Goal: Task Accomplishment & Management: Use online tool/utility

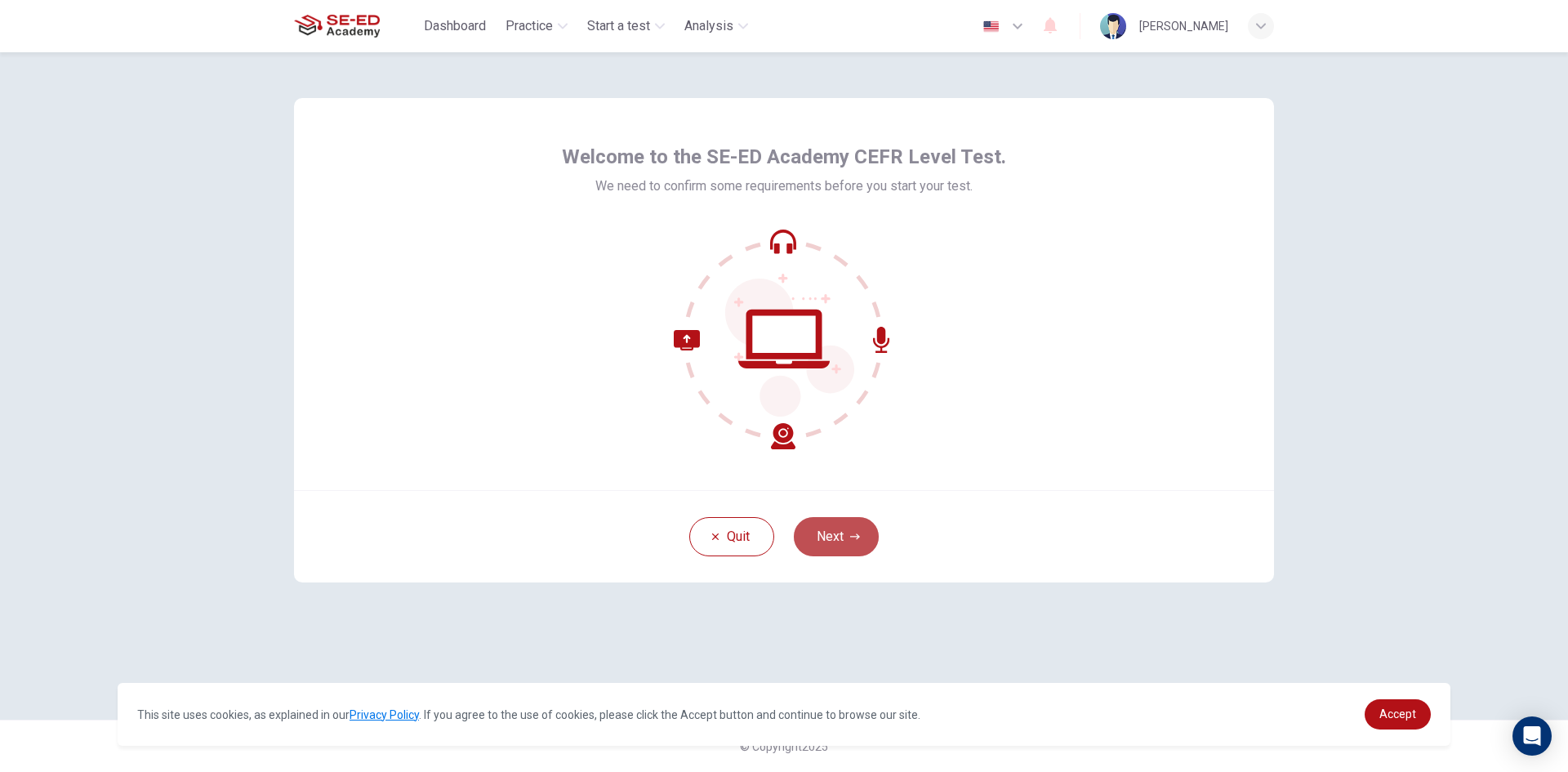
click at [846, 532] on button "Next" at bounding box center [837, 537] width 85 height 39
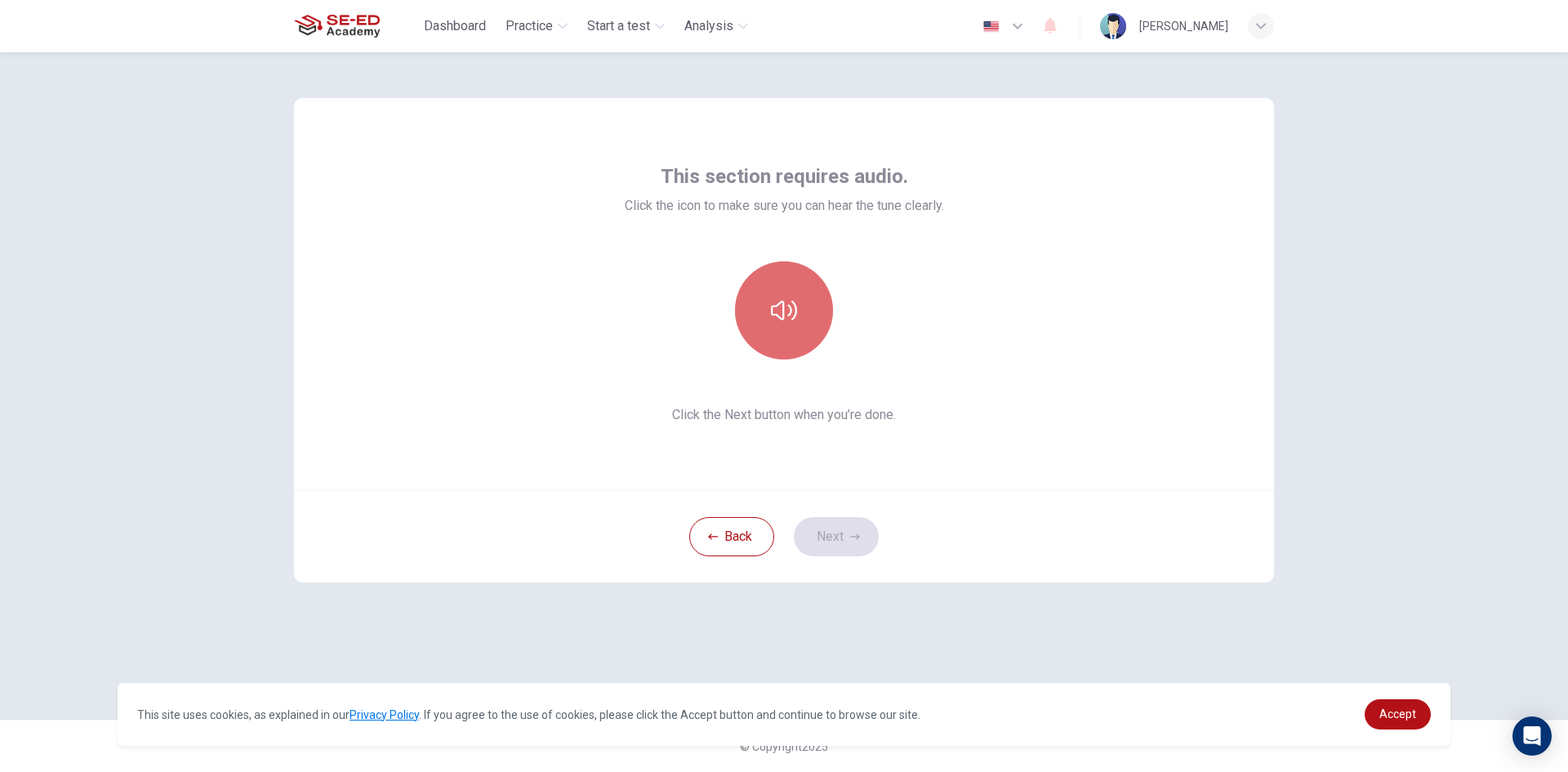
click at [776, 290] on button "button" at bounding box center [784, 310] width 98 height 98
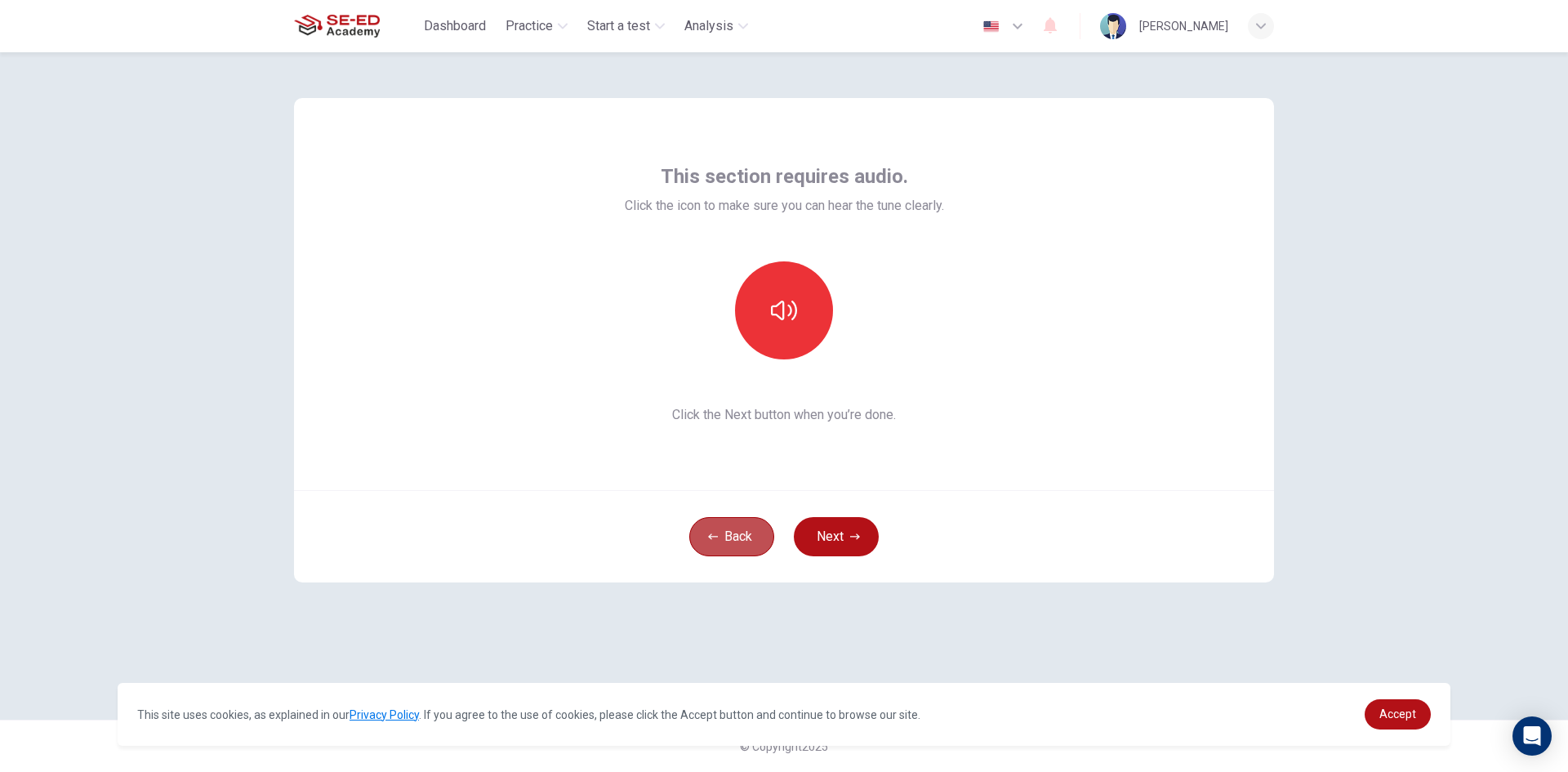
click at [730, 536] on button "Back" at bounding box center [732, 537] width 85 height 39
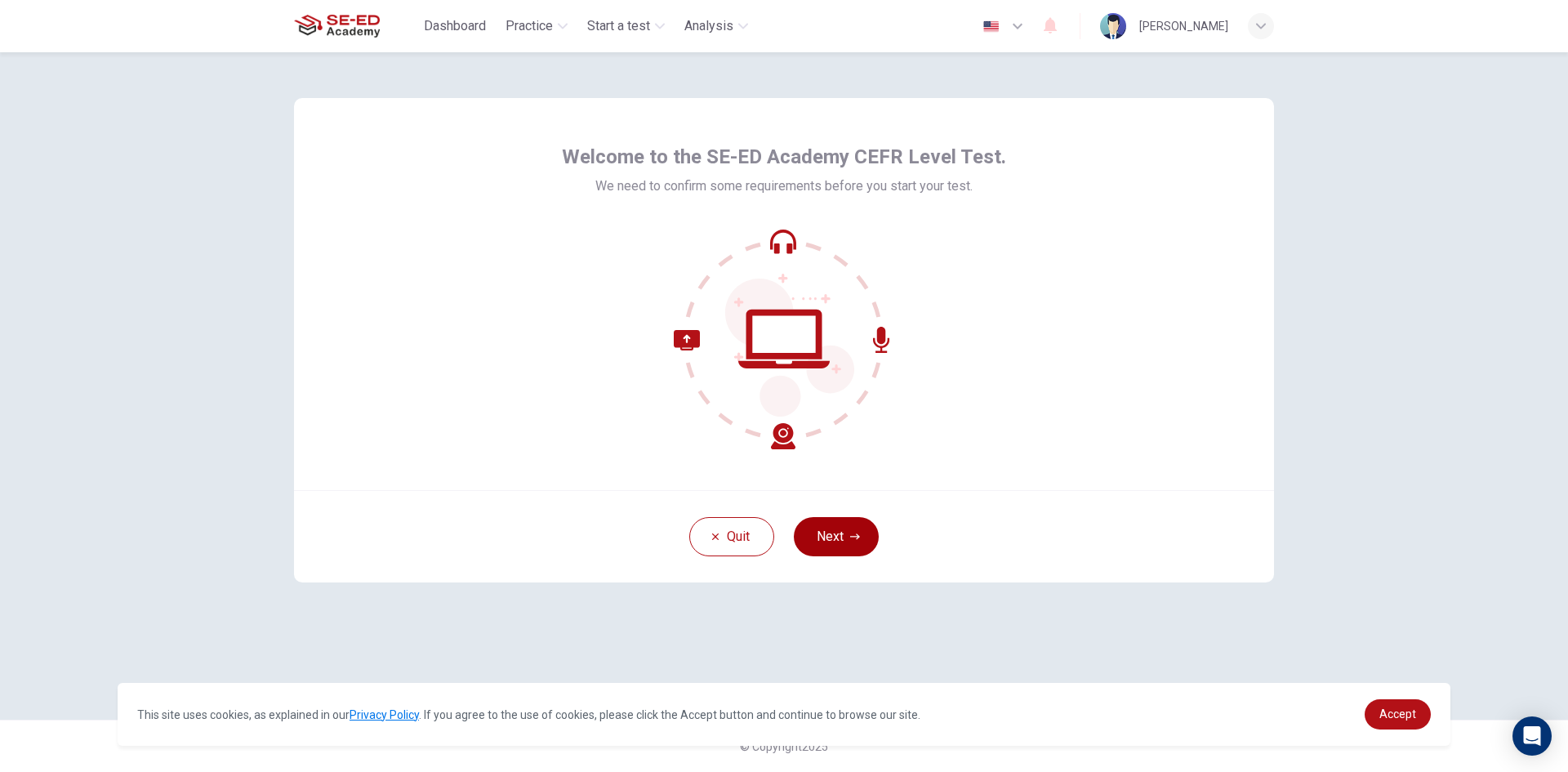
click at [836, 534] on button "Next" at bounding box center [837, 537] width 85 height 39
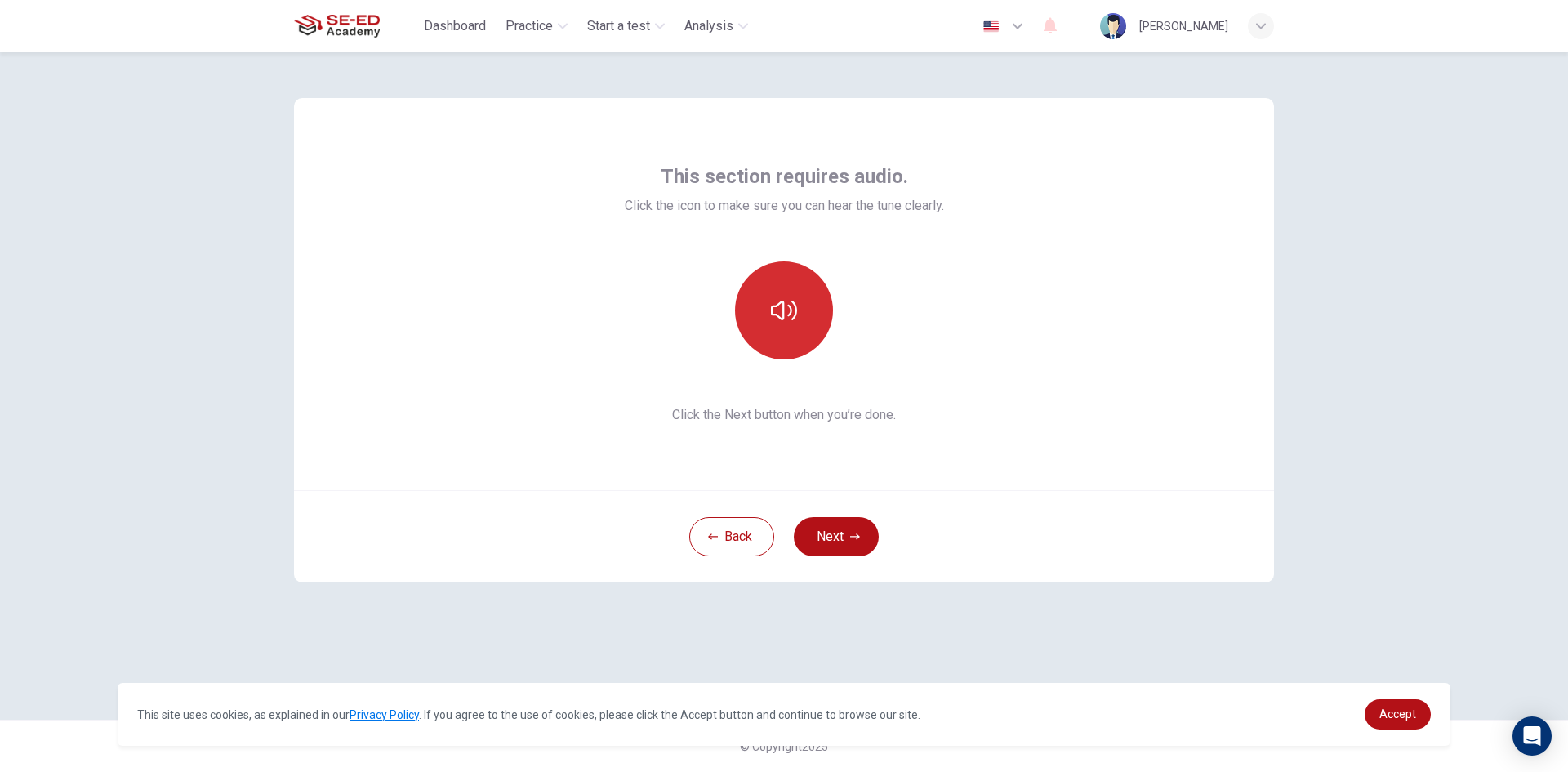
click at [795, 288] on button "button" at bounding box center [784, 310] width 98 height 98
click at [831, 536] on button "Next" at bounding box center [837, 537] width 85 height 39
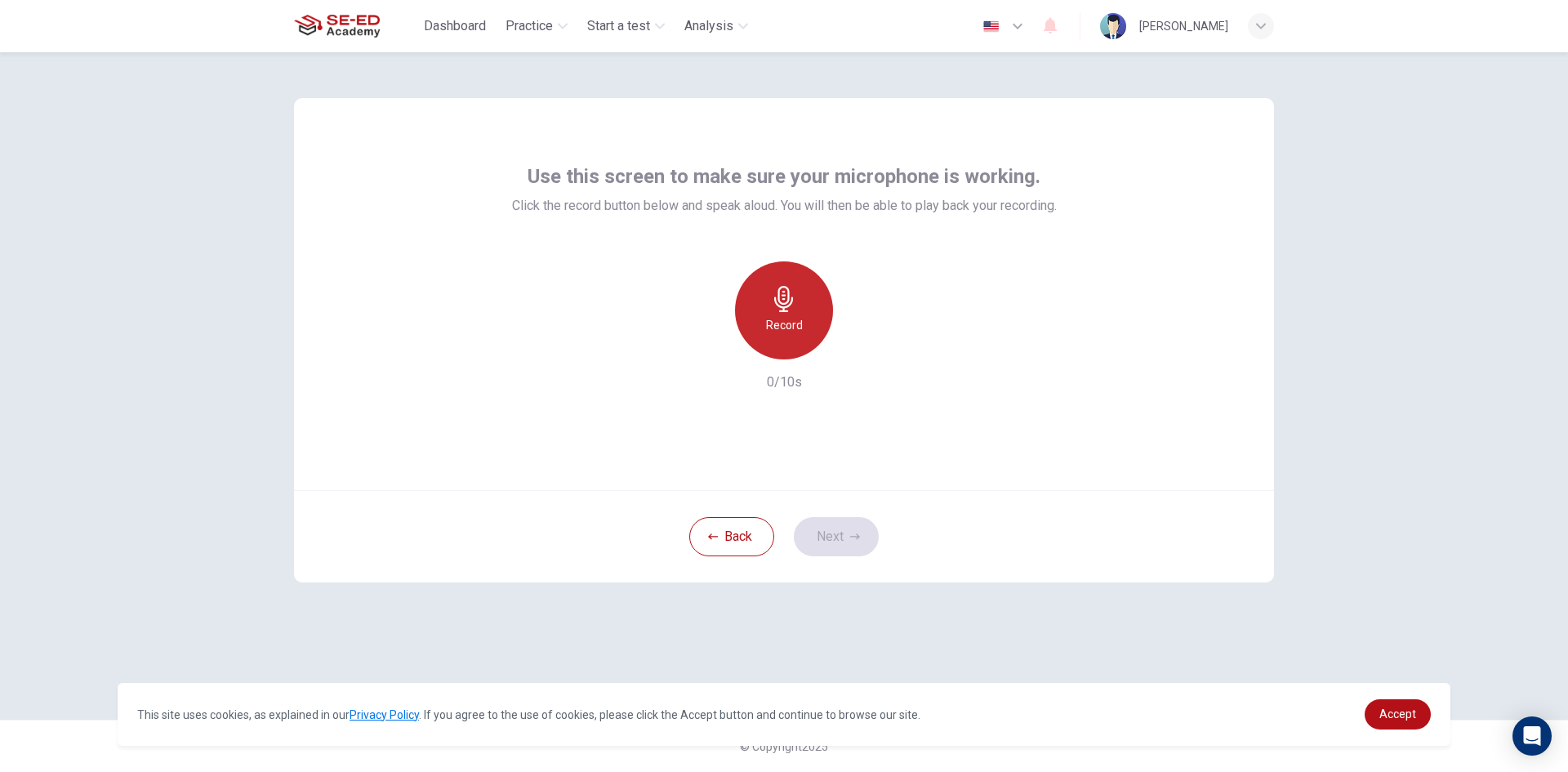
click at [790, 314] on div "Record" at bounding box center [784, 310] width 98 height 98
click at [841, 529] on button "Next" at bounding box center [837, 537] width 85 height 39
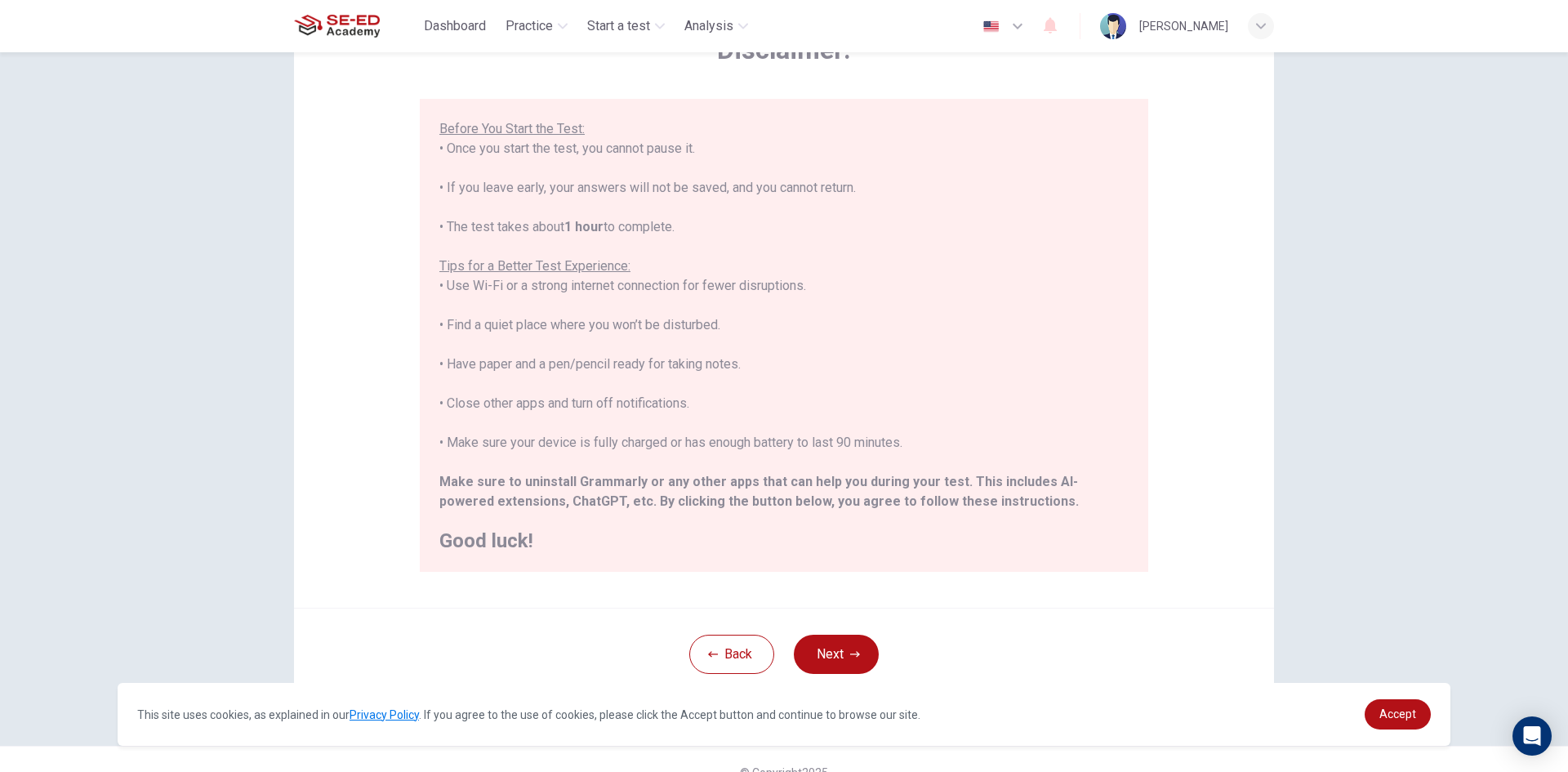
scroll to position [136, 0]
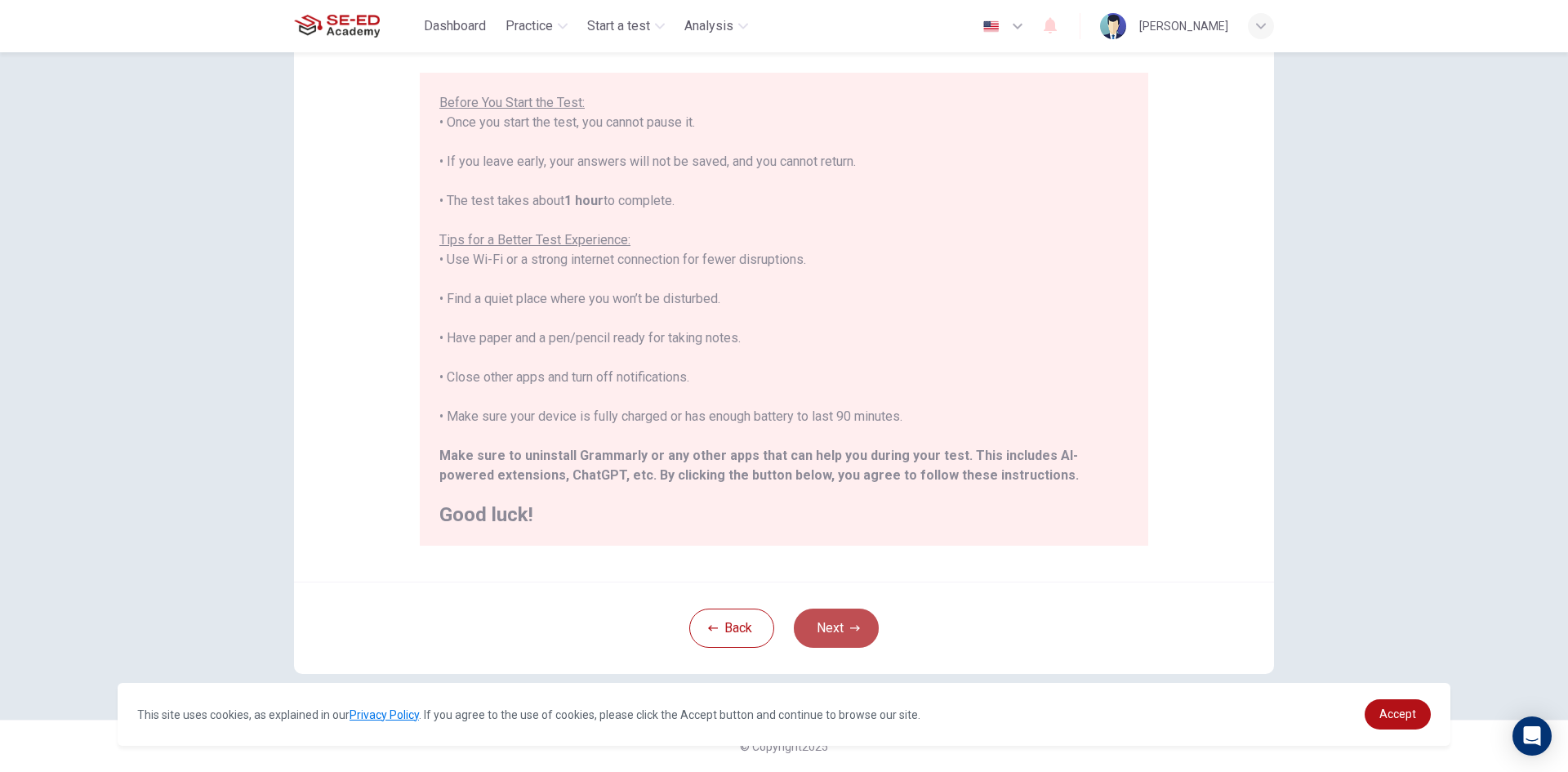
click at [834, 619] on button "Next" at bounding box center [837, 628] width 85 height 39
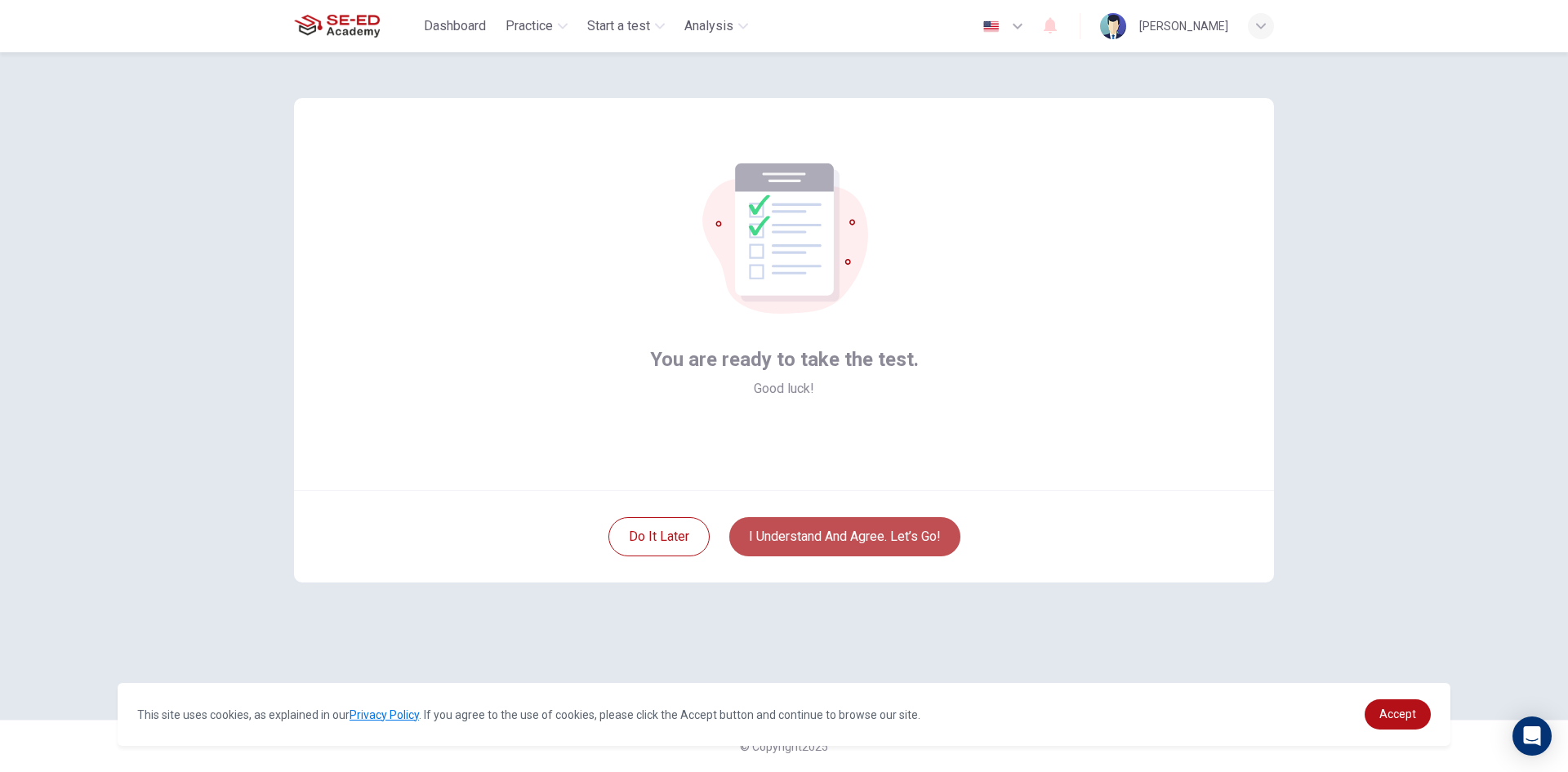
click at [844, 529] on button "I understand and agree. Let’s go!" at bounding box center [845, 537] width 232 height 39
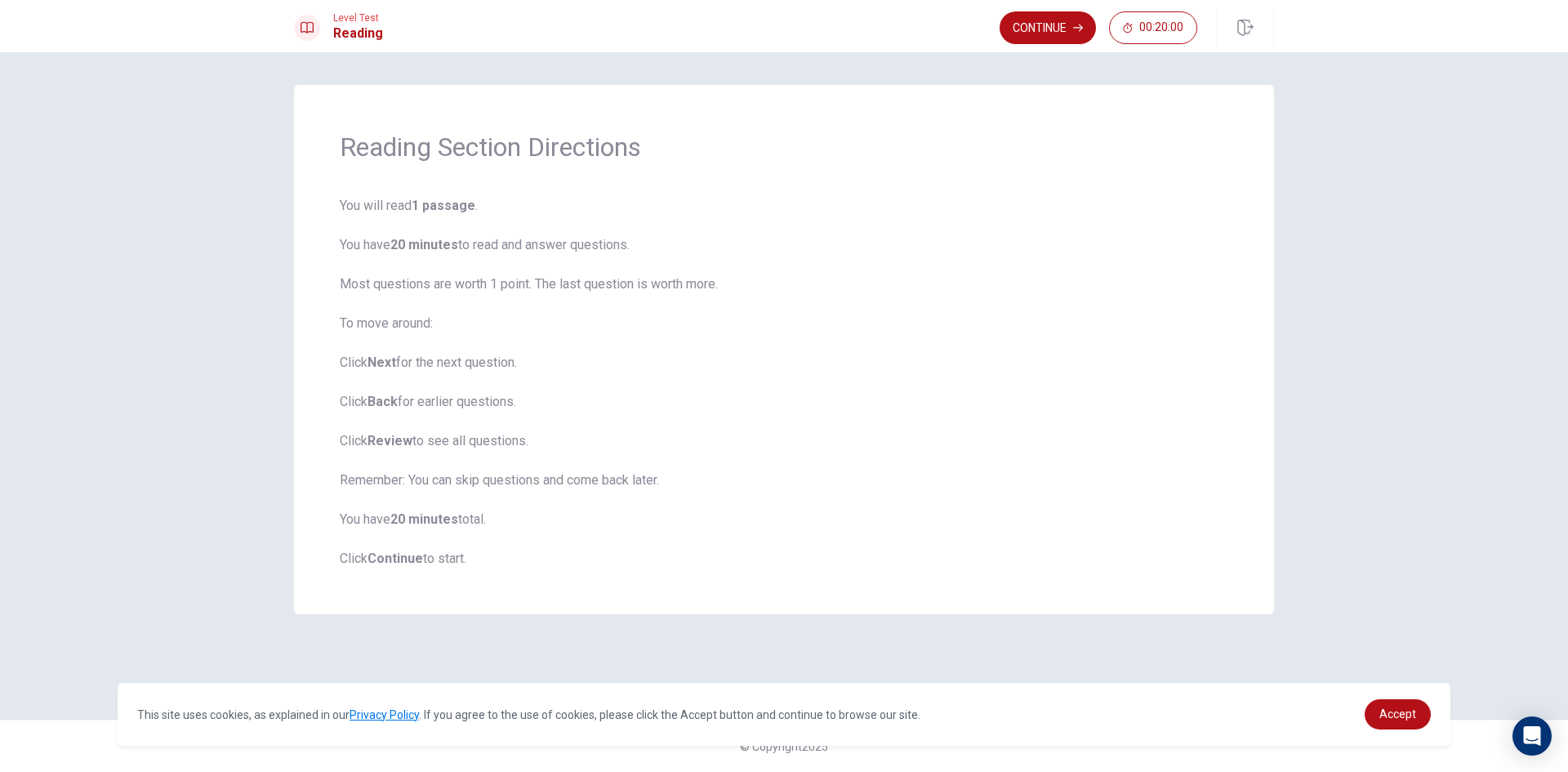
drag, startPoint x: 394, startPoint y: 237, endPoint x: 1423, endPoint y: 251, distance: 1029.1
click at [1423, 251] on div "Reading Section Directions You will read 1 passage . You have 20 minutes to rea…" at bounding box center [784, 412] width 1568 height 720
click at [1054, 19] on button "Continue" at bounding box center [1049, 28] width 97 height 33
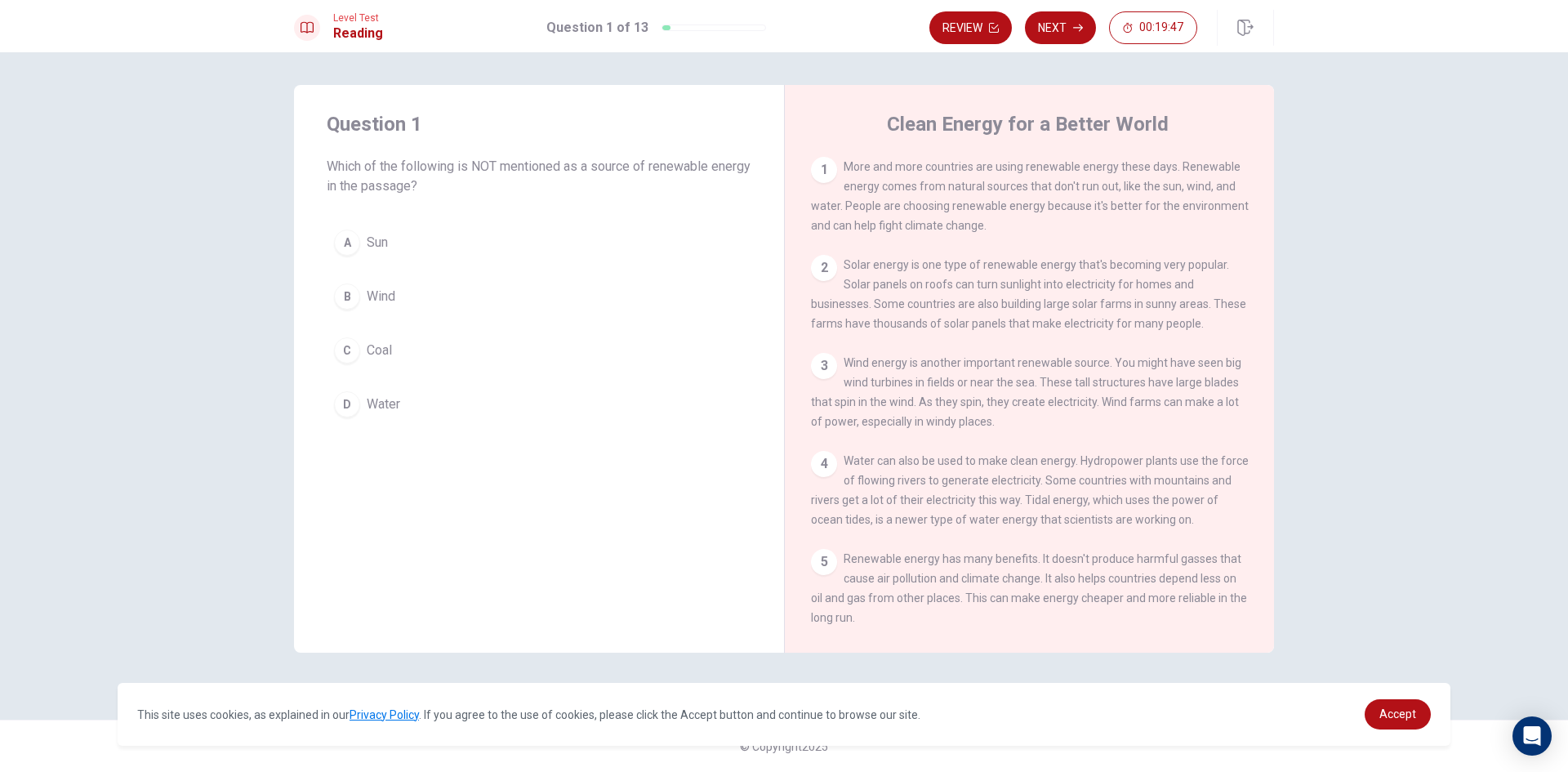
drag, startPoint x: 498, startPoint y: 165, endPoint x: 589, endPoint y: 165, distance: 91.0
click at [589, 165] on span "Which of the following is NOT mentioned as a source of renewable energy in the …" at bounding box center [539, 176] width 425 height 39
click at [401, 358] on button "C Coal" at bounding box center [539, 350] width 425 height 40
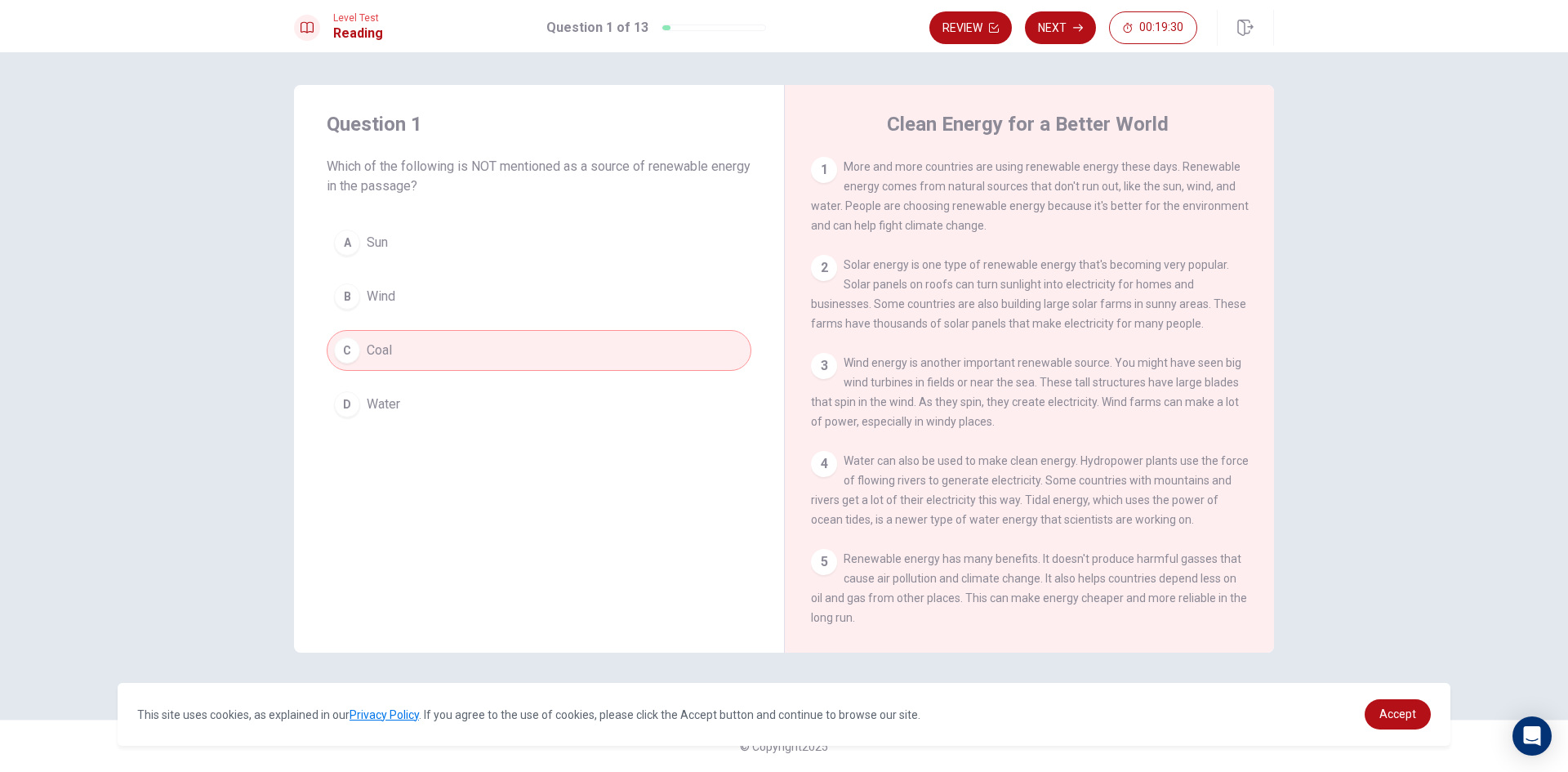
click at [589, 363] on button "C Coal" at bounding box center [539, 350] width 425 height 40
click at [1077, 31] on icon "button" at bounding box center [1078, 28] width 10 height 10
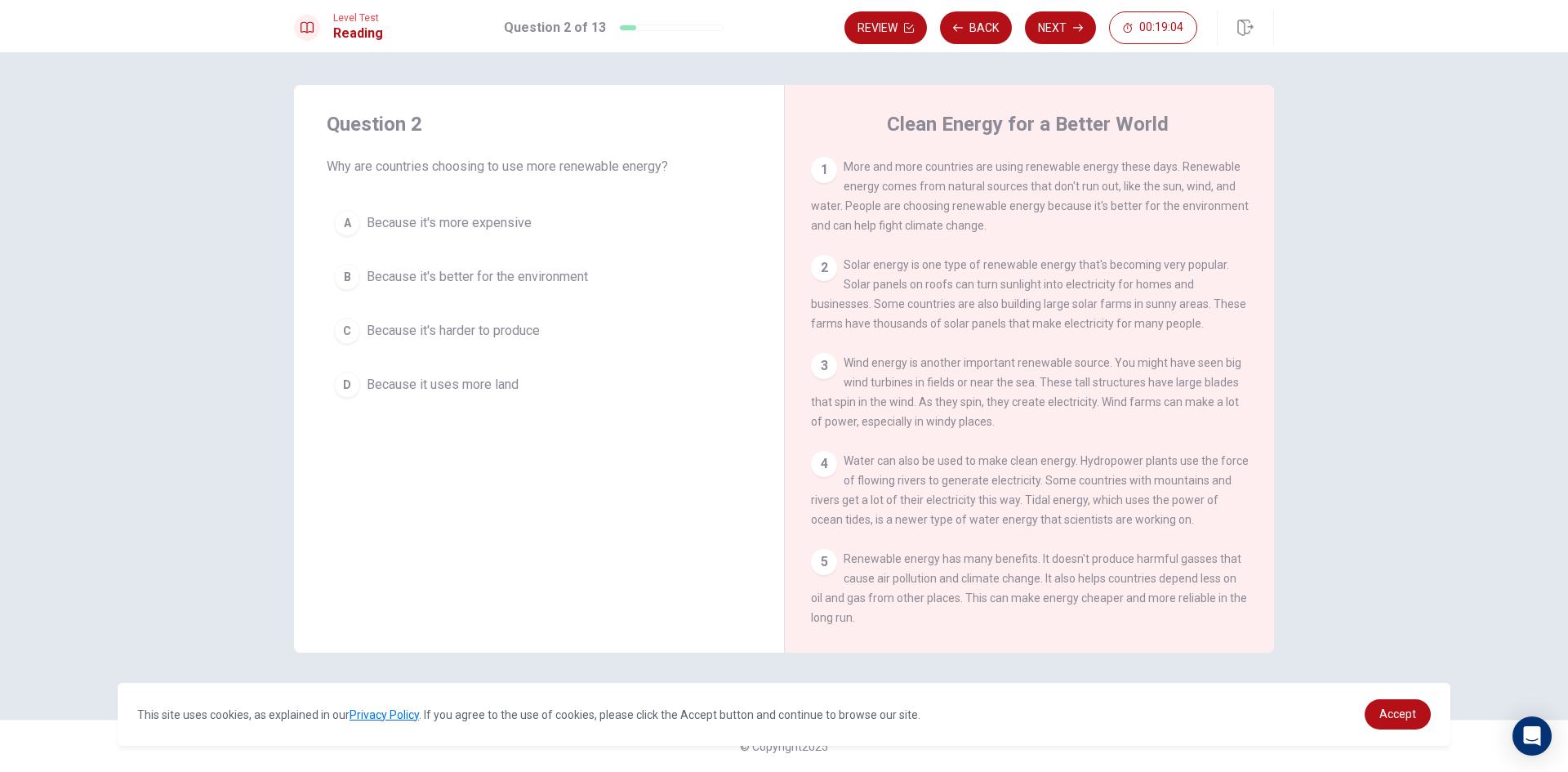
click at [555, 268] on span "Because it's better for the environment" at bounding box center [477, 277] width 222 height 20
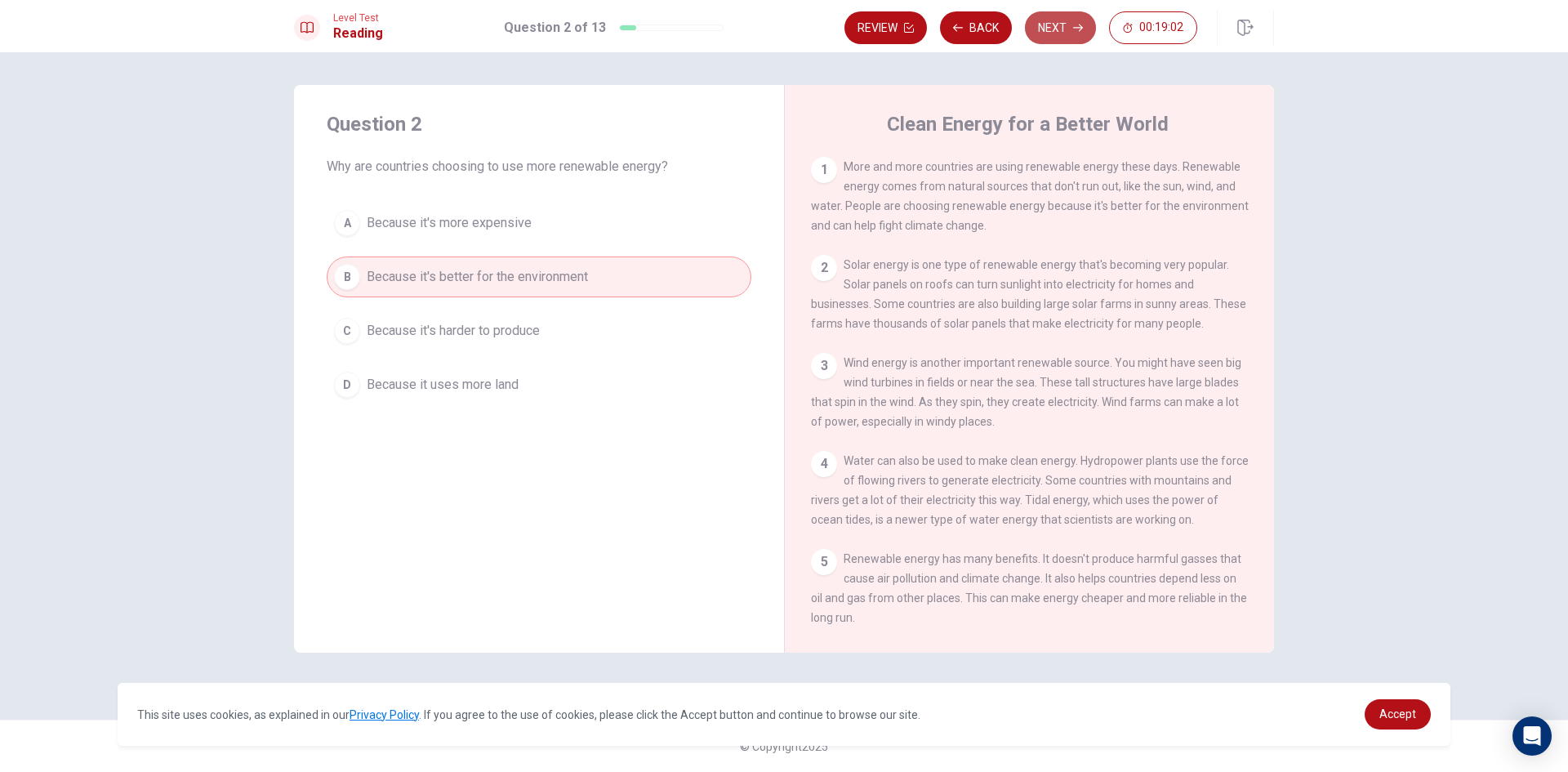
click at [1081, 23] on icon "button" at bounding box center [1078, 28] width 10 height 10
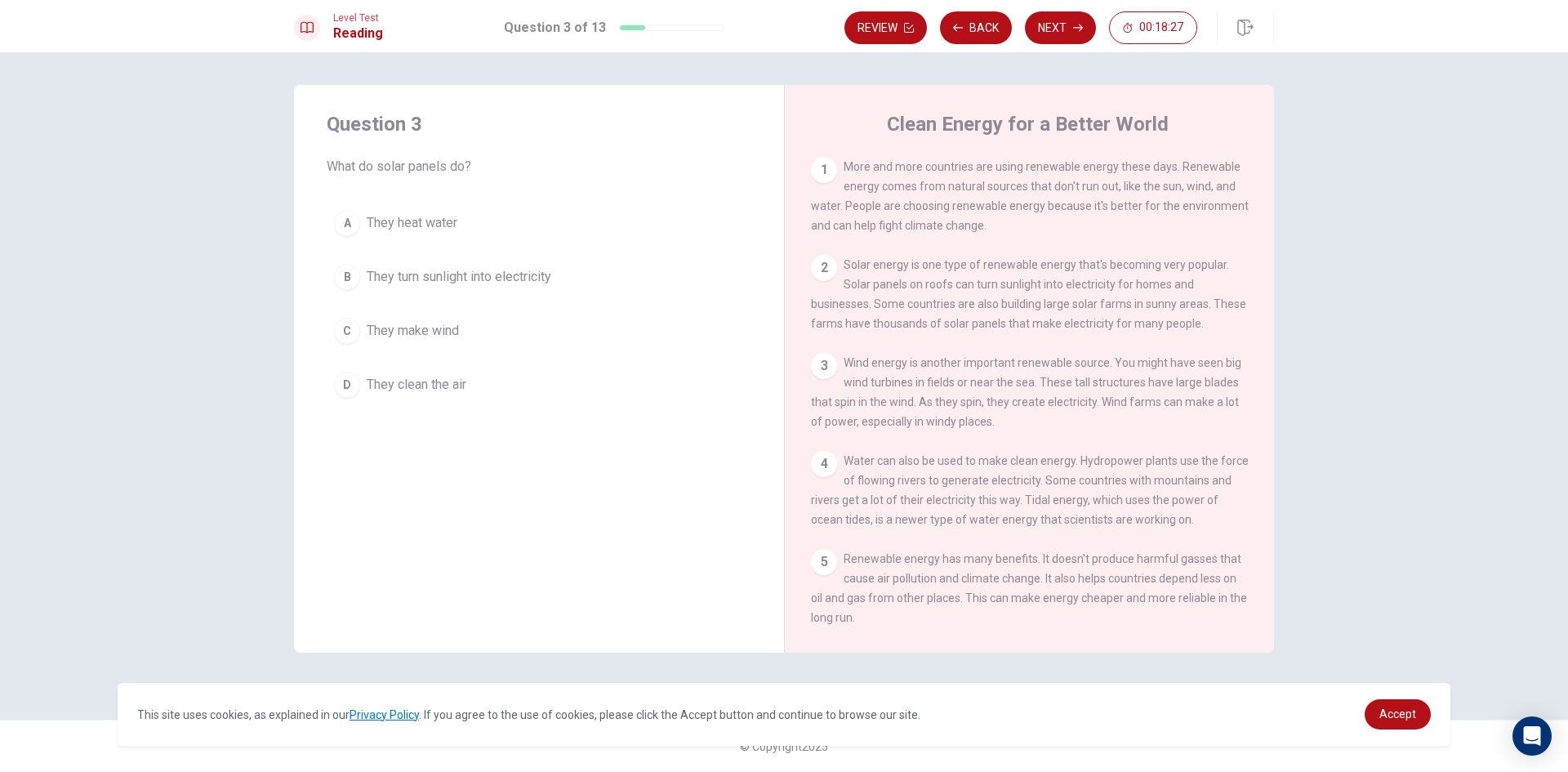
click at [675, 274] on button "B They turn sunlight into electricity" at bounding box center [539, 276] width 425 height 40
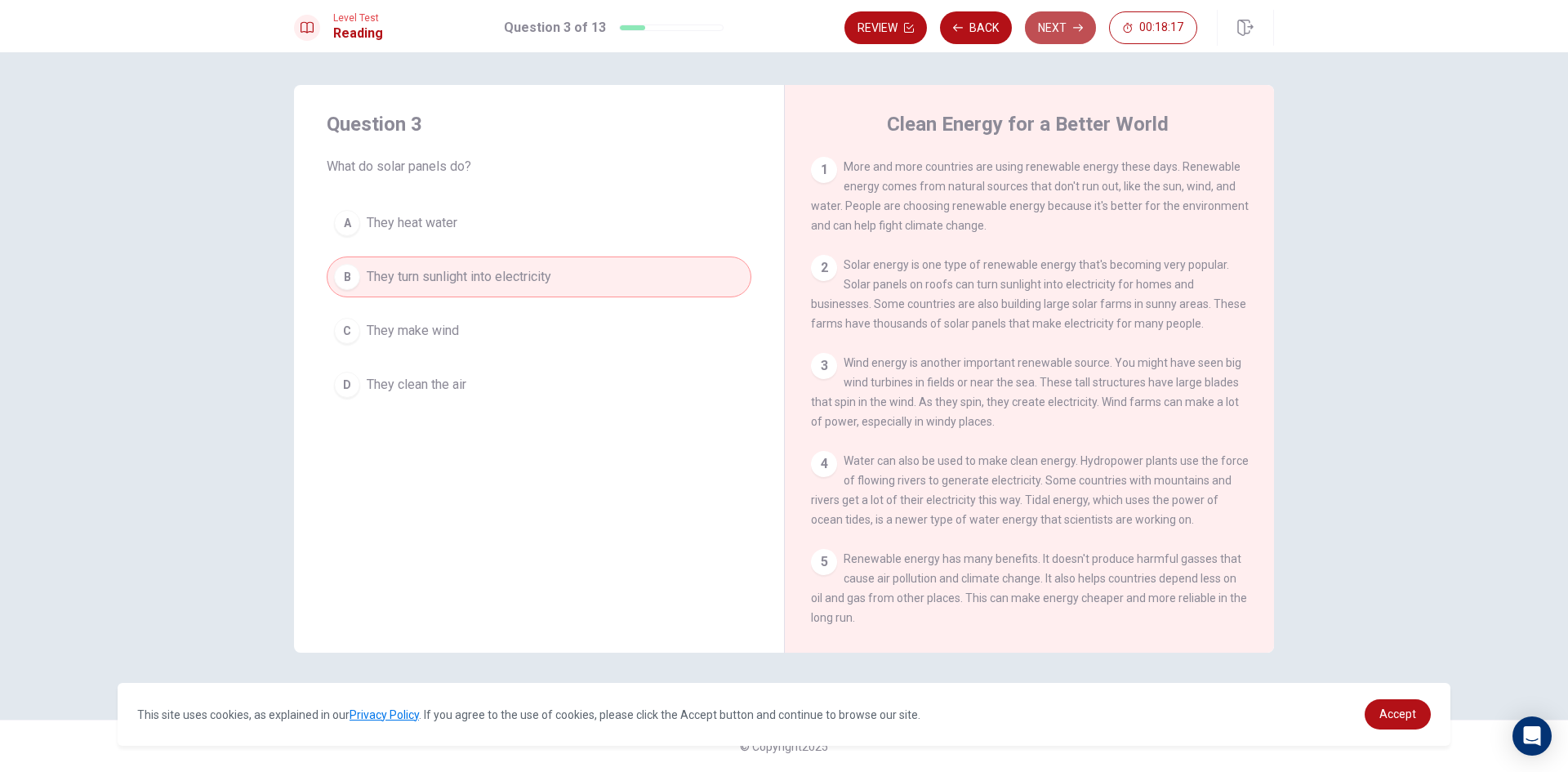
click at [1068, 22] on button "Next" at bounding box center [1060, 28] width 71 height 33
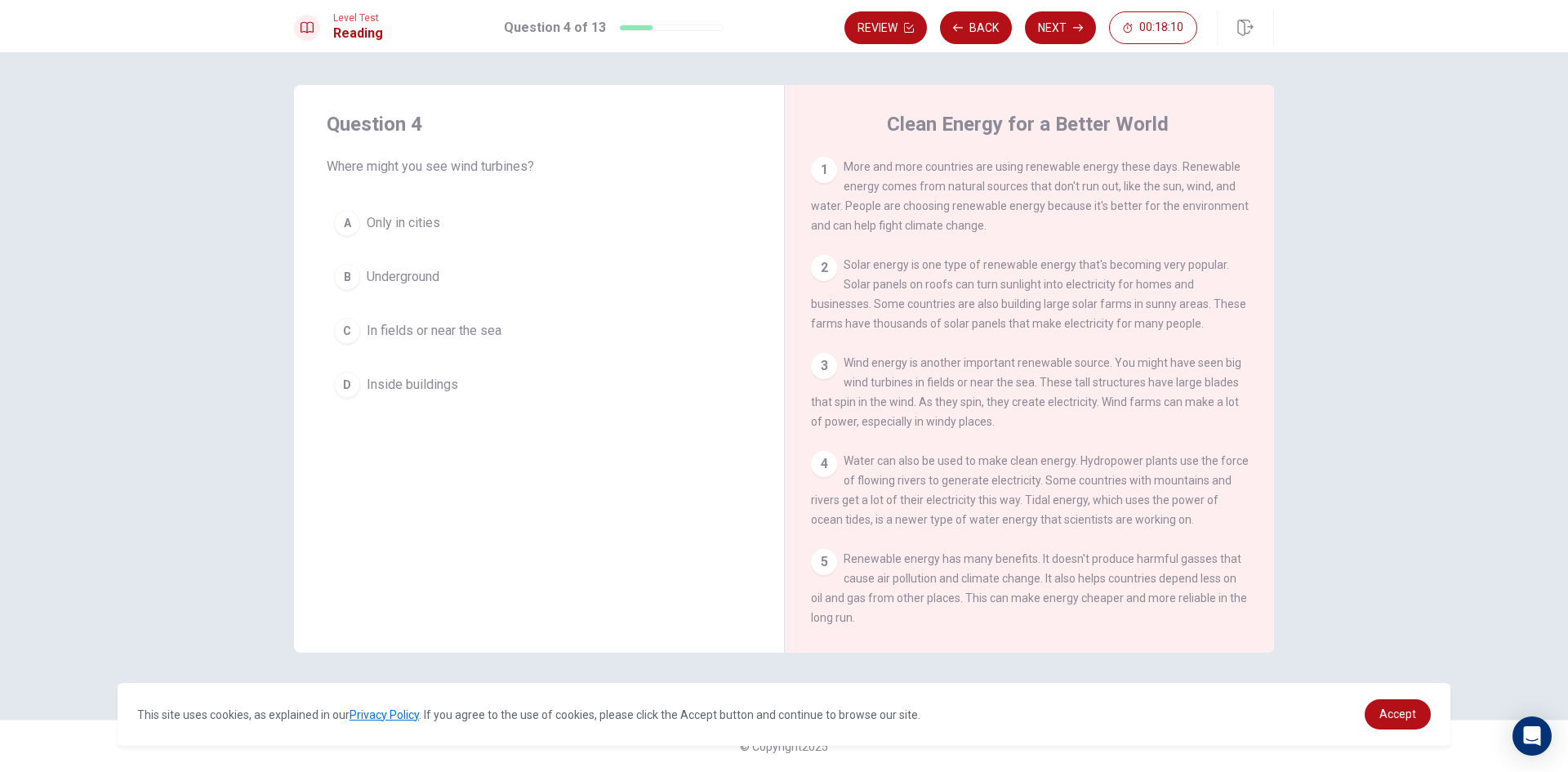
scroll to position [82, 0]
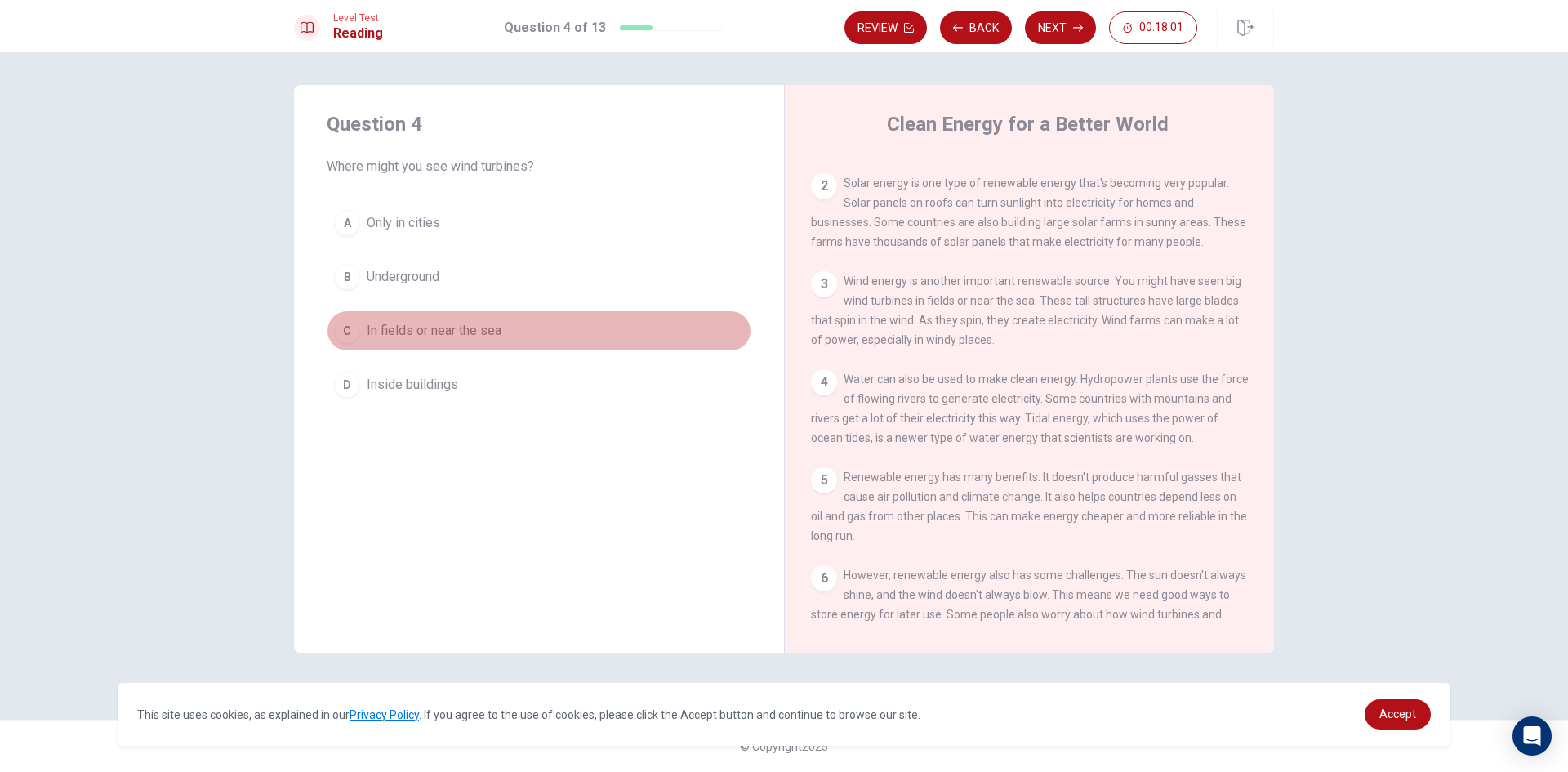
click at [656, 325] on button "C In fields or near the sea" at bounding box center [539, 330] width 425 height 40
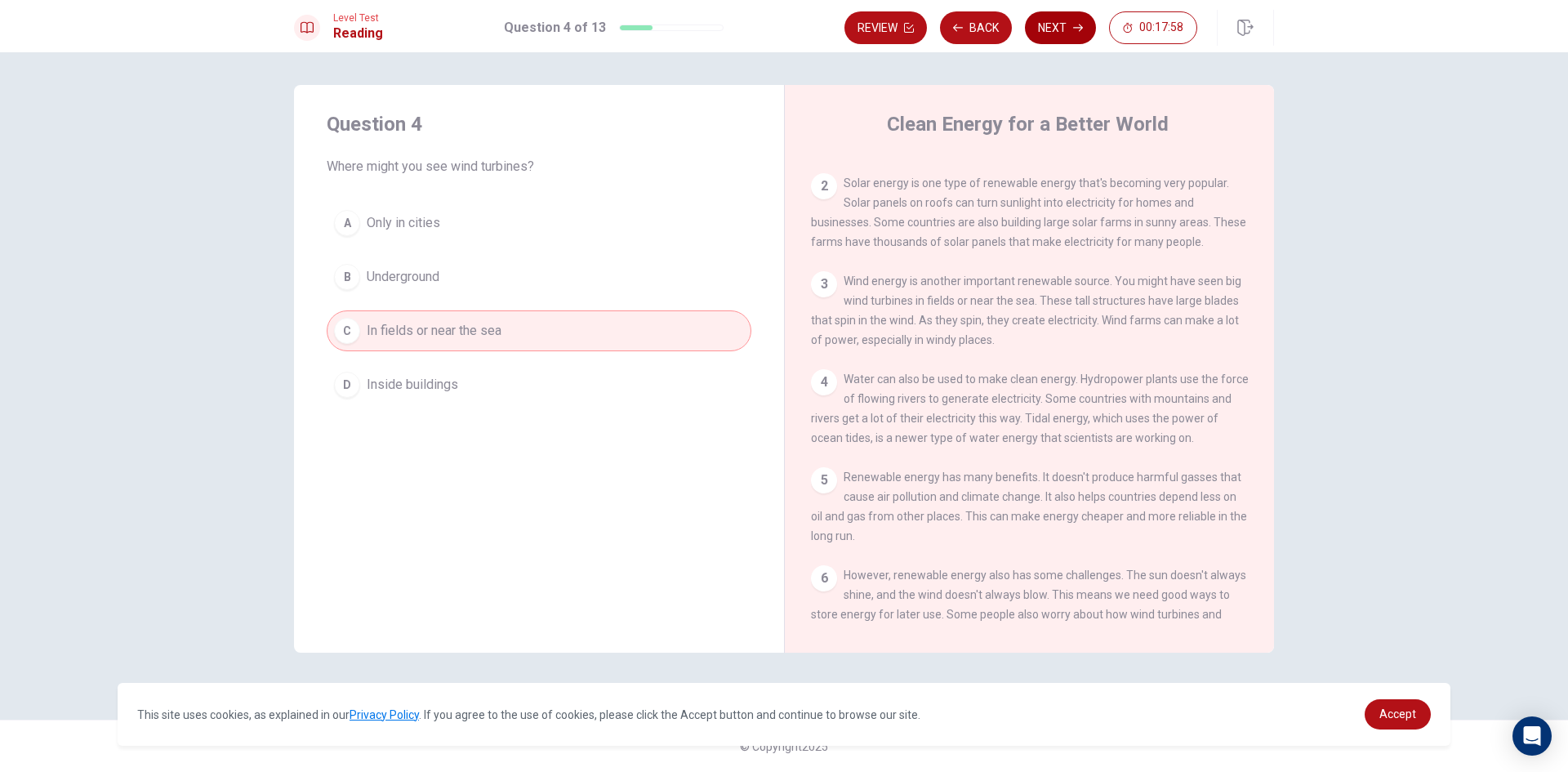
click at [1045, 24] on button "Next" at bounding box center [1060, 28] width 71 height 33
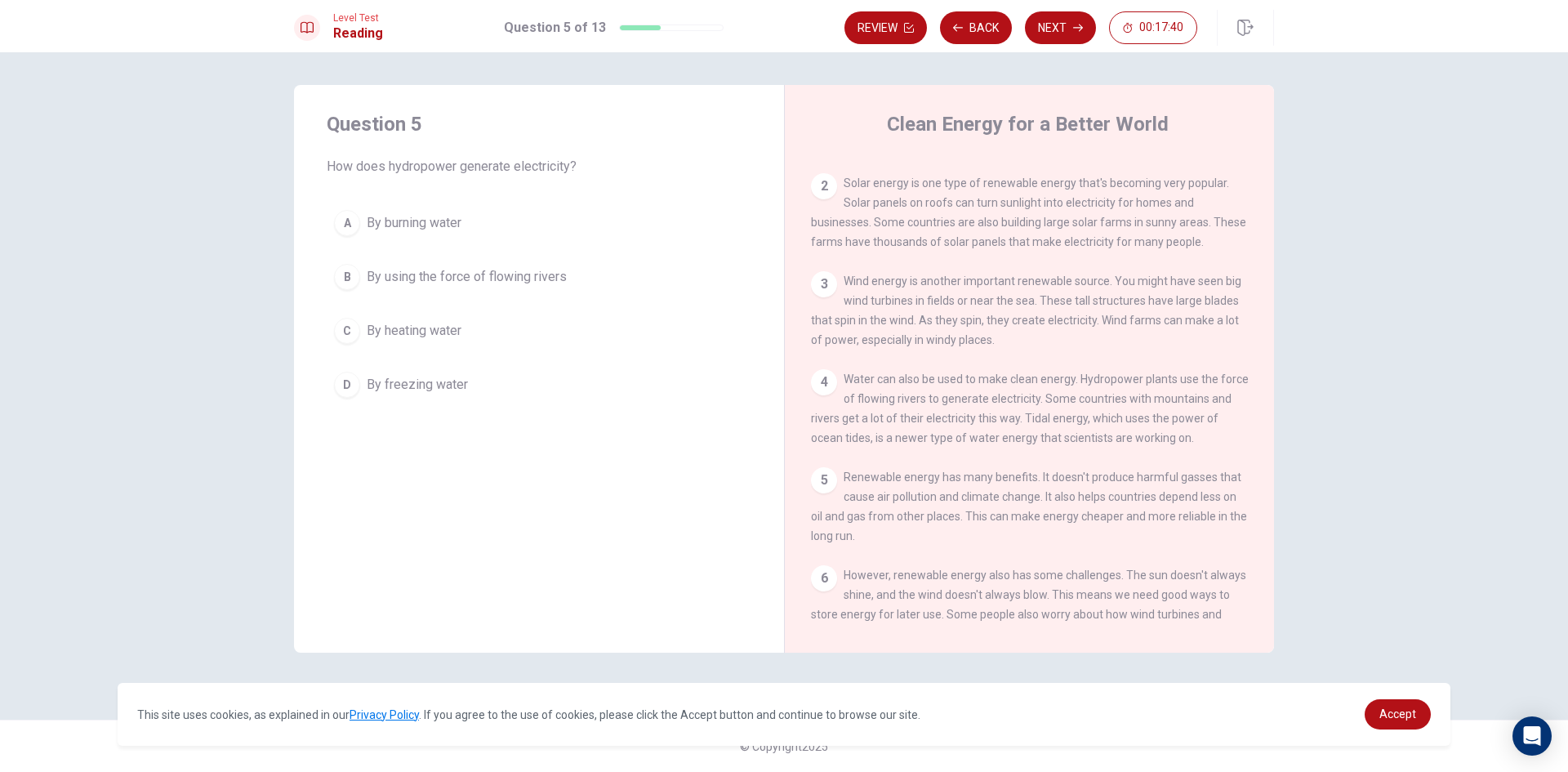
scroll to position [164, 0]
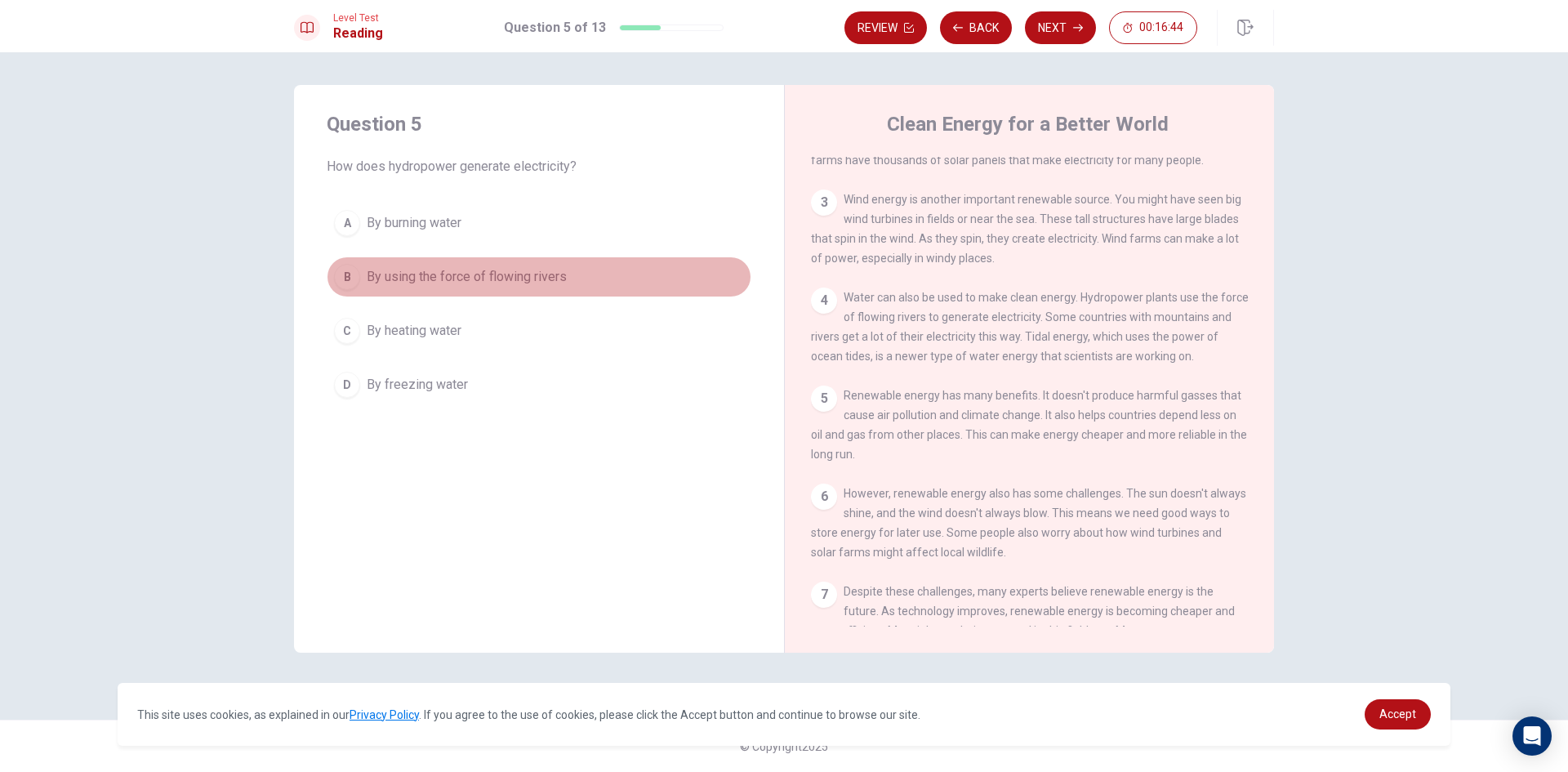
click at [587, 266] on button "B By using the force of flowing rivers" at bounding box center [539, 276] width 425 height 40
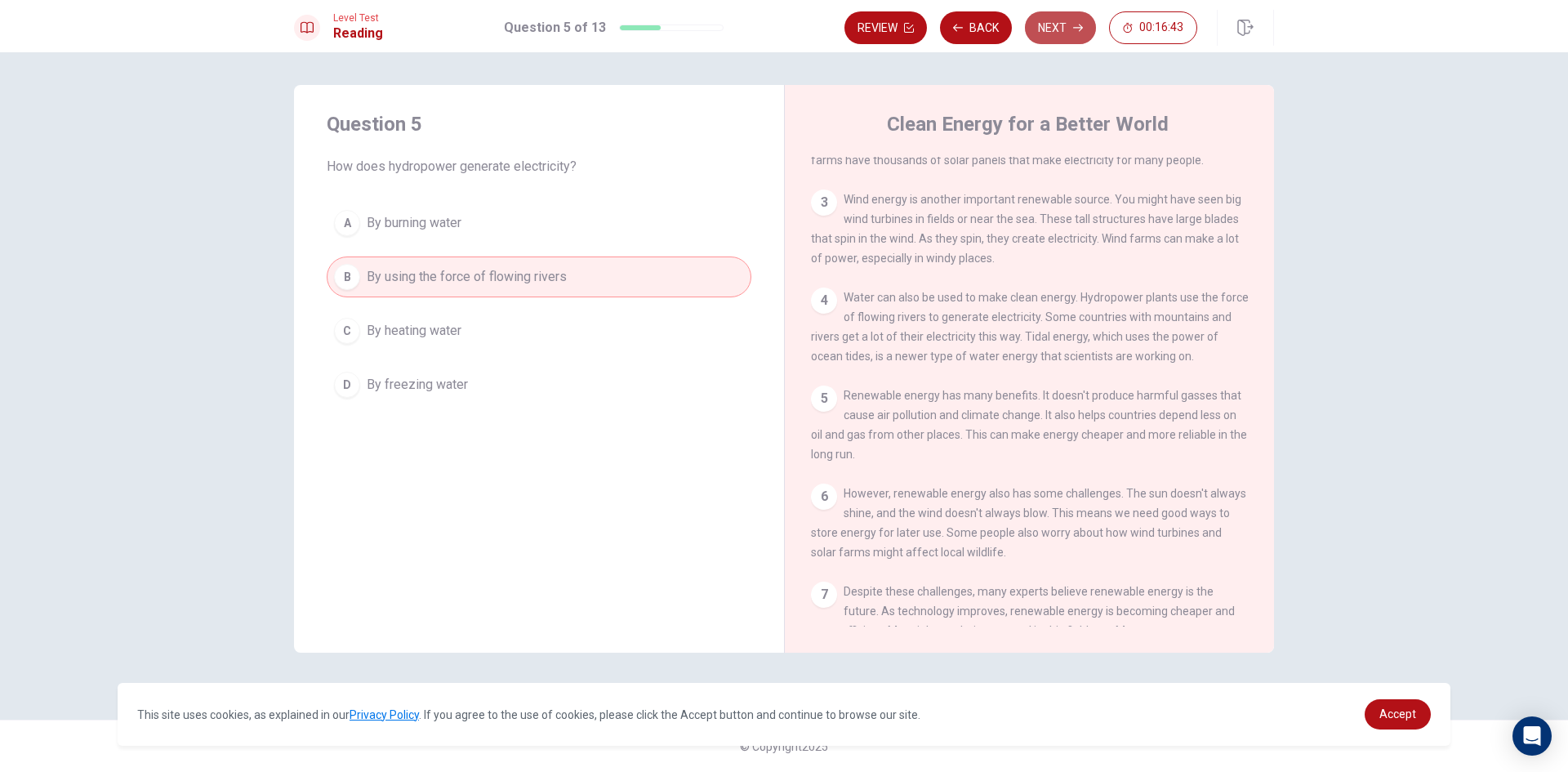
click at [1071, 26] on button "Next" at bounding box center [1060, 28] width 71 height 33
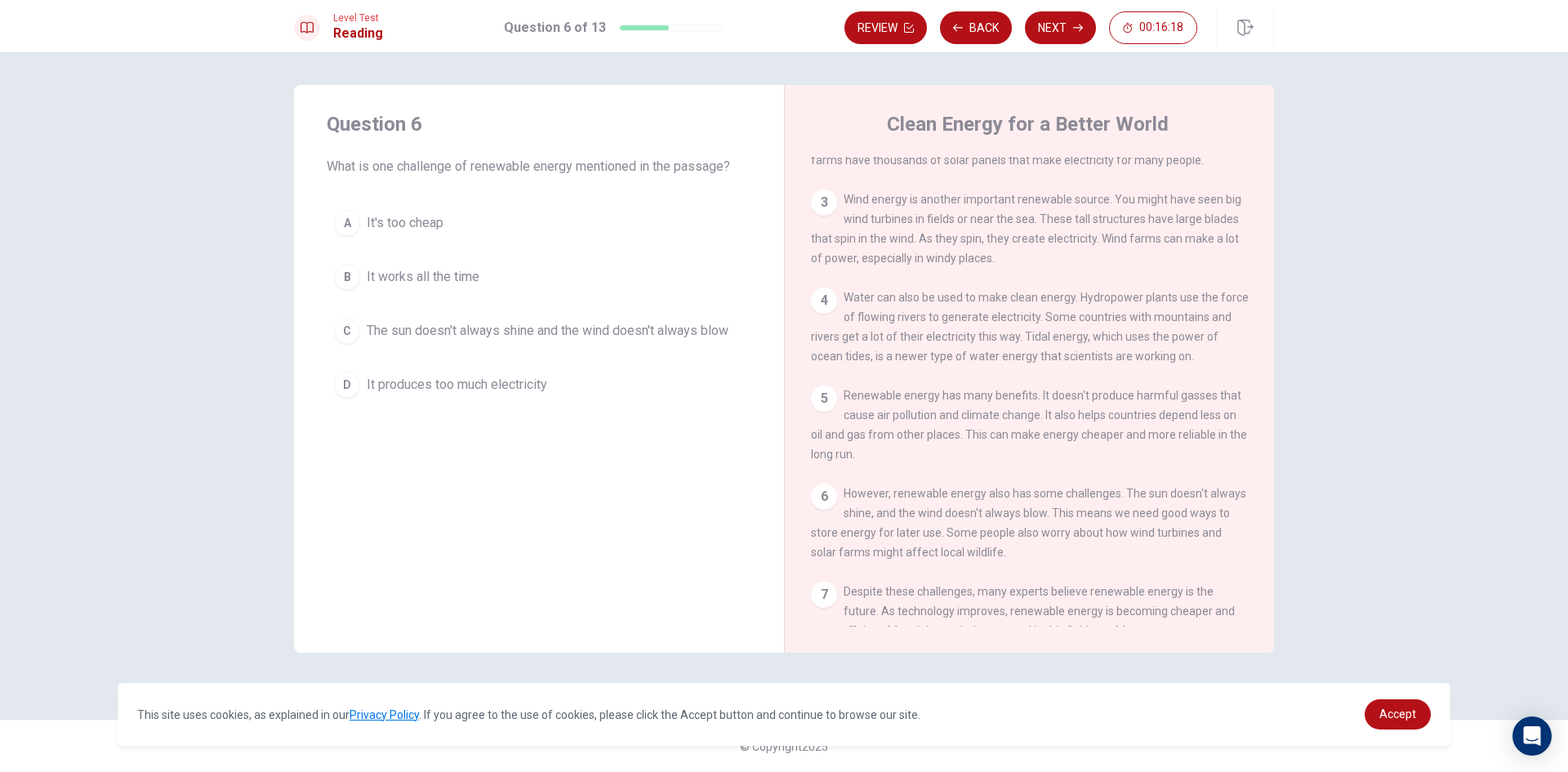
scroll to position [246, 0]
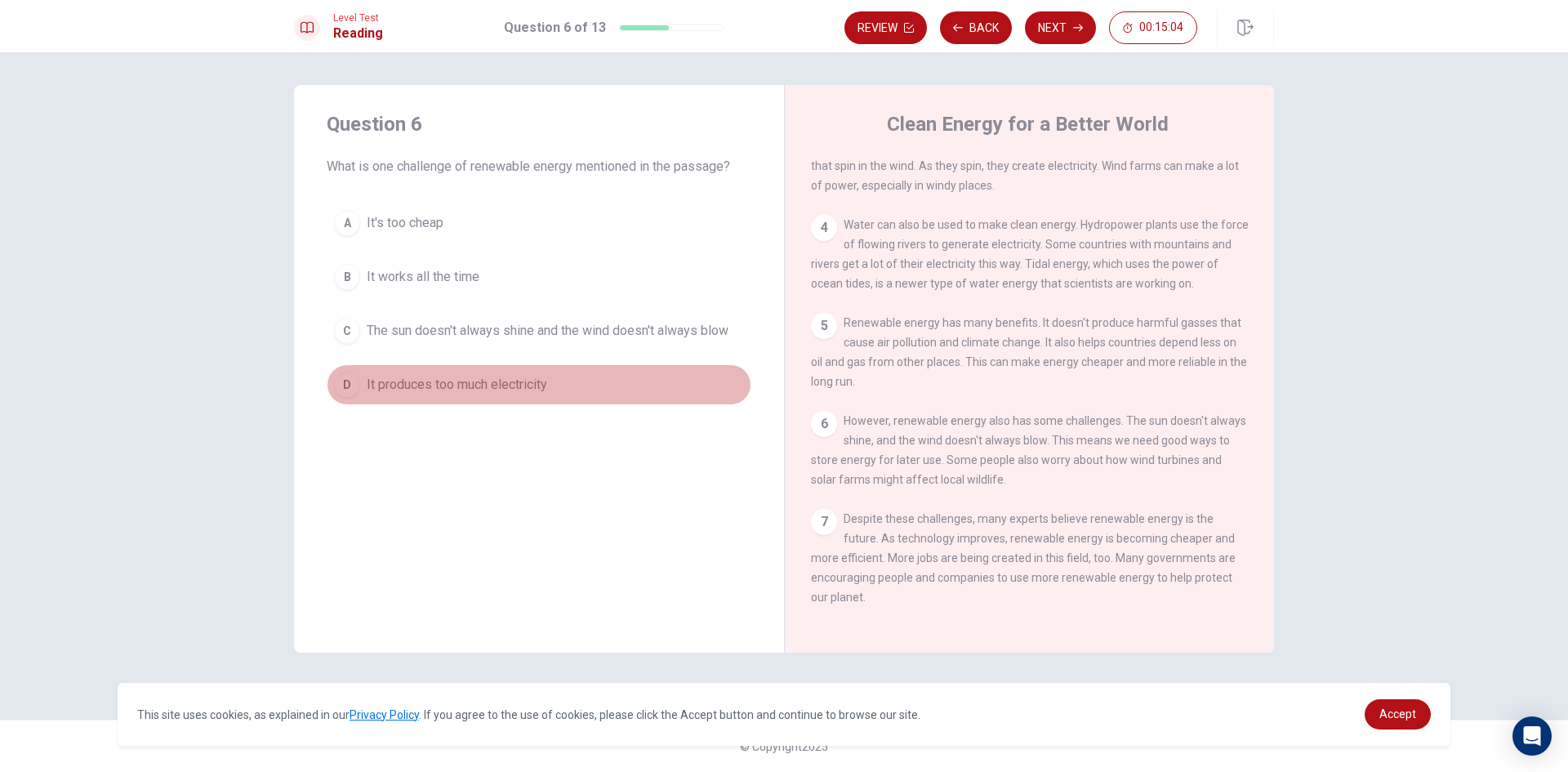
click at [456, 377] on span "It produces too much electricity" at bounding box center [456, 385] width 180 height 20
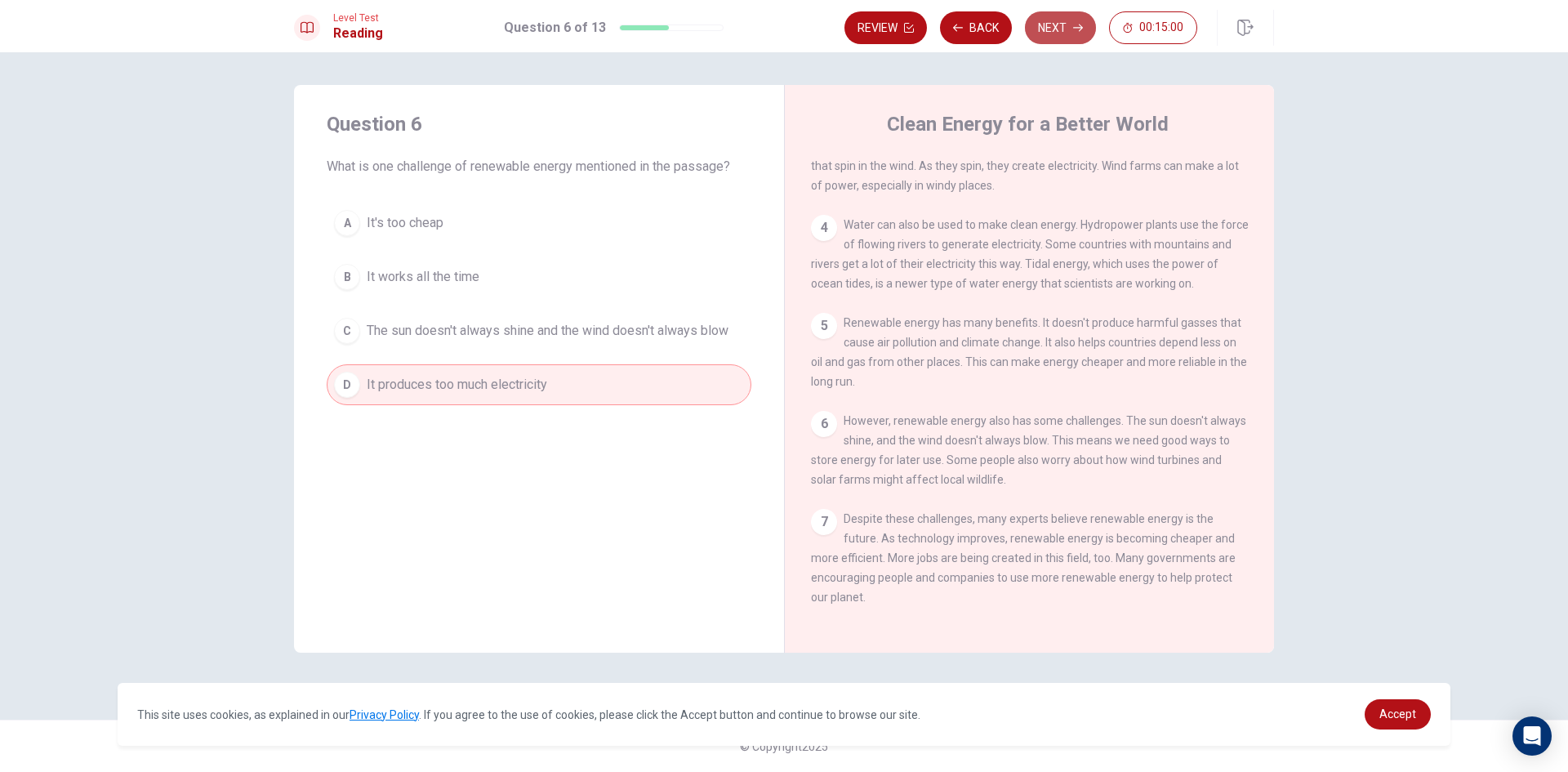
click at [1064, 32] on button "Next" at bounding box center [1060, 28] width 71 height 33
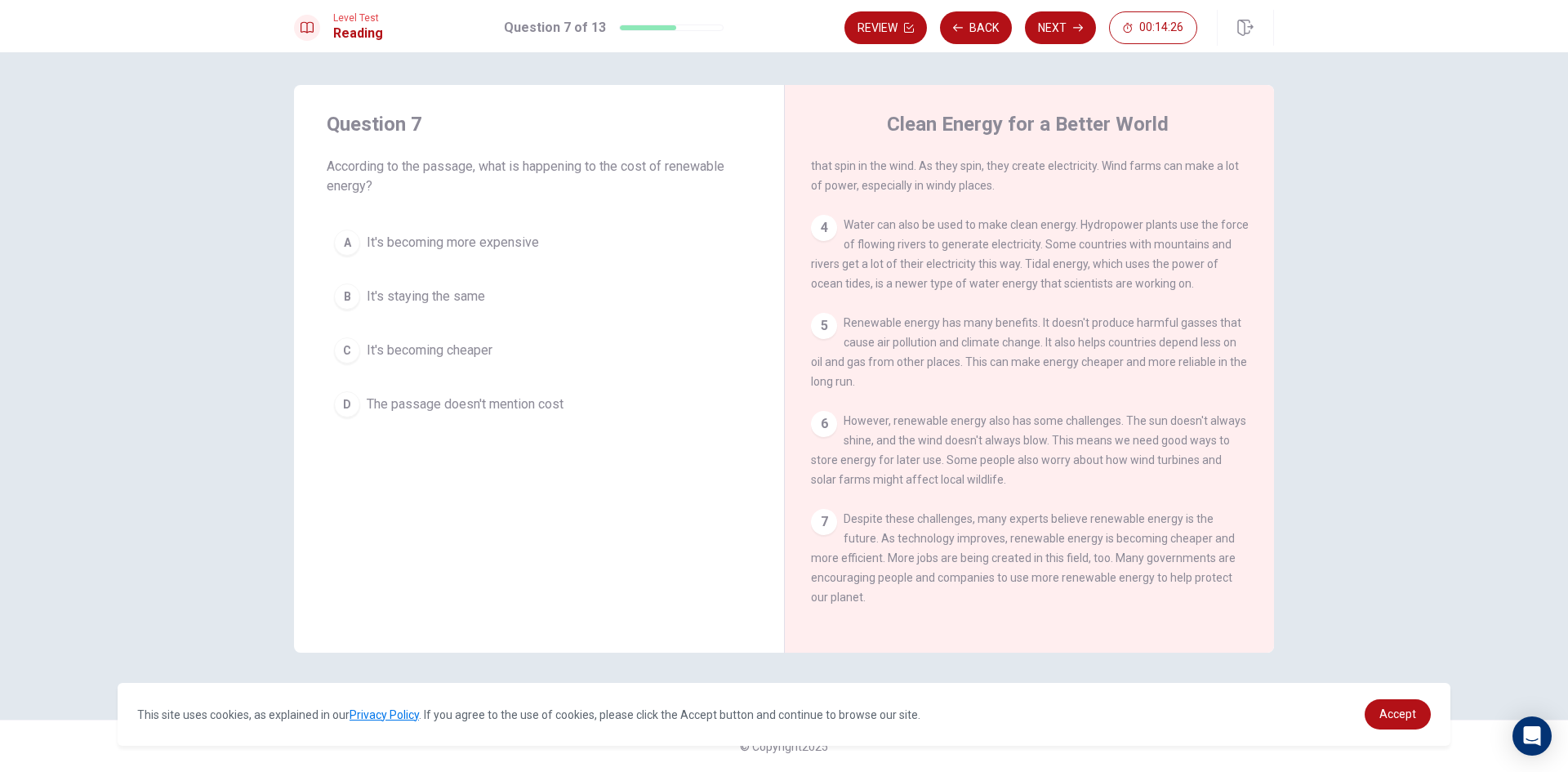
scroll to position [260, 0]
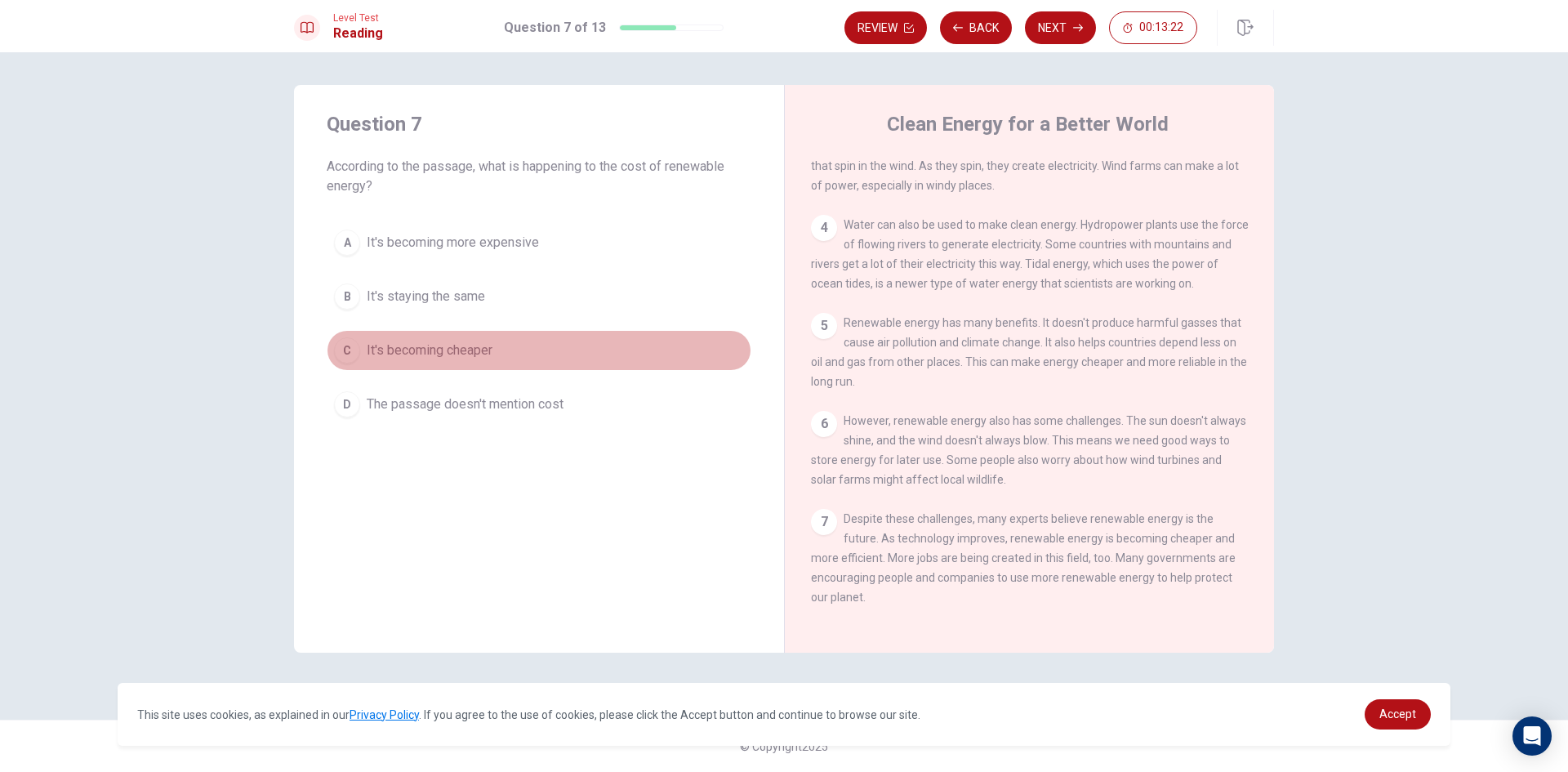
click at [496, 347] on button "C It's becoming cheaper" at bounding box center [539, 350] width 425 height 40
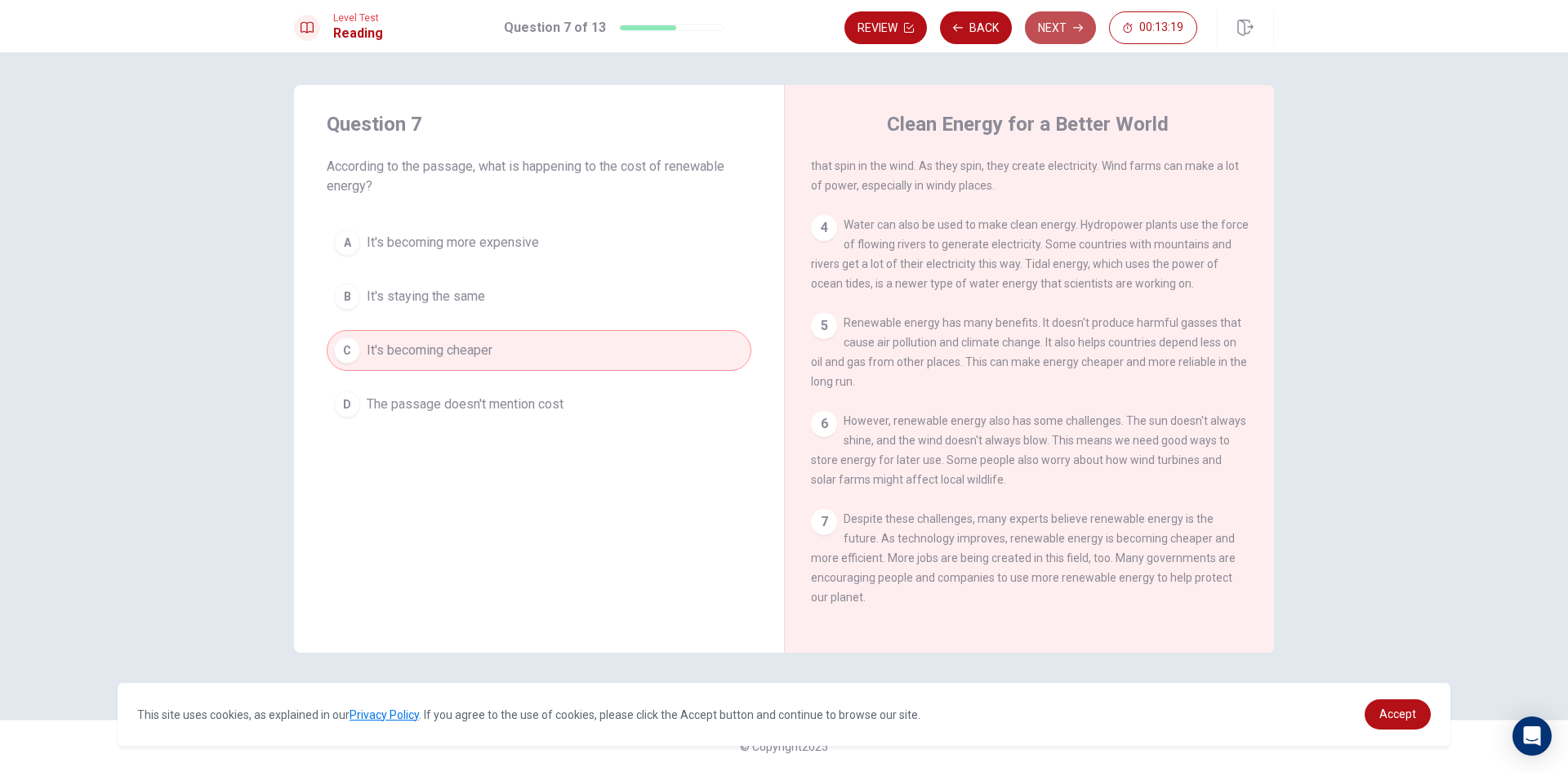
click at [1051, 19] on button "Next" at bounding box center [1060, 28] width 71 height 33
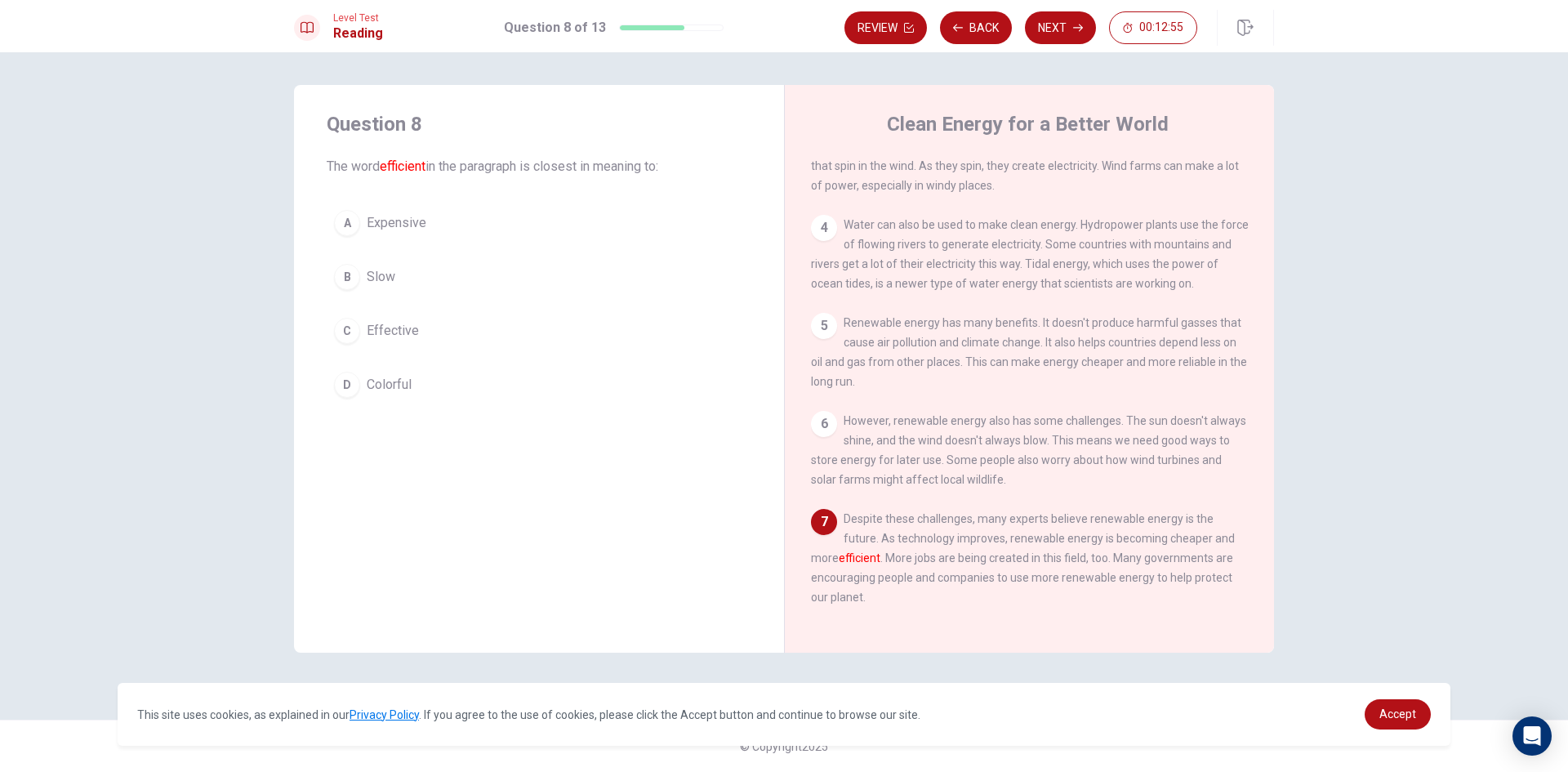
click at [432, 329] on button "C Effective" at bounding box center [539, 330] width 425 height 40
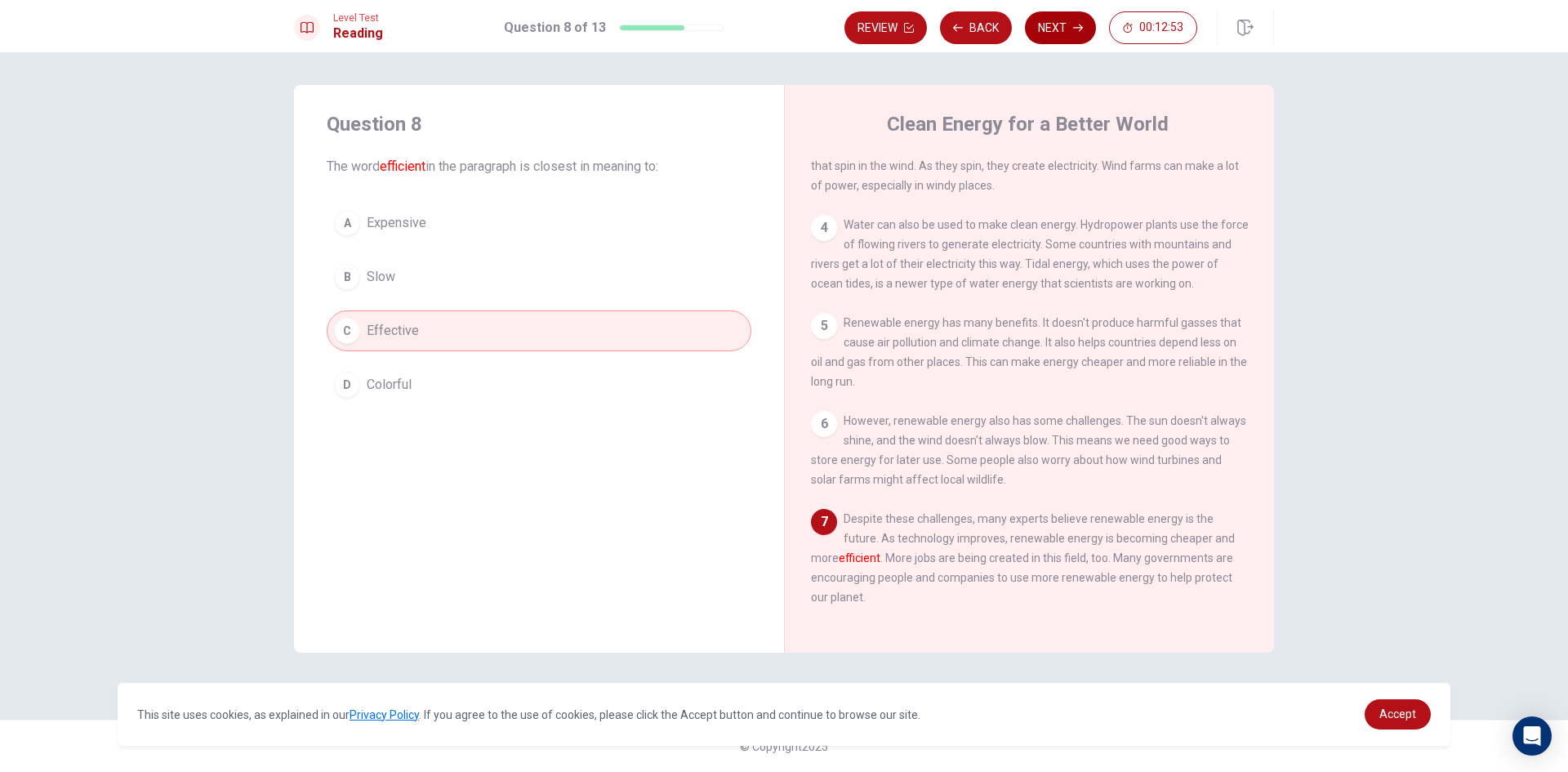
click at [1079, 33] on button "Next" at bounding box center [1060, 28] width 71 height 33
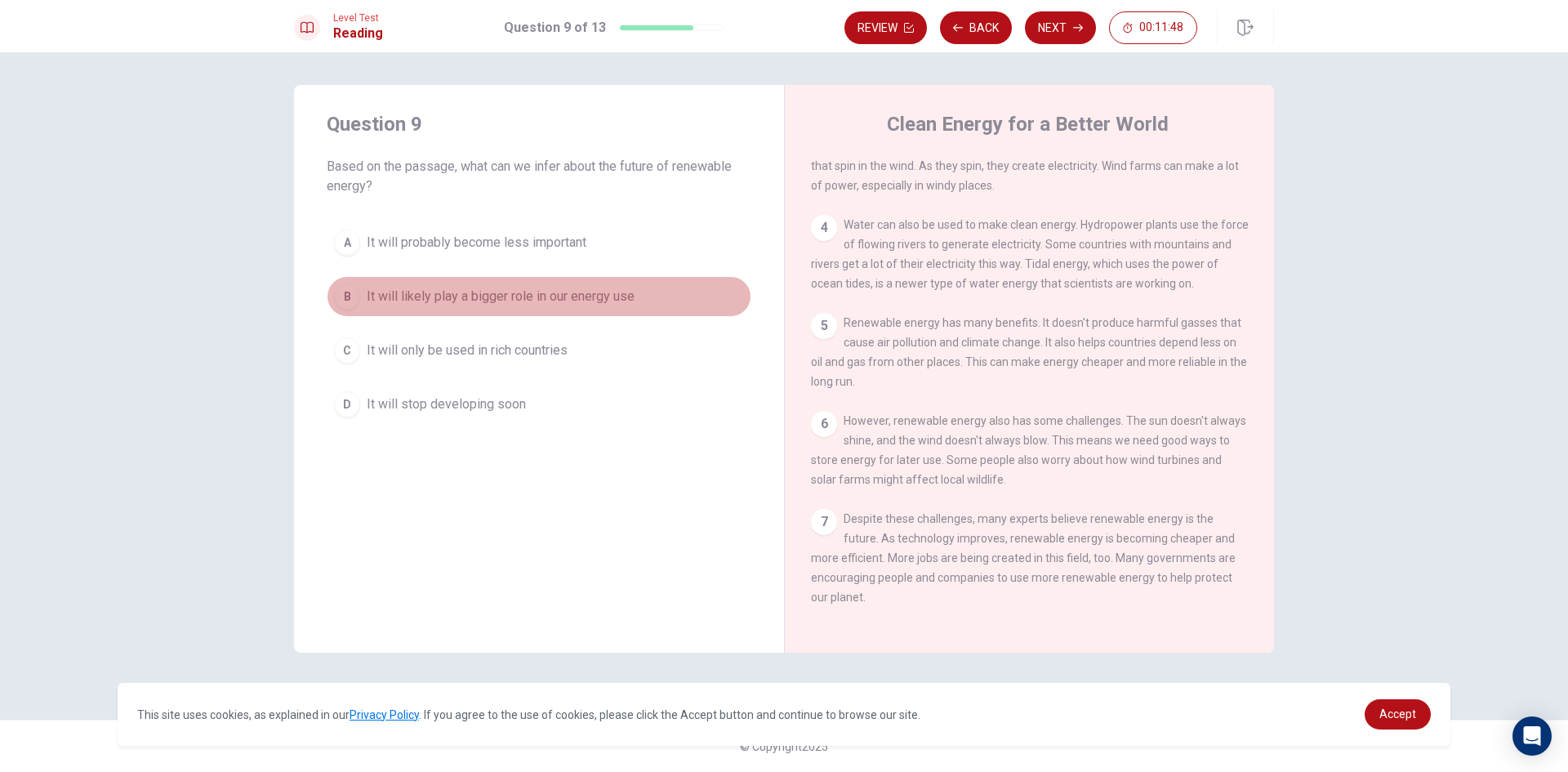
click at [503, 291] on span "It will likely play a bigger role in our energy use" at bounding box center [501, 297] width 268 height 20
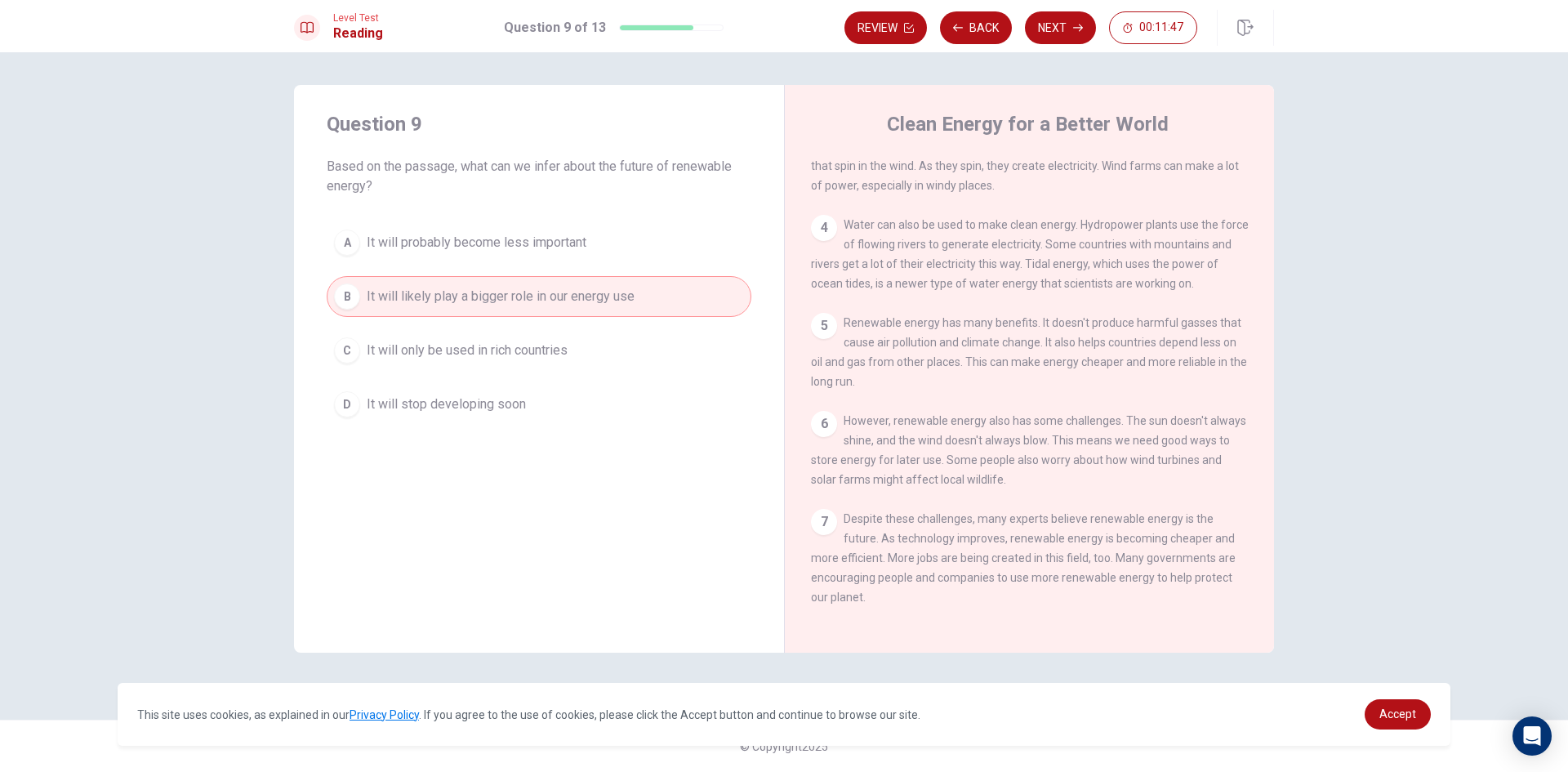
click at [1051, 14] on button "Next" at bounding box center [1060, 28] width 71 height 33
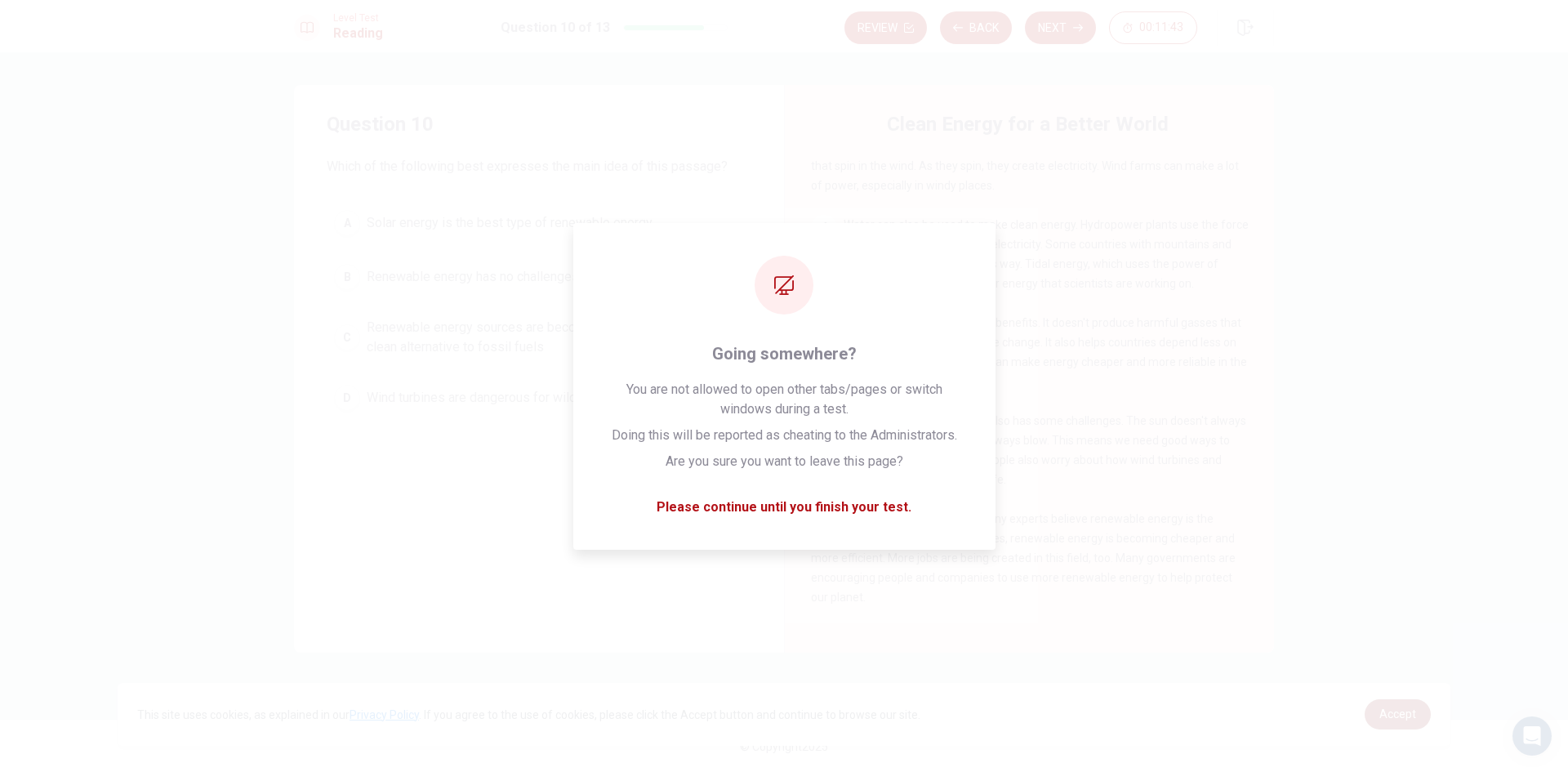
click at [1398, 716] on span "Accept" at bounding box center [1398, 714] width 36 height 13
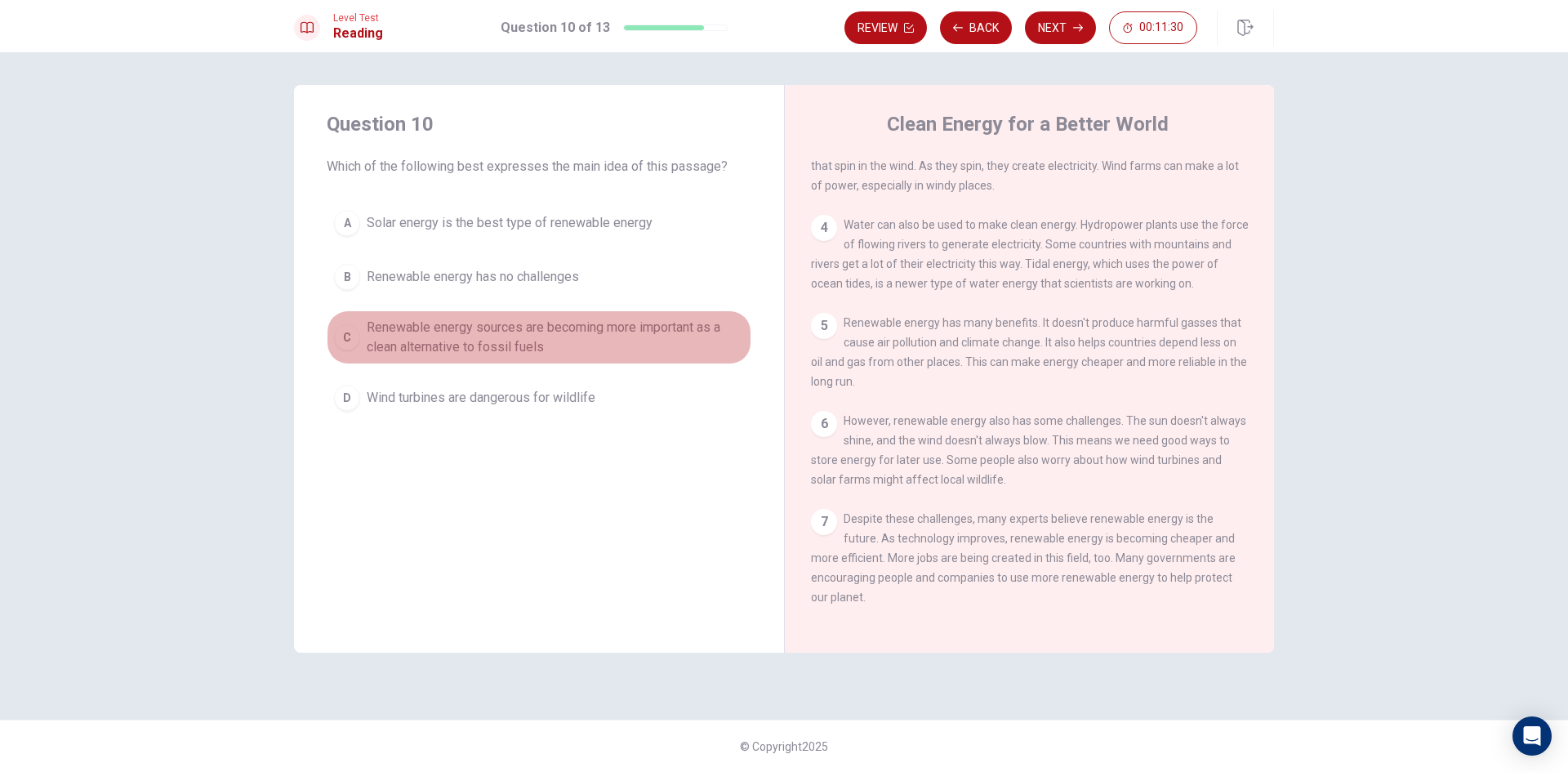
click at [399, 357] on button "C Renewable energy sources are becoming more important as a clean alternative t…" at bounding box center [539, 337] width 425 height 54
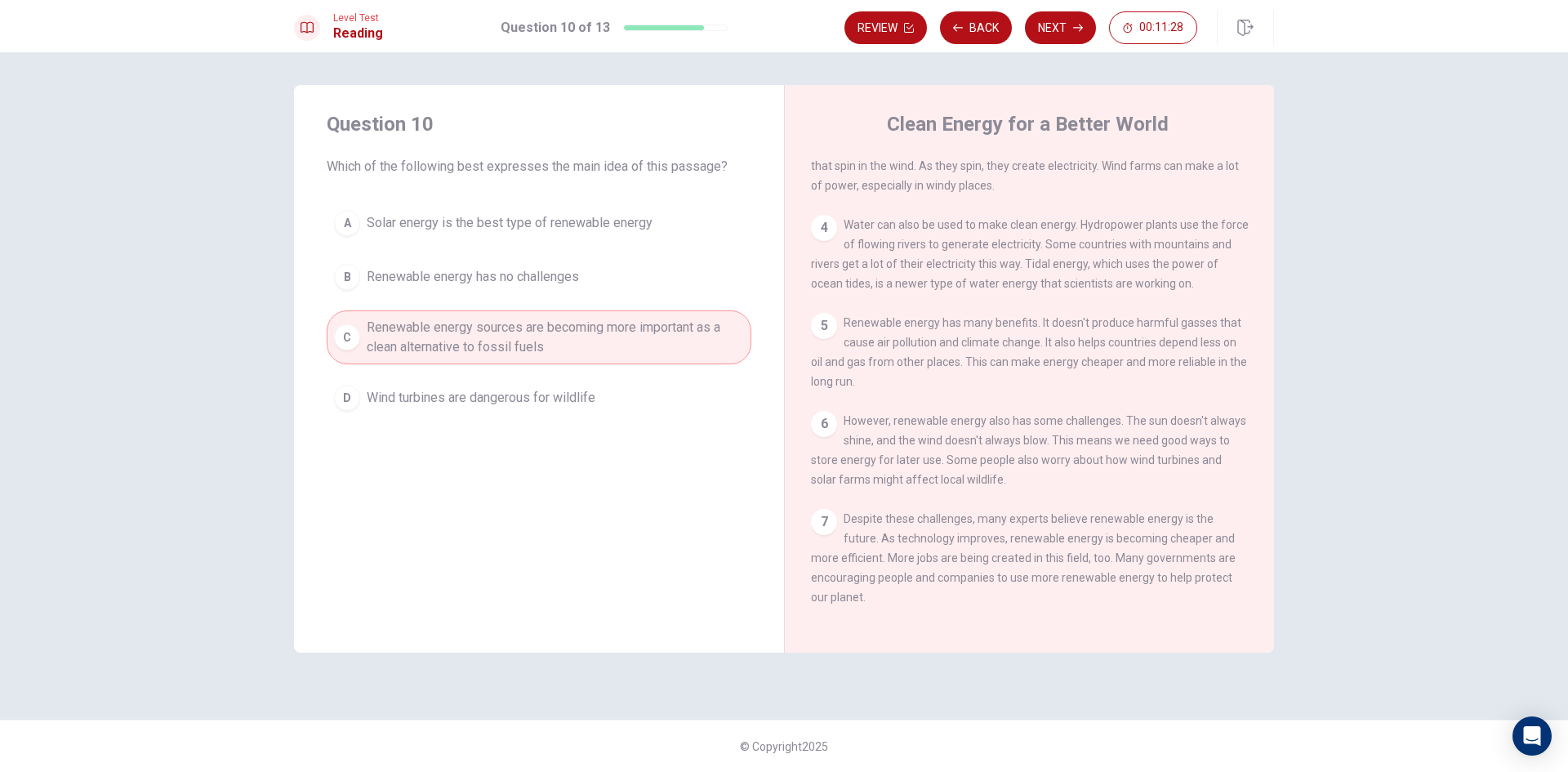
click at [511, 335] on span "Renewable energy sources are becoming more important as a clean alternative to …" at bounding box center [555, 337] width 377 height 39
click at [524, 274] on span "Renewable energy has no challenges" at bounding box center [473, 277] width 213 height 20
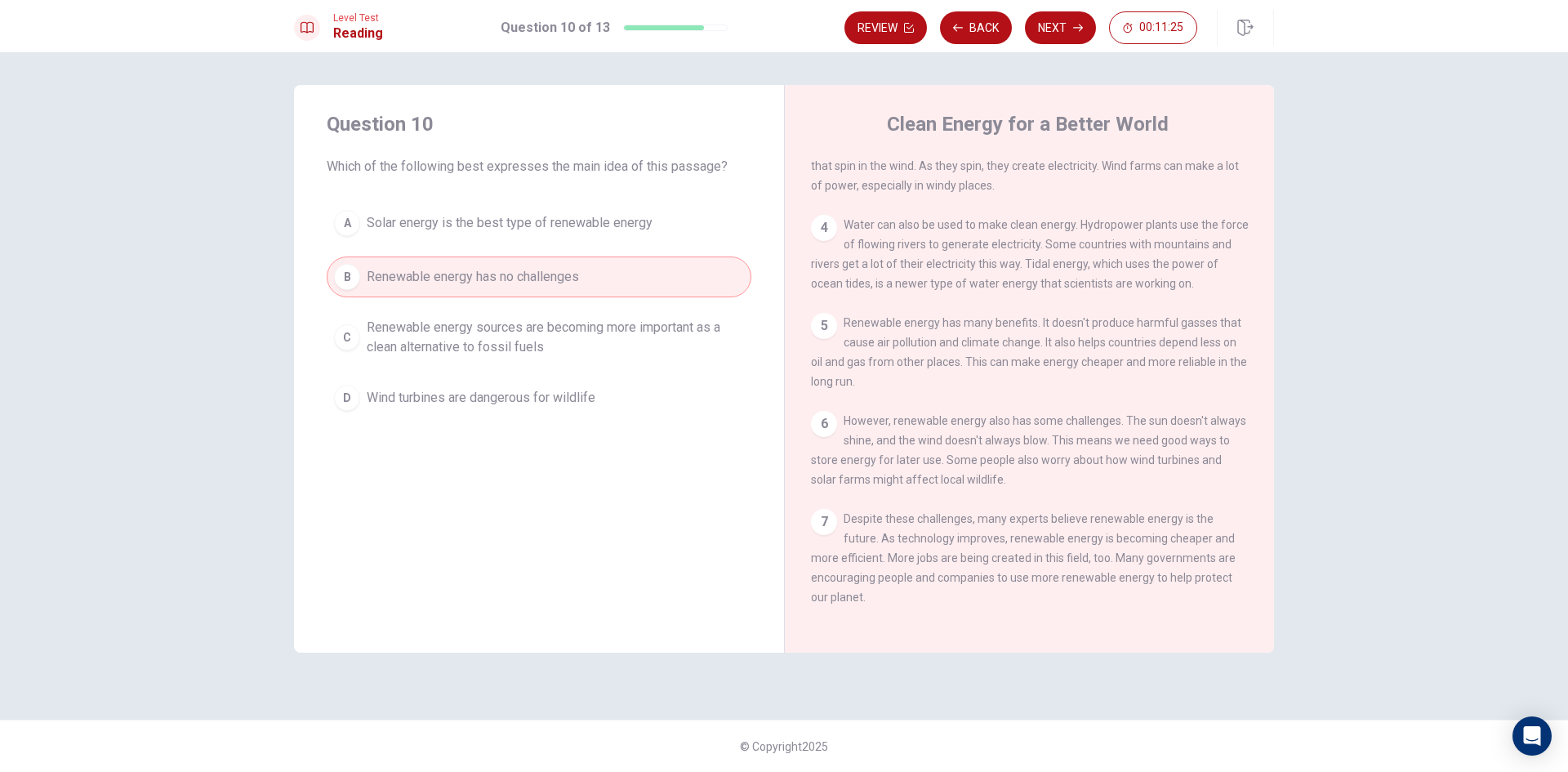
click at [529, 226] on span "Solar energy is the best type of renewable energy" at bounding box center [510, 223] width 286 height 20
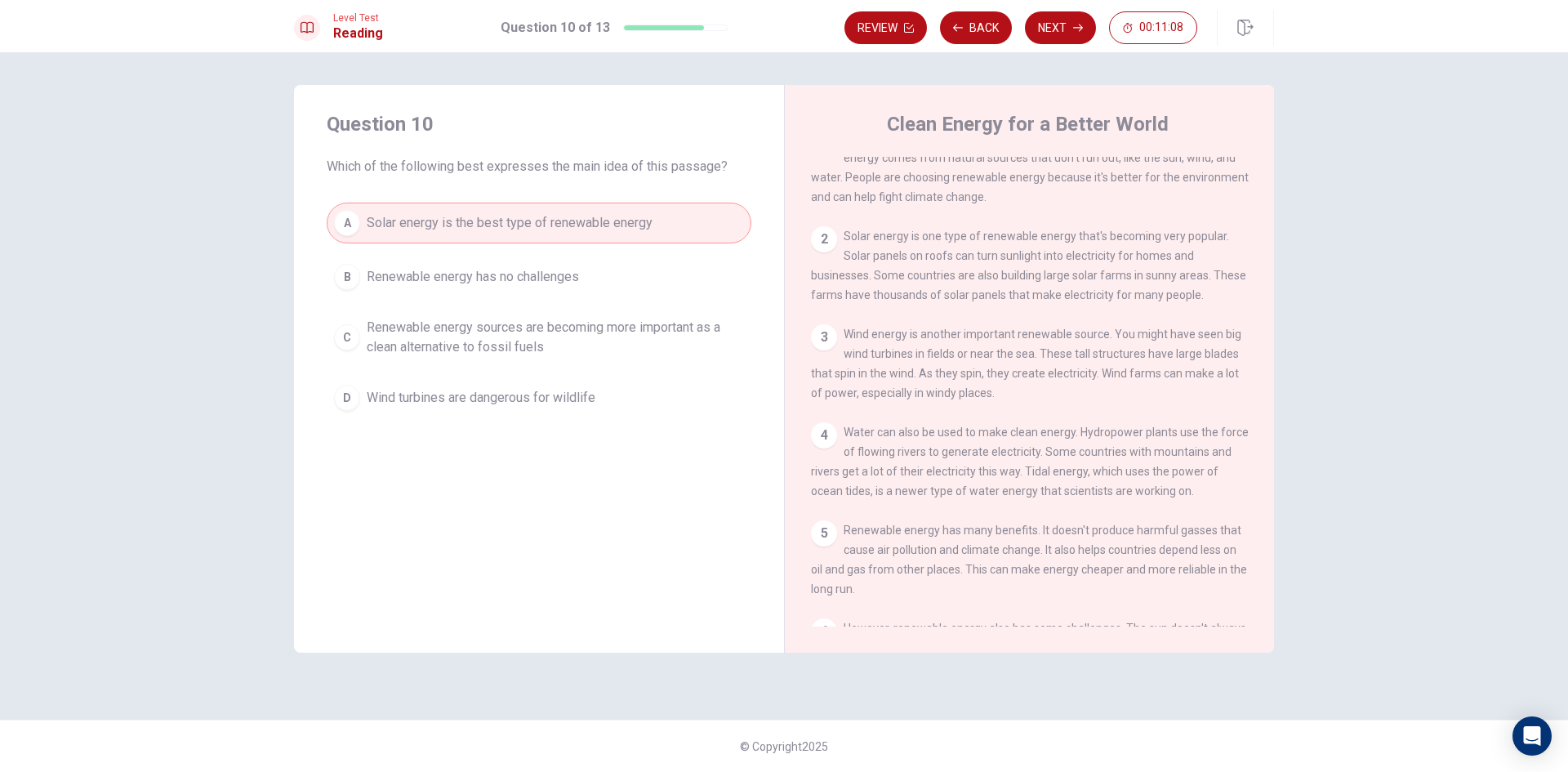
scroll to position [0, 0]
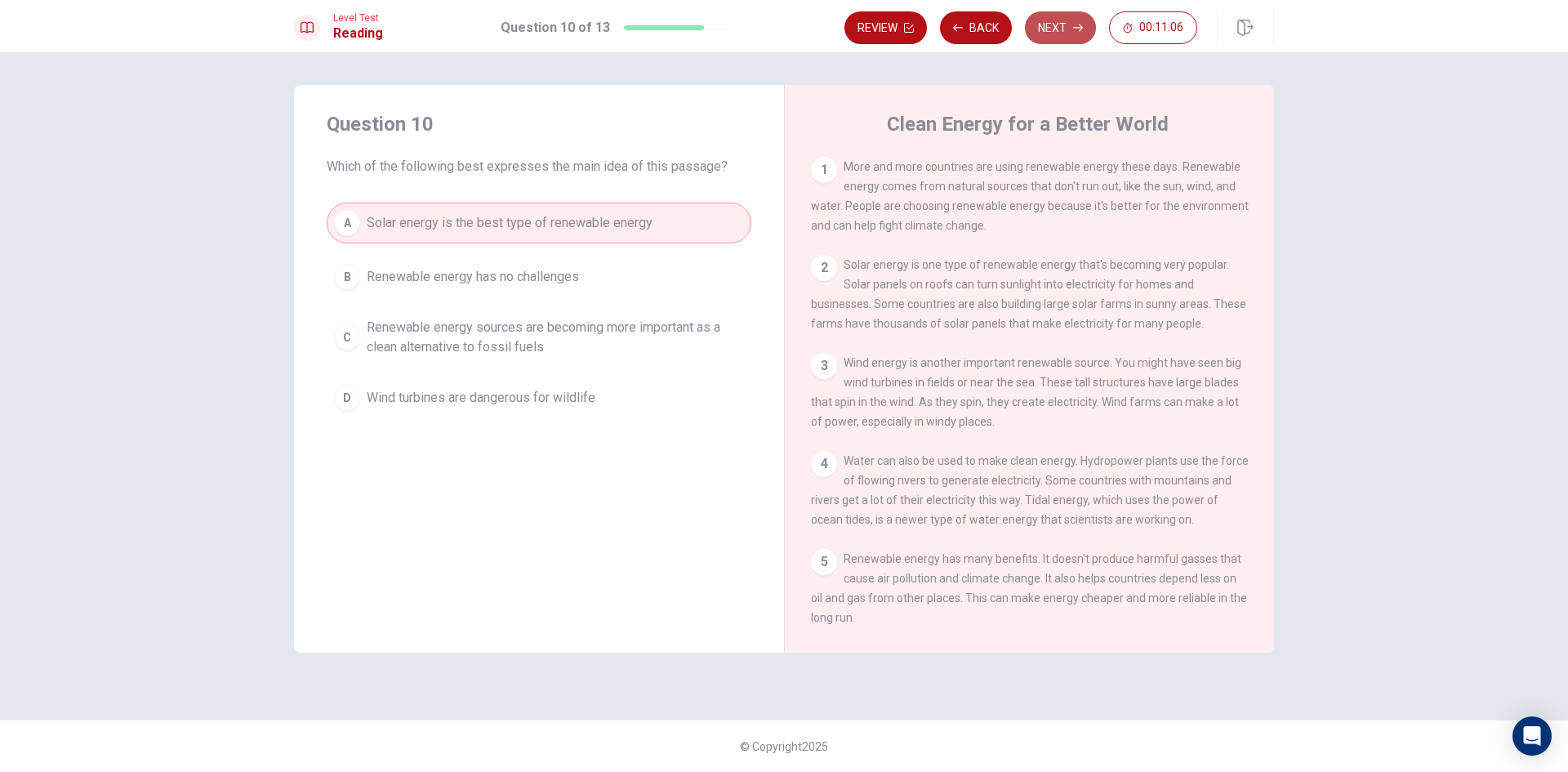
click at [1050, 33] on button "Next" at bounding box center [1060, 28] width 71 height 33
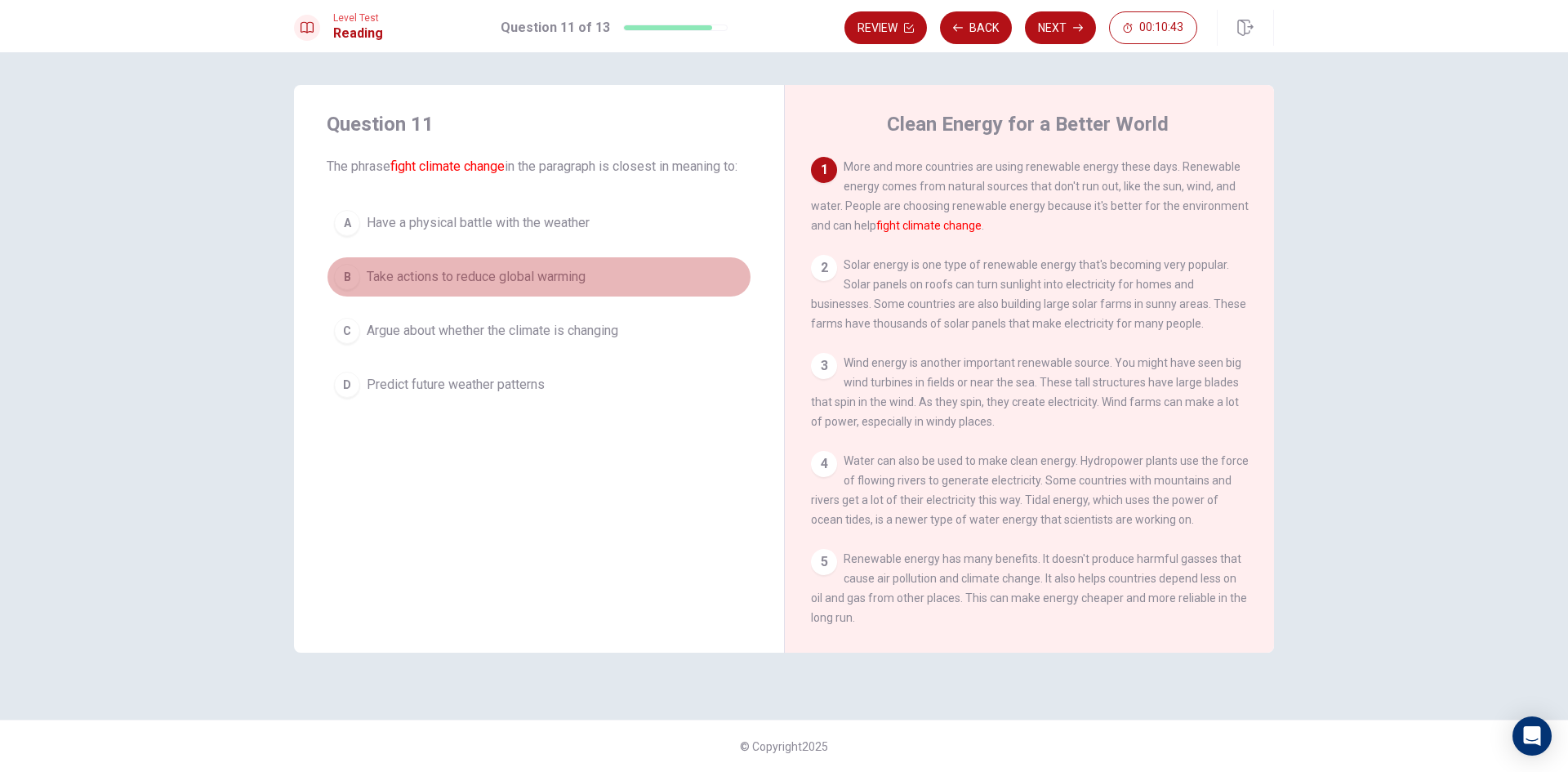
click at [453, 287] on span "Take actions to reduce global warming" at bounding box center [476, 277] width 219 height 20
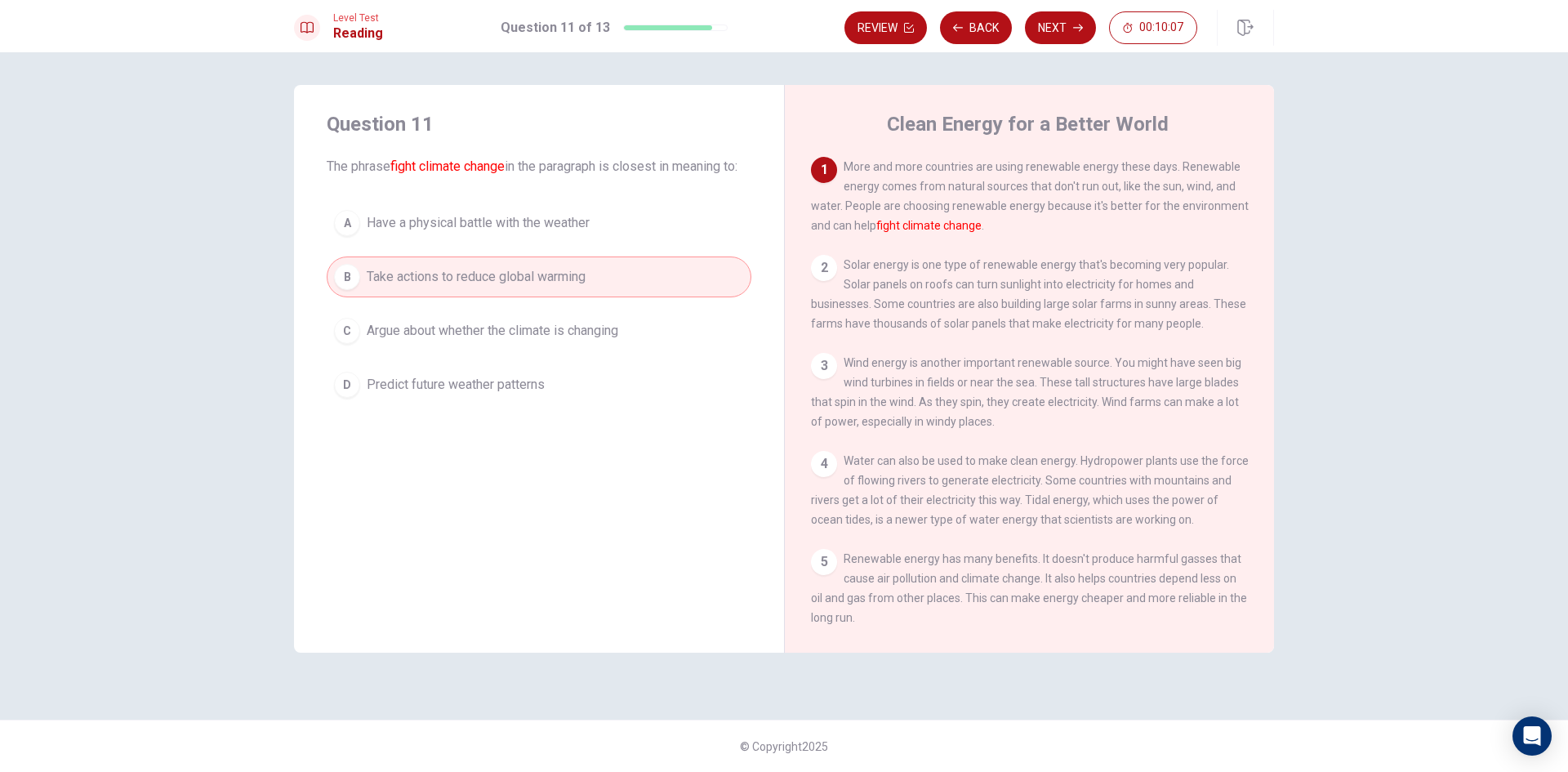
click at [489, 244] on button "A Have a physical battle with the weather" at bounding box center [539, 223] width 425 height 40
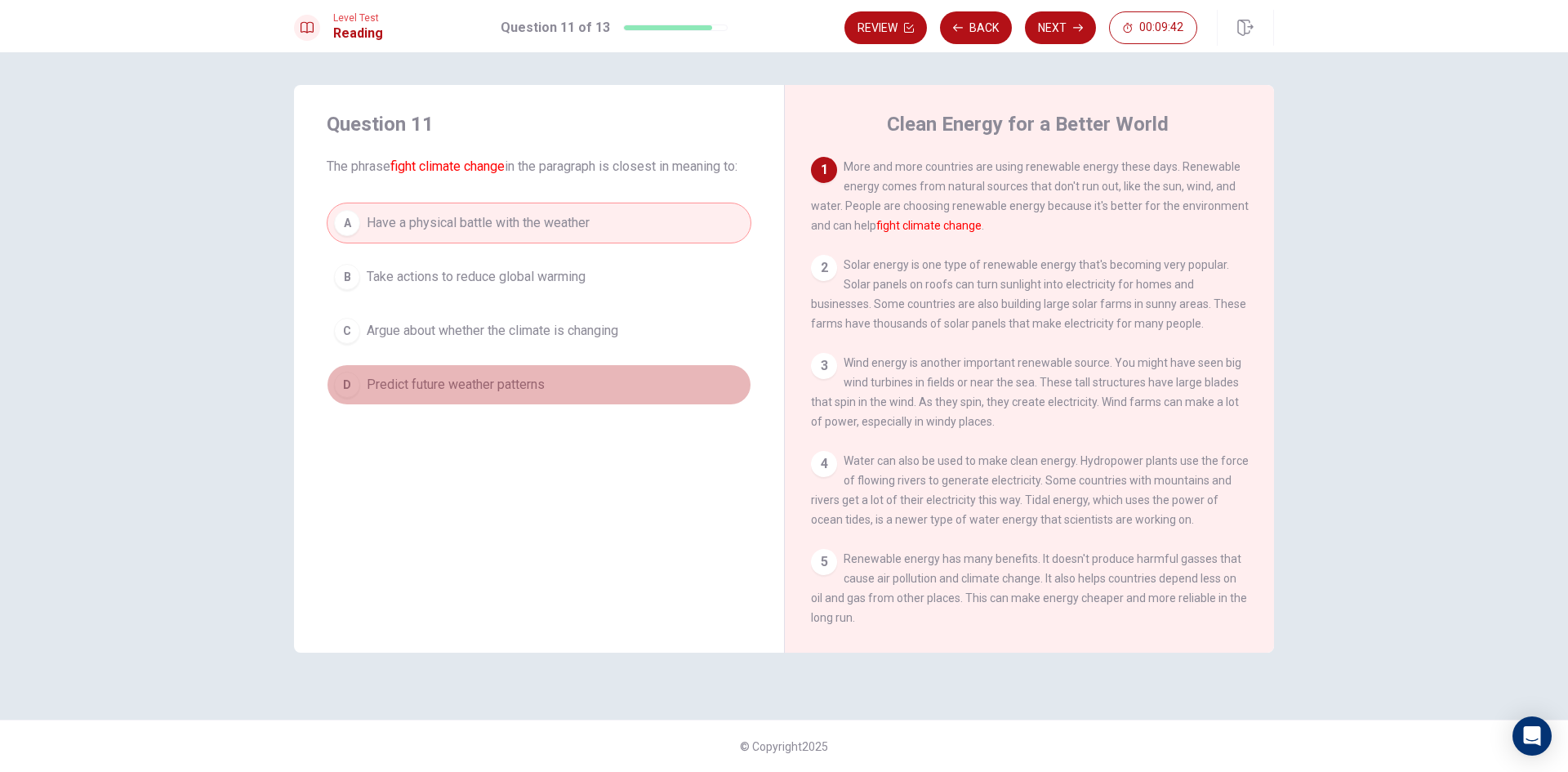
click at [456, 394] on span "Predict future weather patterns" at bounding box center [455, 385] width 178 height 20
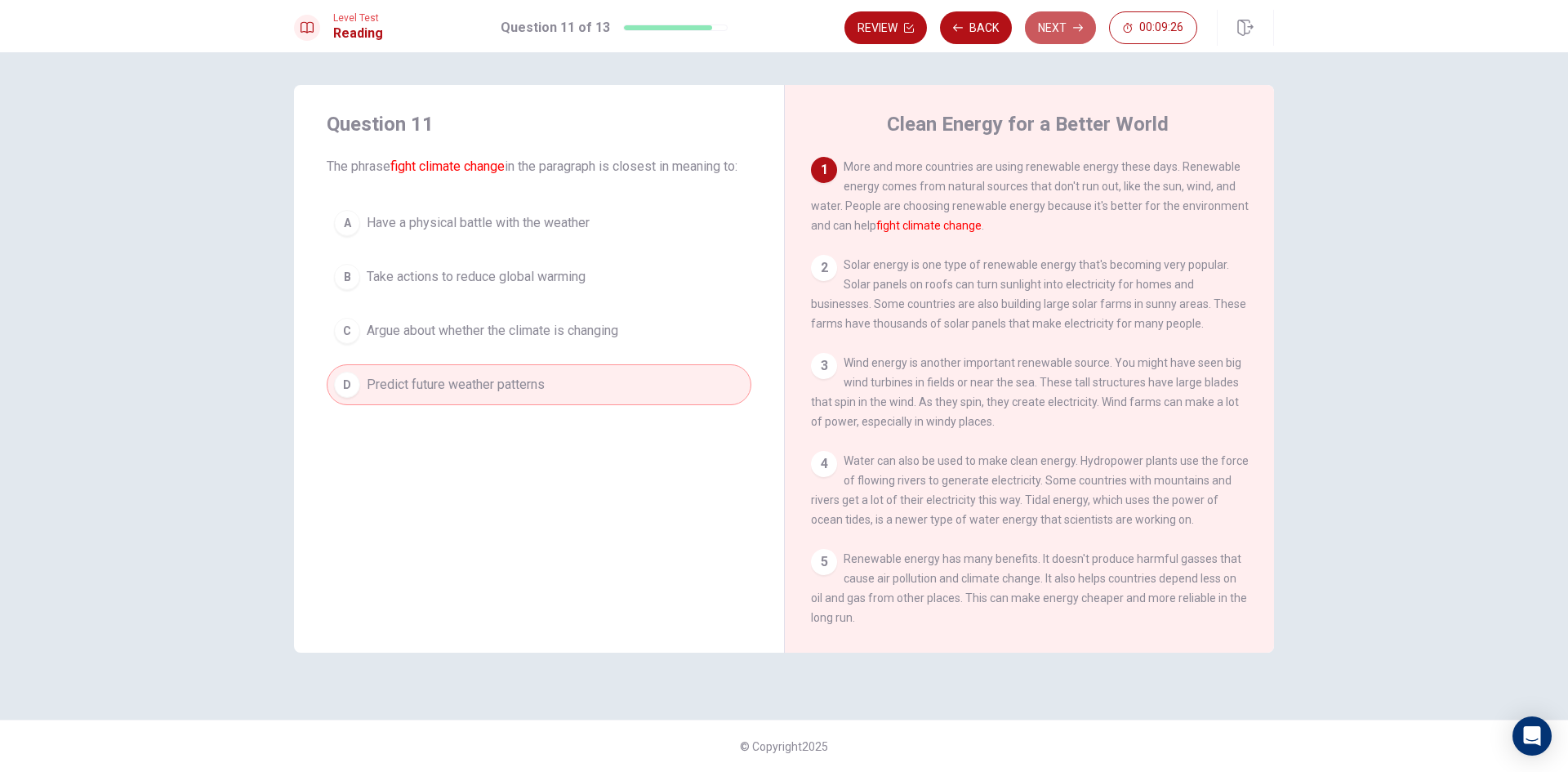
click at [1057, 27] on button "Next" at bounding box center [1060, 28] width 71 height 33
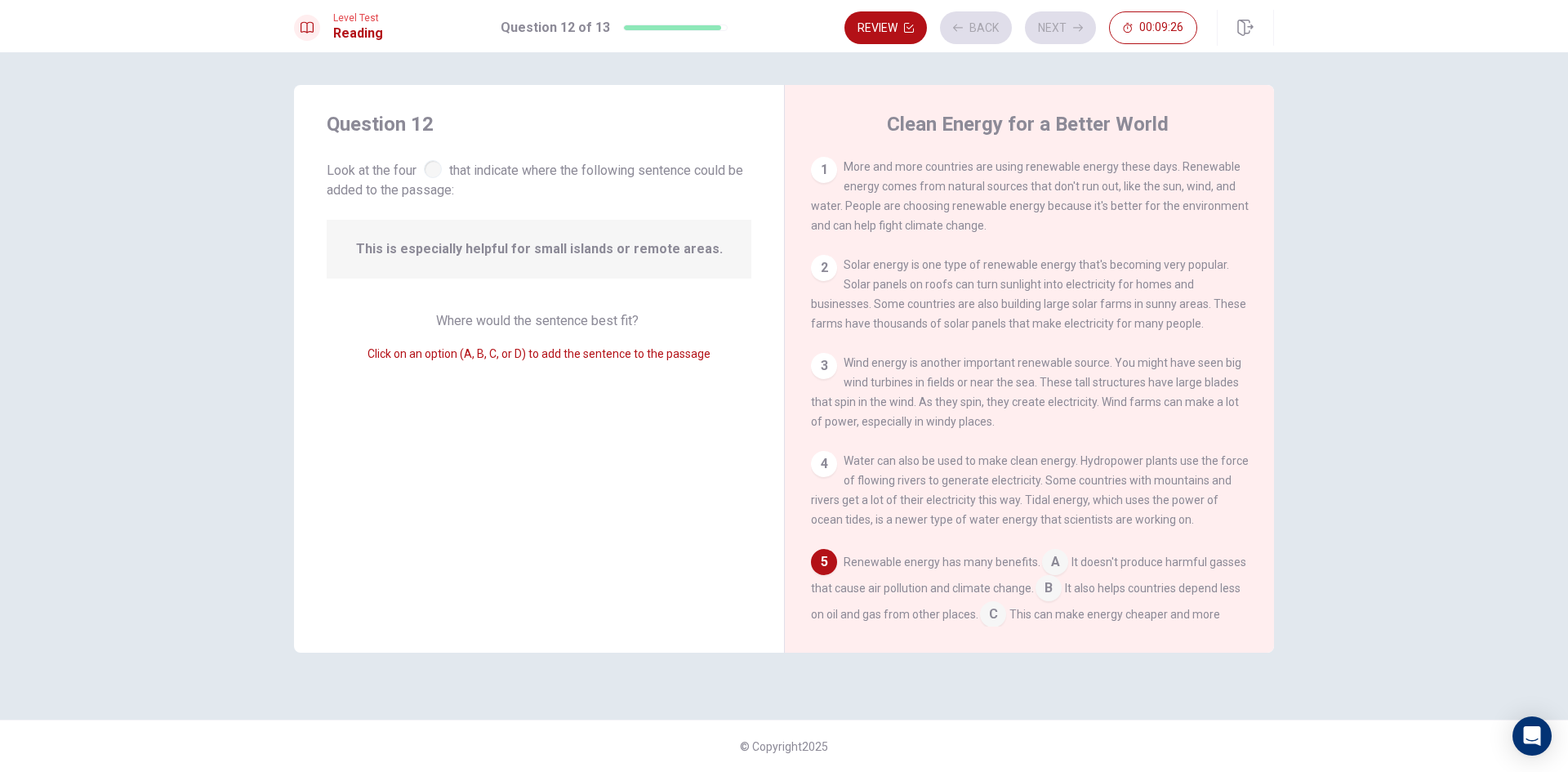
scroll to position [203, 0]
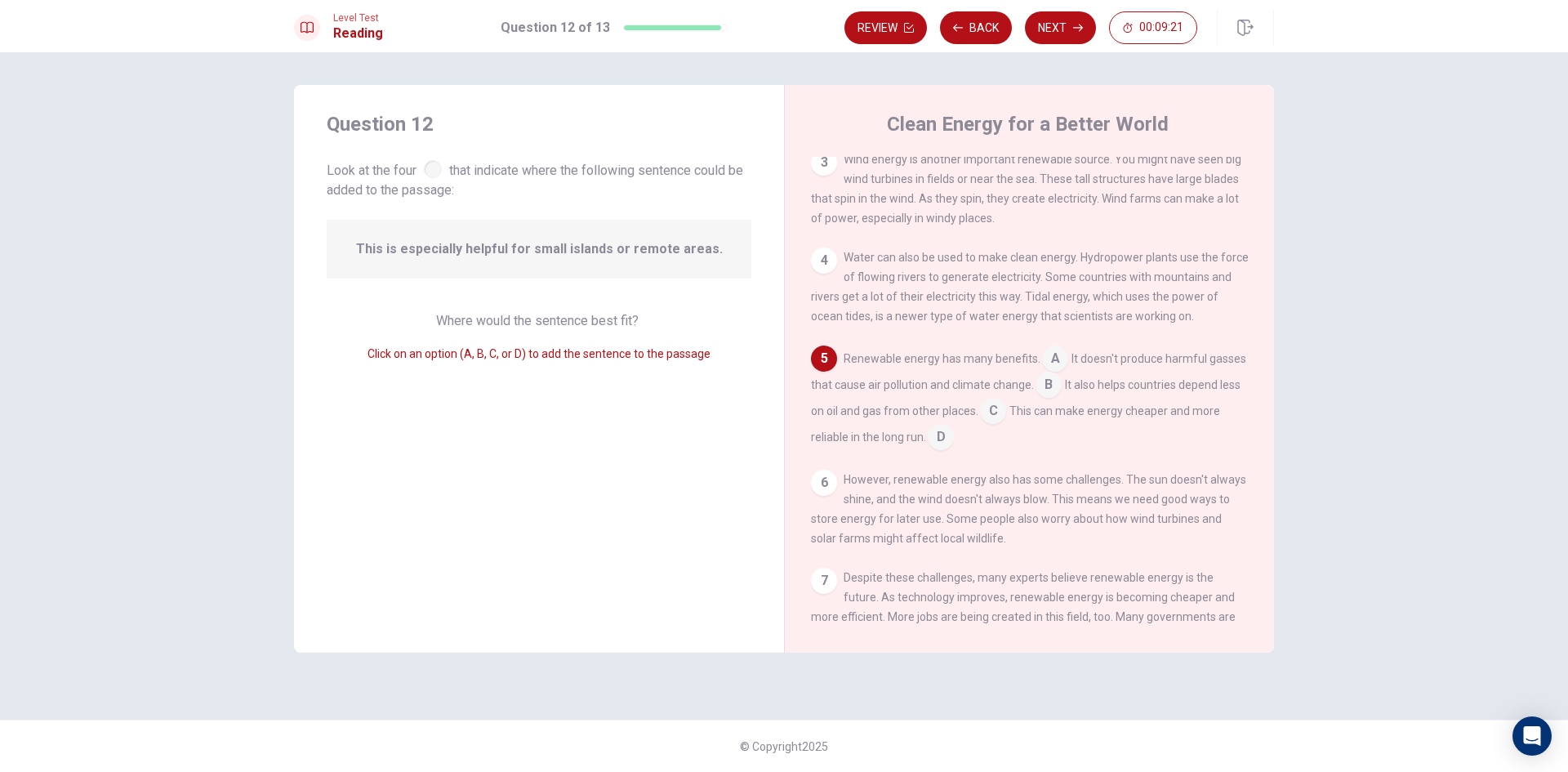
click at [478, 317] on span "Where would the sentence best fit?" at bounding box center [539, 320] width 206 height 16
drag, startPoint x: 531, startPoint y: 317, endPoint x: 650, endPoint y: 321, distance: 119.1
click at [650, 321] on div "Where would the sentence best fit? Click on an option (A, B, C, or D) to add th…" at bounding box center [539, 337] width 425 height 52
click at [436, 169] on div at bounding box center [433, 169] width 18 height 18
click at [1068, 374] on span "It doesn't produce harmful gasses that cause air pollution and climate change." at bounding box center [1029, 372] width 436 height 39
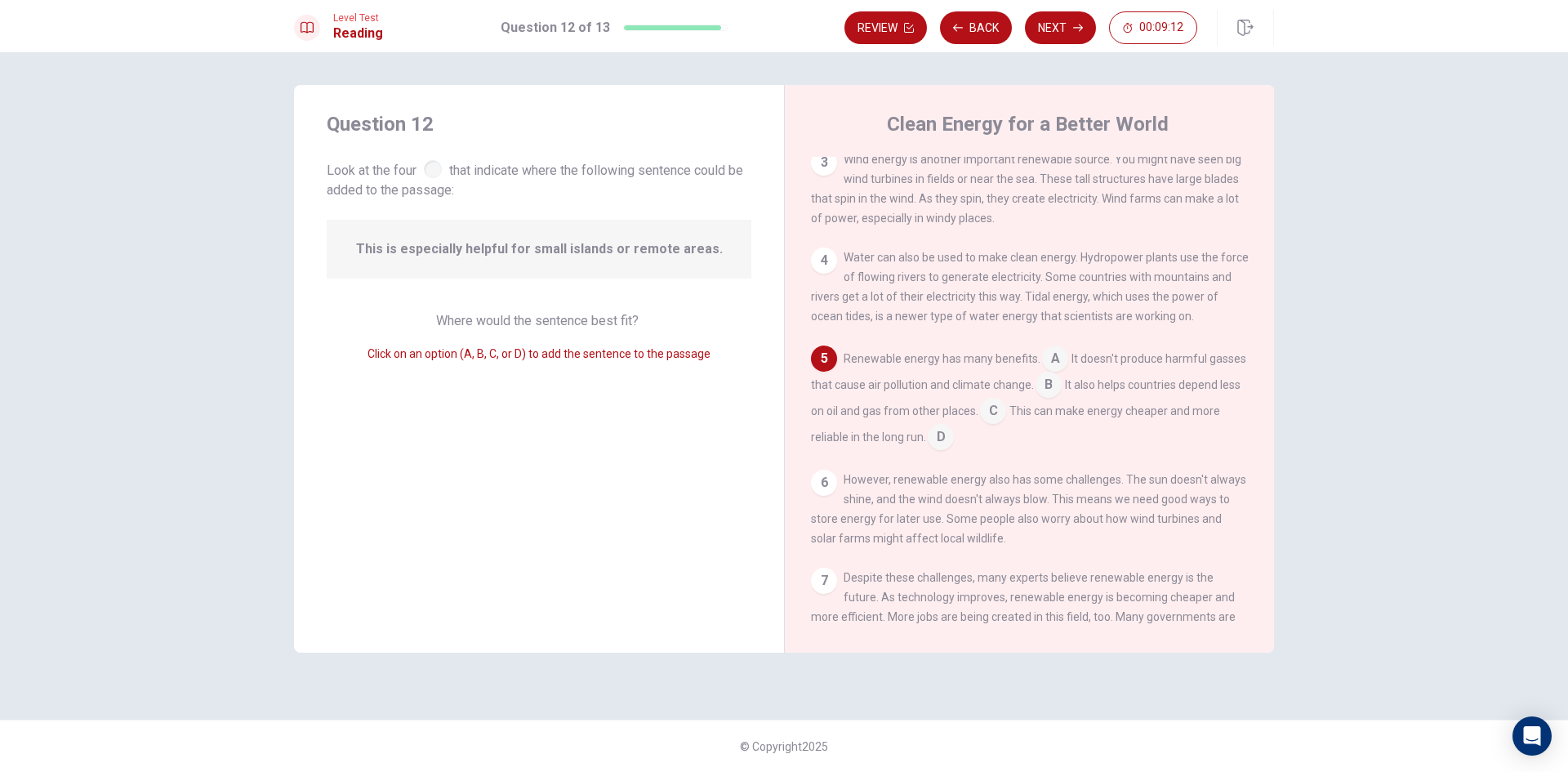
click at [1051, 374] on input at bounding box center [1056, 360] width 27 height 27
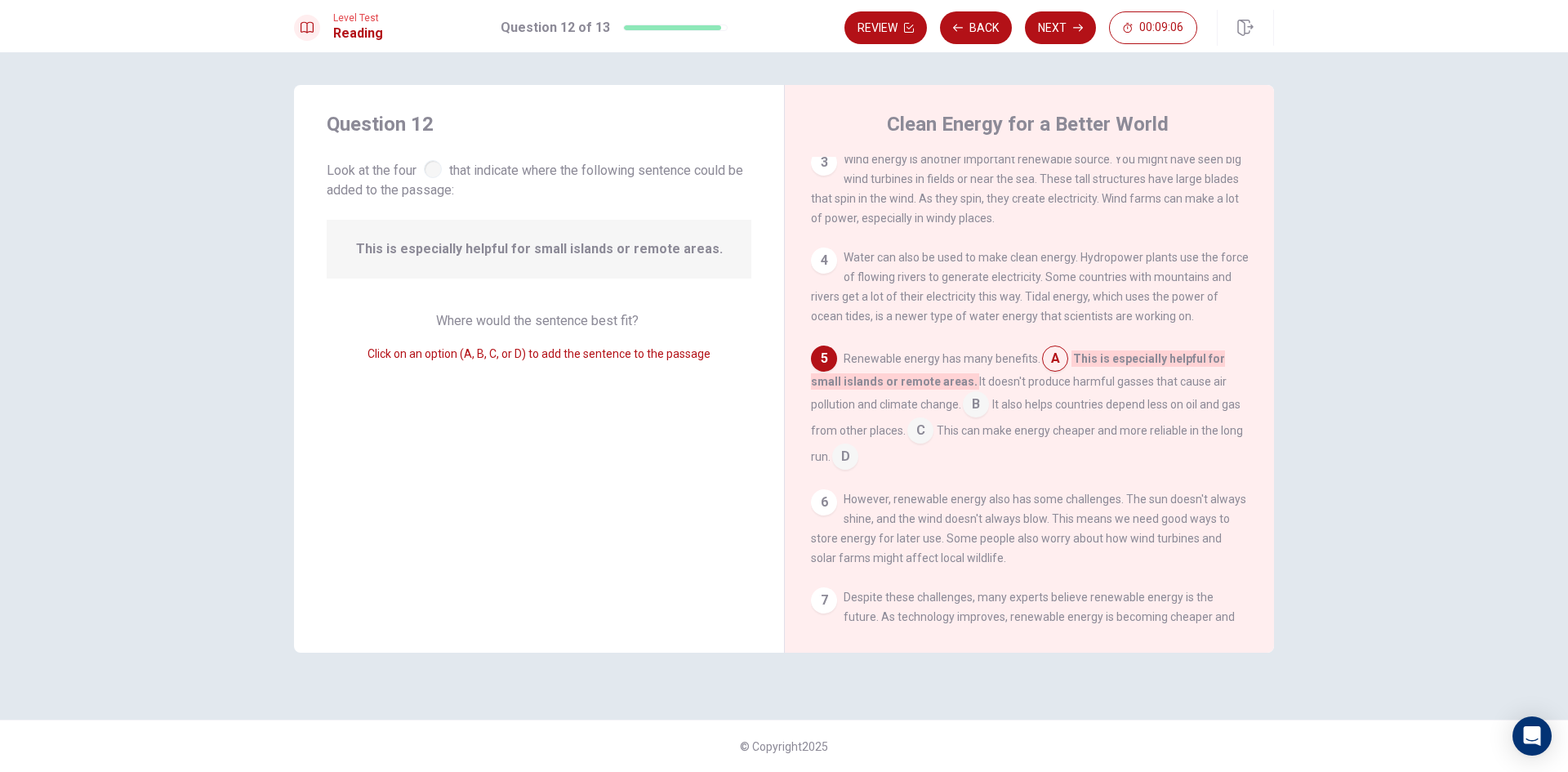
click at [981, 419] on input at bounding box center [976, 406] width 27 height 27
click at [919, 437] on input at bounding box center [920, 432] width 27 height 27
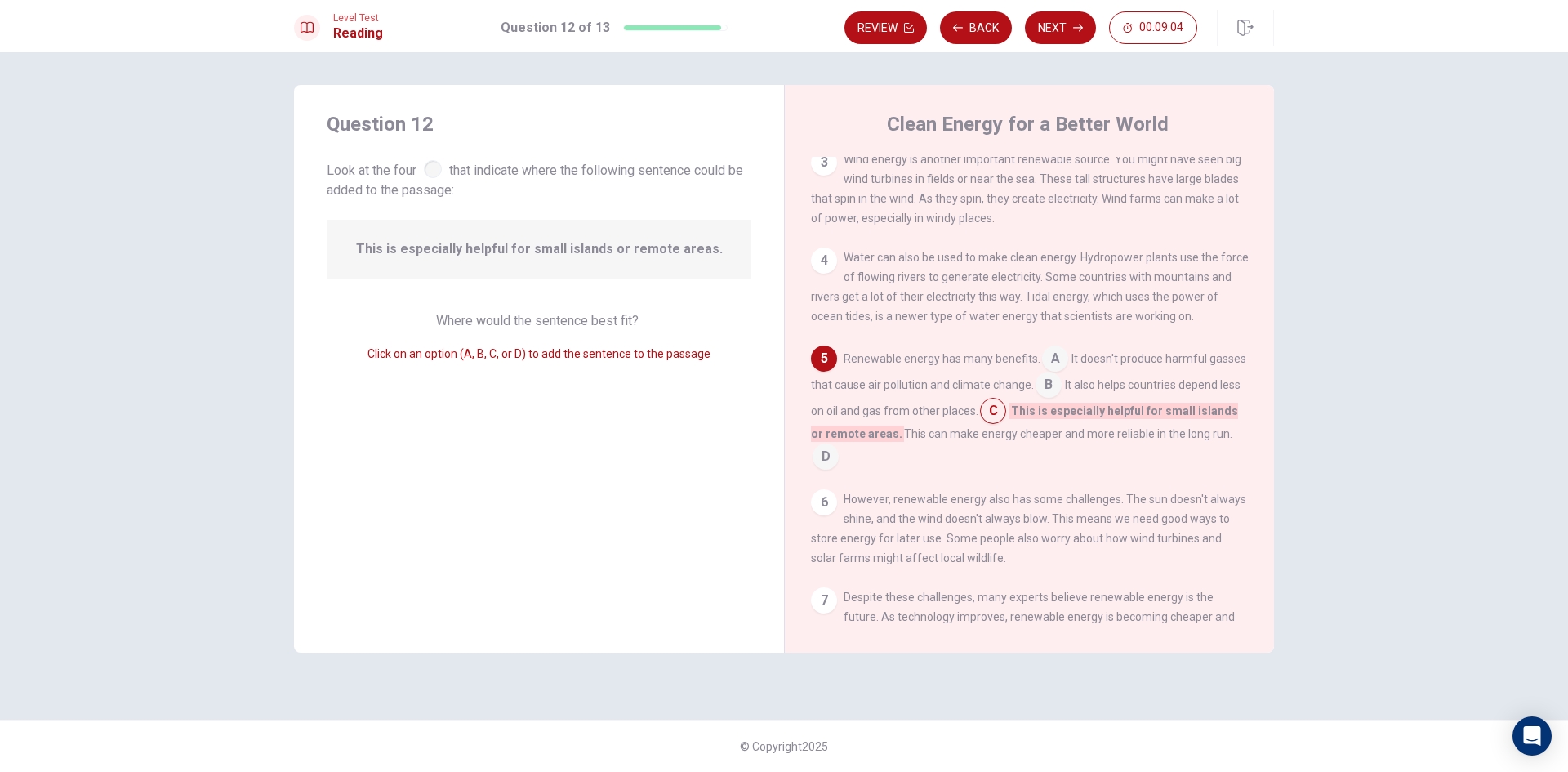
click at [839, 471] on input at bounding box center [826, 458] width 27 height 27
click at [822, 501] on div "1 More and more countries are using renewable energy these days. Renewable ener…" at bounding box center [1041, 391] width 459 height 470
click at [1062, 389] on input at bounding box center [1049, 386] width 27 height 27
click at [1059, 32] on button "Next" at bounding box center [1060, 28] width 71 height 33
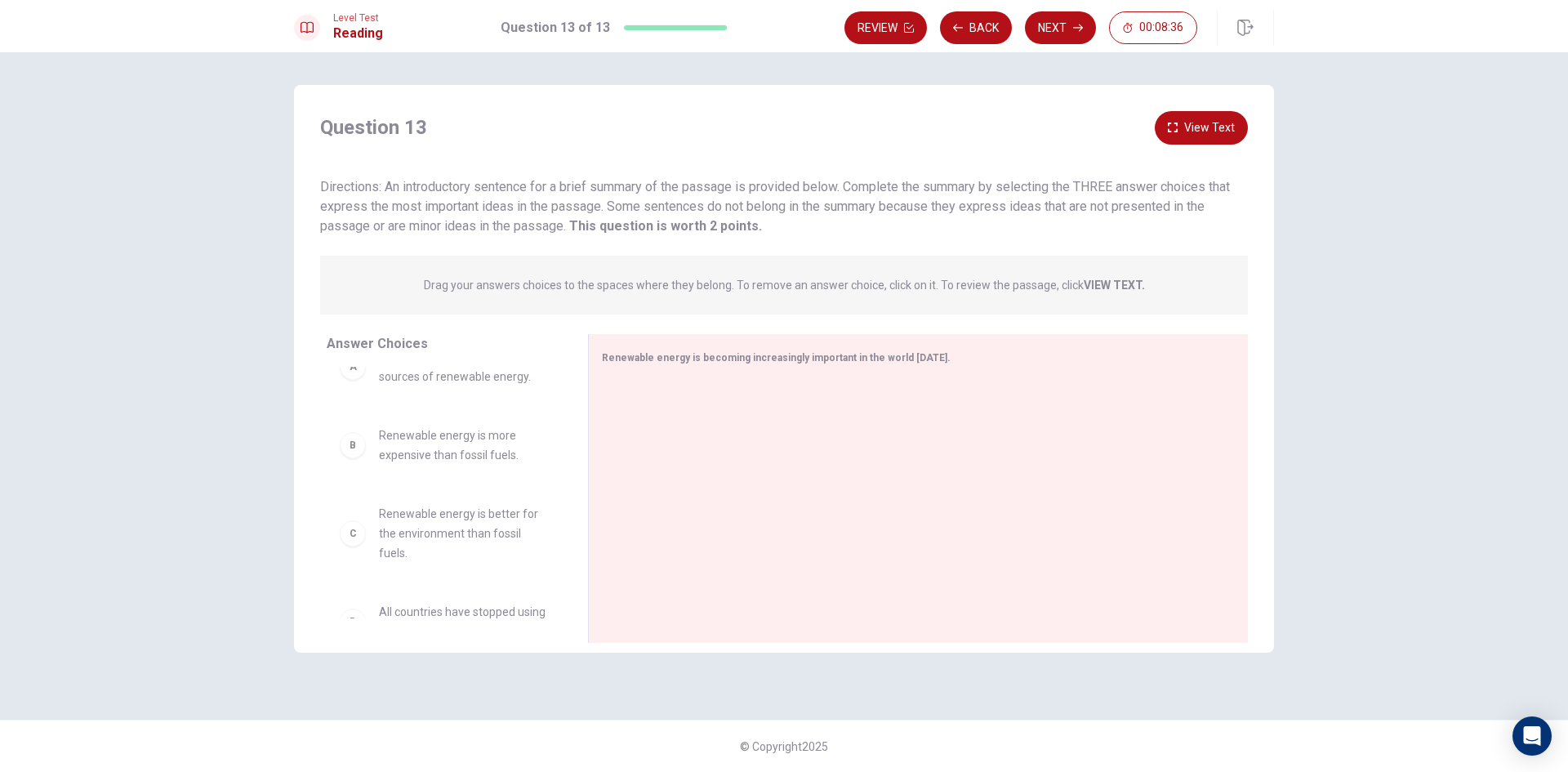
scroll to position [0, 0]
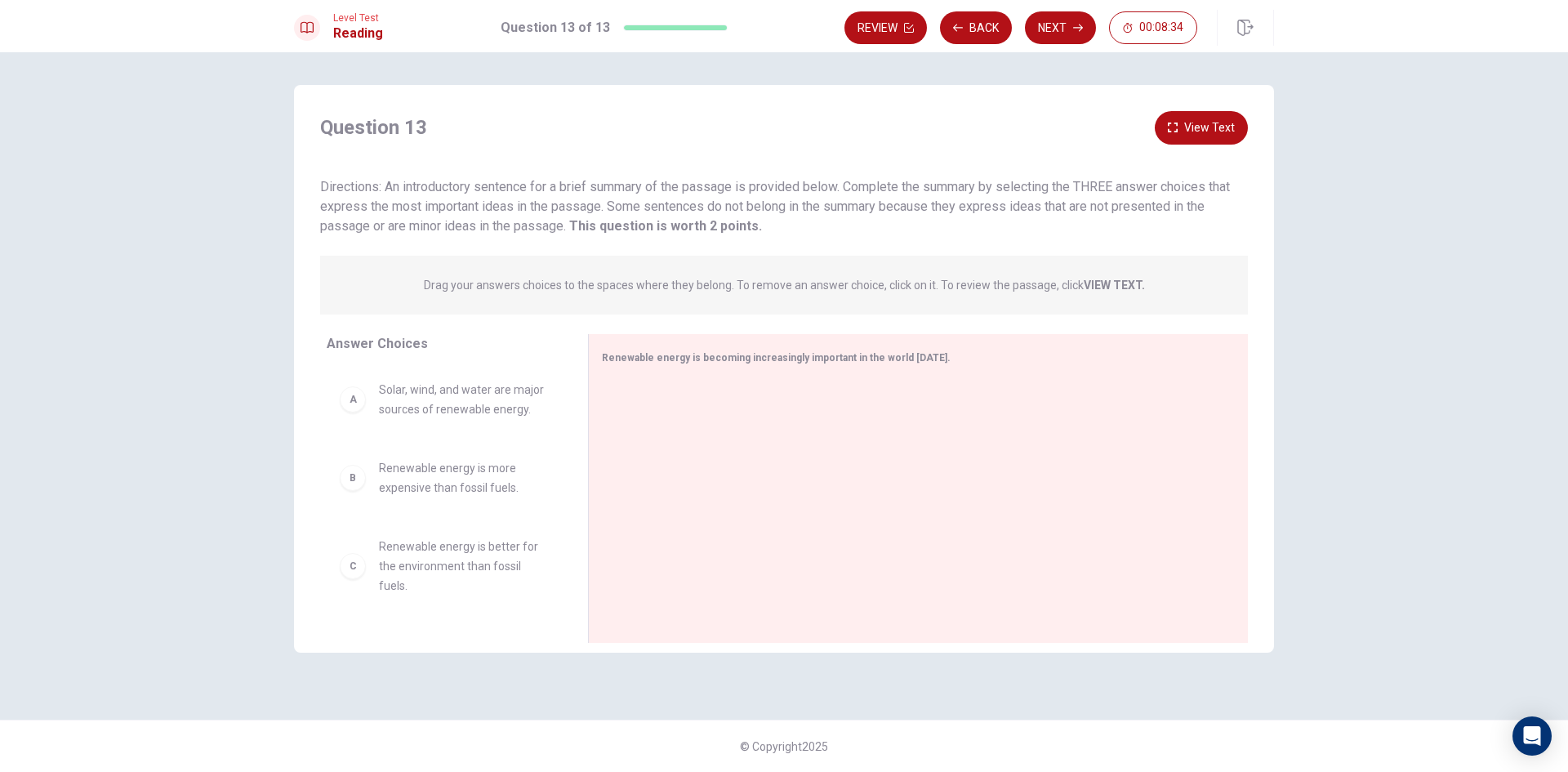
click at [355, 398] on div "A" at bounding box center [353, 399] width 27 height 27
click at [370, 398] on div "A Solar, wind, and water are major sources of renewable energy." at bounding box center [444, 399] width 209 height 39
click at [716, 354] on span "Renewable energy is becoming increasingly important in the world [DATE]." at bounding box center [777, 358] width 349 height 12
click at [794, 351] on div "Renewable energy is becoming increasingly important in the world [DATE]." at bounding box center [909, 357] width 613 height 21
click at [798, 362] on span "Renewable energy is becoming increasingly important in the world [DATE]." at bounding box center [777, 358] width 349 height 12
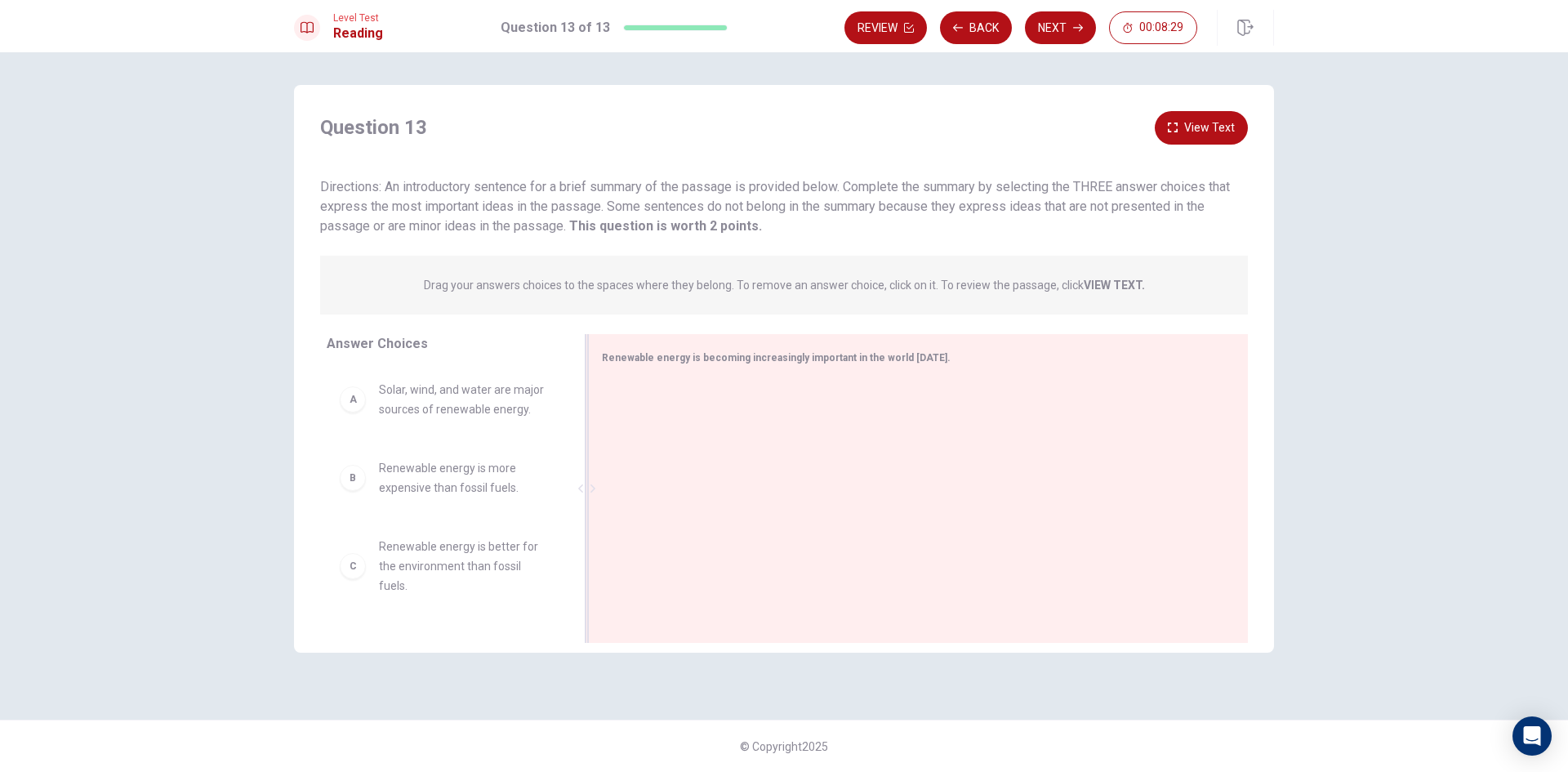
click at [888, 359] on span "Renewable energy is becoming increasingly important in the world [DATE]." at bounding box center [777, 358] width 349 height 12
drag, startPoint x: 888, startPoint y: 359, endPoint x: 696, endPoint y: 358, distance: 192.0
click at [718, 355] on span "Renewable energy is becoming increasingly important in the world [DATE]." at bounding box center [777, 358] width 349 height 12
click at [679, 361] on span "Renewable energy is becoming increasingly important in the world [DATE]." at bounding box center [777, 358] width 349 height 12
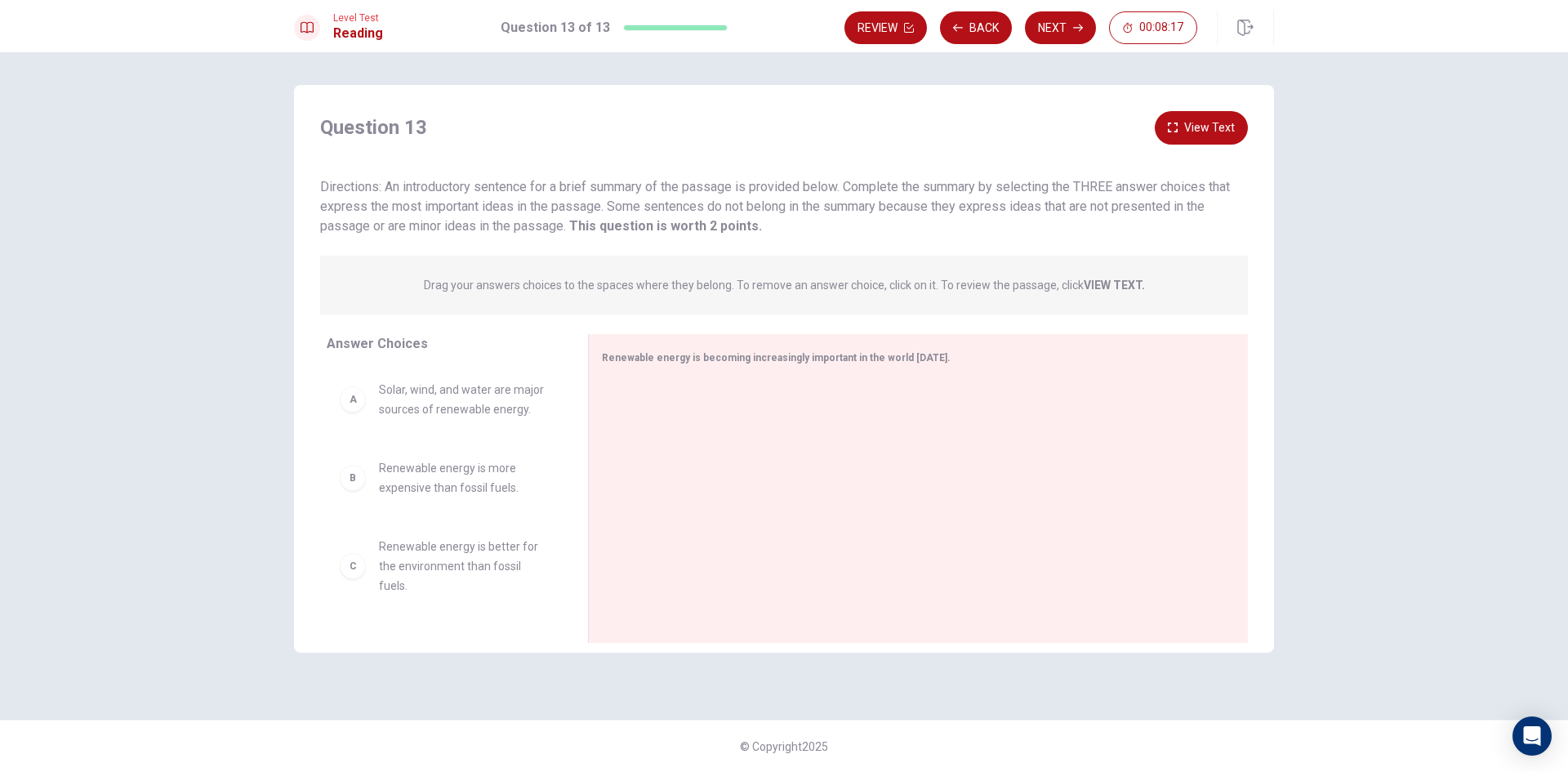
scroll to position [246, 0]
click at [489, 471] on span "There are some challenges to using renewable energy, such as inconsistent suppl…" at bounding box center [464, 498] width 170 height 59
drag, startPoint x: 378, startPoint y: 499, endPoint x: 453, endPoint y: 494, distance: 75.2
click at [453, 495] on span "Renewable energy can only be used in sunny or windy places." at bounding box center [464, 488] width 170 height 39
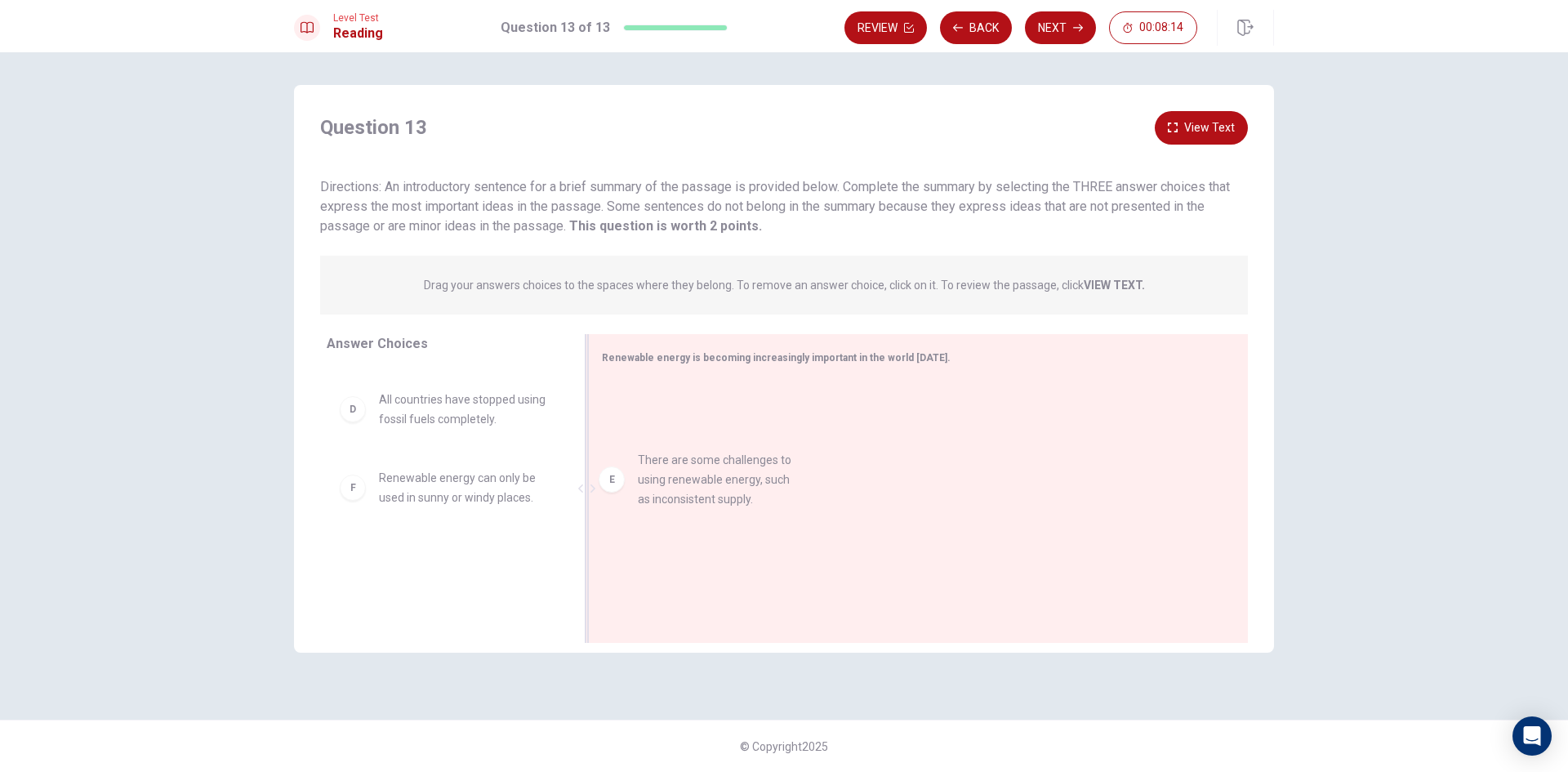
drag, startPoint x: 423, startPoint y: 505, endPoint x: 685, endPoint y: 487, distance: 262.6
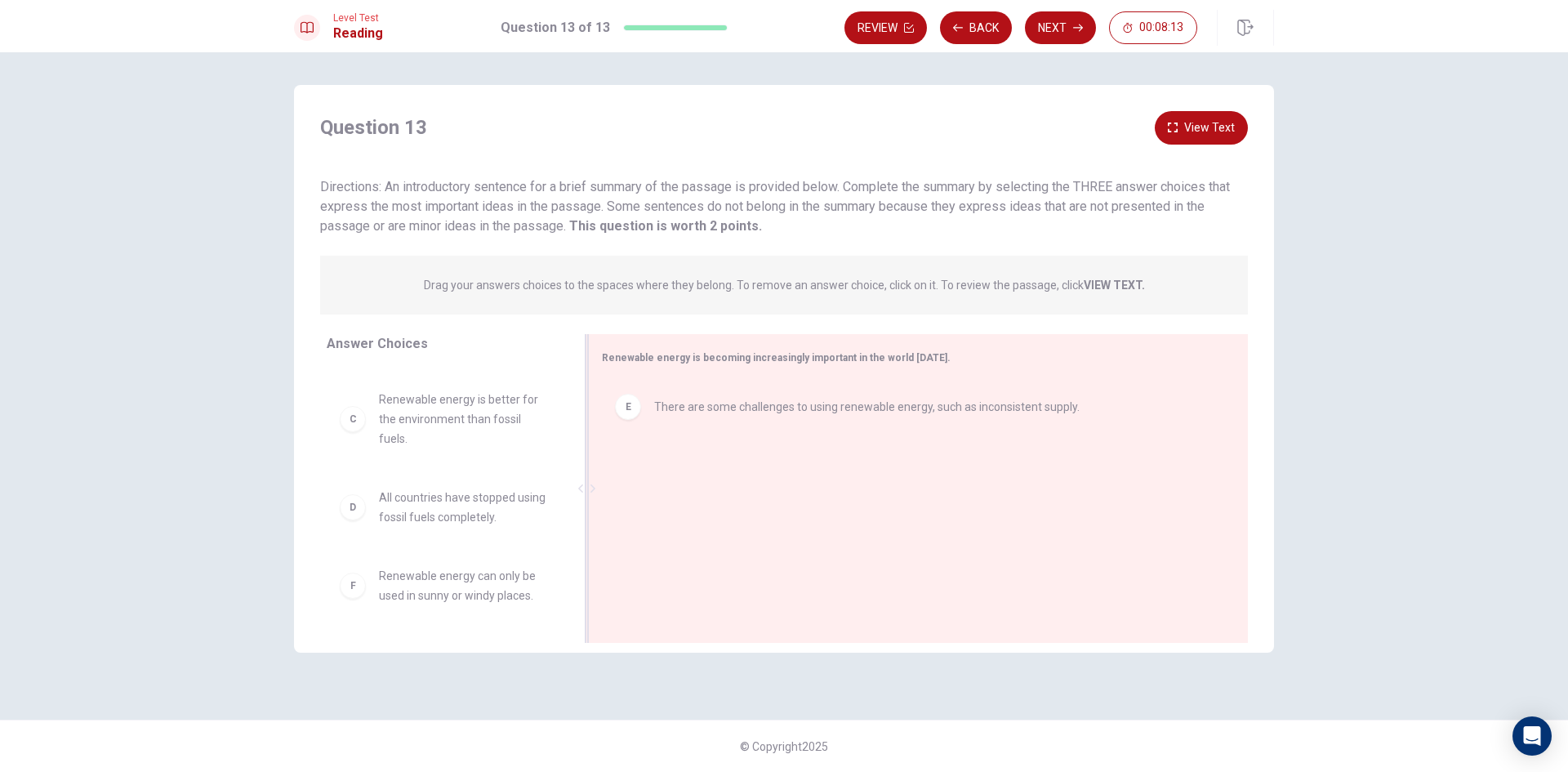
scroll to position [147, 0]
drag, startPoint x: 688, startPoint y: 421, endPoint x: 664, endPoint y: 425, distance: 24.3
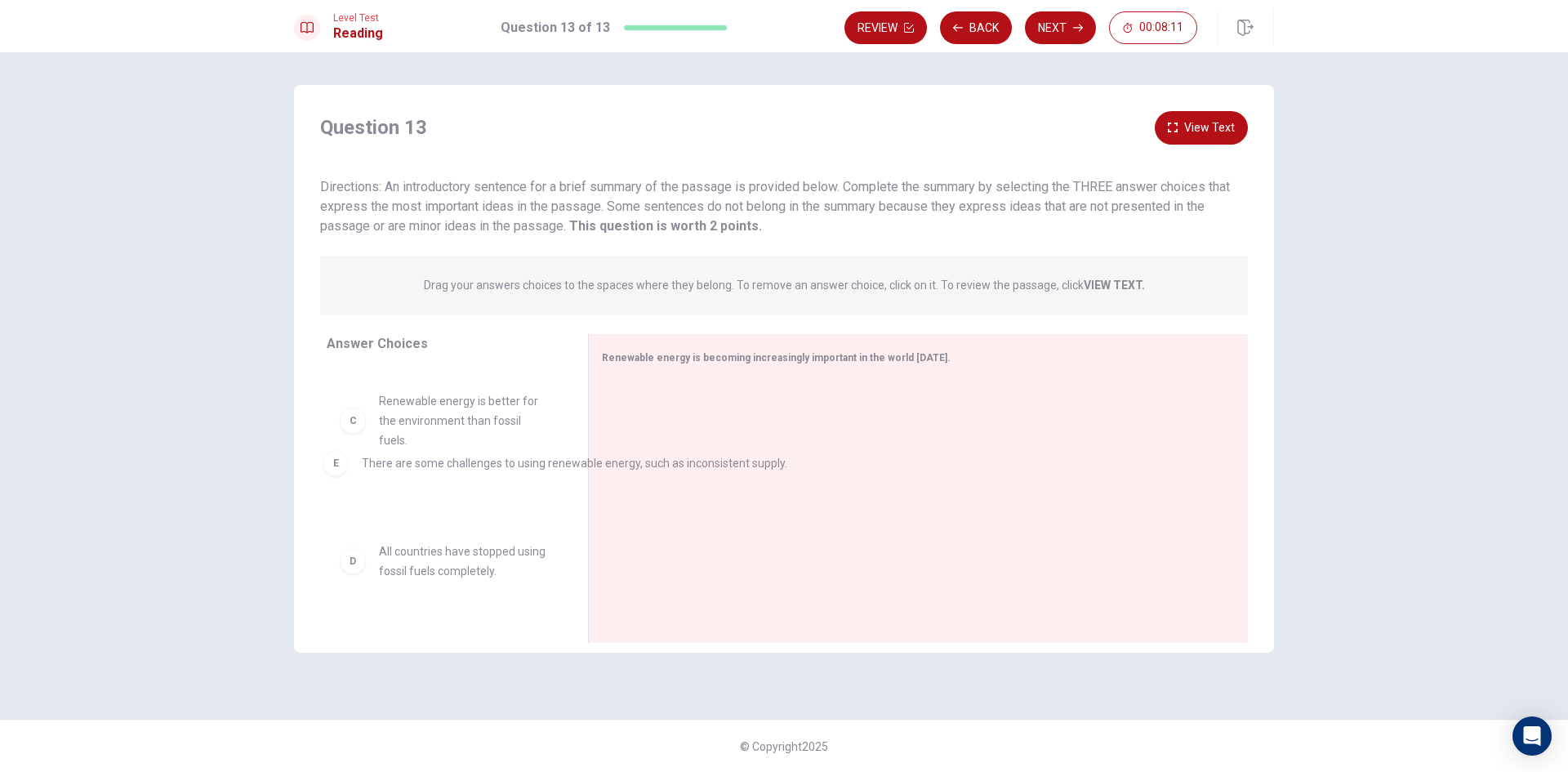
drag, startPoint x: 652, startPoint y: 410, endPoint x: 346, endPoint y: 461, distance: 310.2
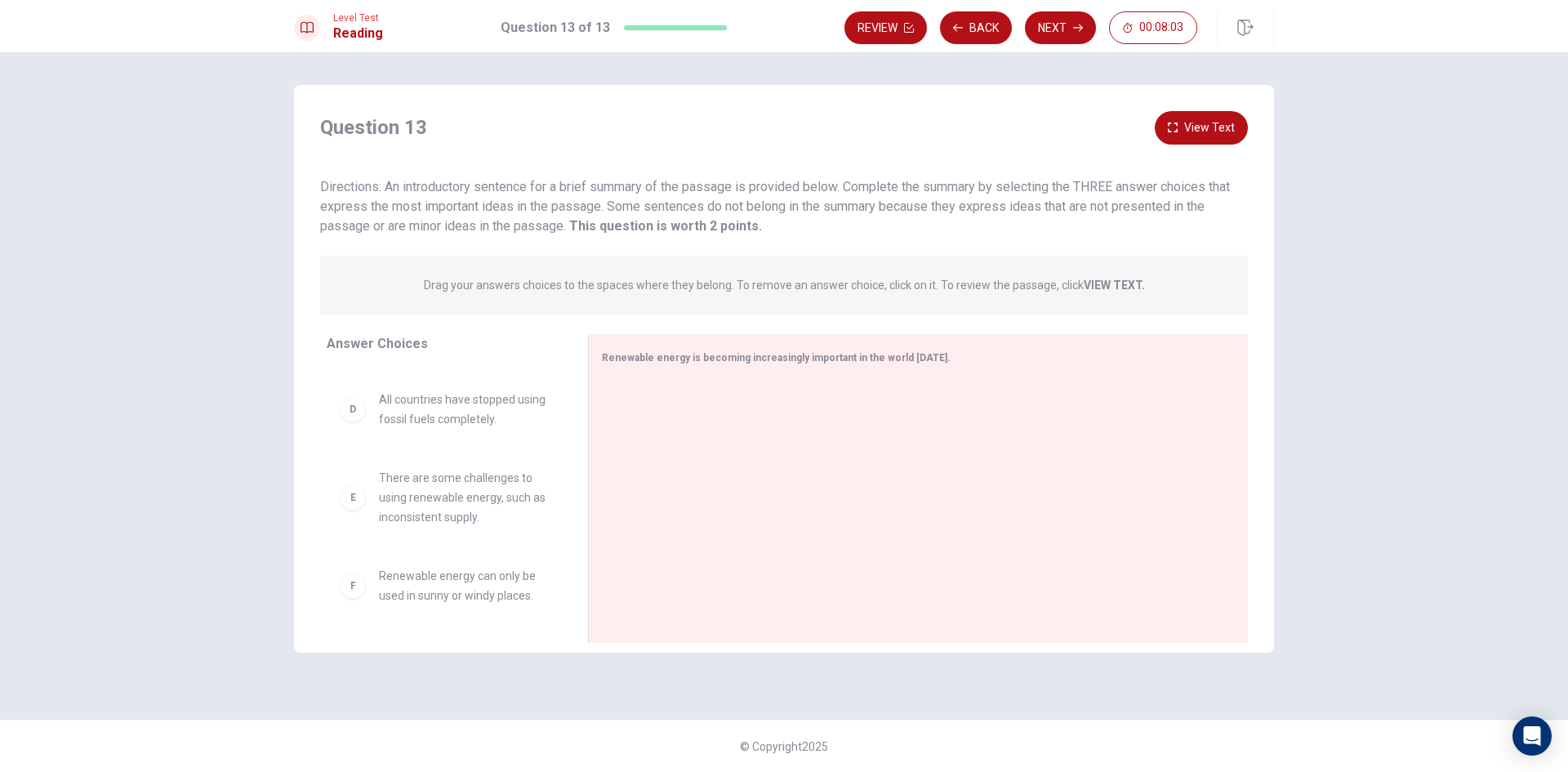
scroll to position [0, 0]
drag, startPoint x: 432, startPoint y: 412, endPoint x: 771, endPoint y: 489, distance: 347.6
click at [1071, 20] on button "Next" at bounding box center [1060, 28] width 71 height 33
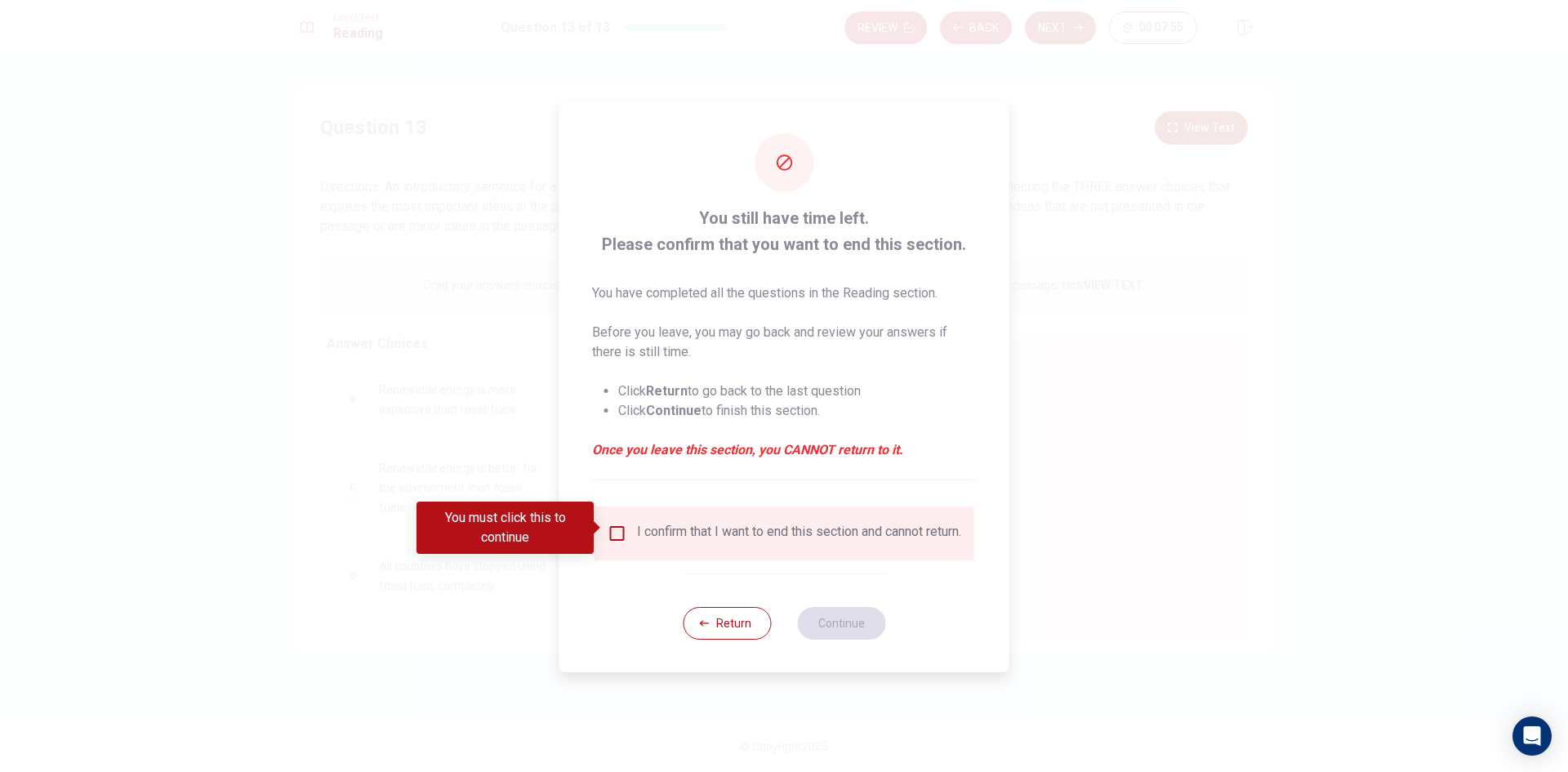
drag, startPoint x: 1001, startPoint y: 382, endPoint x: 922, endPoint y: 456, distance: 108.2
click at [1001, 384] on div "You still have time left. Please confirm that you want to end this section. You…" at bounding box center [784, 386] width 450 height 572
click at [703, 621] on button "Return" at bounding box center [727, 623] width 89 height 33
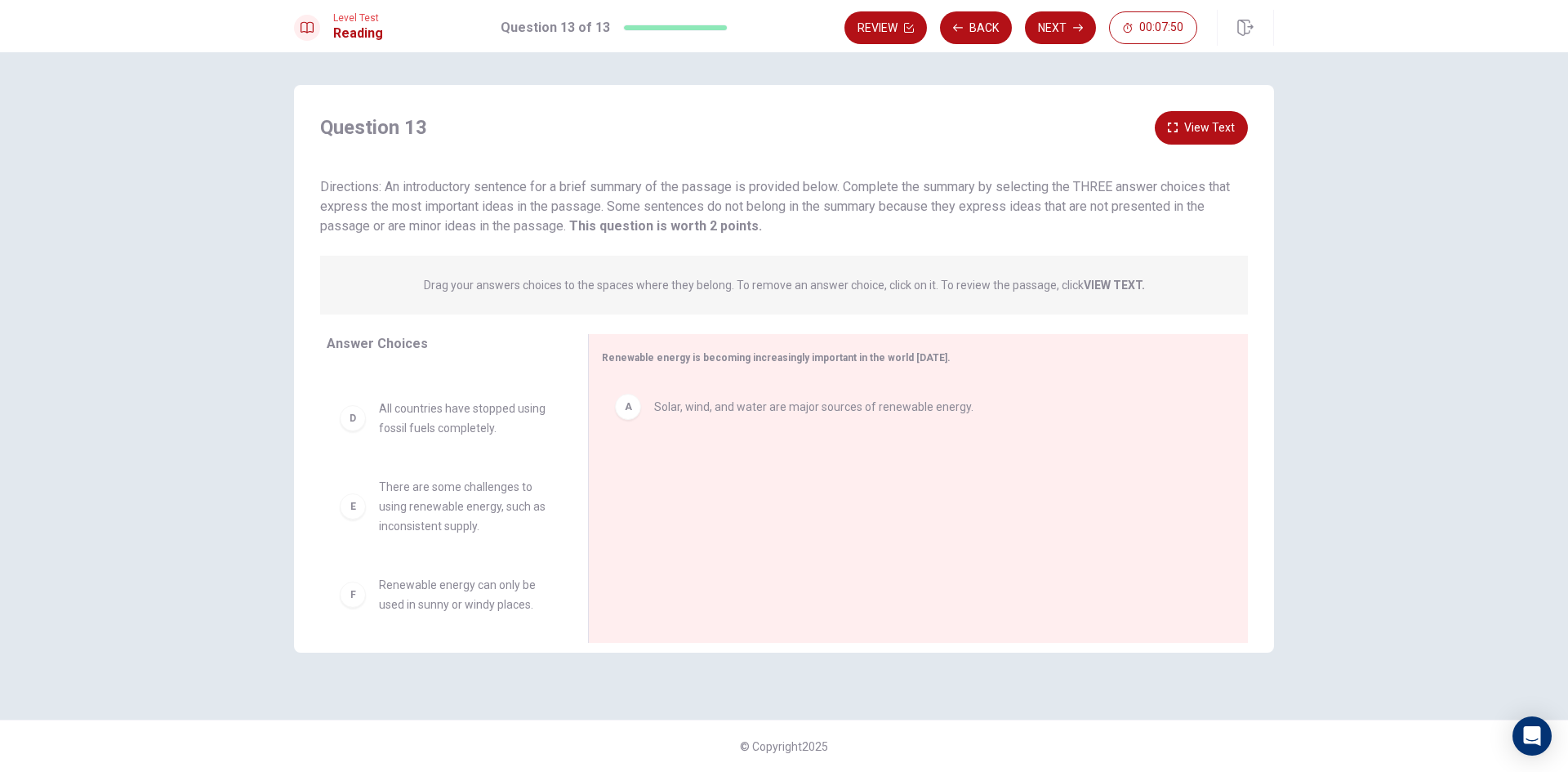
scroll to position [167, 0]
drag, startPoint x: 480, startPoint y: 504, endPoint x: 748, endPoint y: 465, distance: 270.8
click at [489, 504] on span "All countries have stopped using fossil fuels completely." at bounding box center [464, 508] width 170 height 39
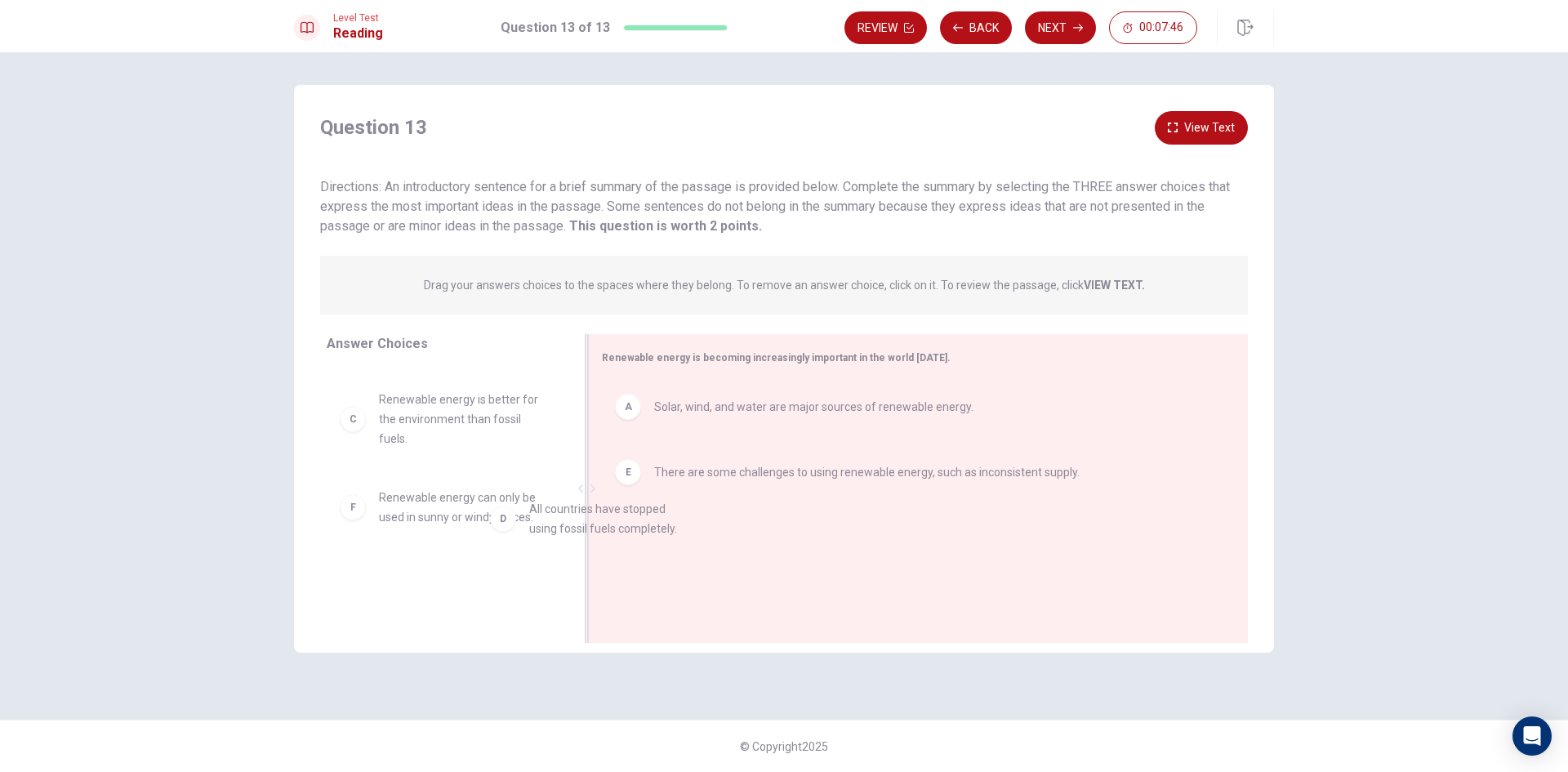
drag, startPoint x: 489, startPoint y: 504, endPoint x: 729, endPoint y: 516, distance: 240.3
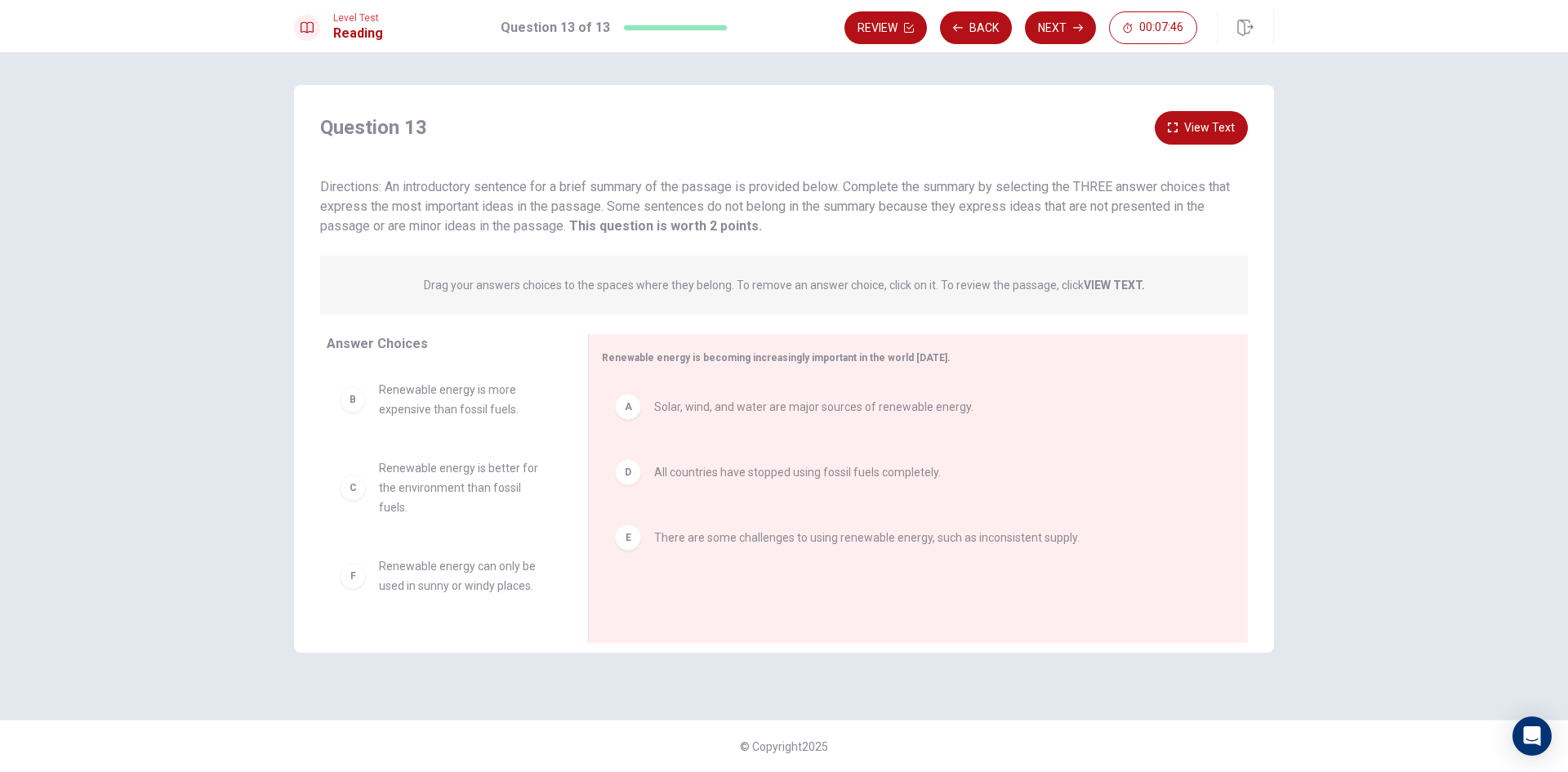
scroll to position [0, 0]
drag, startPoint x: 464, startPoint y: 535, endPoint x: 732, endPoint y: 556, distance: 268.8
drag, startPoint x: 473, startPoint y: 477, endPoint x: 757, endPoint y: 608, distance: 312.8
click at [1065, 17] on button "Next" at bounding box center [1060, 28] width 71 height 33
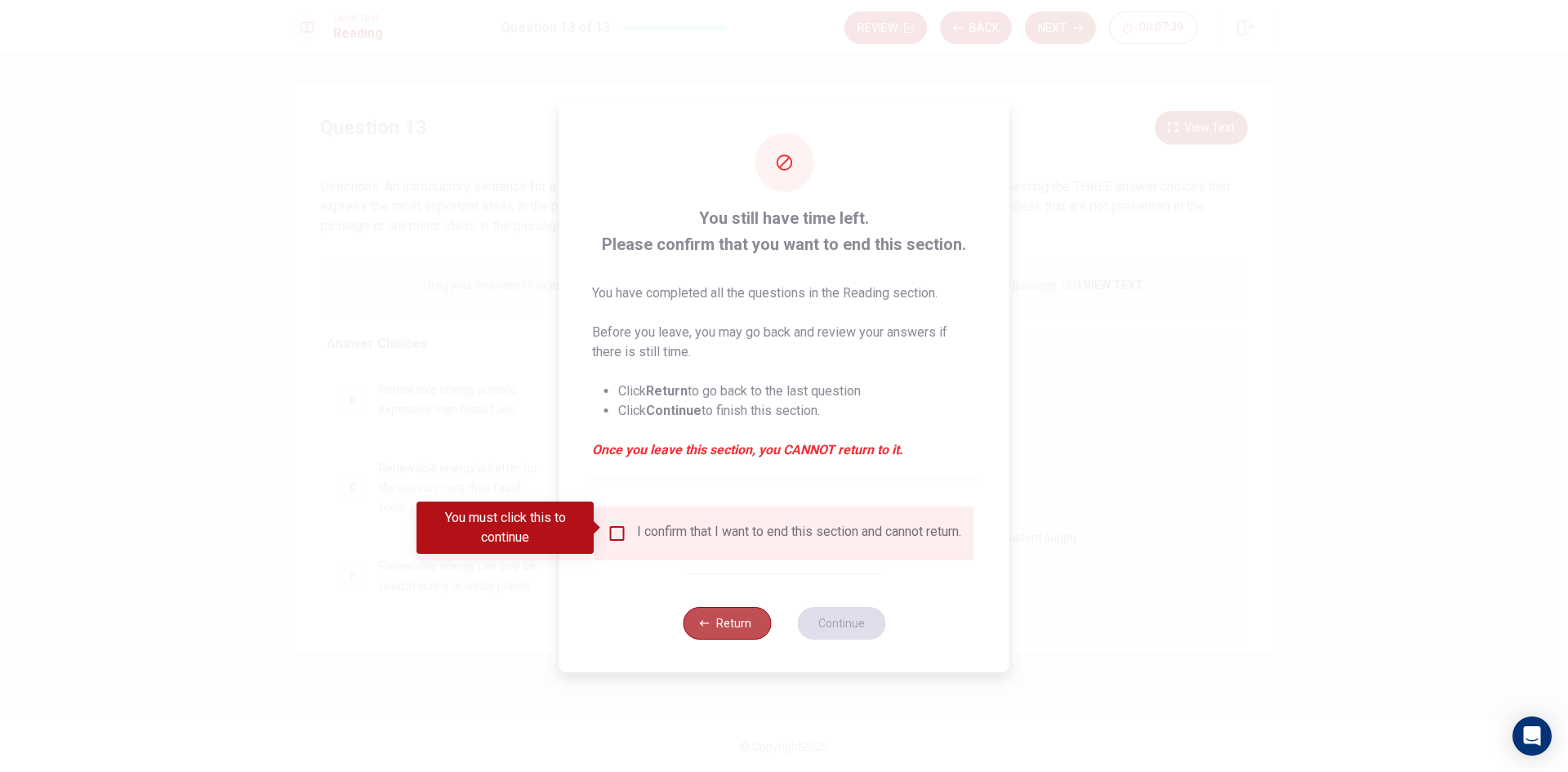
click at [747, 633] on button "Return" at bounding box center [727, 623] width 89 height 33
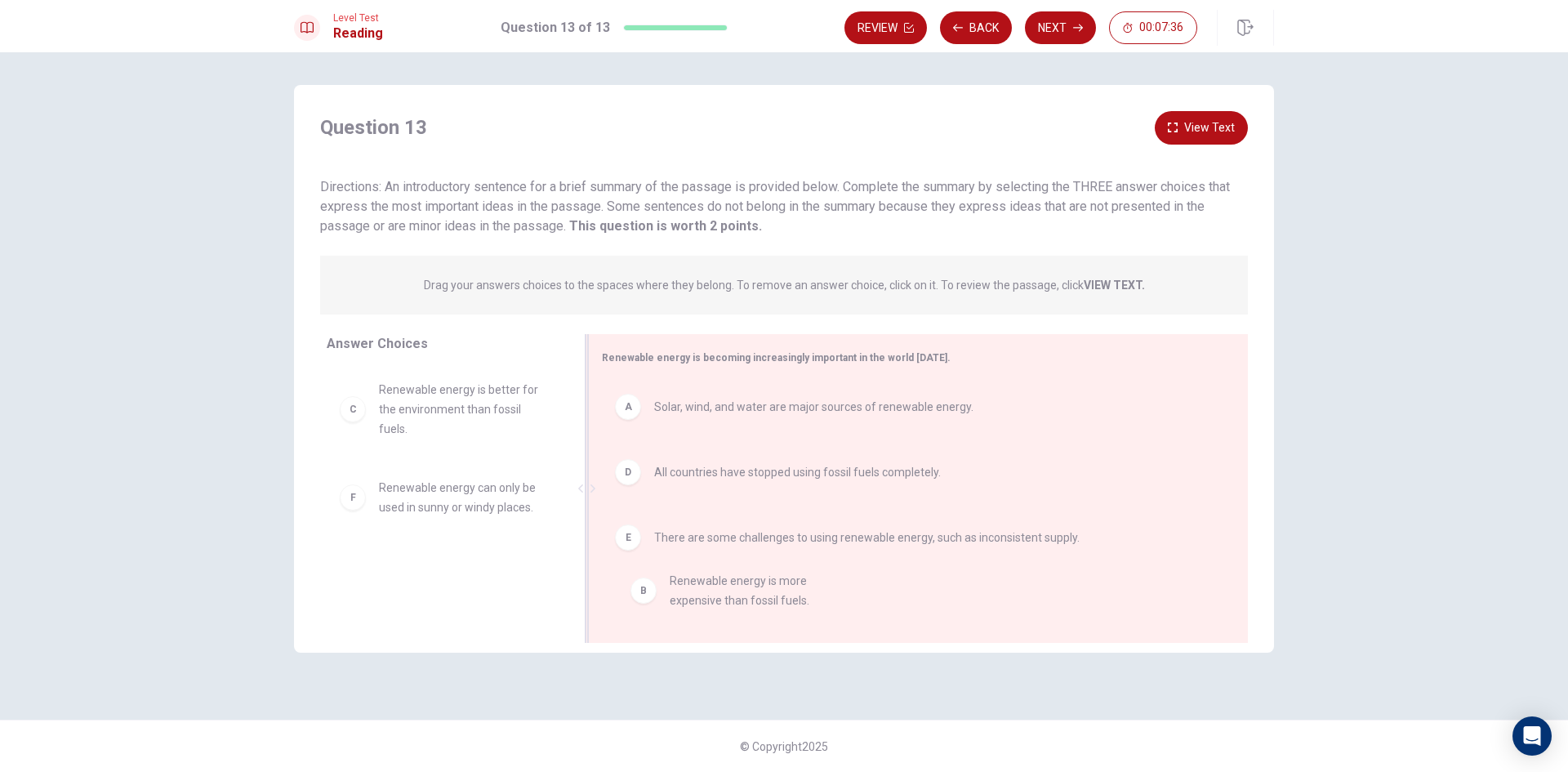
drag, startPoint x: 495, startPoint y: 389, endPoint x: 785, endPoint y: 586, distance: 350.6
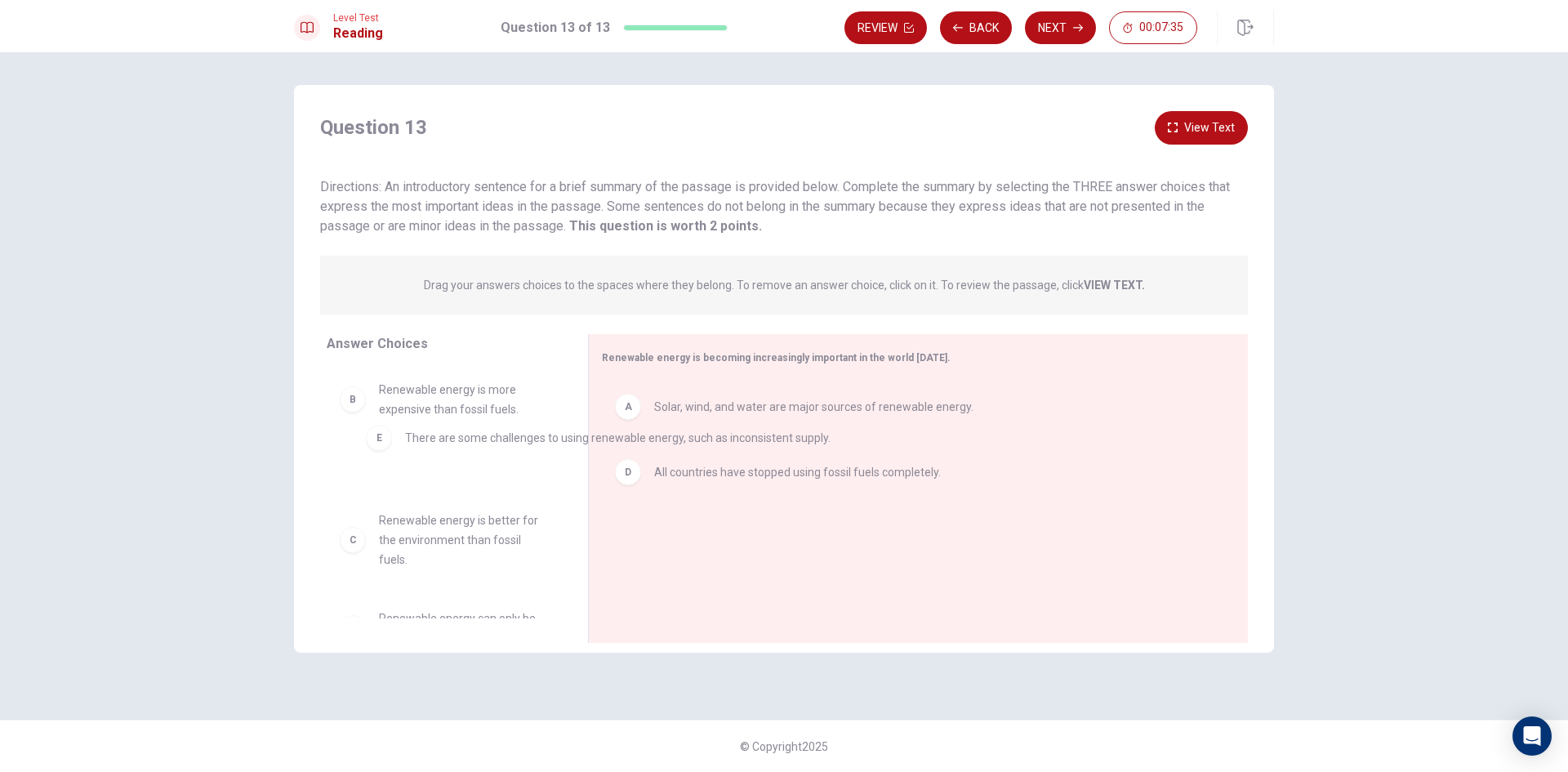
drag, startPoint x: 698, startPoint y: 538, endPoint x: 416, endPoint y: 422, distance: 304.9
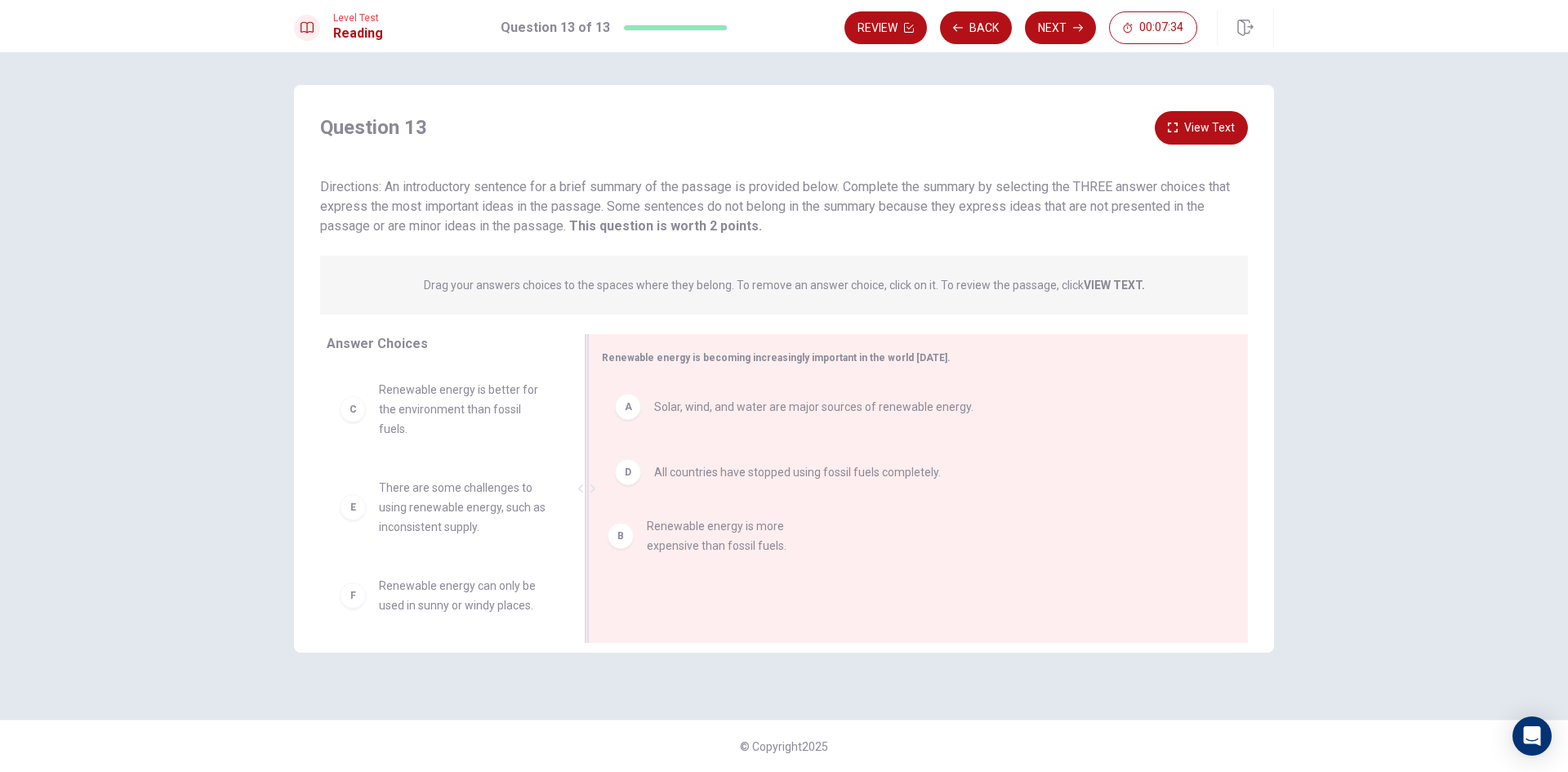
drag, startPoint x: 389, startPoint y: 395, endPoint x: 684, endPoint y: 523, distance: 321.6
drag, startPoint x: 456, startPoint y: 409, endPoint x: 756, endPoint y: 633, distance: 374.4
drag, startPoint x: 469, startPoint y: 412, endPoint x: 1139, endPoint y: 420, distance: 670.0
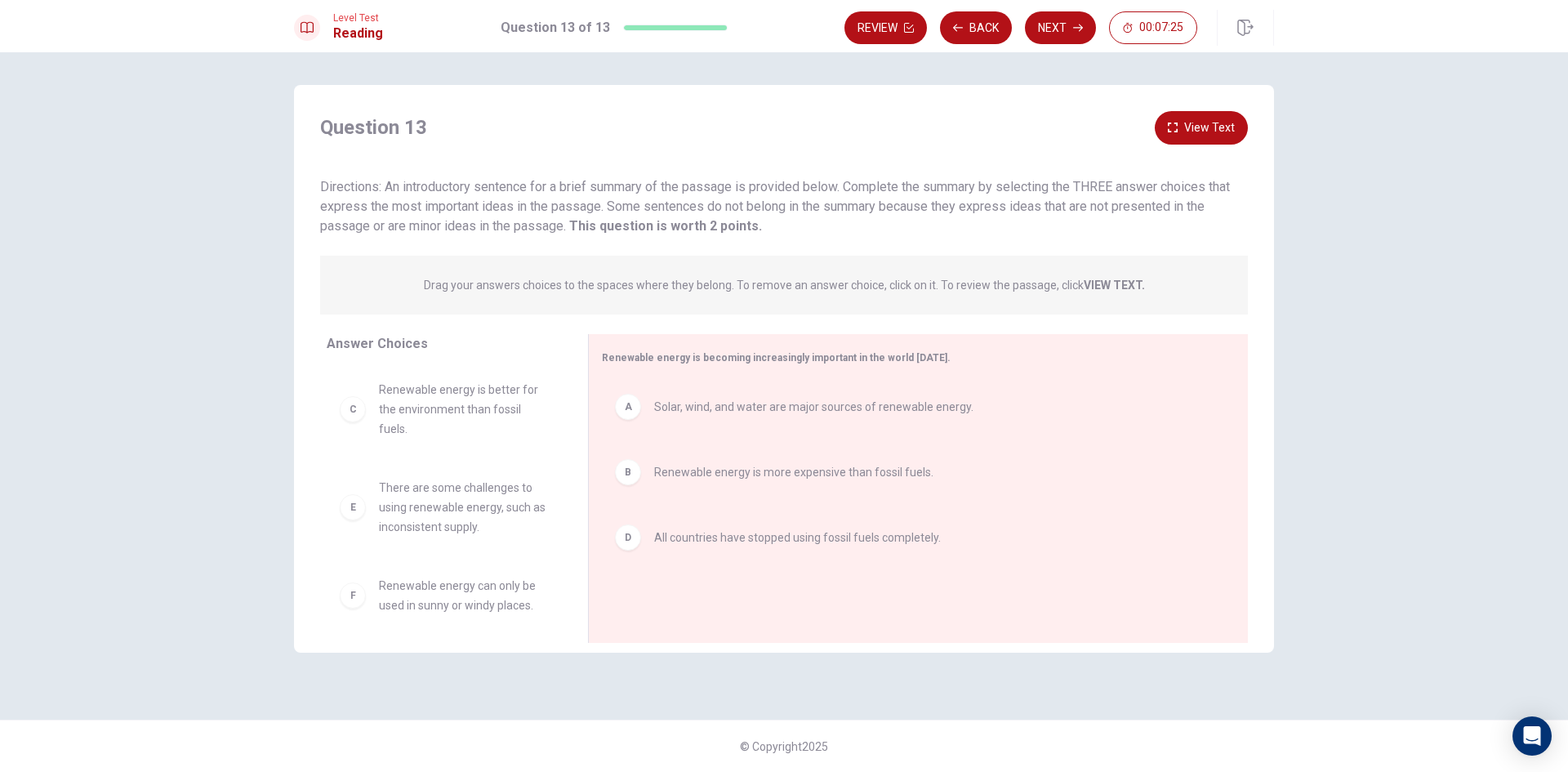
click at [1176, 134] on button "View Text" at bounding box center [1201, 128] width 93 height 34
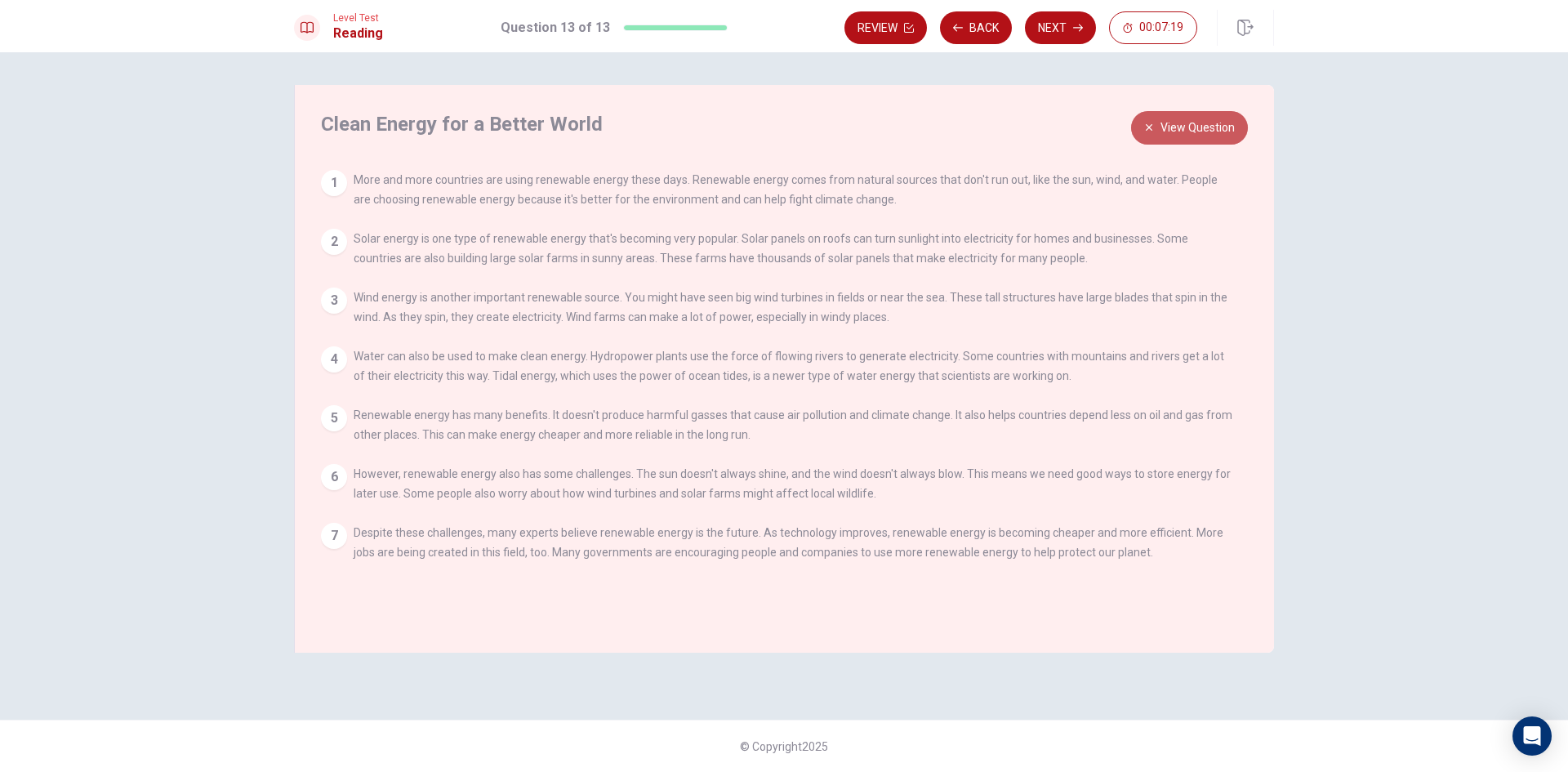
click at [1172, 124] on button "View Question" at bounding box center [1190, 128] width 117 height 34
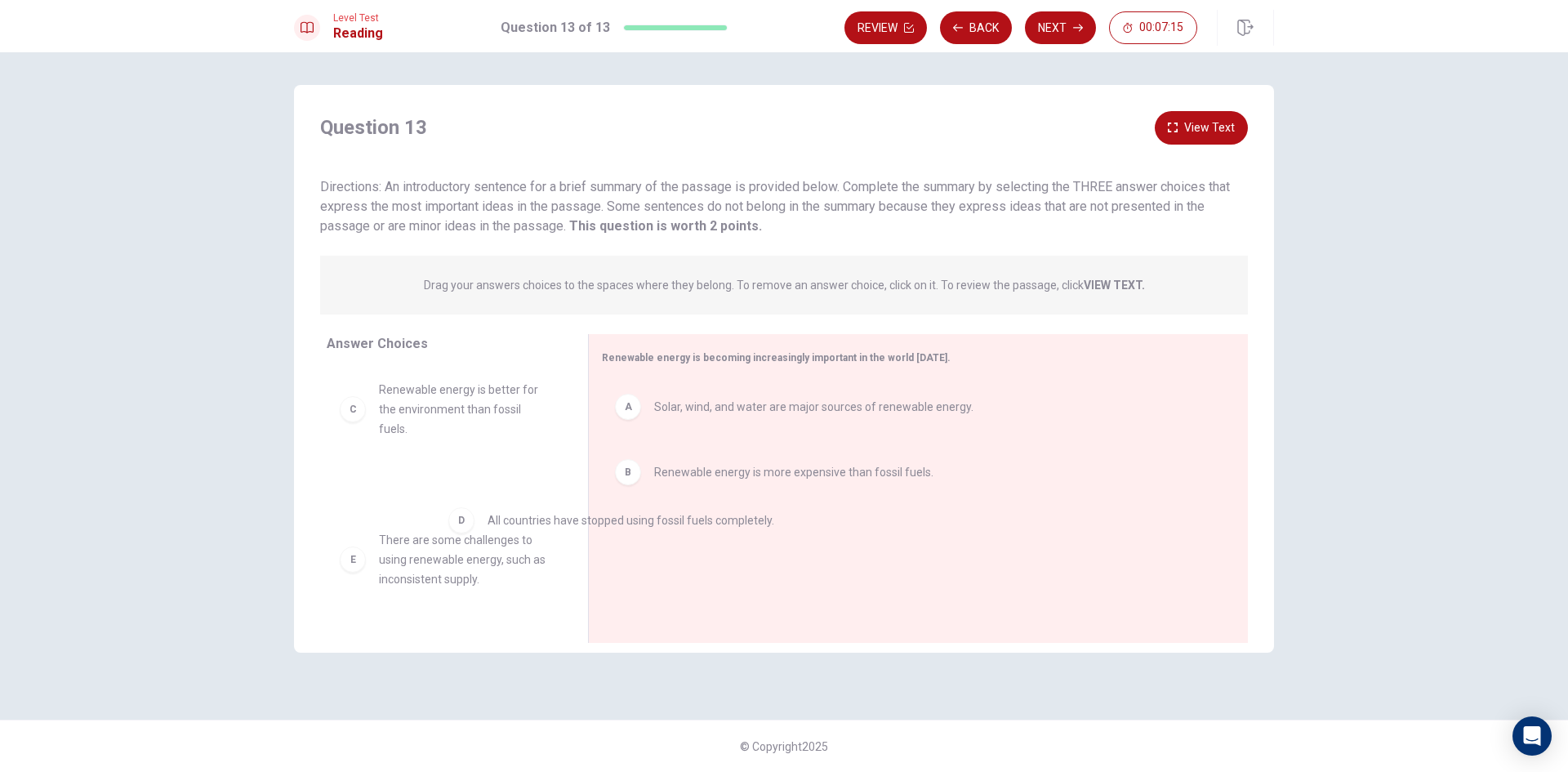
drag, startPoint x: 690, startPoint y: 558, endPoint x: 434, endPoint y: 498, distance: 262.9
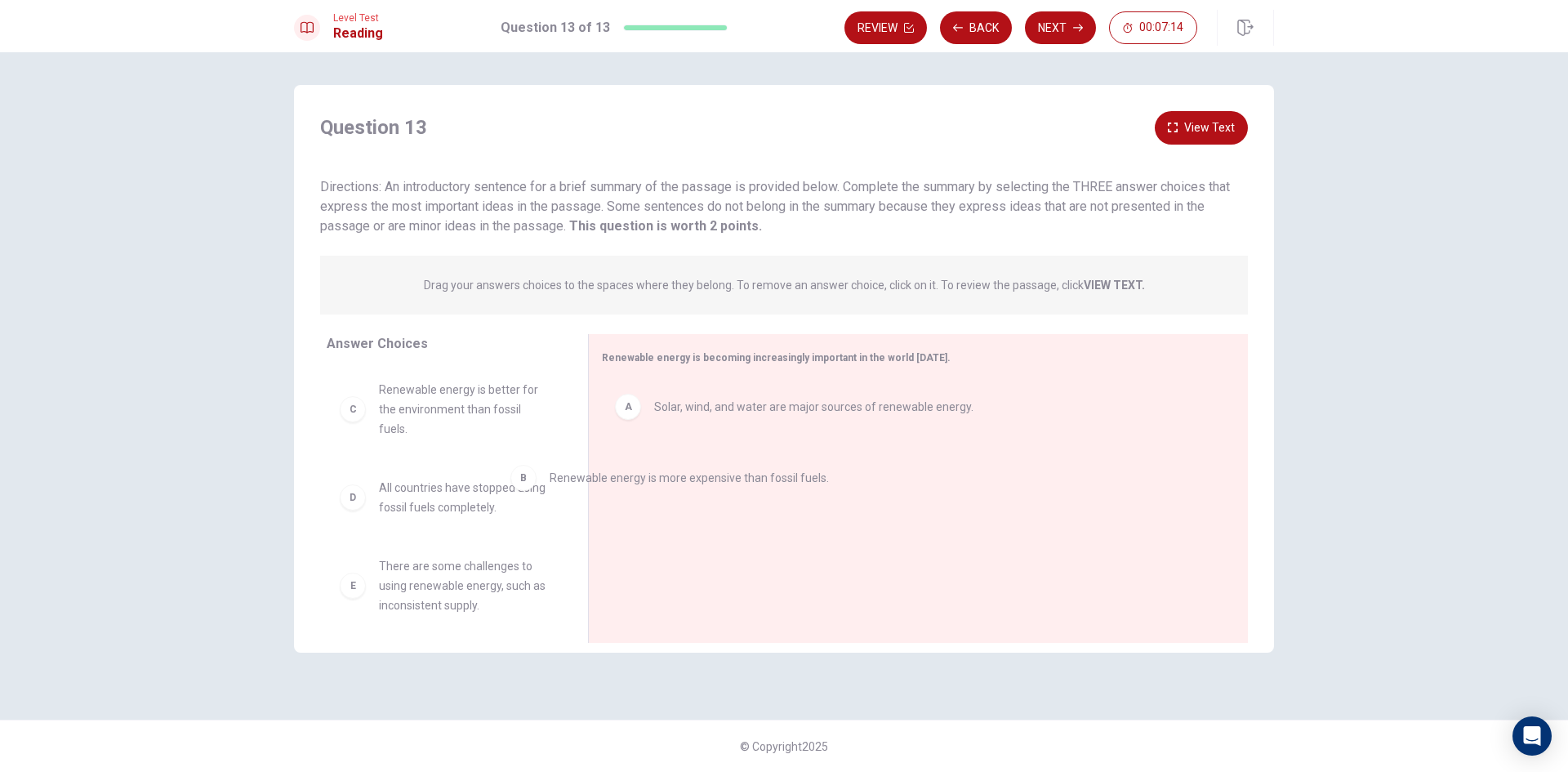
drag, startPoint x: 676, startPoint y: 476, endPoint x: 510, endPoint y: 459, distance: 166.9
drag, startPoint x: 663, startPoint y: 398, endPoint x: 398, endPoint y: 408, distance: 265.2
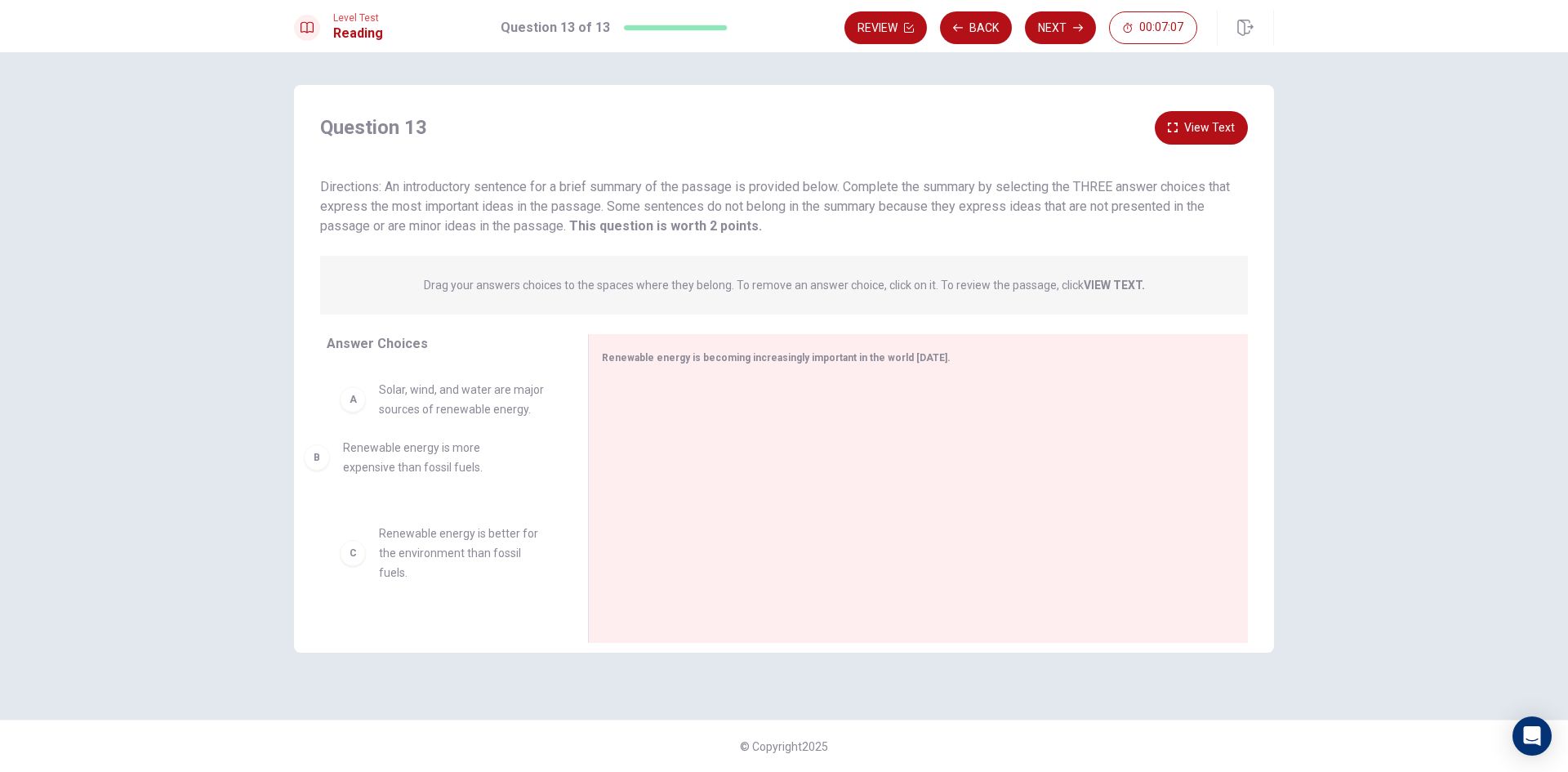
drag, startPoint x: 404, startPoint y: 472, endPoint x: 383, endPoint y: 453, distance: 28.3
click at [1191, 116] on button "View Text" at bounding box center [1201, 128] width 93 height 34
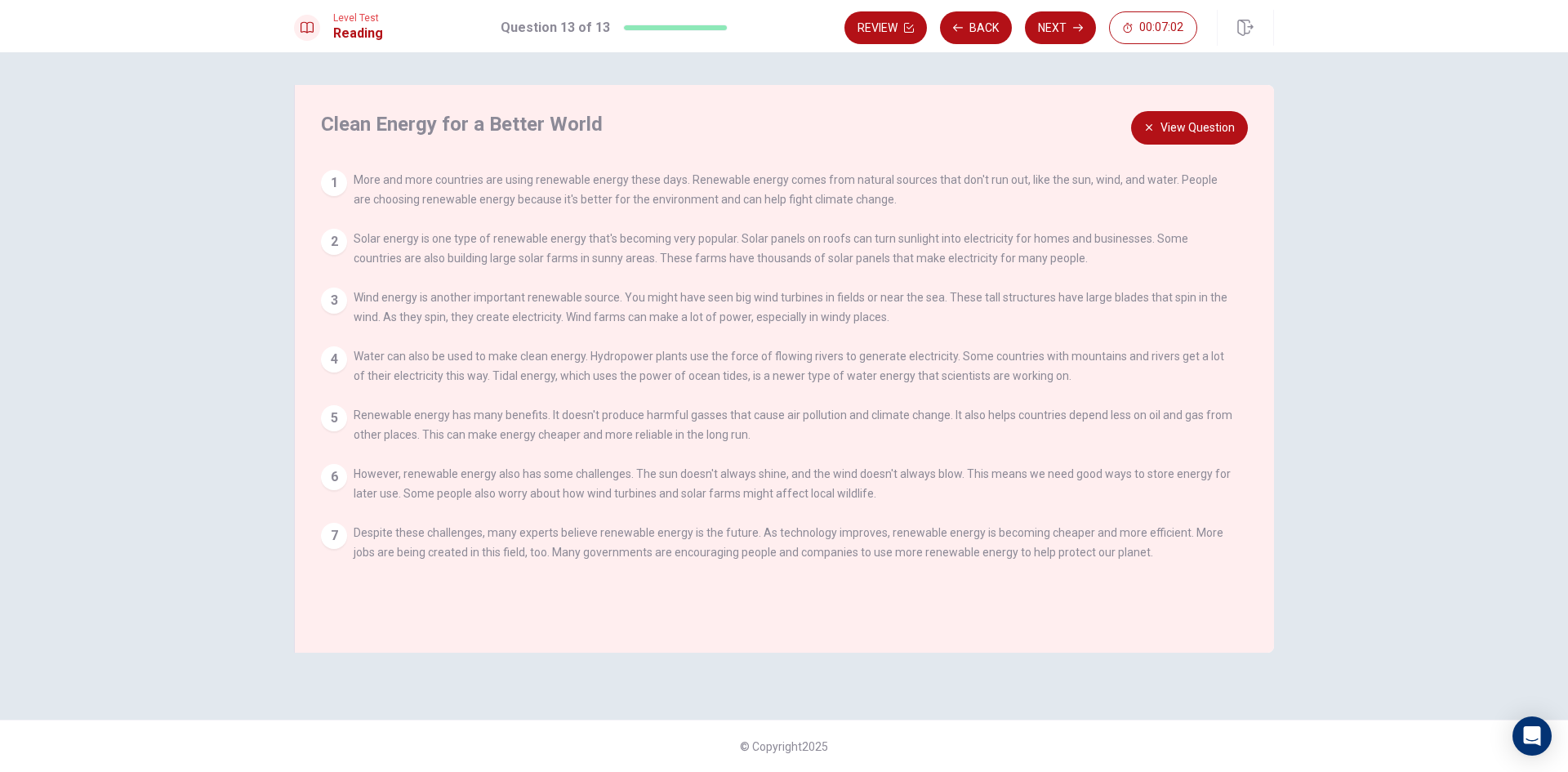
click at [1178, 151] on div "Clean Energy for a Better World View Question 1 More and more countries are usi…" at bounding box center [784, 369] width 981 height 568
click at [1173, 151] on div "Clean Energy for a Better World View Question 1 More and more countries are usi…" at bounding box center [784, 369] width 981 height 568
click at [1173, 141] on button "View Question" at bounding box center [1190, 128] width 117 height 34
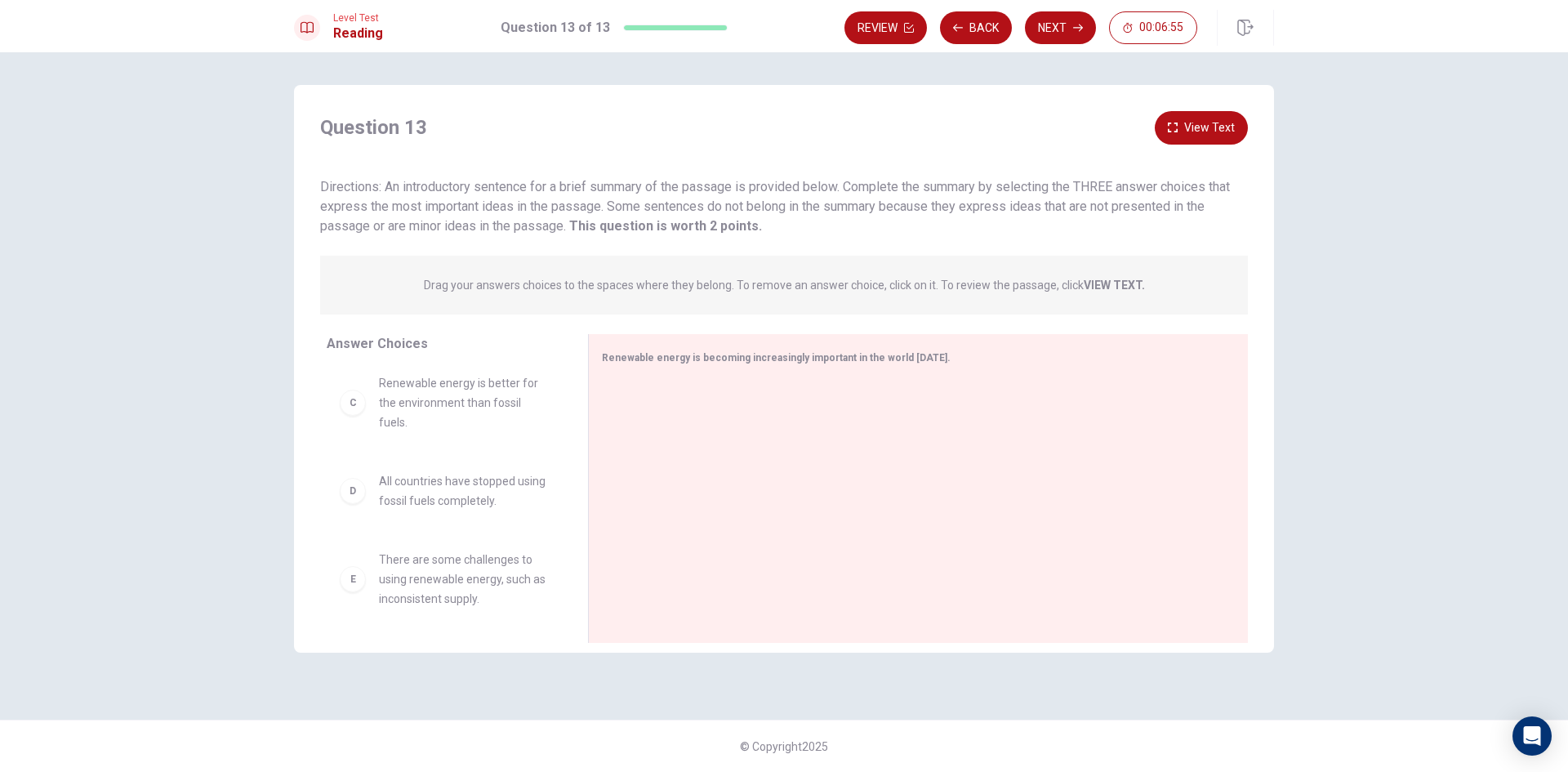
scroll to position [82, 0]
drag, startPoint x: 436, startPoint y: 479, endPoint x: 711, endPoint y: 394, distance: 287.8
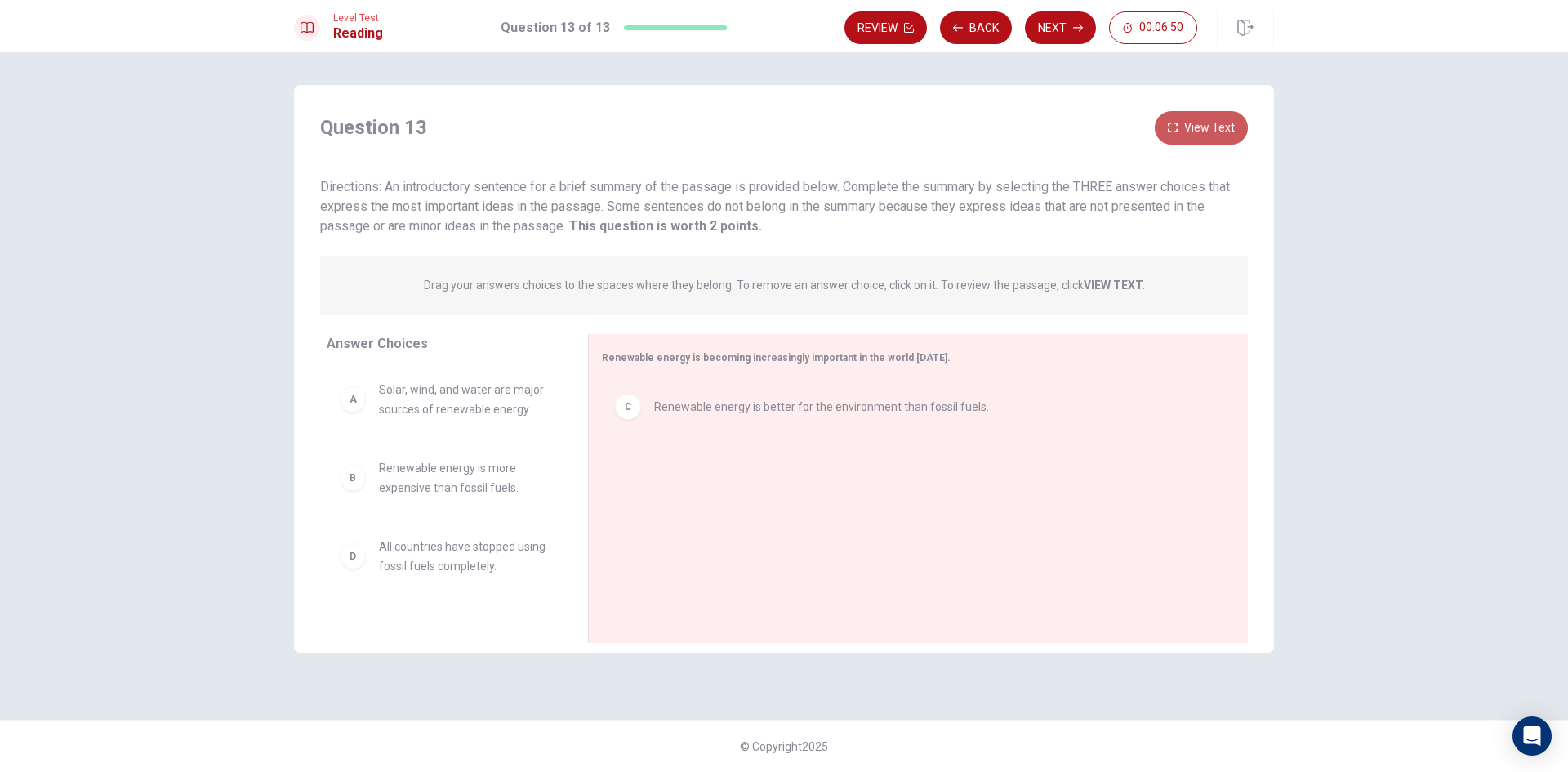
click at [1195, 131] on button "View Text" at bounding box center [1201, 128] width 93 height 34
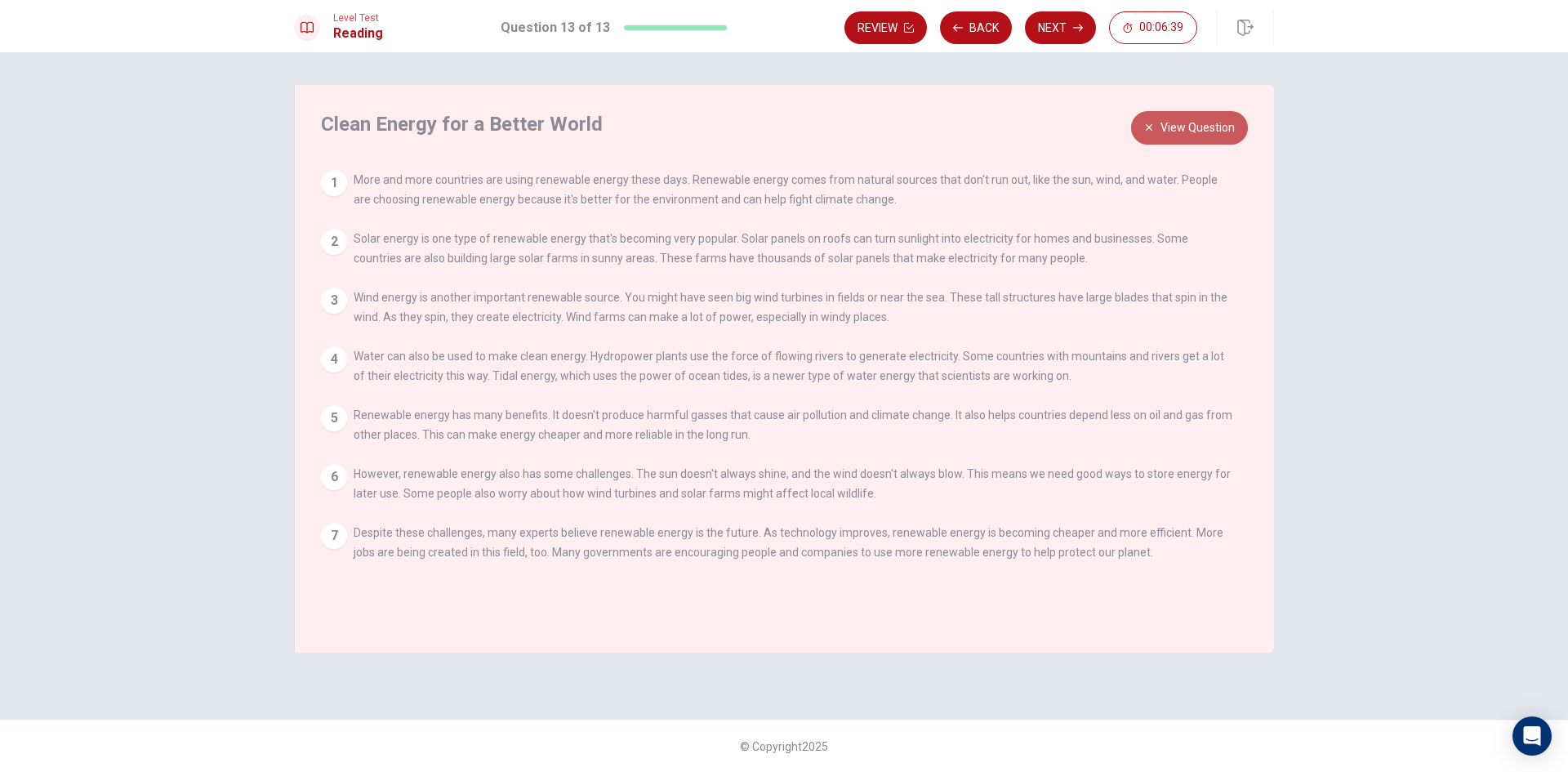
click at [1194, 132] on button "View Question" at bounding box center [1190, 128] width 117 height 34
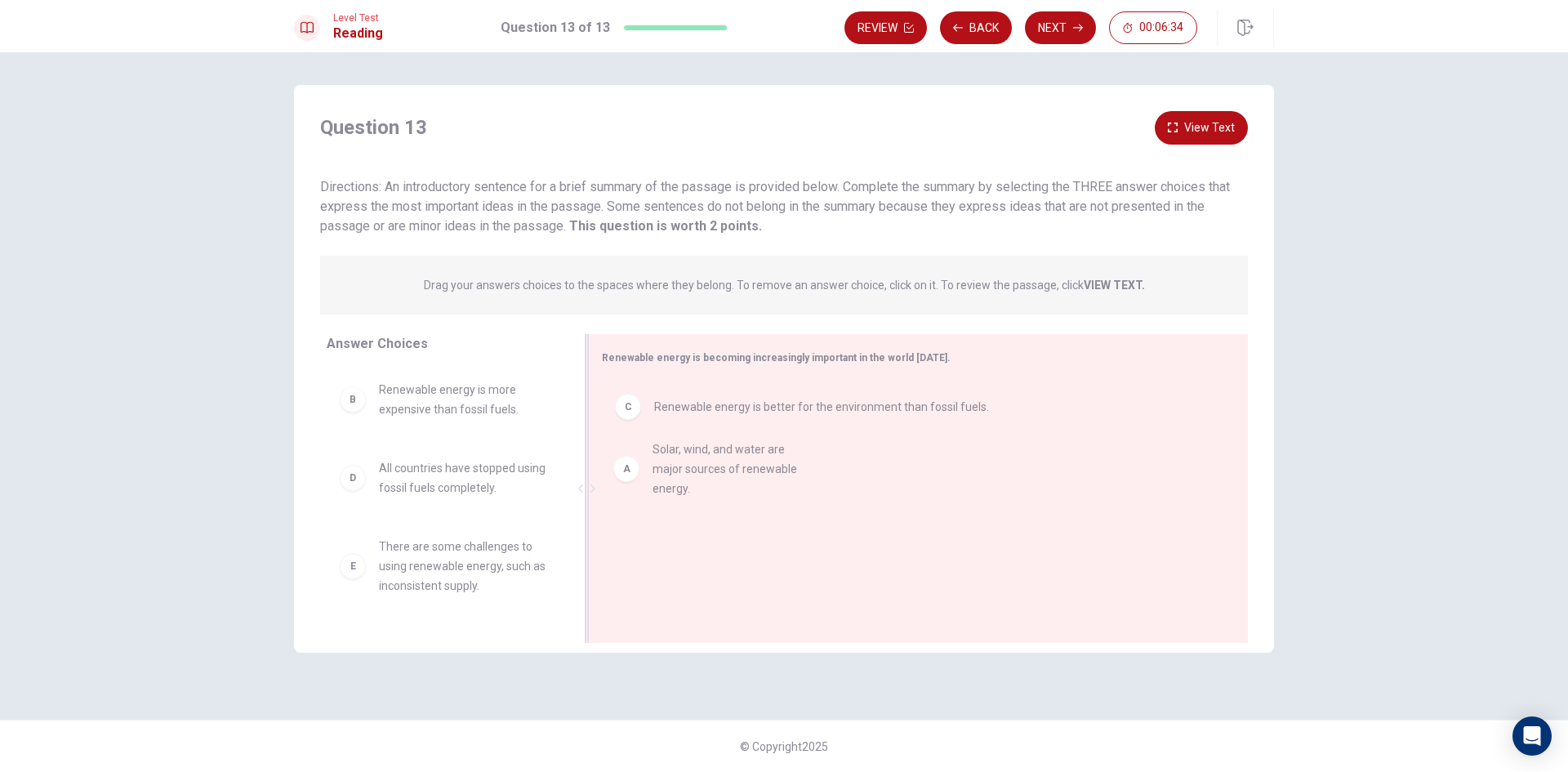
drag, startPoint x: 457, startPoint y: 397, endPoint x: 759, endPoint y: 452, distance: 307.0
click at [1197, 133] on button "View Text" at bounding box center [1201, 128] width 93 height 34
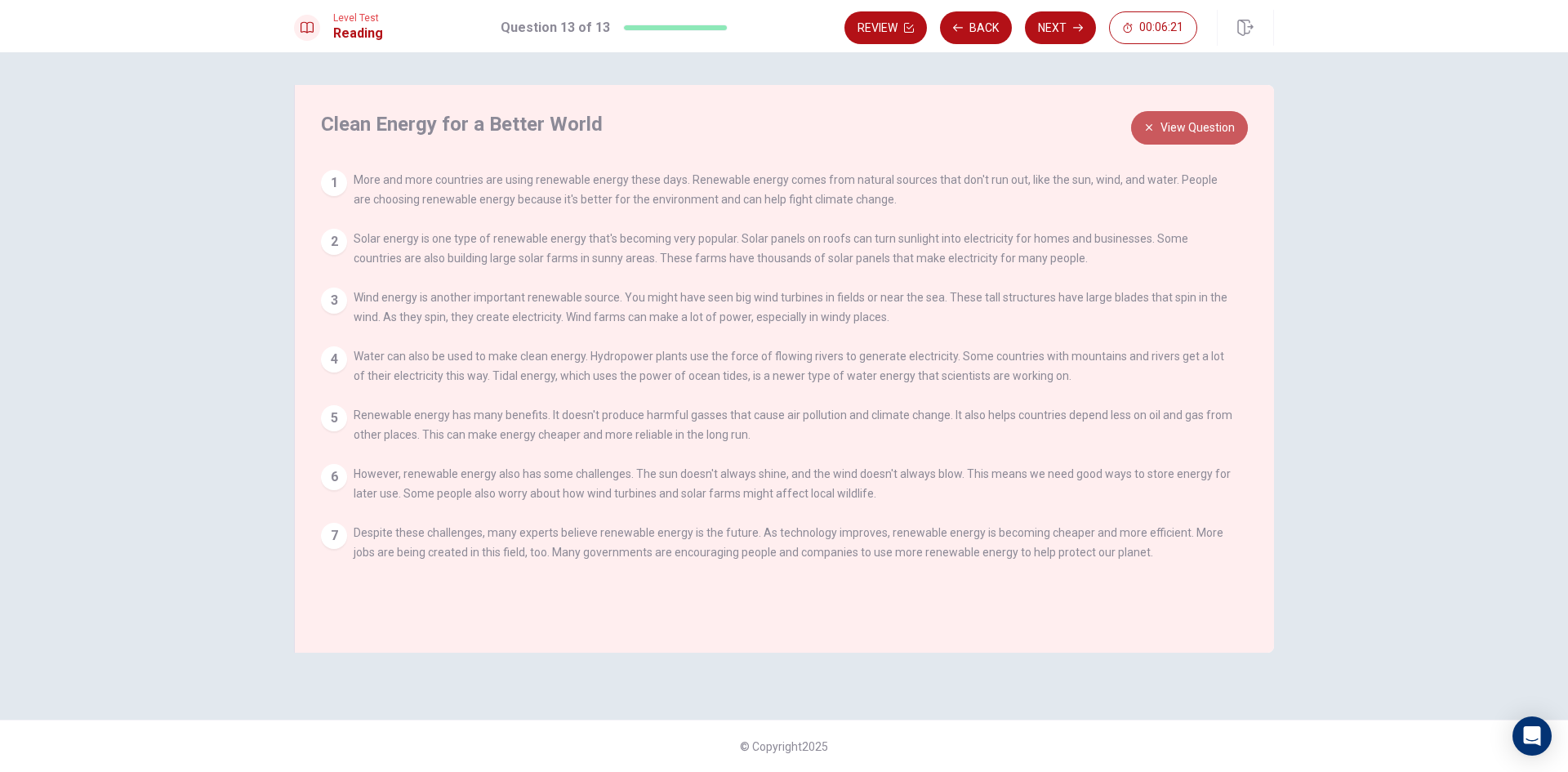
click at [1221, 131] on button "View Question" at bounding box center [1190, 128] width 117 height 34
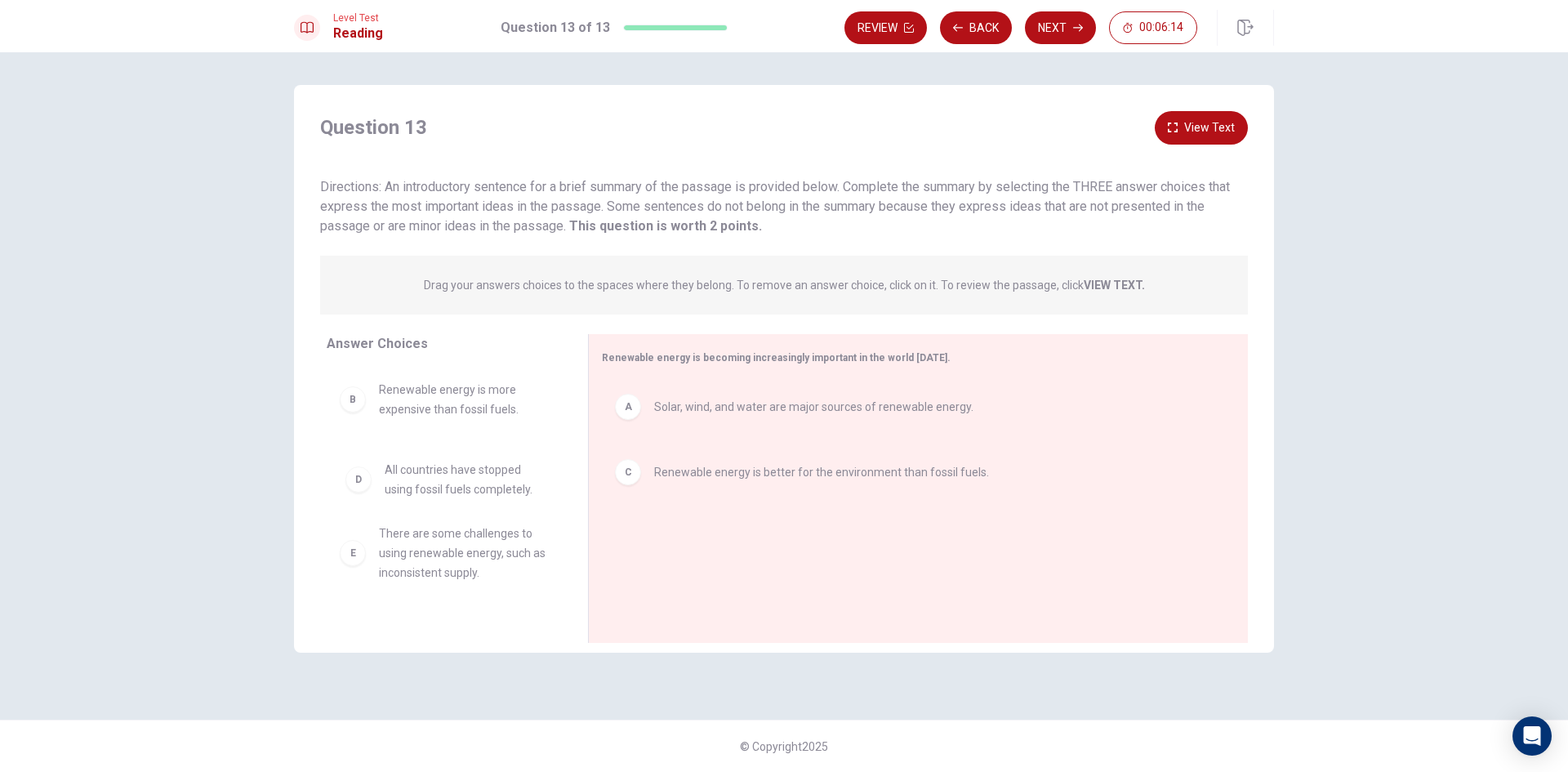
drag, startPoint x: 469, startPoint y: 485, endPoint x: 475, endPoint y: 491, distance: 8.5
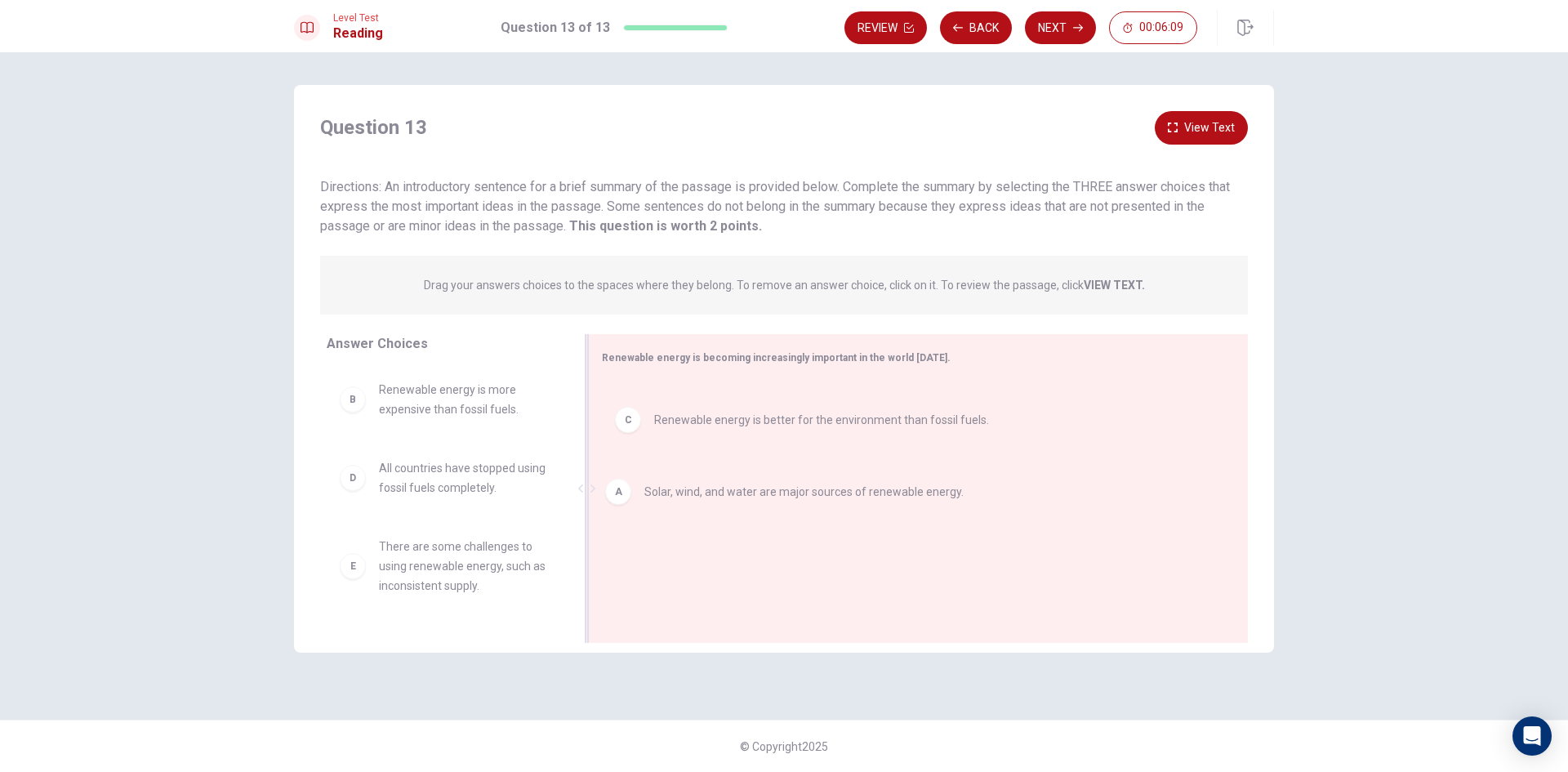
drag, startPoint x: 671, startPoint y: 413, endPoint x: 662, endPoint y: 503, distance: 90.4
drag, startPoint x: 688, startPoint y: 418, endPoint x: 670, endPoint y: 510, distance: 93.7
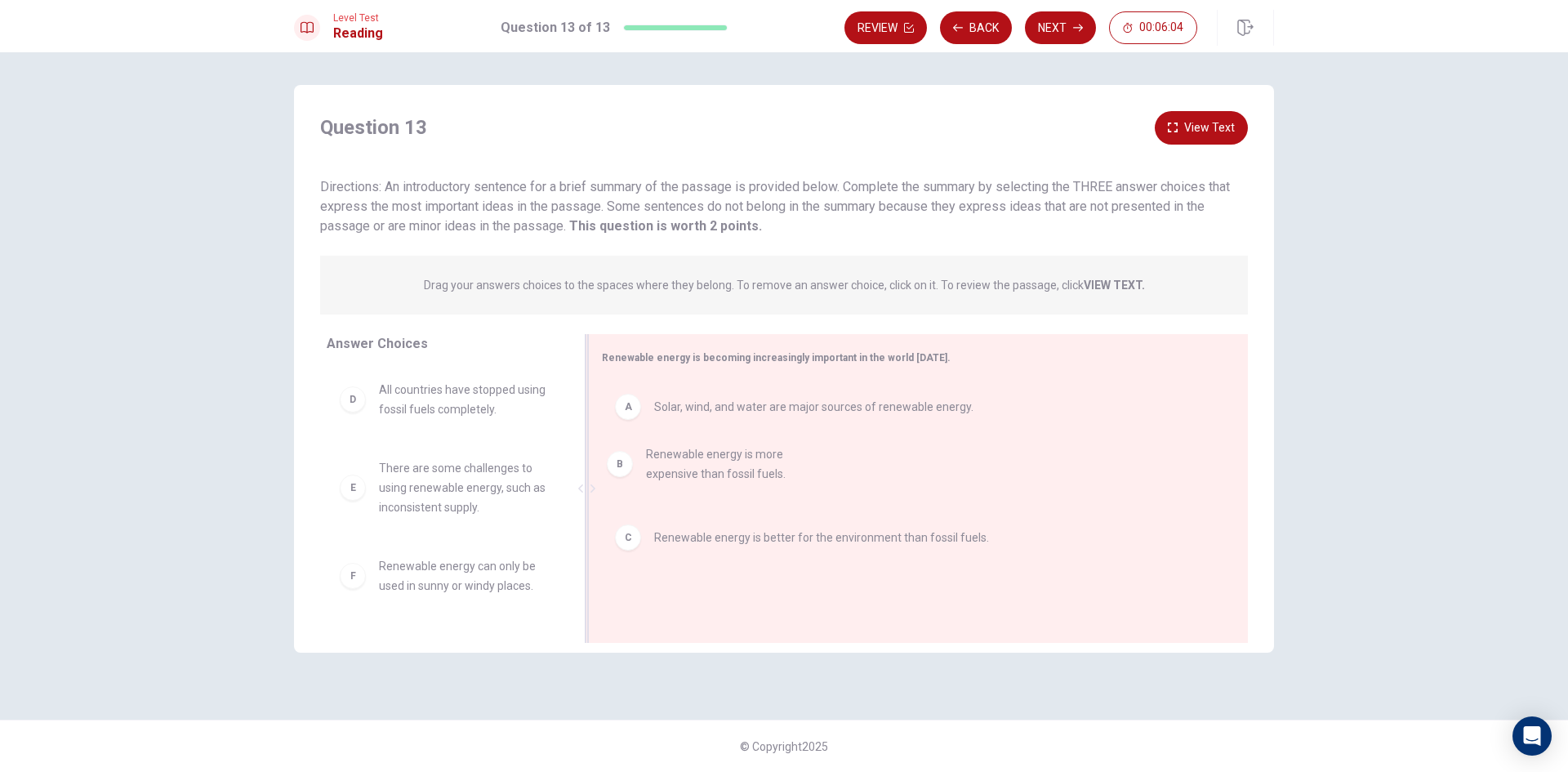
drag, startPoint x: 457, startPoint y: 419, endPoint x: 730, endPoint y: 483, distance: 280.4
drag, startPoint x: 722, startPoint y: 477, endPoint x: 711, endPoint y: 480, distance: 11.4
click at [1066, 17] on button "Next" at bounding box center [1060, 28] width 71 height 33
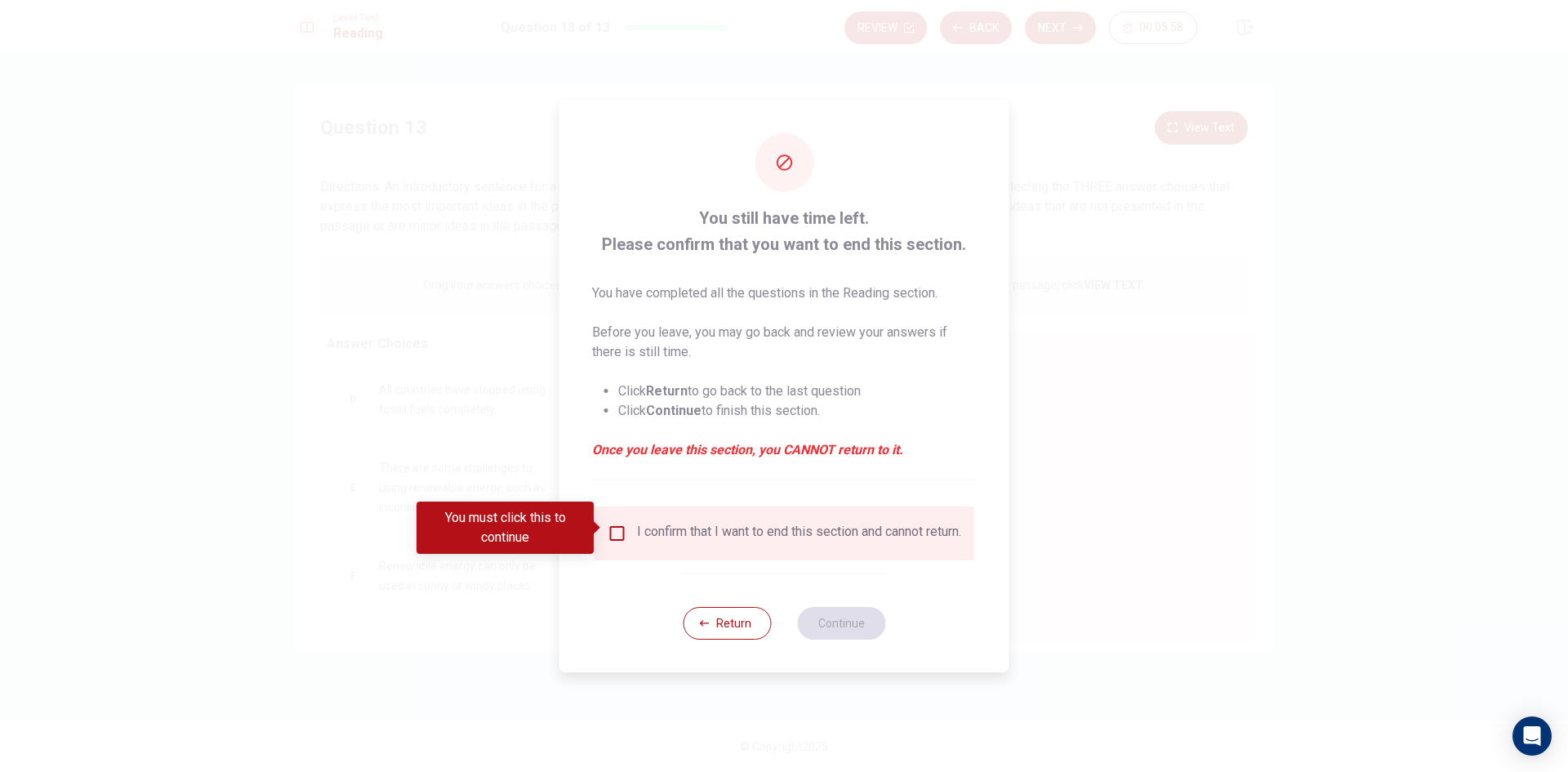
click at [616, 526] on input "You must click this to continue" at bounding box center [618, 533] width 20 height 20
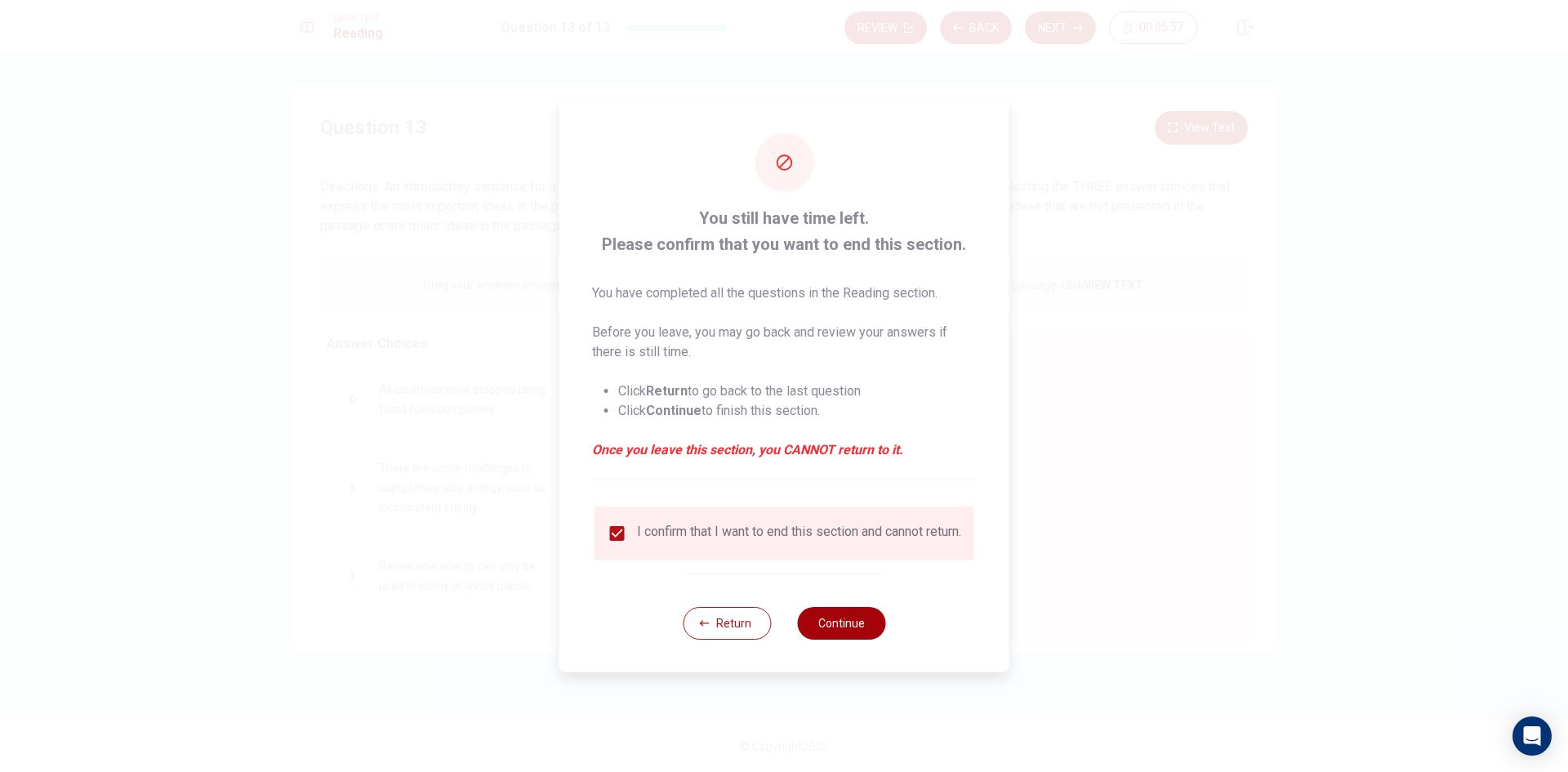
click at [826, 623] on button "Continue" at bounding box center [842, 623] width 89 height 33
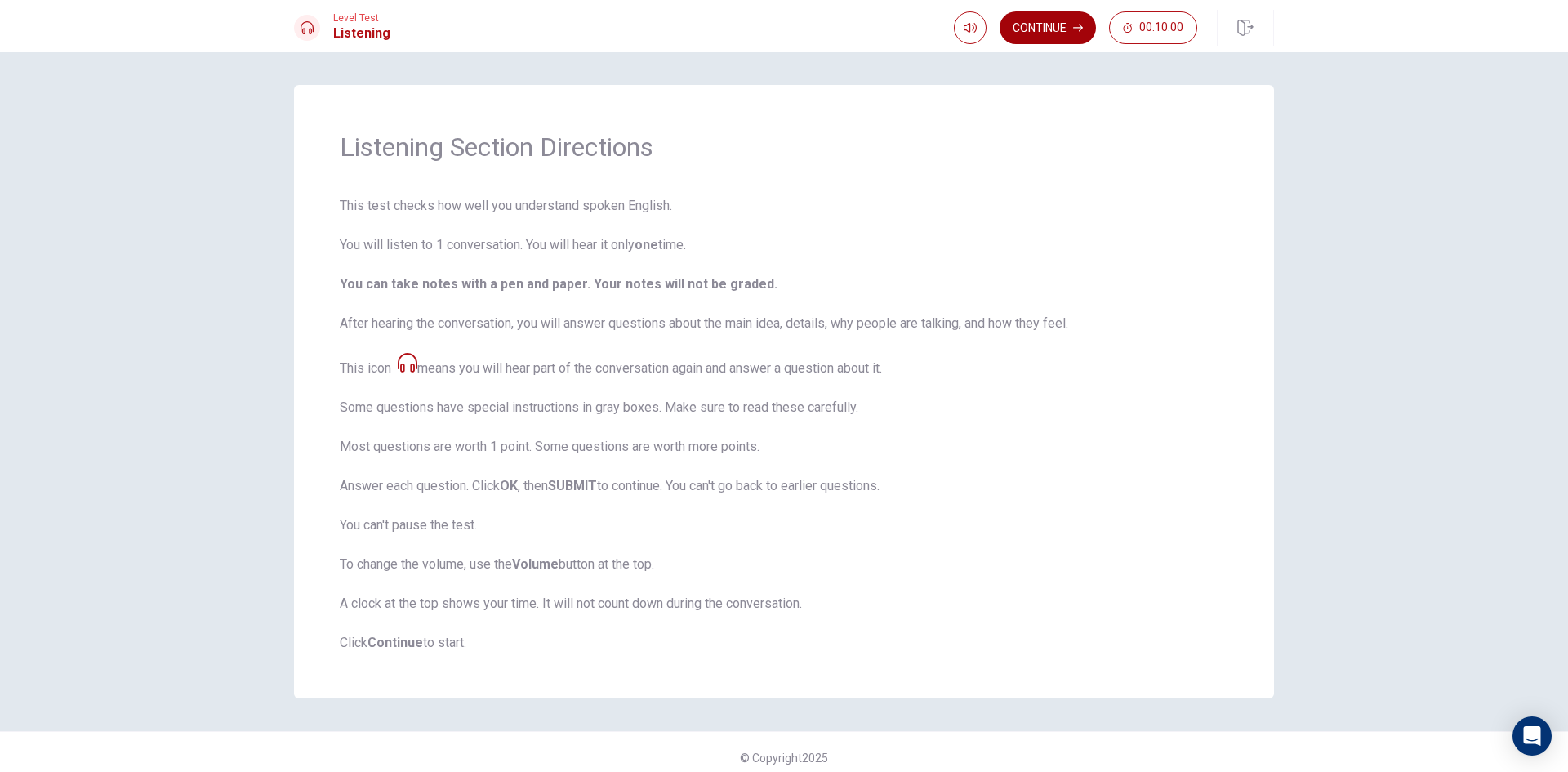
click at [1086, 22] on button "Continue" at bounding box center [1049, 28] width 97 height 33
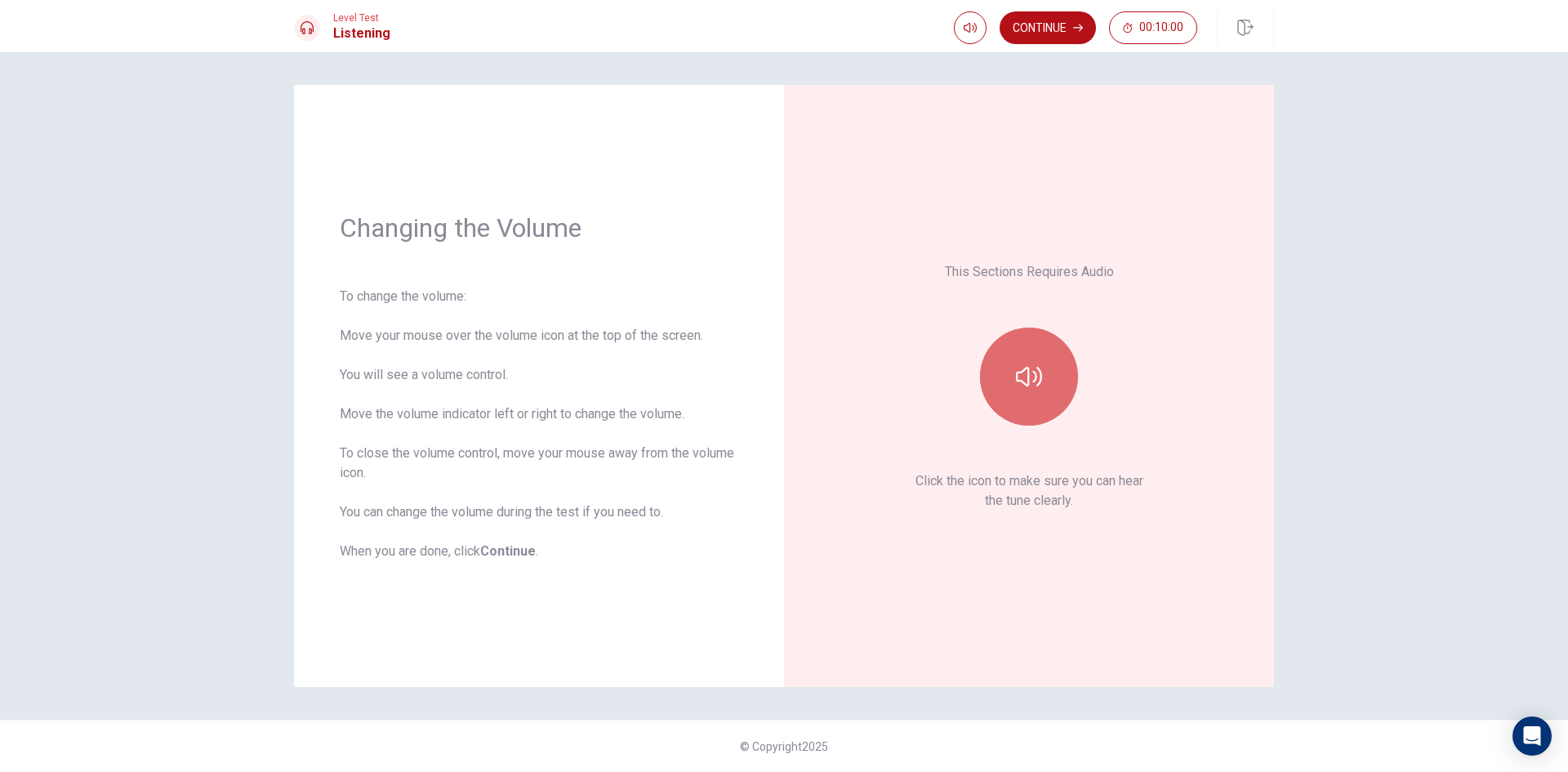
click at [1027, 378] on icon "button" at bounding box center [1029, 377] width 27 height 27
click at [1024, 379] on icon "button" at bounding box center [1029, 377] width 27 height 27
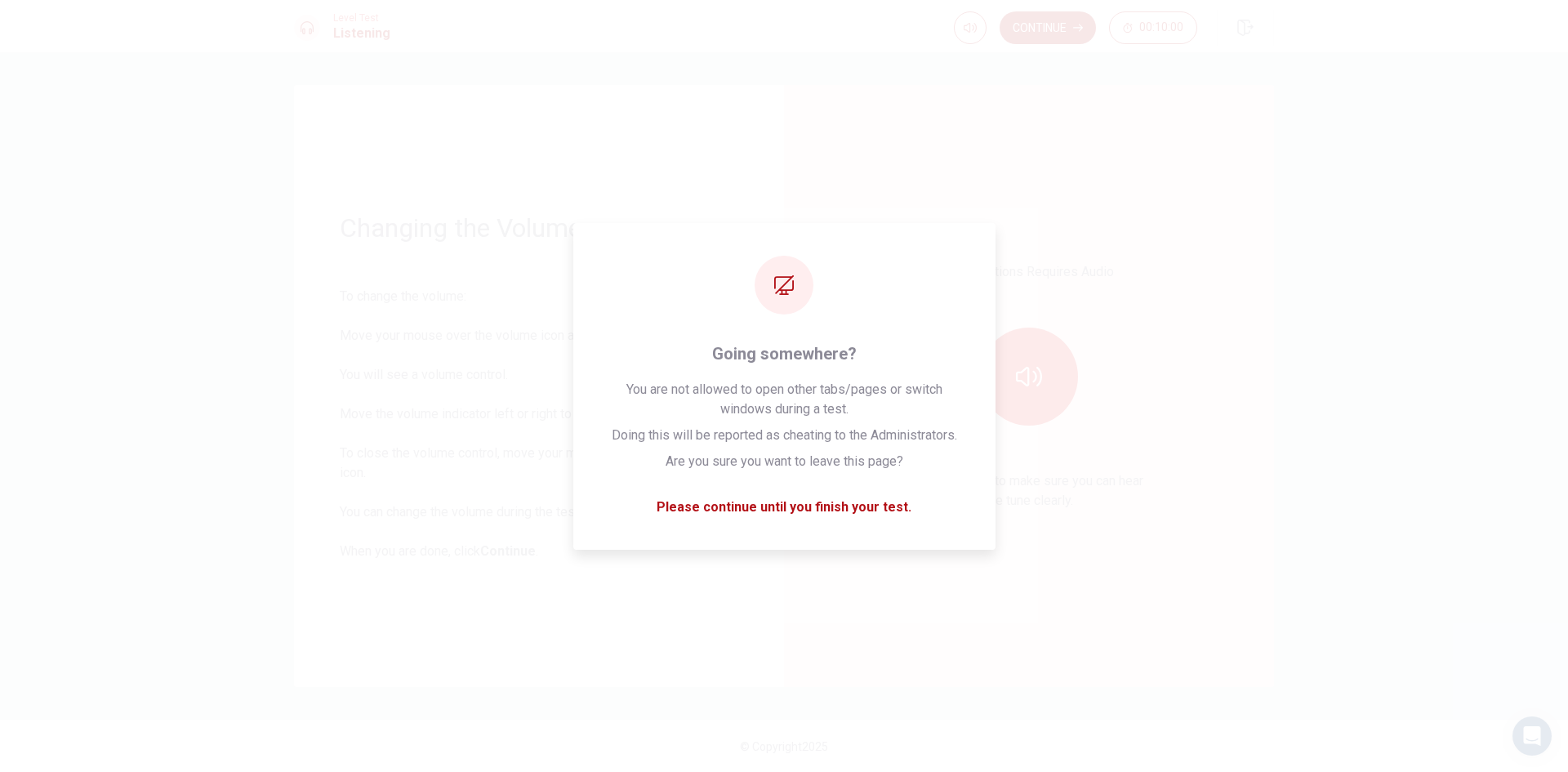
click at [1049, 22] on button "Continue" at bounding box center [1049, 28] width 97 height 33
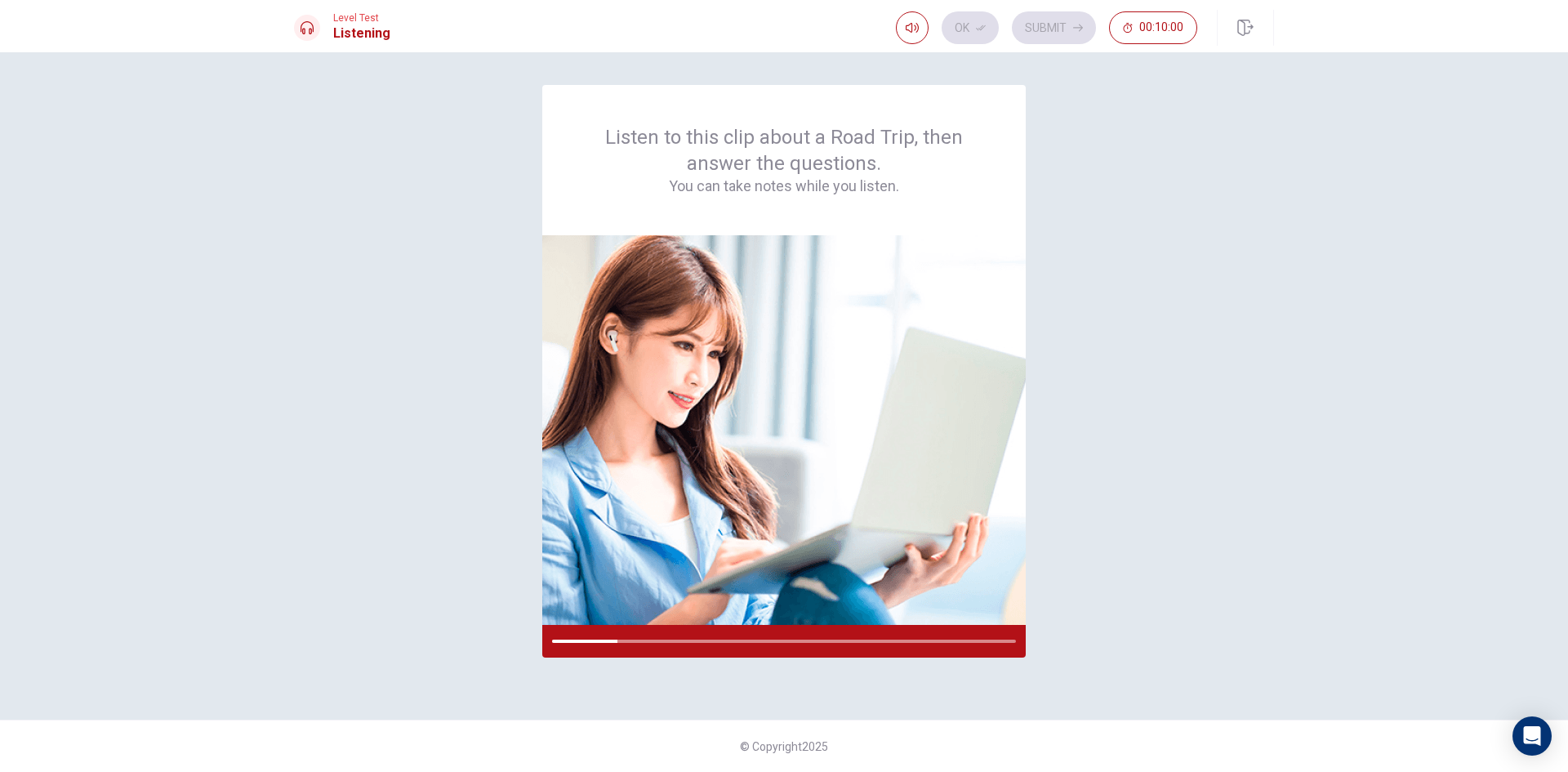
click at [1334, 608] on div "Listen to this clip about a Road Trip, then answer the questions. You can take …" at bounding box center [784, 412] width 1568 height 720
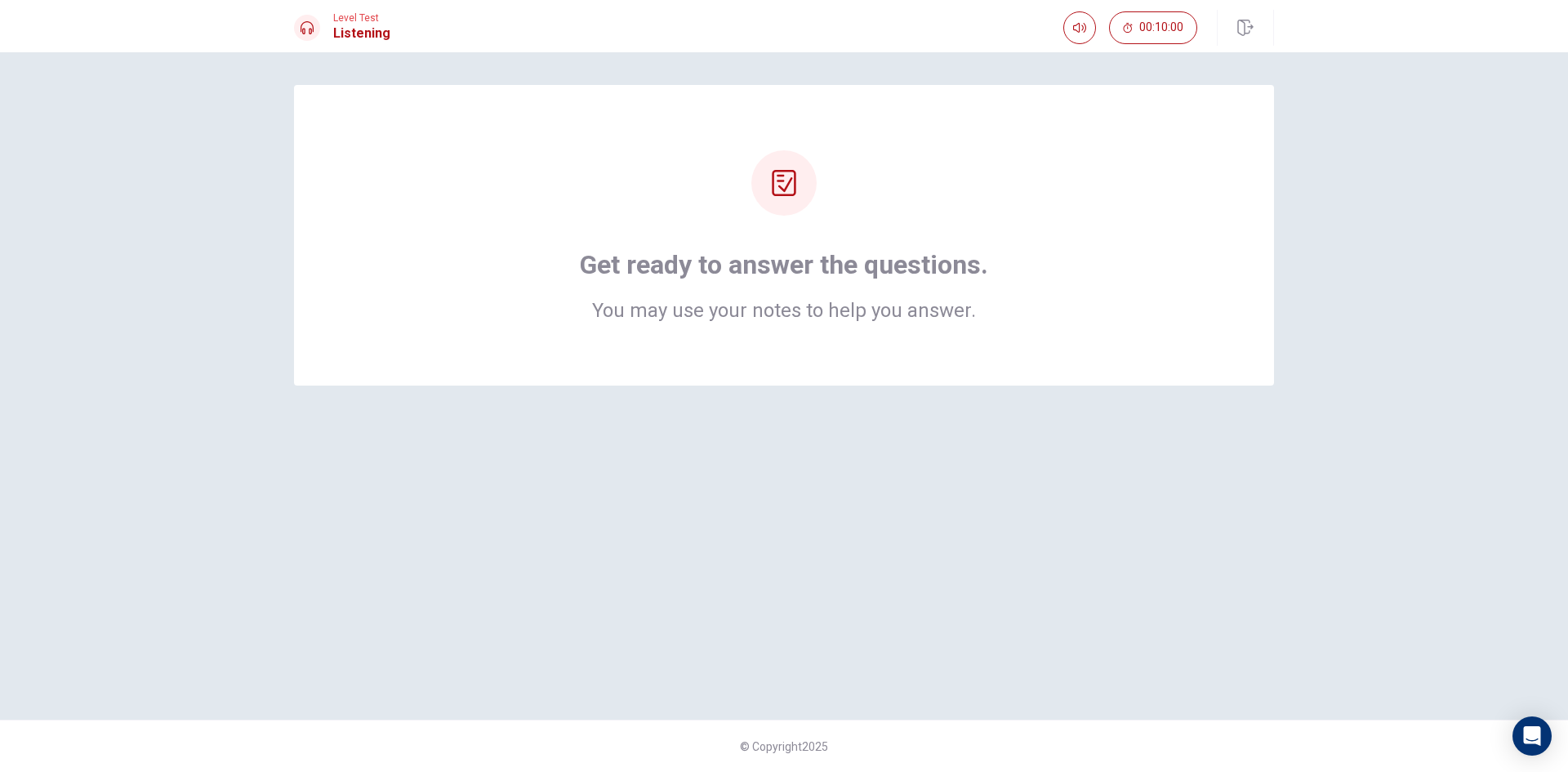
click at [774, 175] on icon at bounding box center [784, 182] width 24 height 27
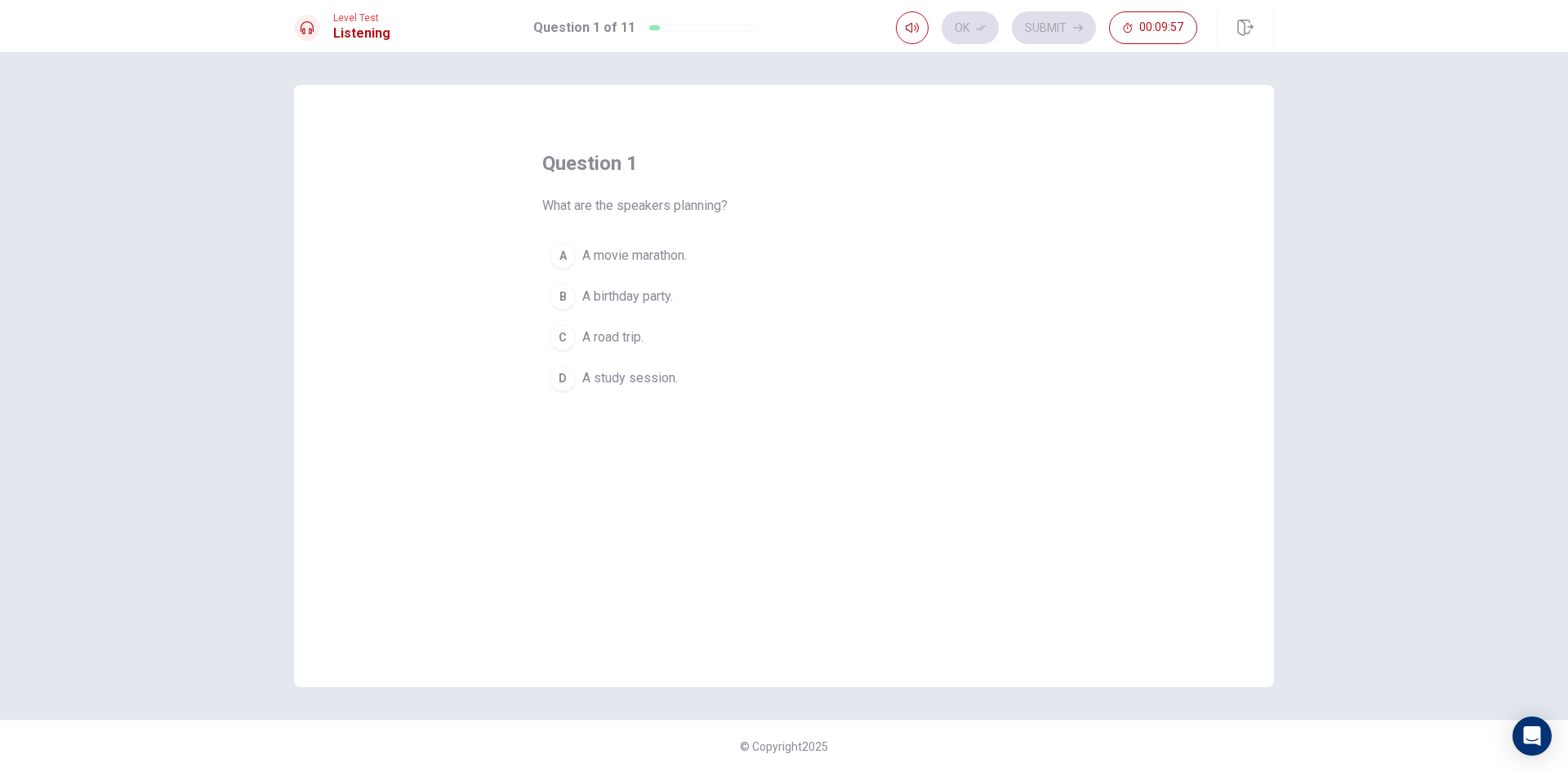
click at [608, 336] on span "A road trip." at bounding box center [613, 337] width 61 height 20
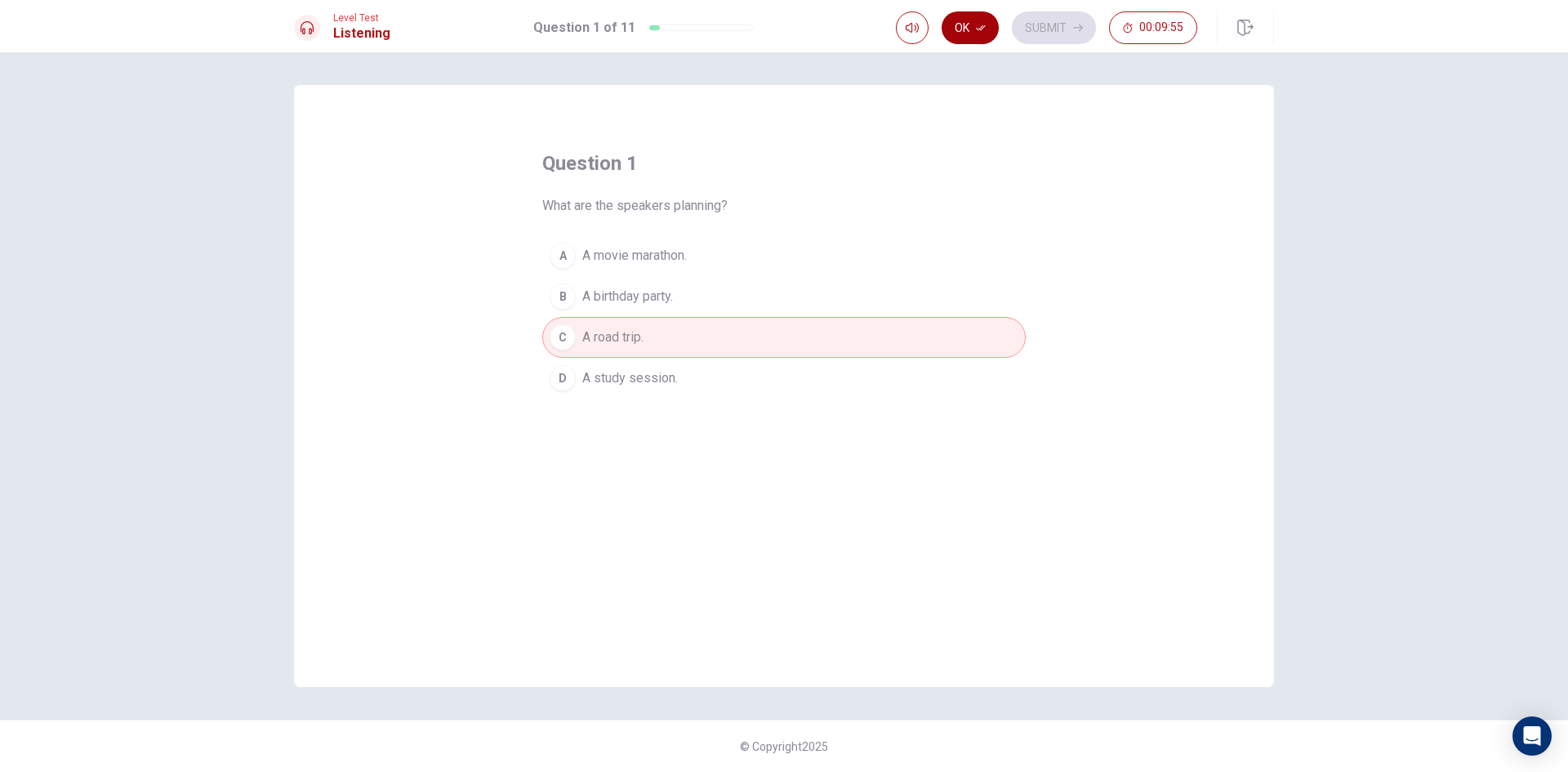
click at [978, 31] on icon "button" at bounding box center [981, 28] width 10 height 10
click at [1029, 22] on button "Submit" at bounding box center [1054, 28] width 84 height 33
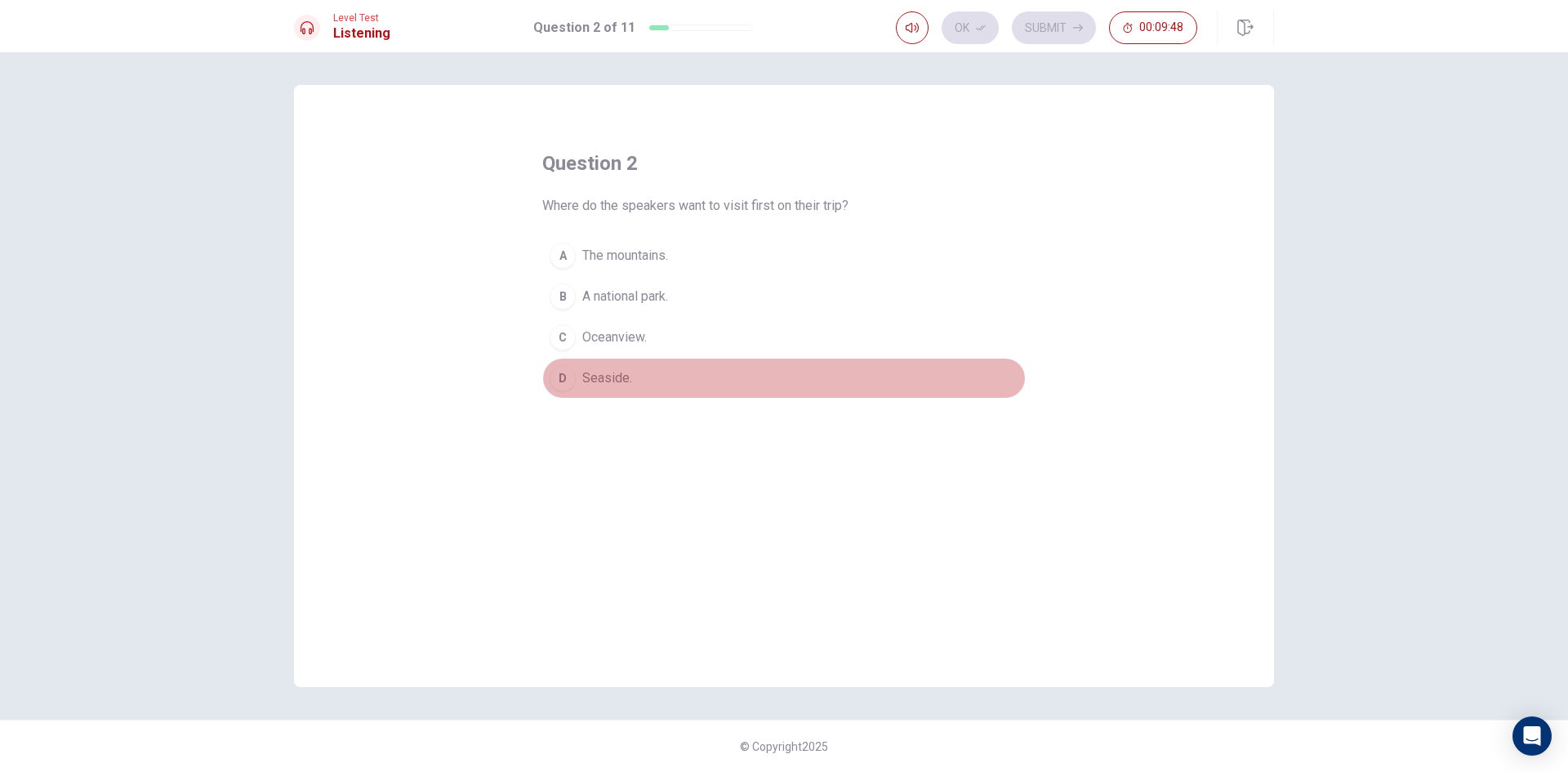
click at [617, 381] on span "Seaside." at bounding box center [607, 379] width 50 height 20
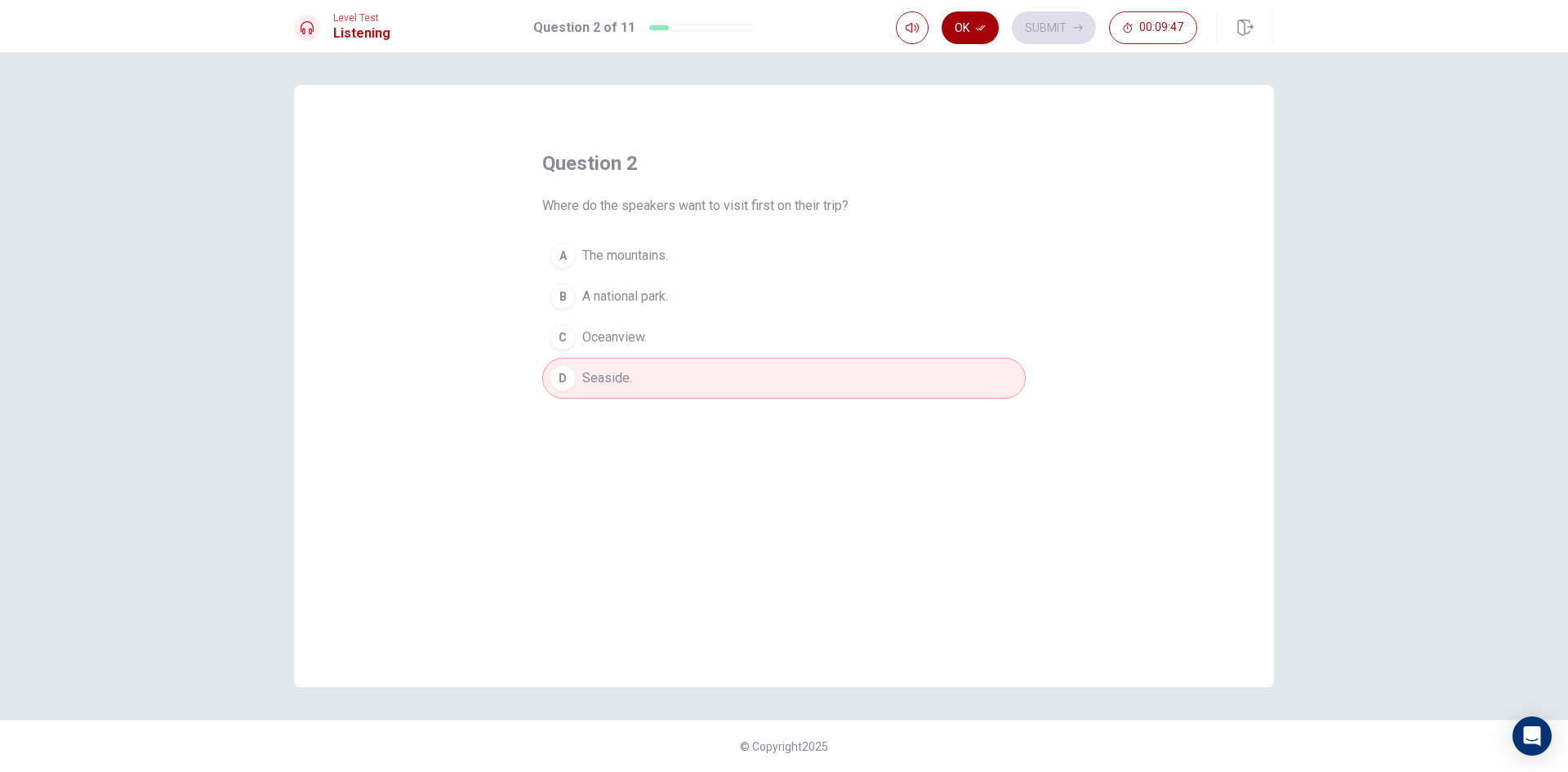
click at [971, 27] on button "Ok" at bounding box center [971, 28] width 57 height 33
click at [1040, 26] on button "Submit" at bounding box center [1054, 28] width 84 height 33
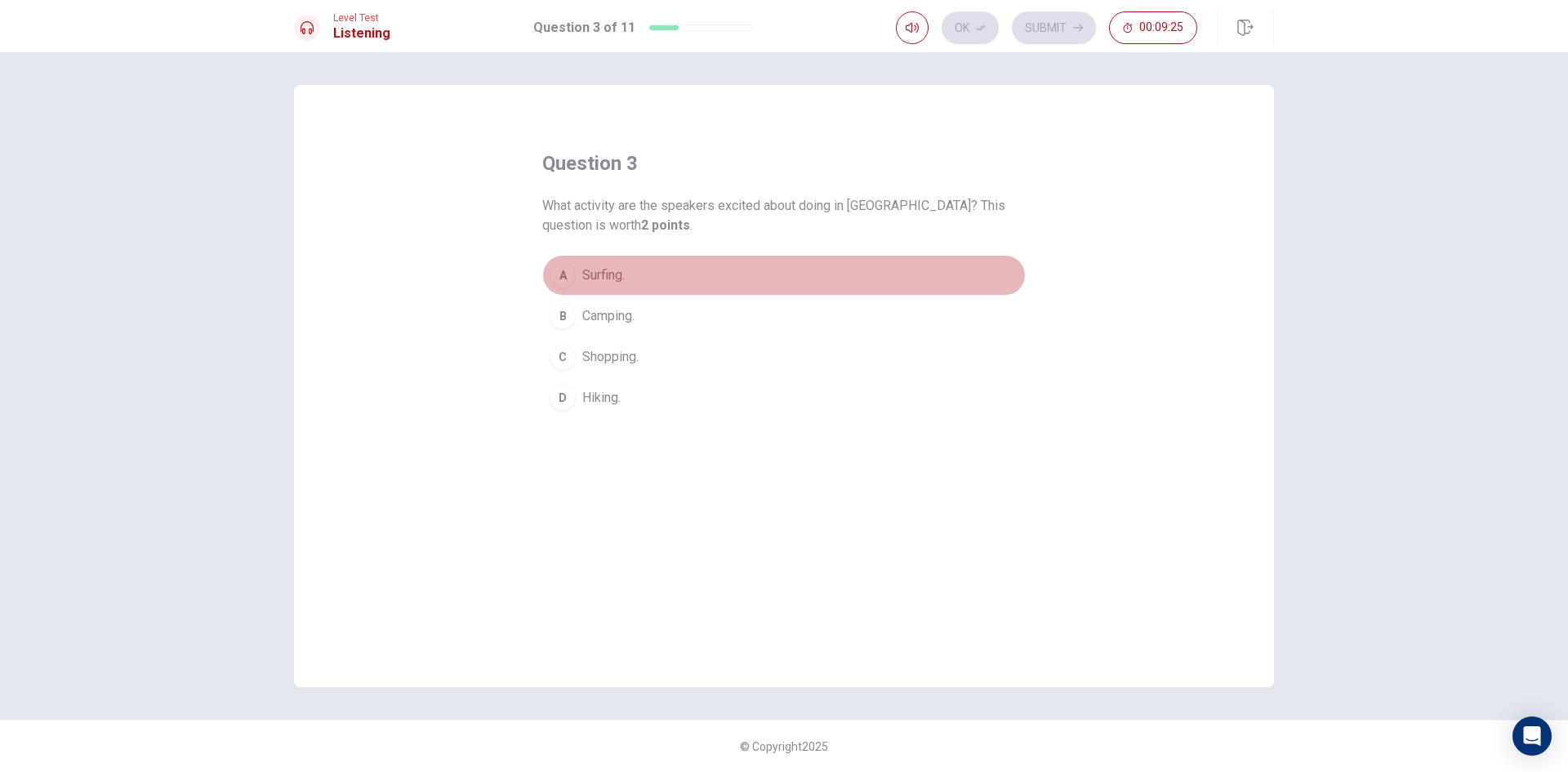
click at [625, 272] on span "Surfing." at bounding box center [603, 275] width 42 height 20
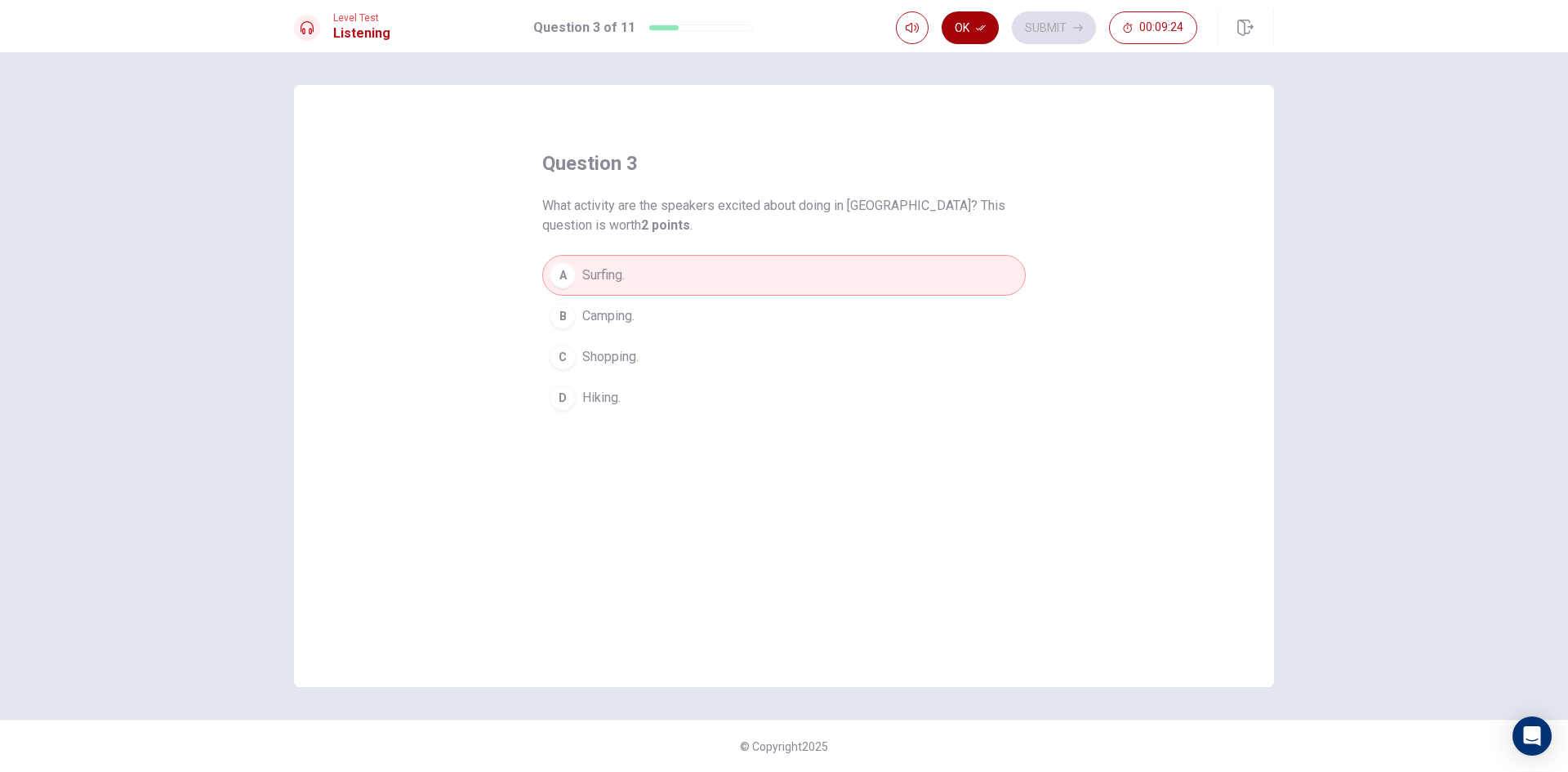
click at [960, 23] on button "Ok" at bounding box center [971, 28] width 57 height 33
click at [1052, 19] on button "Submit" at bounding box center [1054, 28] width 84 height 33
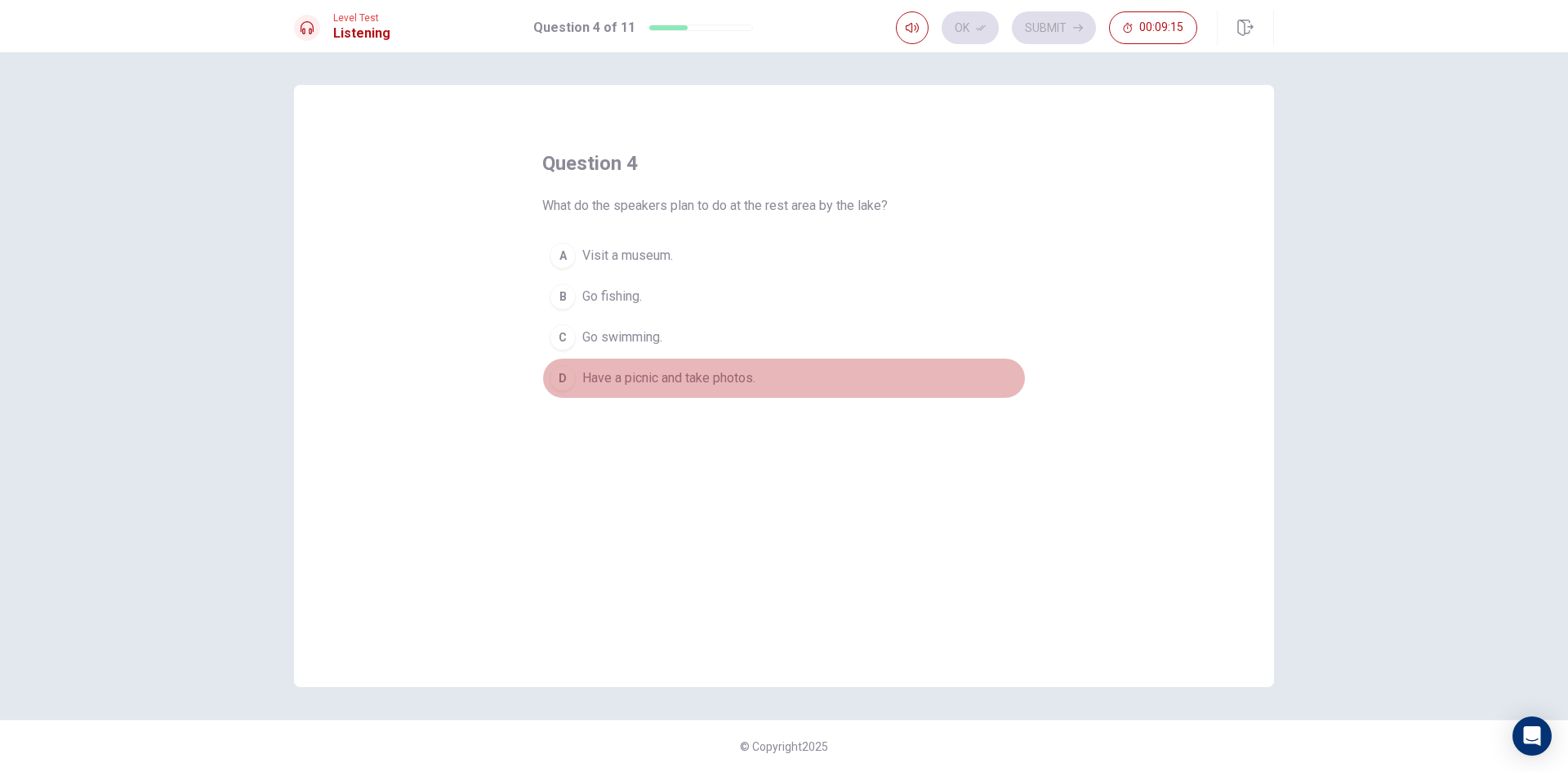
drag, startPoint x: 587, startPoint y: 365, endPoint x: 723, endPoint y: 341, distance: 138.1
click at [592, 365] on button "D Have a picnic and take photos." at bounding box center [784, 378] width 484 height 40
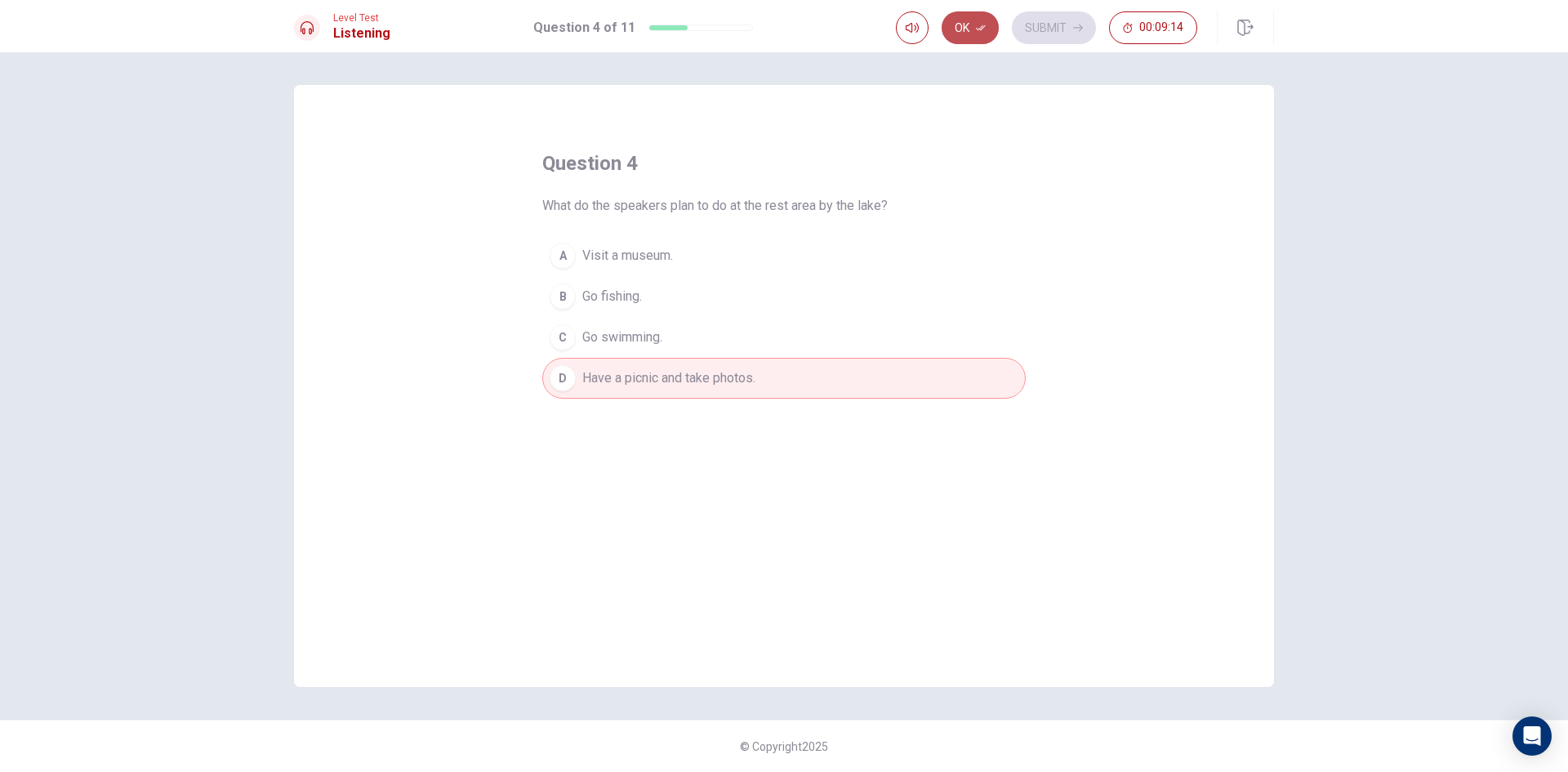
click at [983, 19] on button "Ok" at bounding box center [971, 28] width 57 height 33
click at [1053, 5] on div "Level Test Listening Question 4 of 11 Ok Submit 00:09:13" at bounding box center [784, 26] width 1568 height 52
click at [1049, 23] on button "Submit" at bounding box center [1054, 28] width 84 height 33
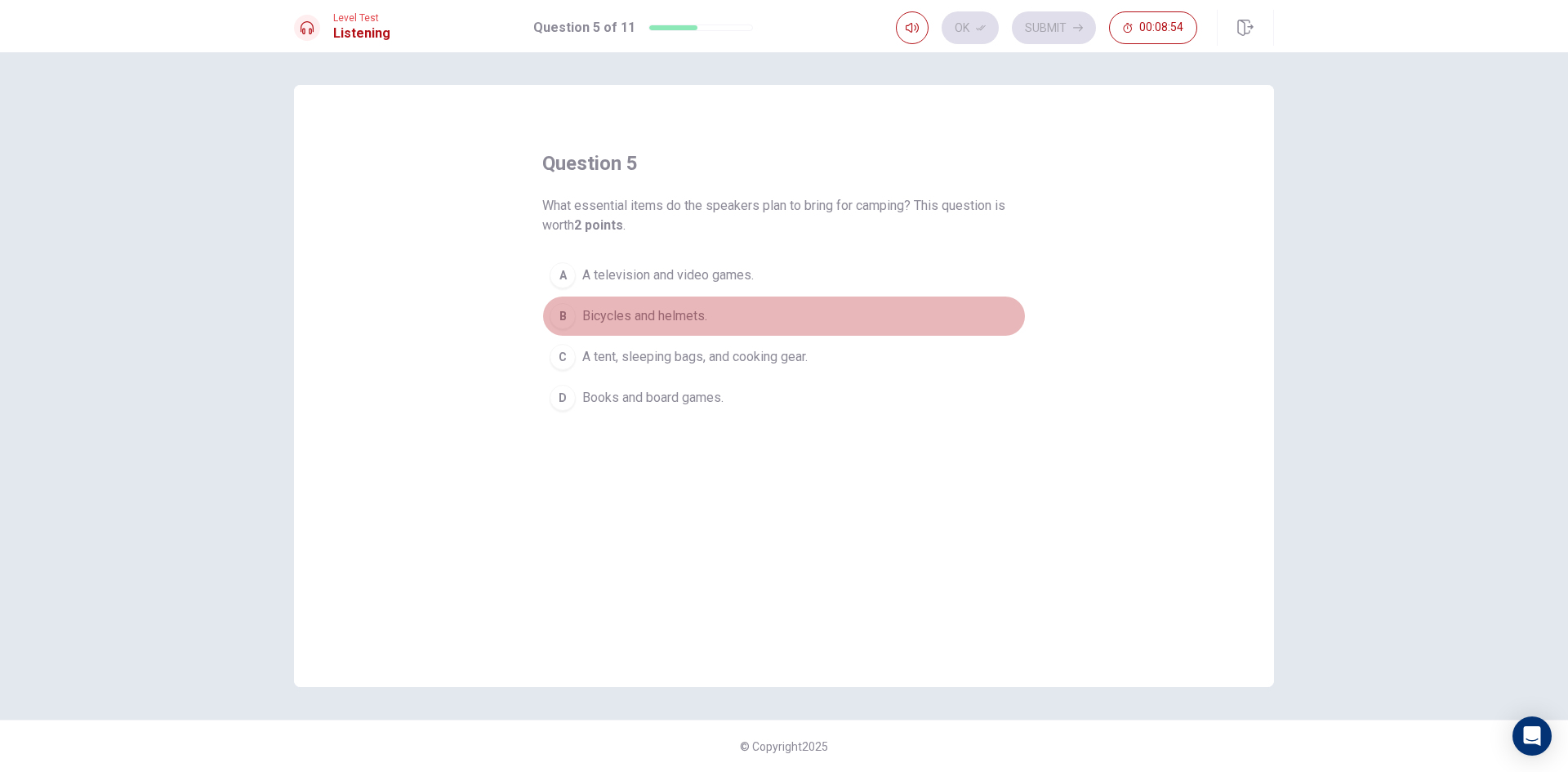
click at [680, 317] on span "Bicycles and helmets." at bounding box center [645, 316] width 125 height 20
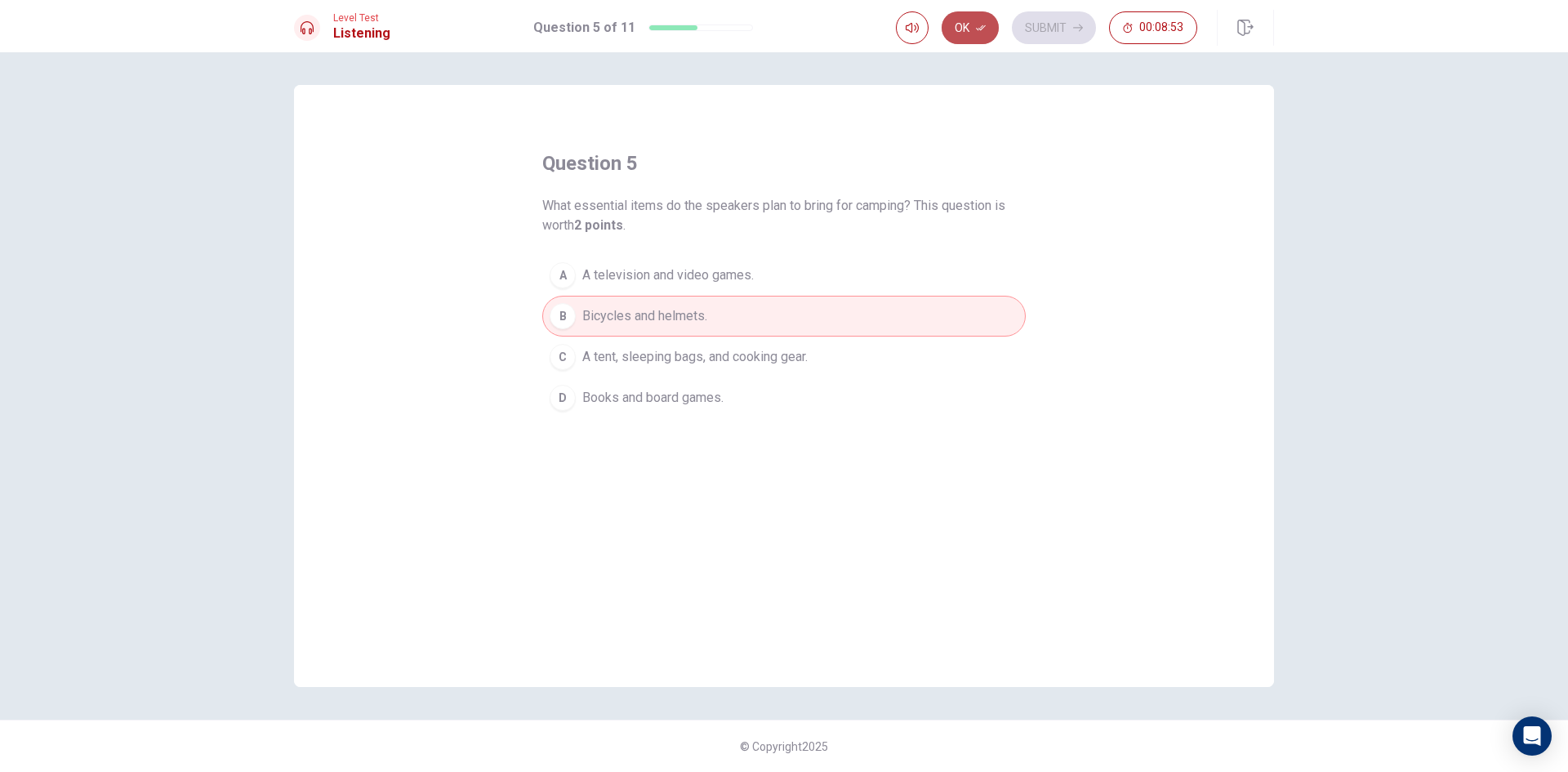
click at [987, 25] on button "Ok" at bounding box center [971, 28] width 57 height 33
click at [1036, 26] on button "Submit" at bounding box center [1054, 28] width 84 height 33
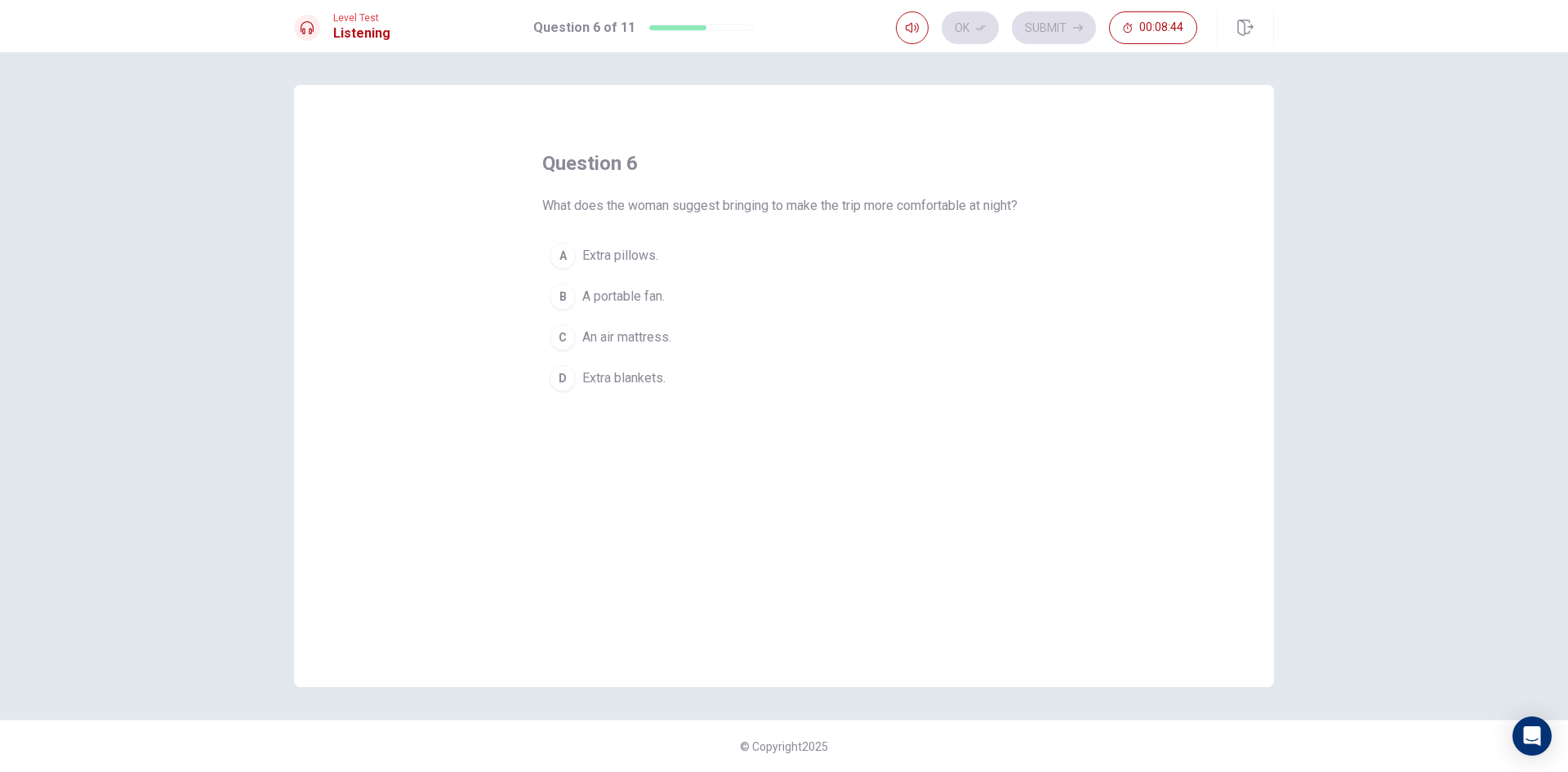
click at [663, 388] on span "Extra blankets." at bounding box center [624, 379] width 84 height 20
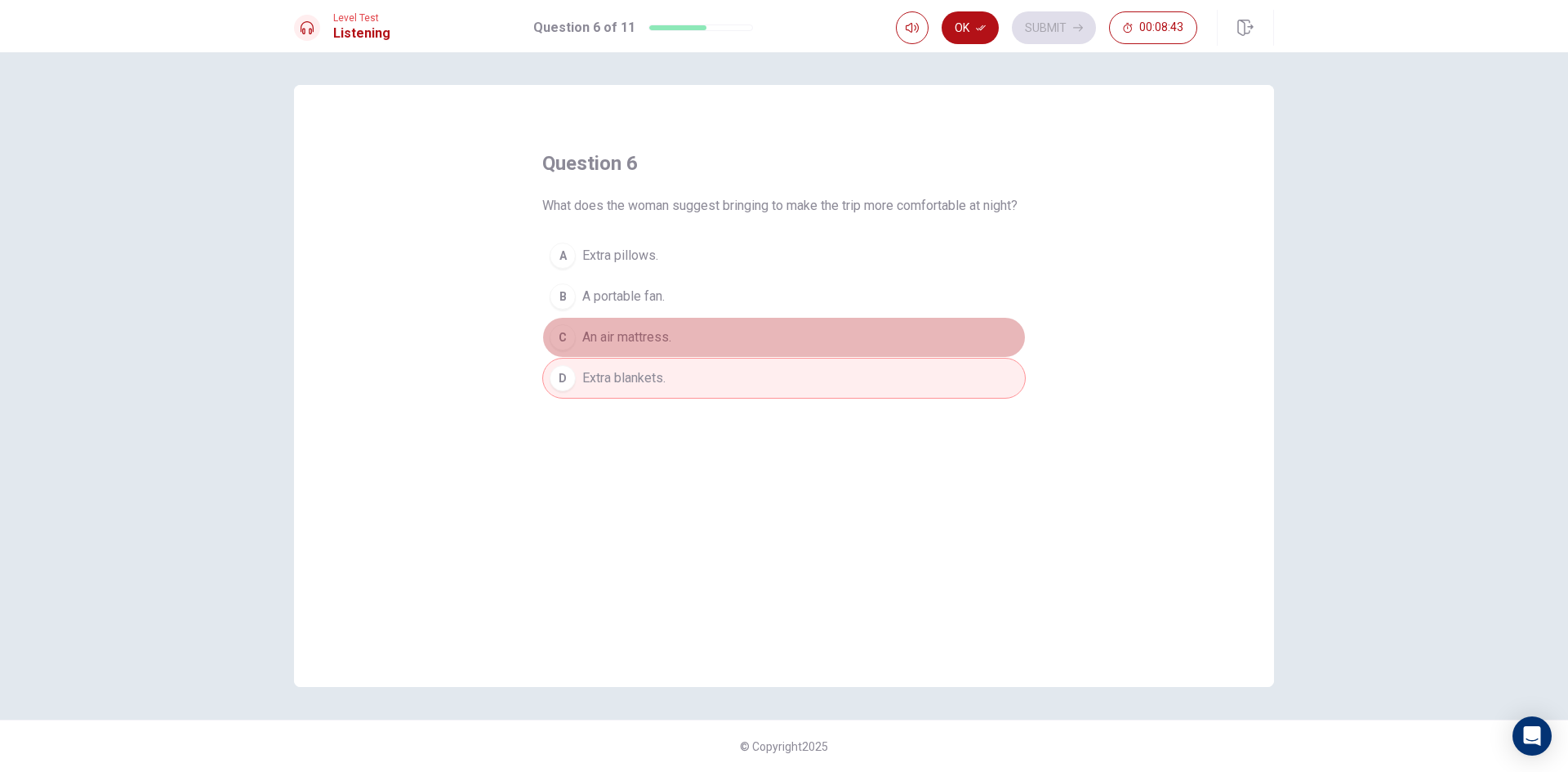
click at [662, 347] on span "An air mattress." at bounding box center [627, 337] width 89 height 20
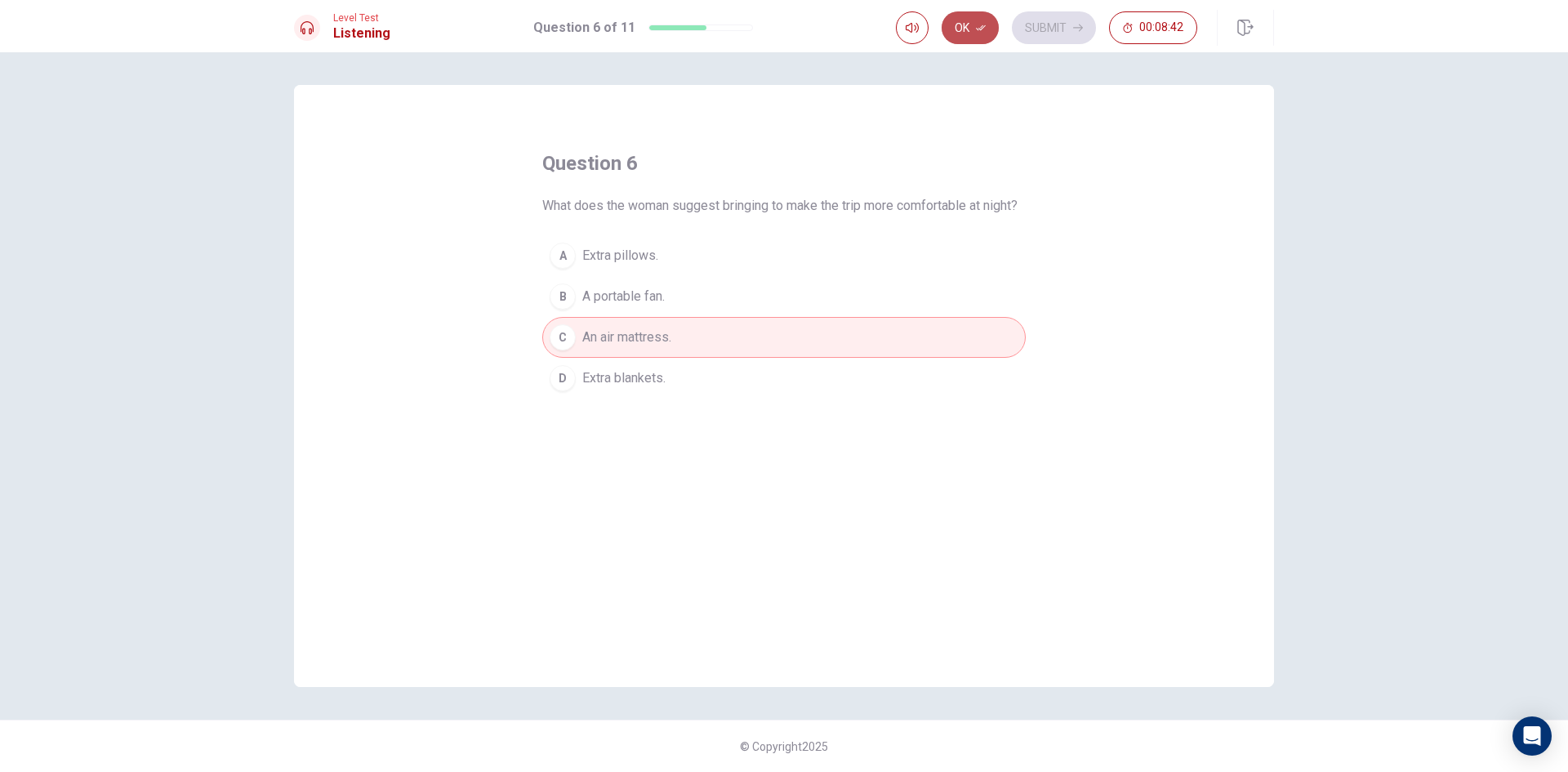
click at [957, 21] on button "Ok" at bounding box center [971, 28] width 57 height 33
click at [1022, 23] on button "Submit" at bounding box center [1054, 28] width 84 height 33
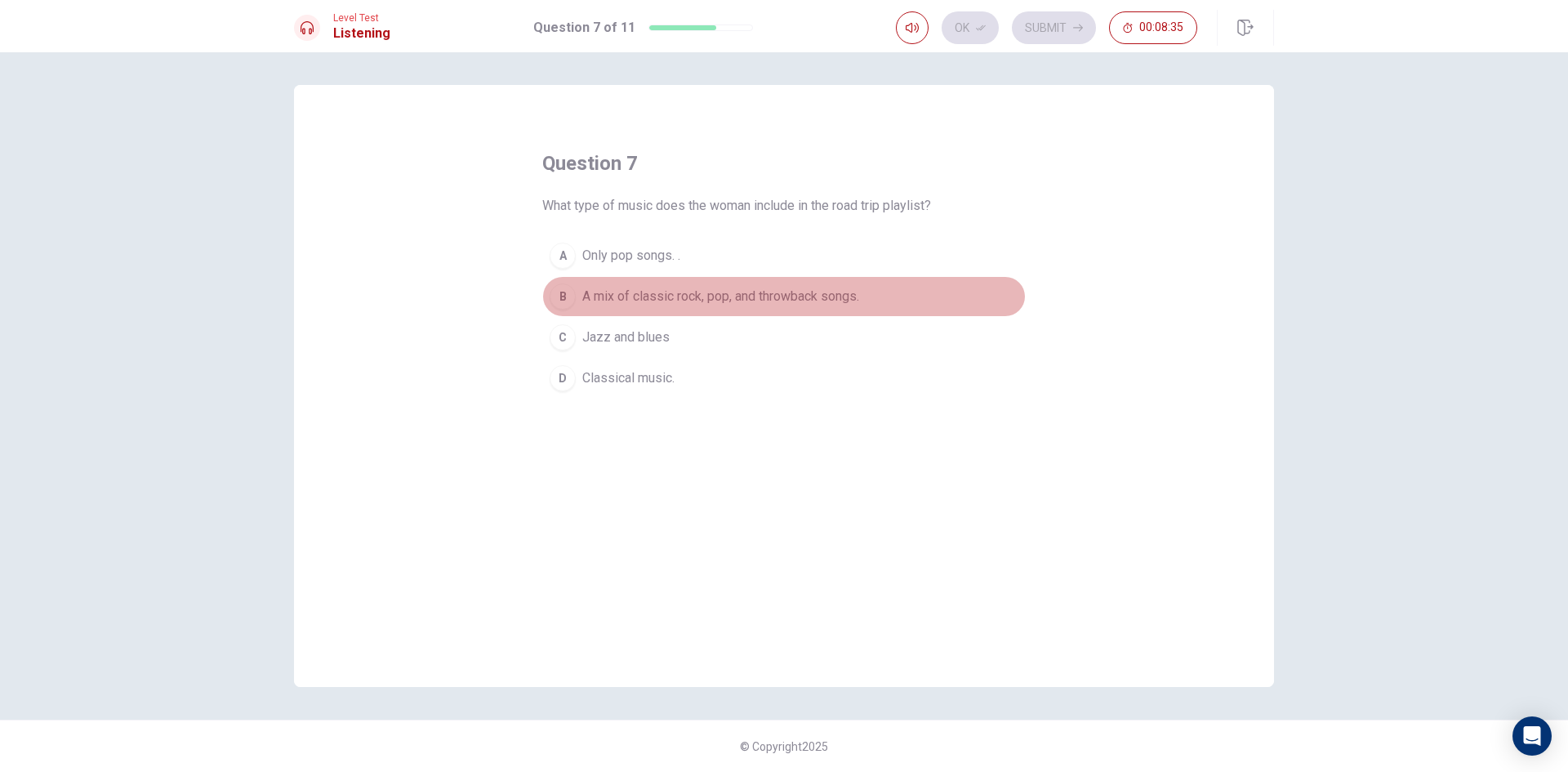
click at [662, 299] on span "A mix of classic rock, pop, and throwback songs." at bounding box center [720, 297] width 277 height 20
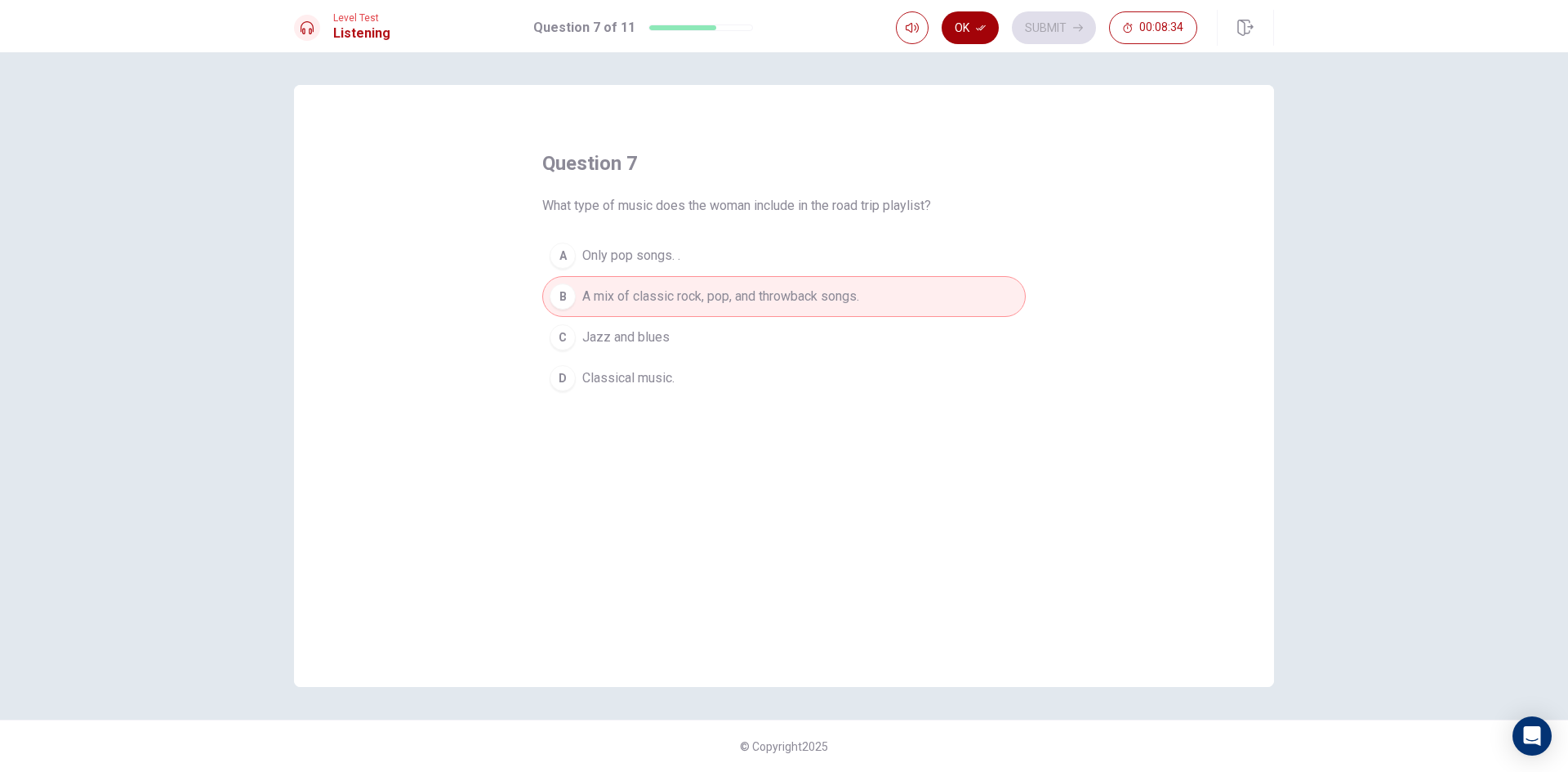
click at [971, 17] on button "Ok" at bounding box center [971, 28] width 57 height 33
click at [1040, 15] on button "Submit" at bounding box center [1054, 28] width 84 height 33
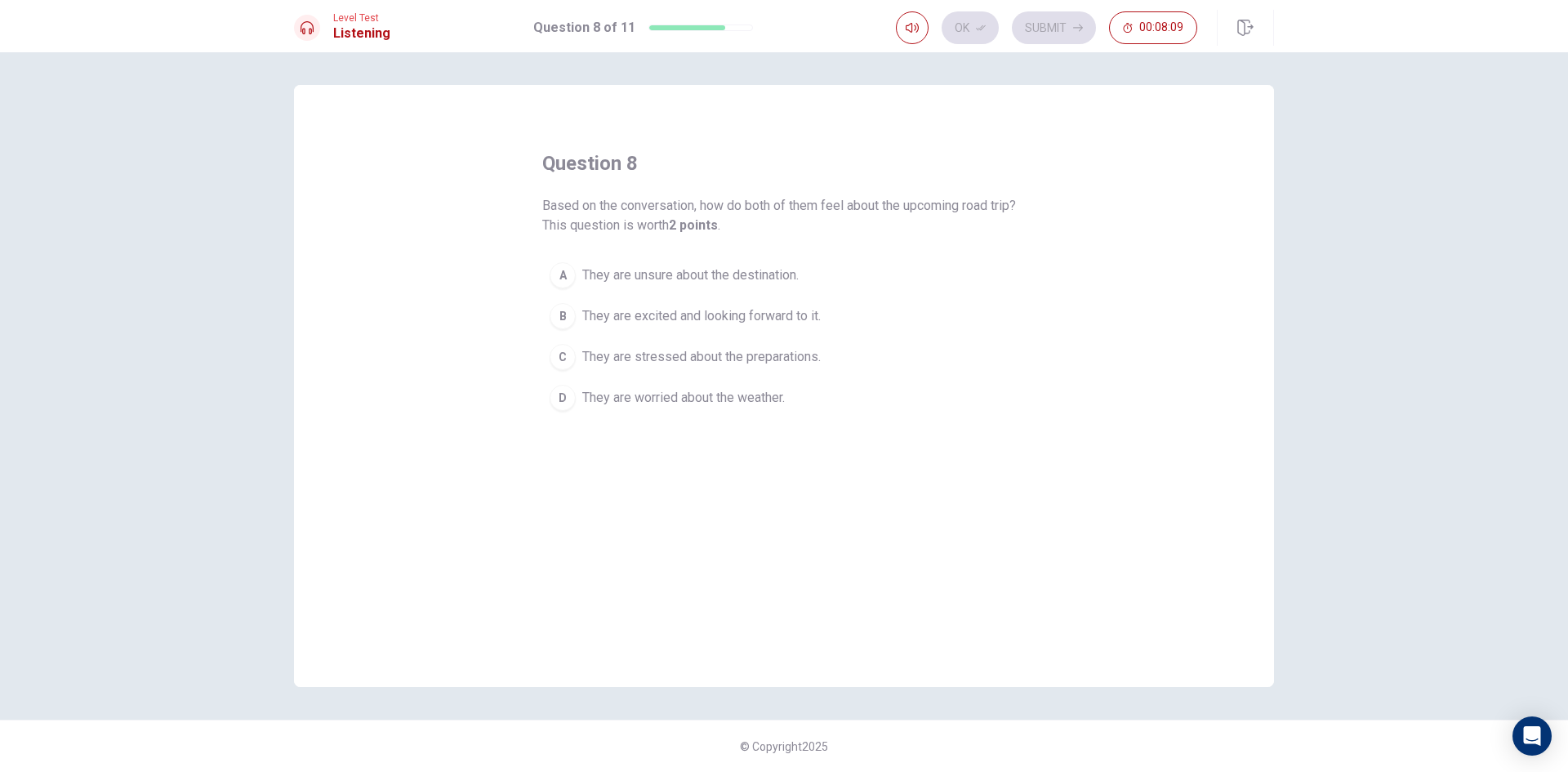
click at [610, 305] on button "B They are excited and looking forward to it." at bounding box center [784, 316] width 484 height 40
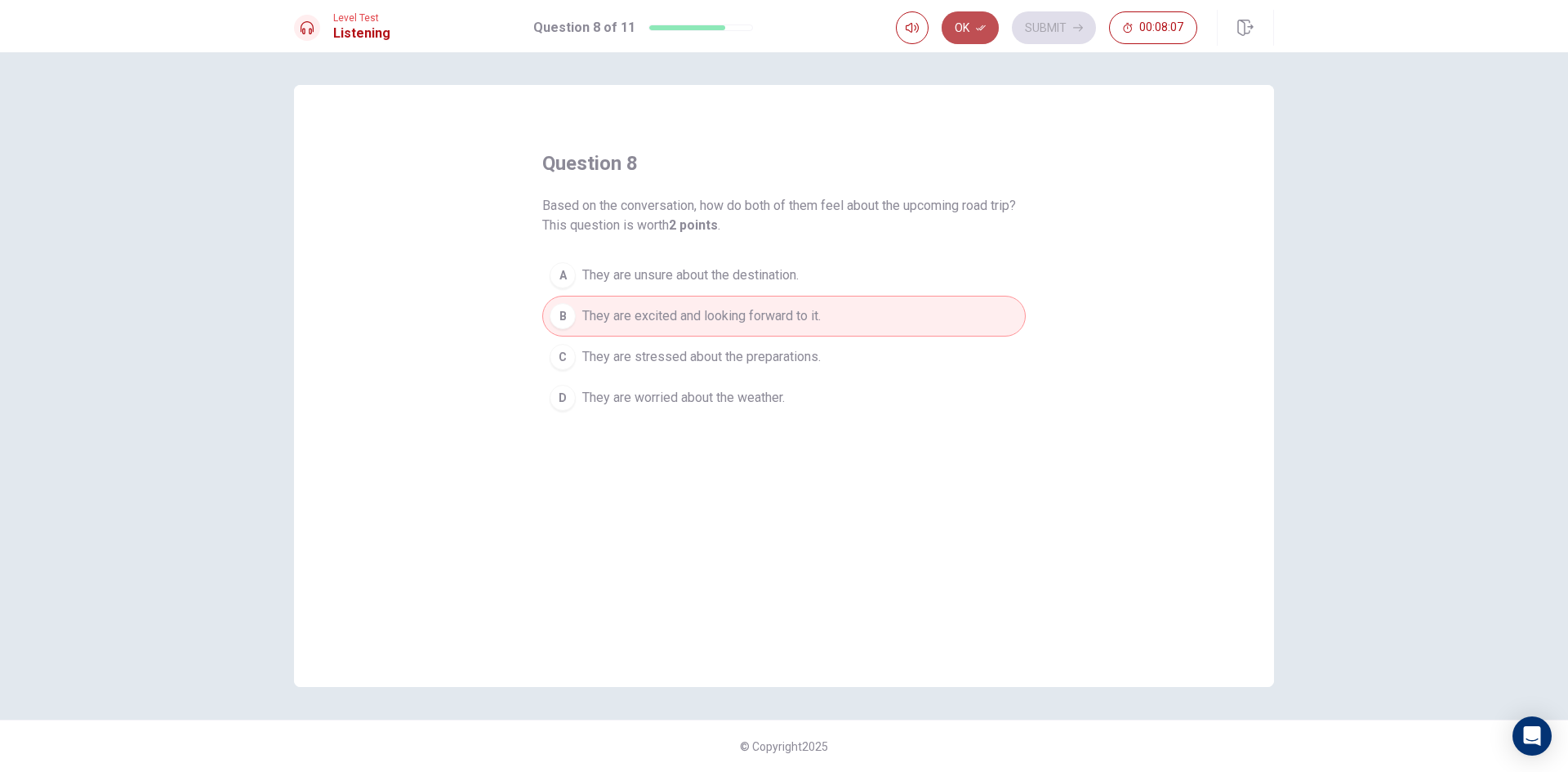
click at [976, 22] on button "Ok" at bounding box center [971, 28] width 57 height 33
click at [1036, 25] on button "Submit" at bounding box center [1054, 28] width 84 height 33
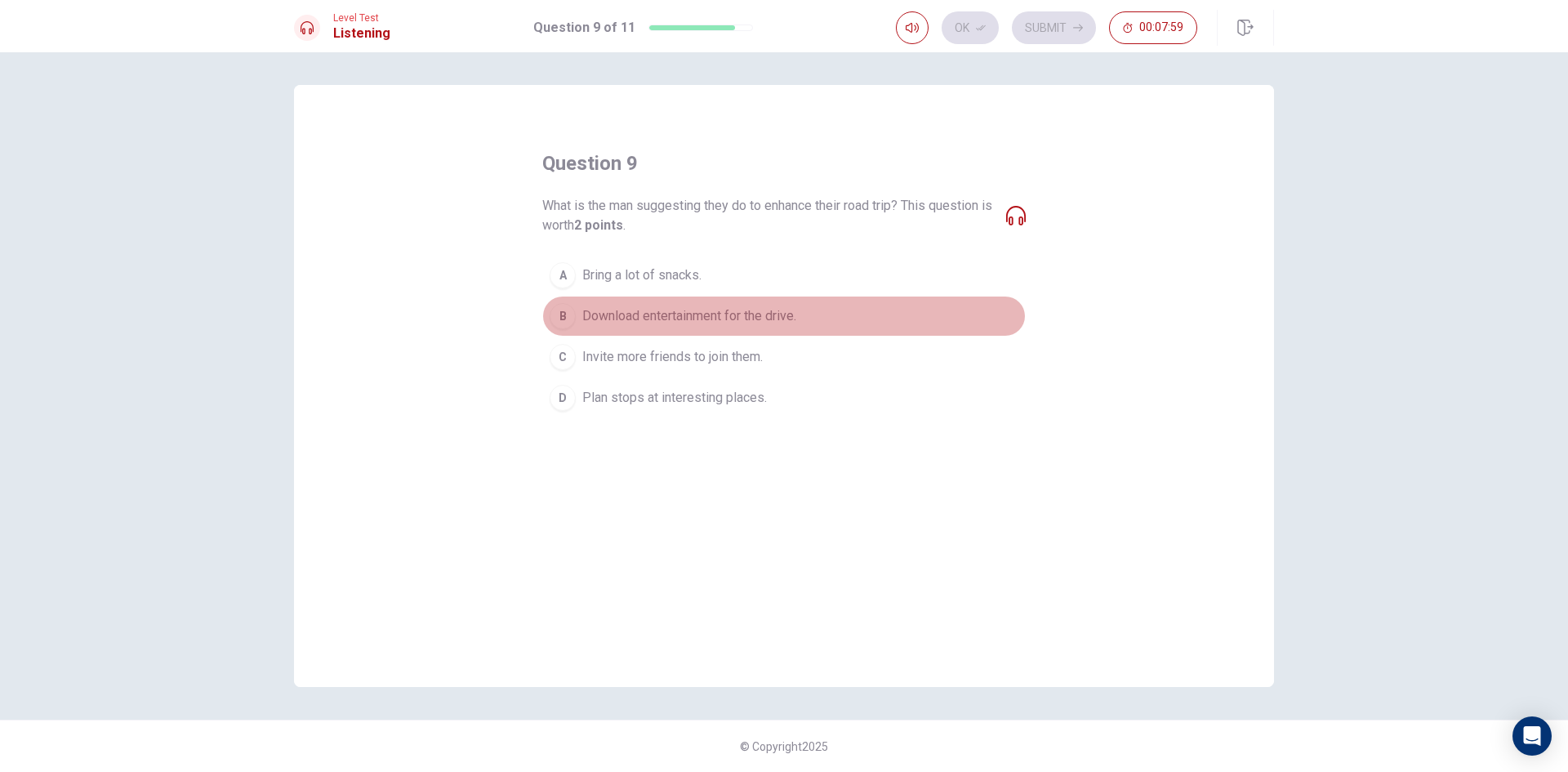
click at [740, 318] on span "Download entertainment for the drive." at bounding box center [689, 316] width 214 height 20
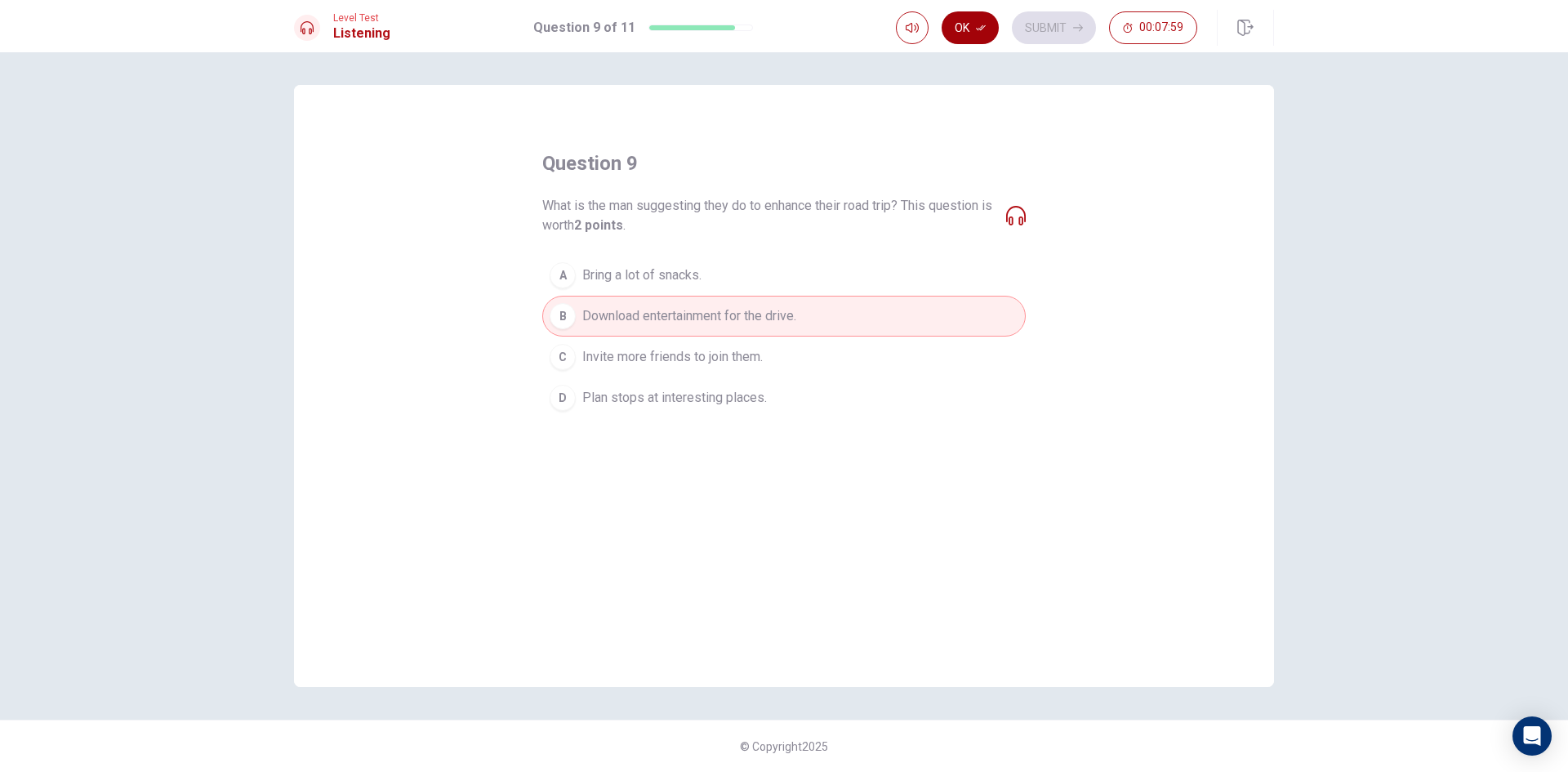
click at [974, 23] on button "Ok" at bounding box center [971, 28] width 57 height 33
click at [1039, 27] on button "Submit" at bounding box center [1054, 28] width 84 height 33
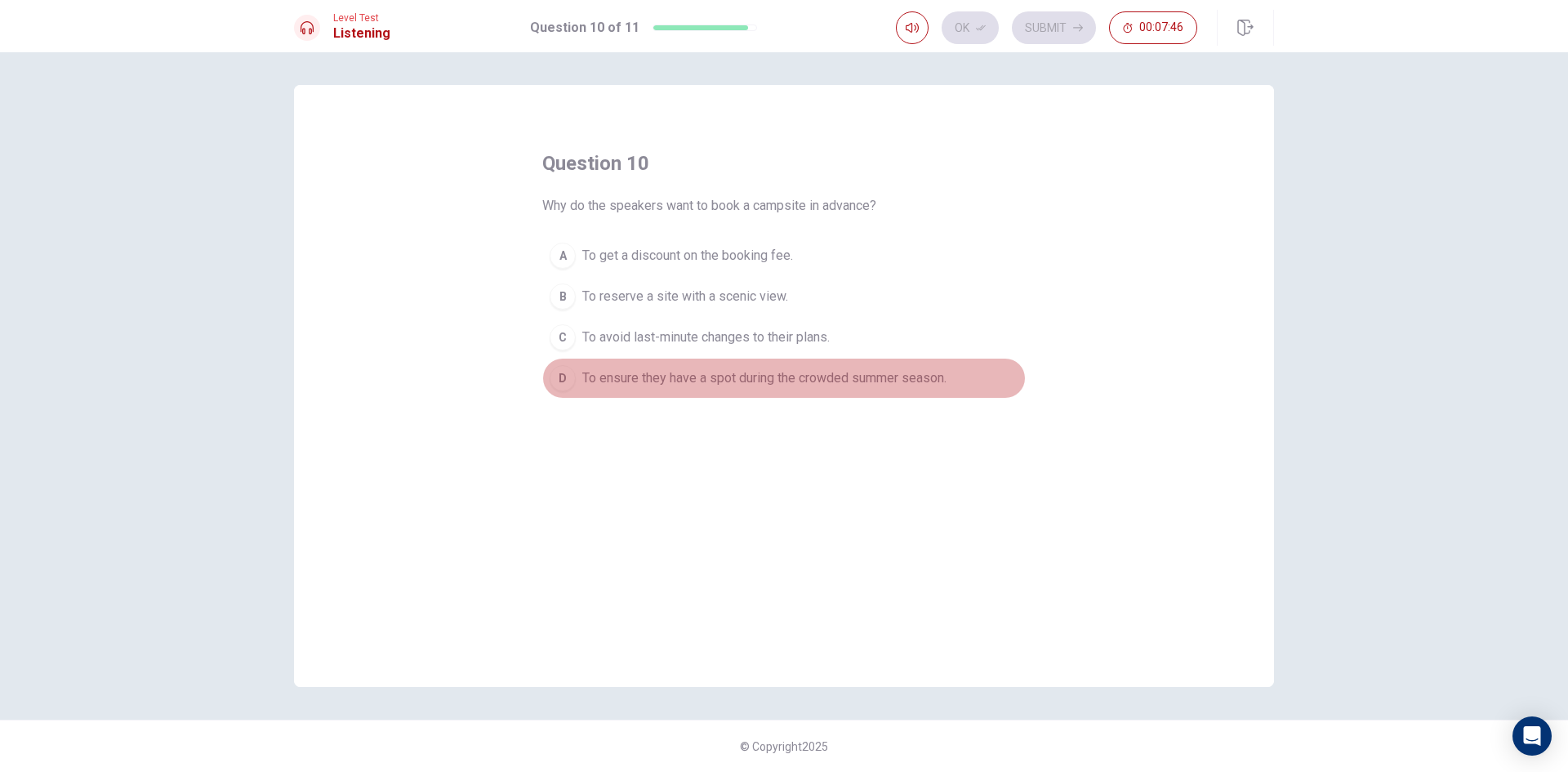
click at [589, 369] on button "D To ensure they have a spot during the crowded summer season." at bounding box center [784, 378] width 484 height 40
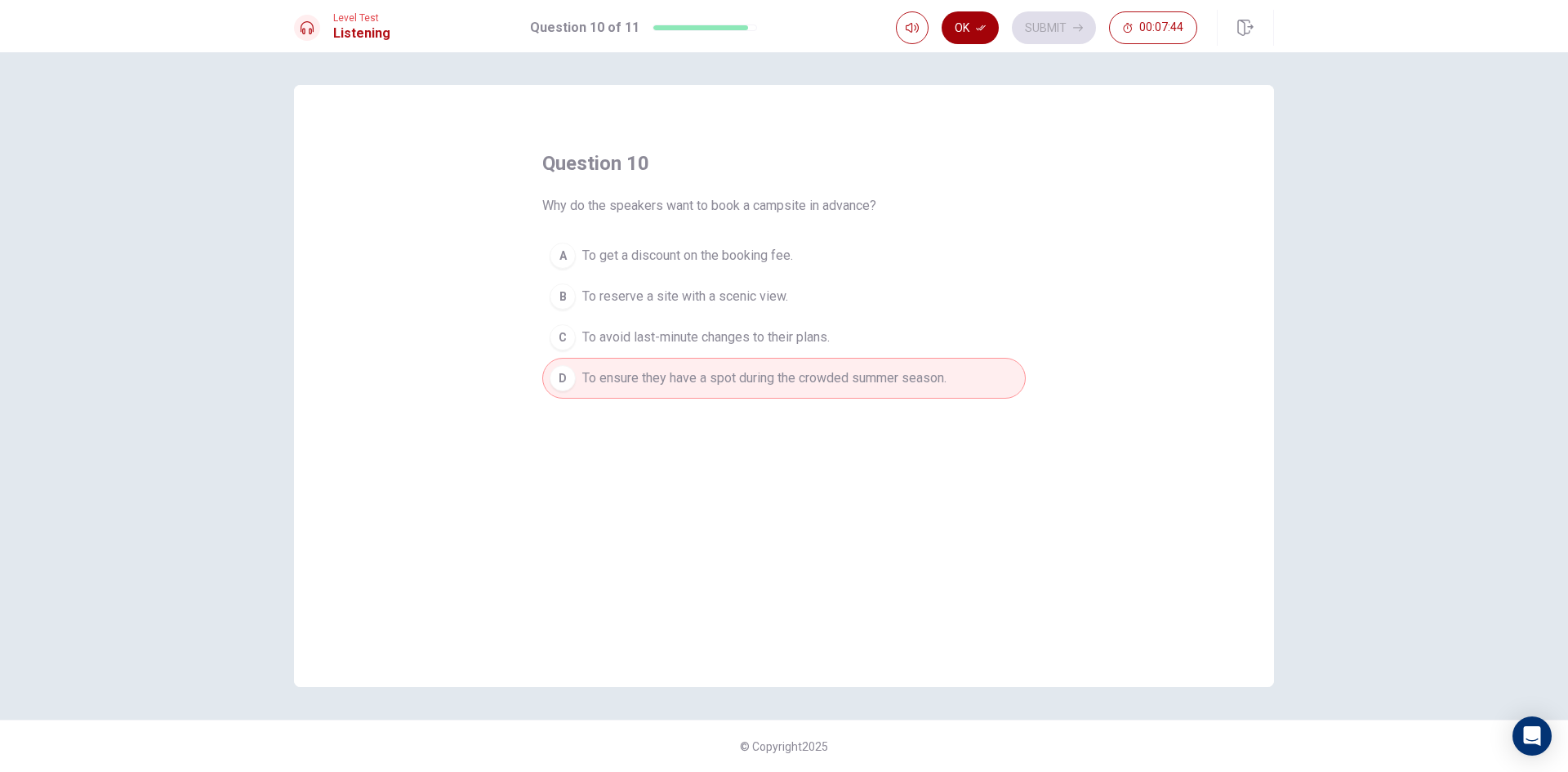
click at [967, 19] on button "Ok" at bounding box center [971, 28] width 57 height 33
click at [1038, 29] on button "Submit" at bounding box center [1054, 28] width 84 height 33
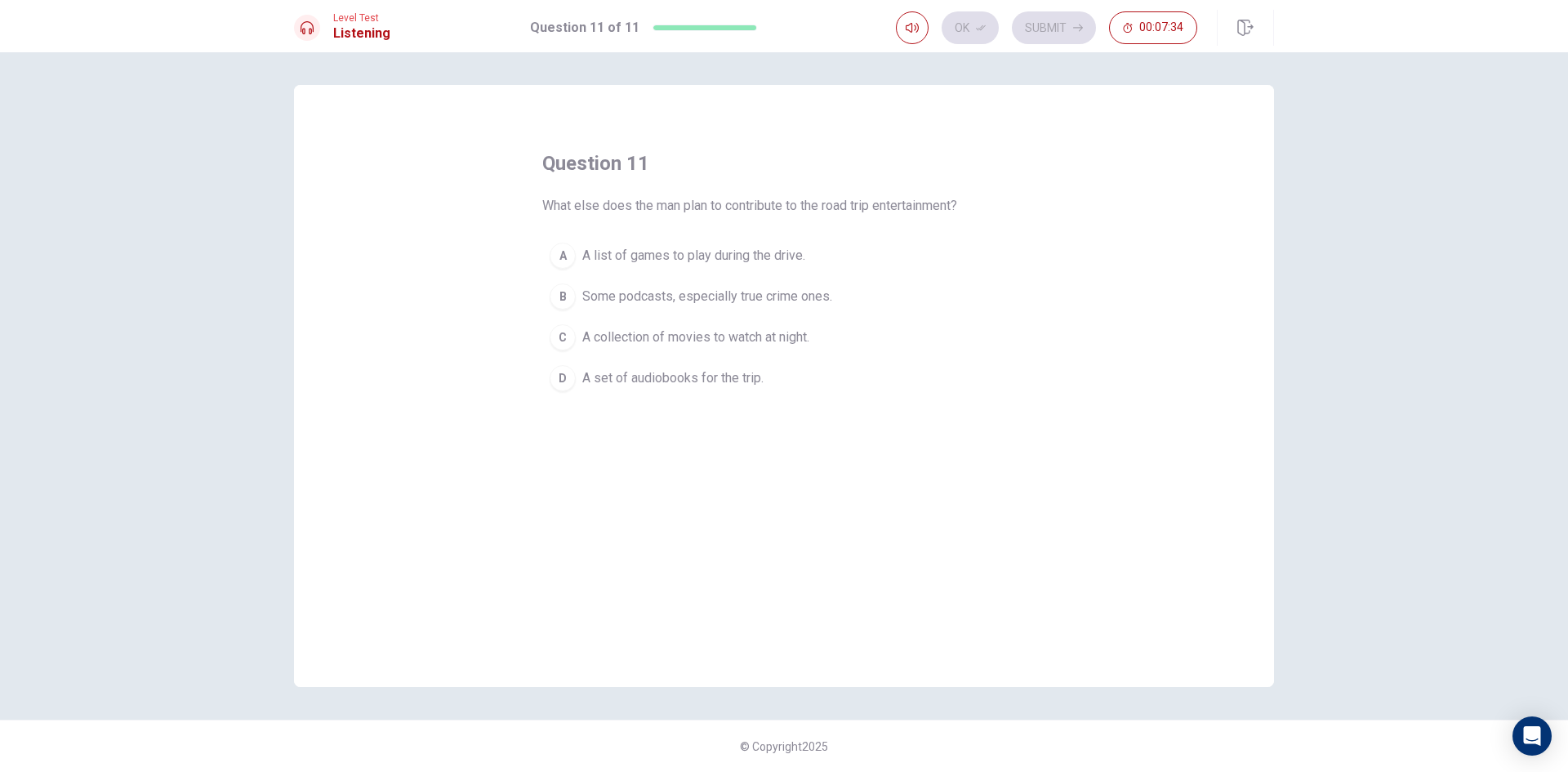
click at [742, 289] on span "Some podcasts, especially true crime ones." at bounding box center [708, 297] width 250 height 20
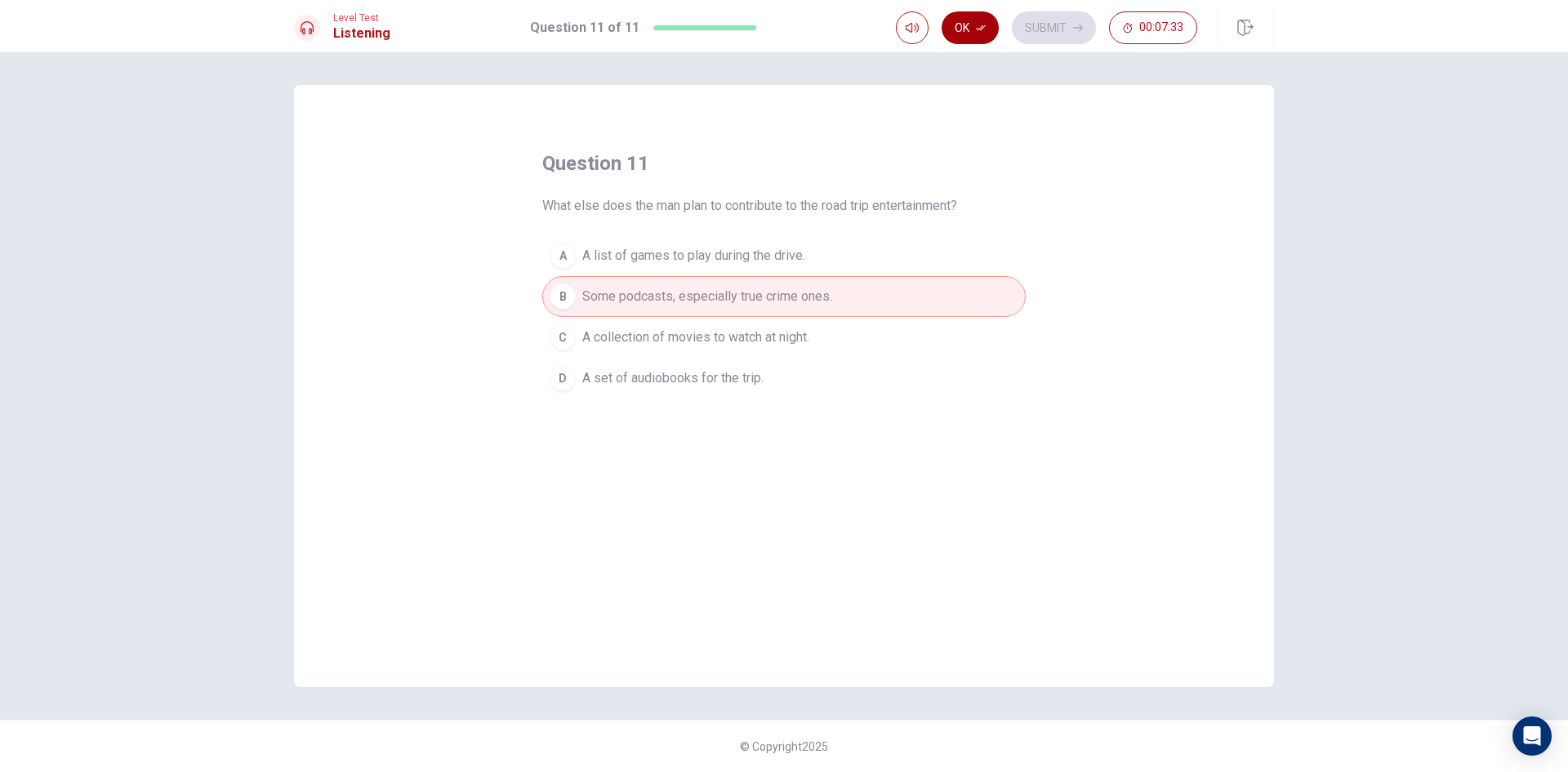
click at [959, 32] on button "Ok" at bounding box center [971, 28] width 57 height 33
click at [1024, 31] on button "Submit" at bounding box center [1054, 28] width 84 height 33
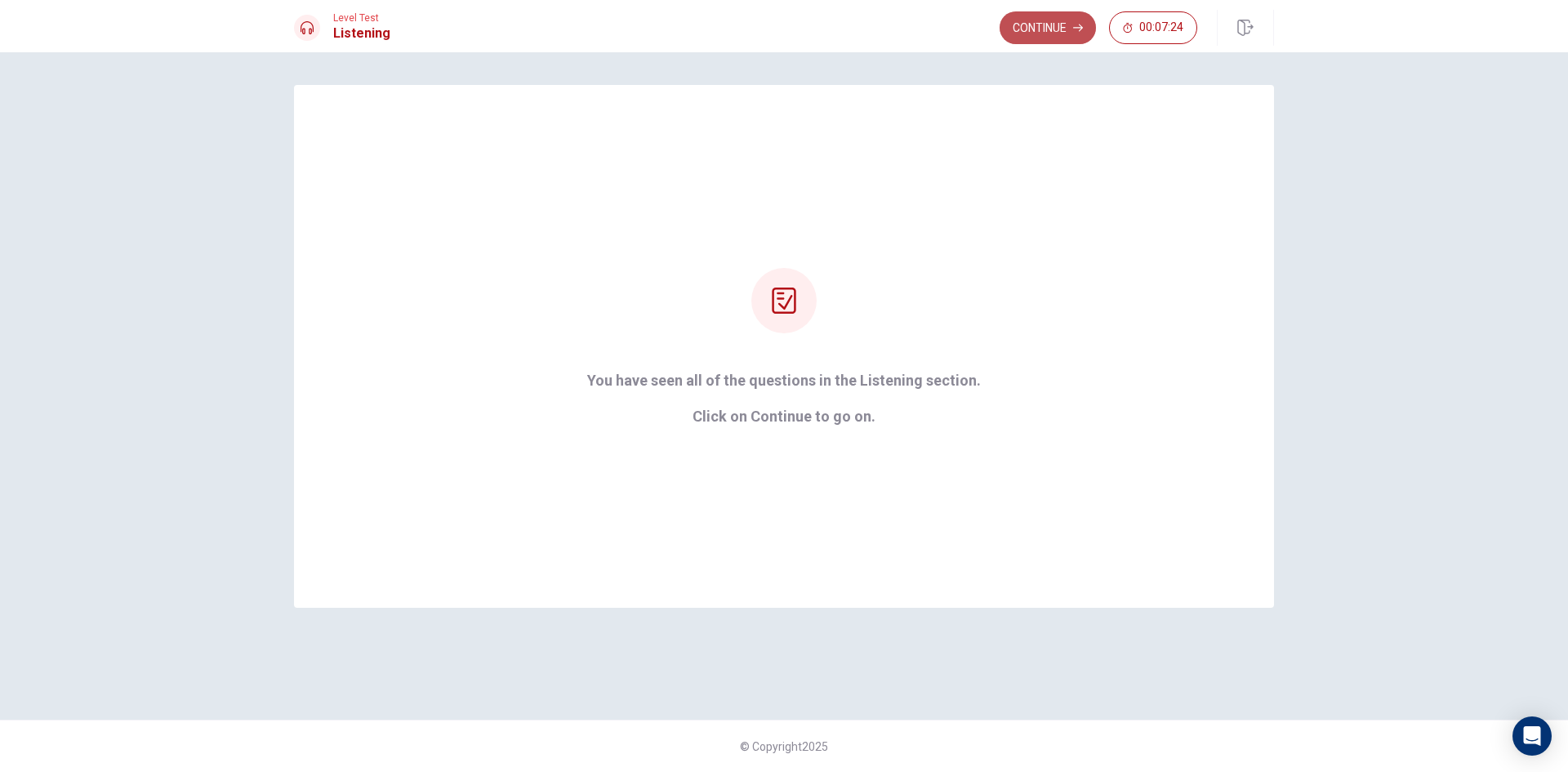
click at [1048, 13] on button "Continue" at bounding box center [1049, 28] width 97 height 33
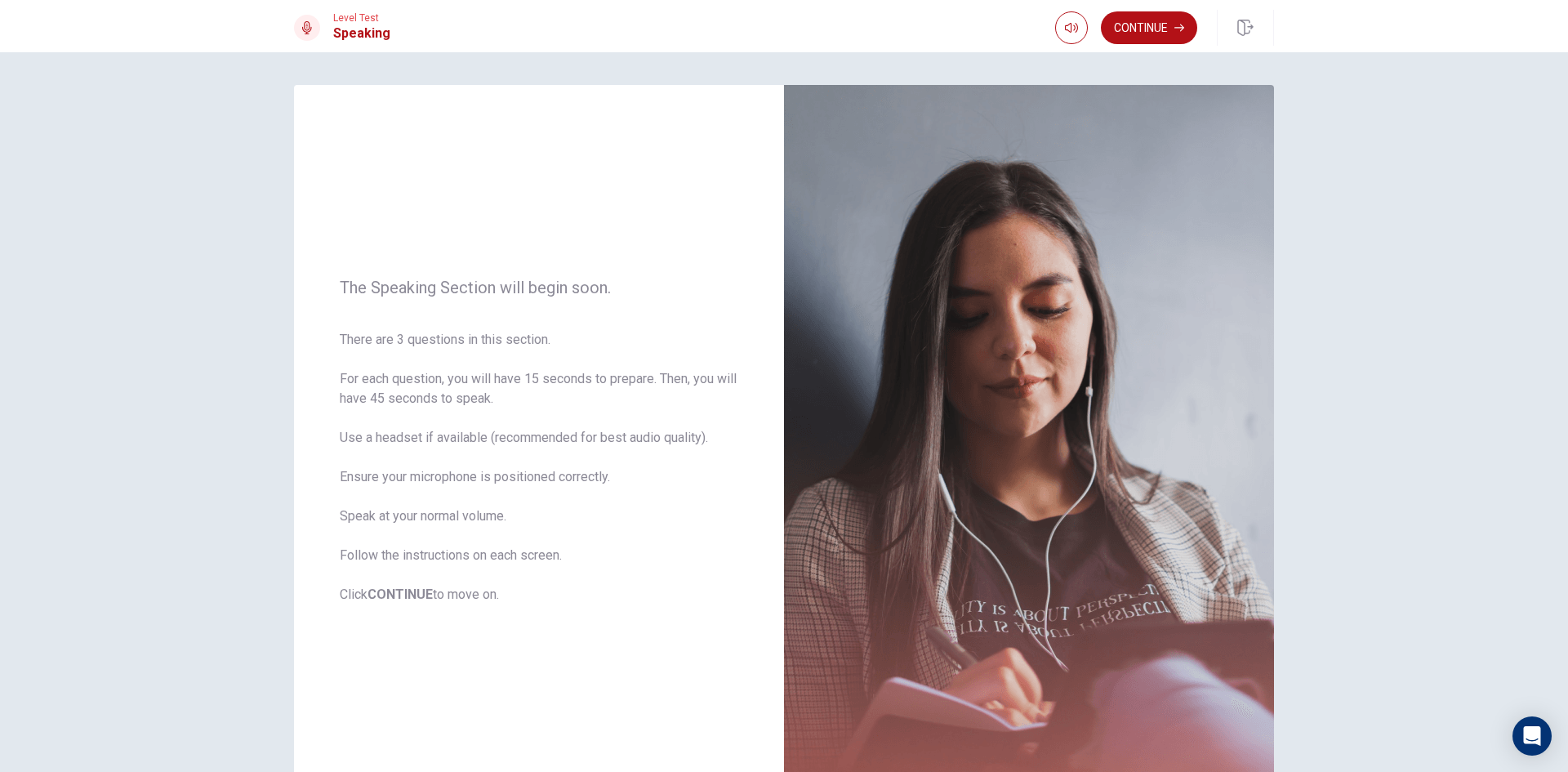
click at [1176, 0] on div "Level Test Speaking Continue" at bounding box center [784, 26] width 1568 height 52
click at [1174, 27] on button "Continue" at bounding box center [1149, 28] width 97 height 33
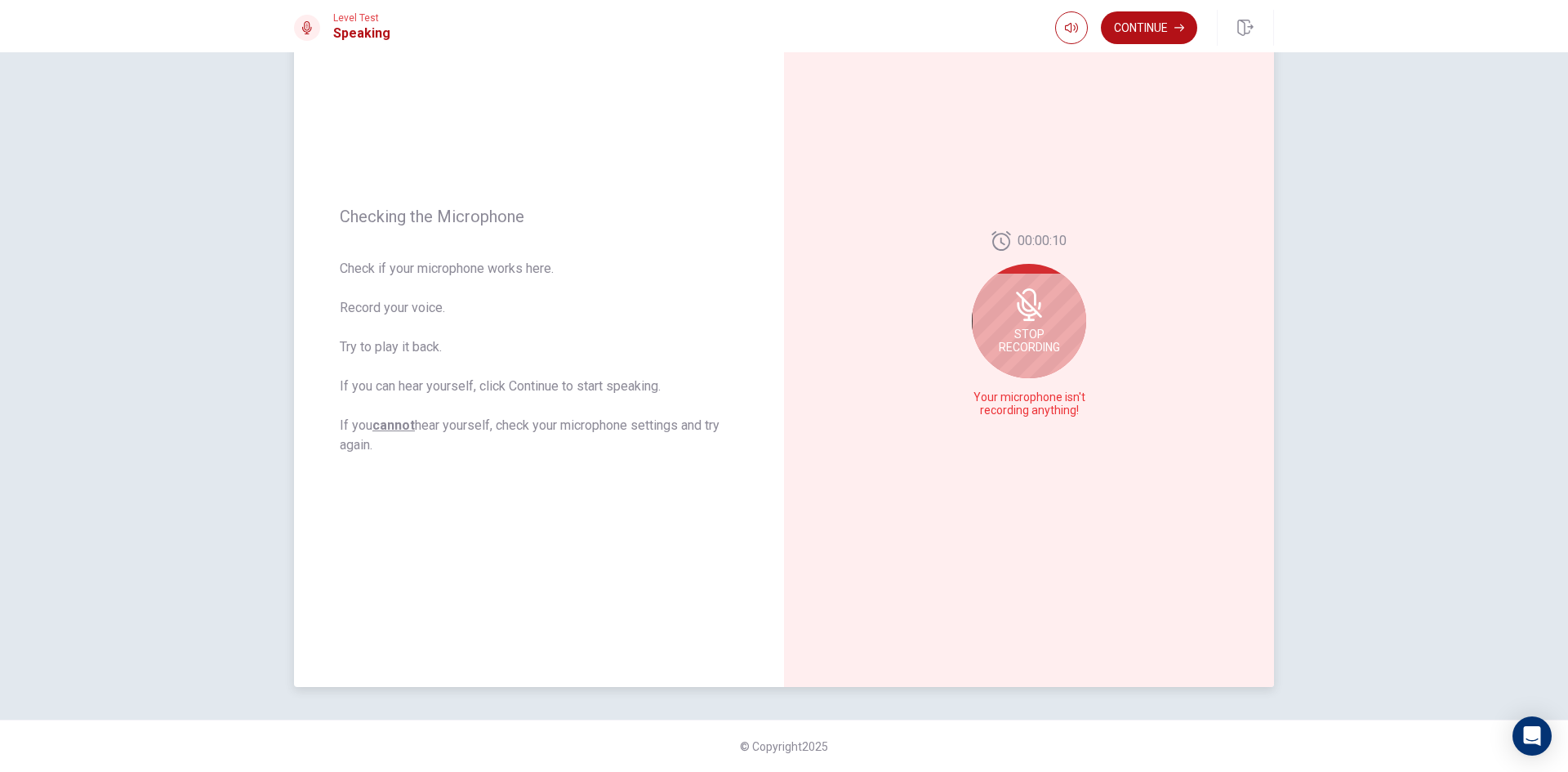
scroll to position [29, 0]
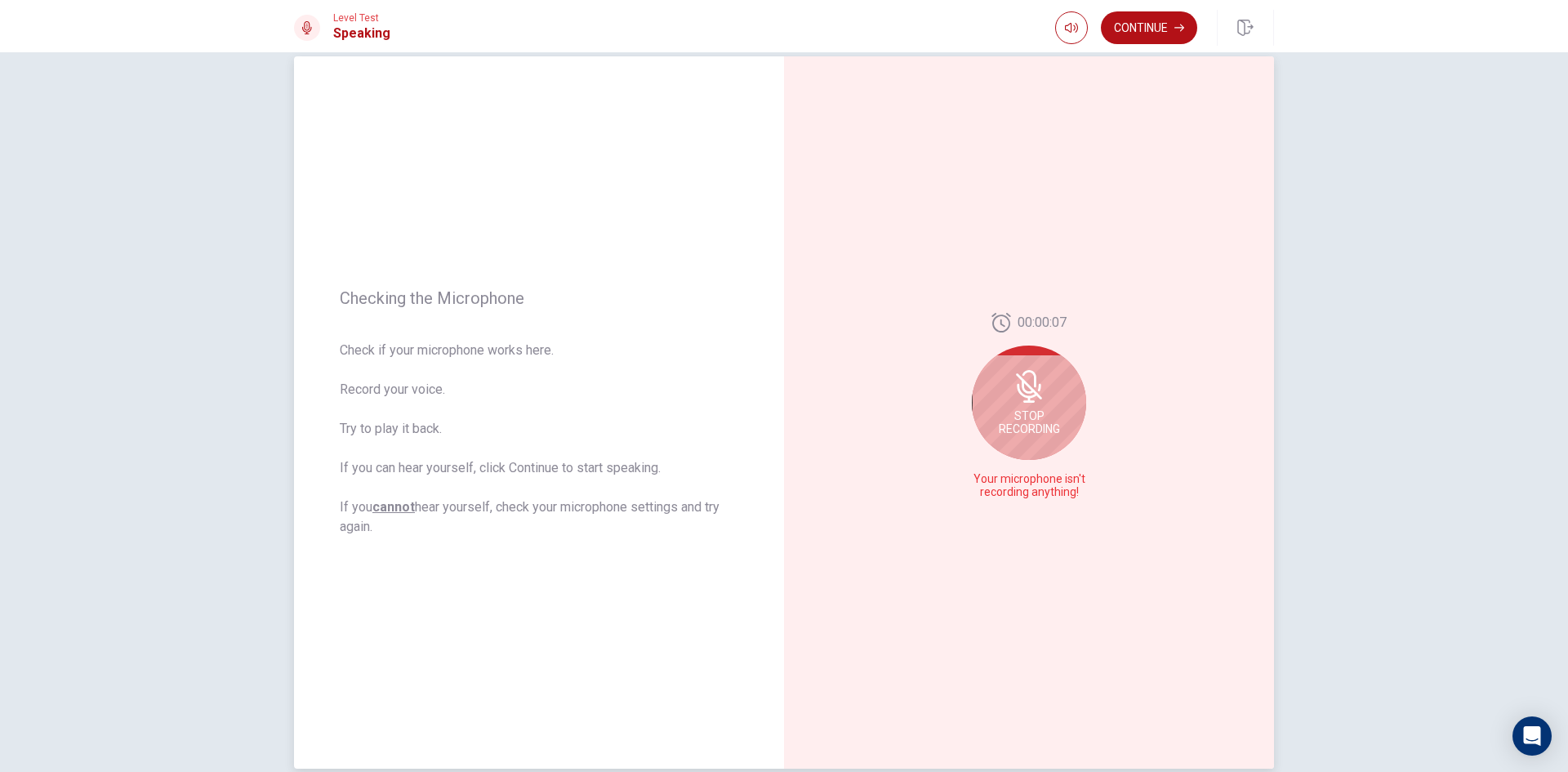
click at [1022, 386] on icon at bounding box center [1029, 386] width 27 height 27
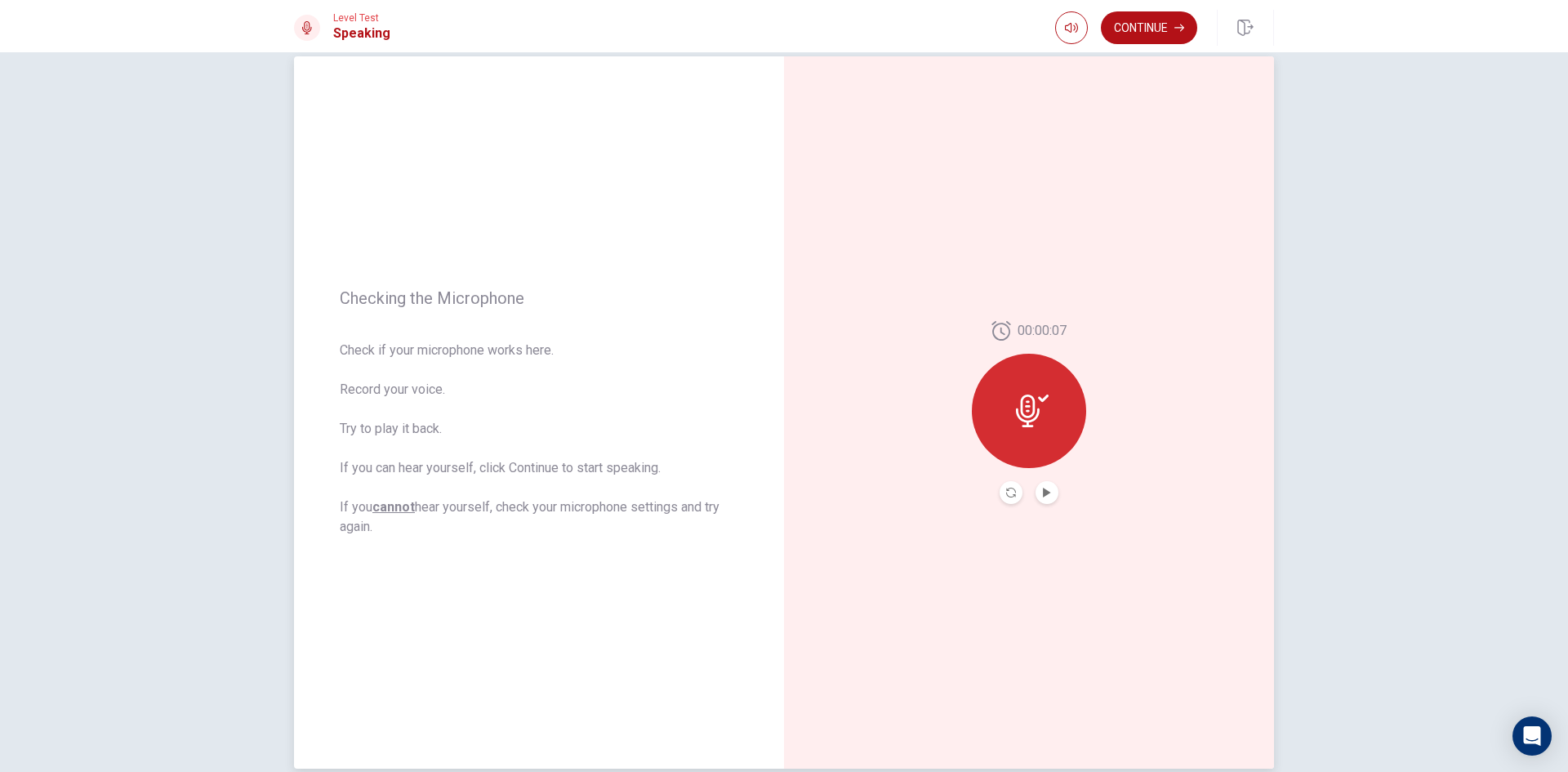
click at [1022, 386] on div at bounding box center [1029, 411] width 114 height 114
click at [1022, 408] on icon at bounding box center [1032, 410] width 33 height 33
drag, startPoint x: 1048, startPoint y: 456, endPoint x: 1048, endPoint y: 479, distance: 23.0
click at [1048, 473] on div "00:00:07" at bounding box center [1029, 413] width 114 height 183
click at [1042, 502] on button "Play Audio" at bounding box center [1047, 492] width 23 height 23
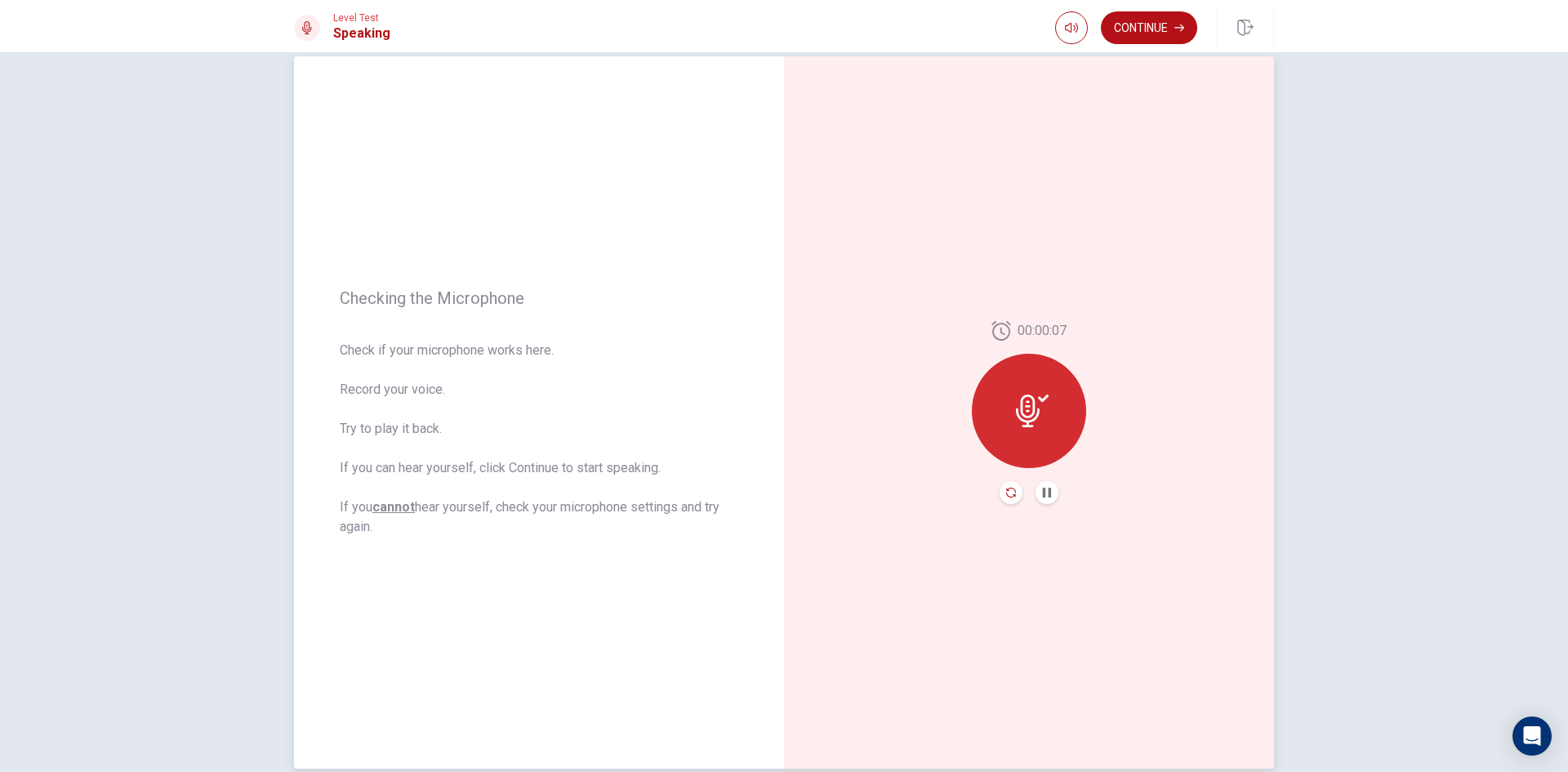
click at [1006, 492] on icon "Record Again" at bounding box center [1011, 493] width 10 height 10
click at [1022, 424] on div "Stop Recording" at bounding box center [1029, 422] width 114 height 114
click at [1047, 486] on button "Play Audio" at bounding box center [1047, 492] width 23 height 23
click at [1017, 402] on icon at bounding box center [1029, 405] width 33 height 33
click at [1024, 494] on button "Record Again" at bounding box center [1029, 492] width 121 height 33
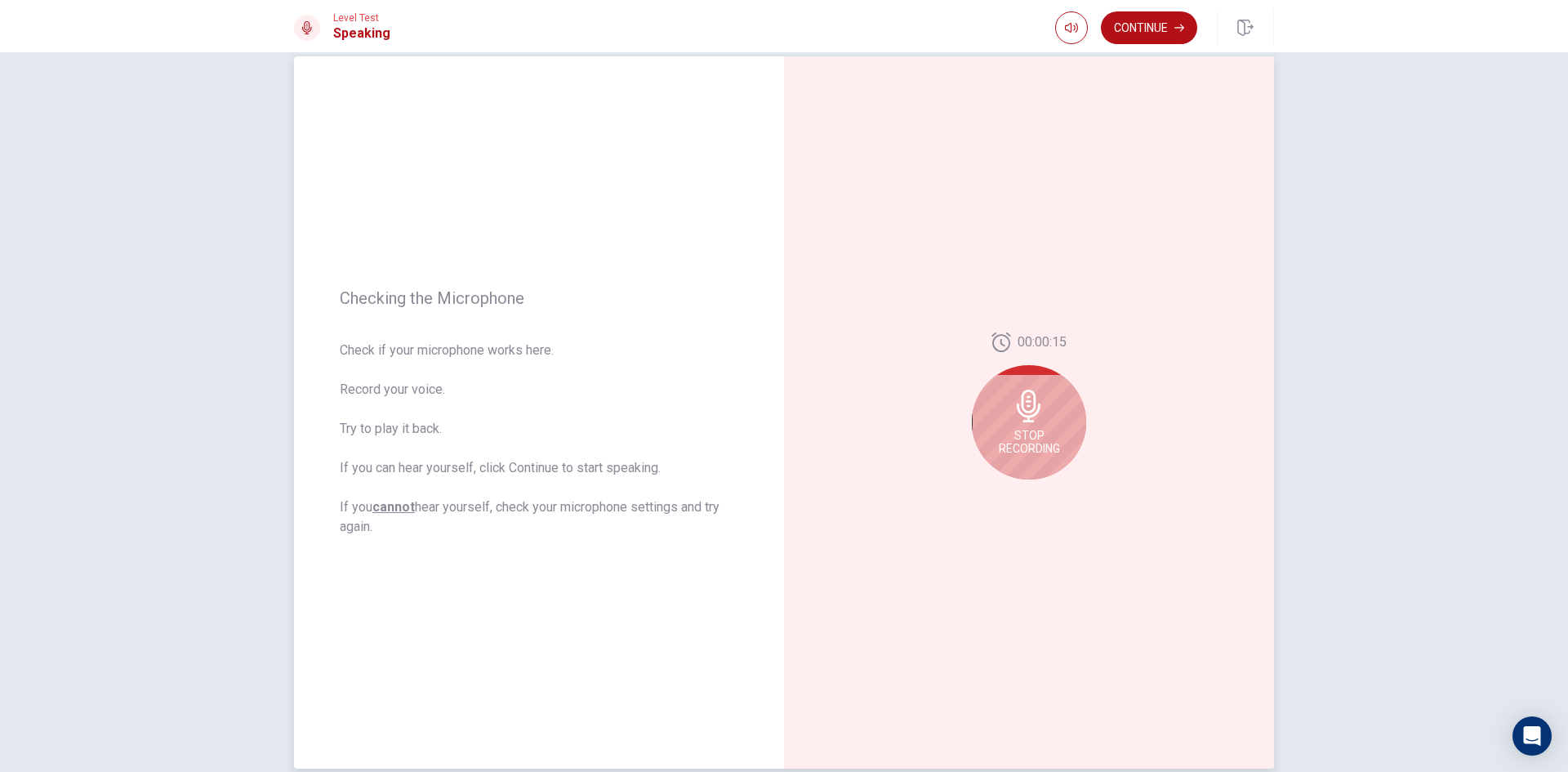
click at [1029, 424] on div "Stop Recording" at bounding box center [1029, 422] width 114 height 114
click at [1008, 491] on icon "Record Again" at bounding box center [1011, 493] width 10 height 10
click at [1009, 444] on span "Stop Recording" at bounding box center [1030, 442] width 61 height 27
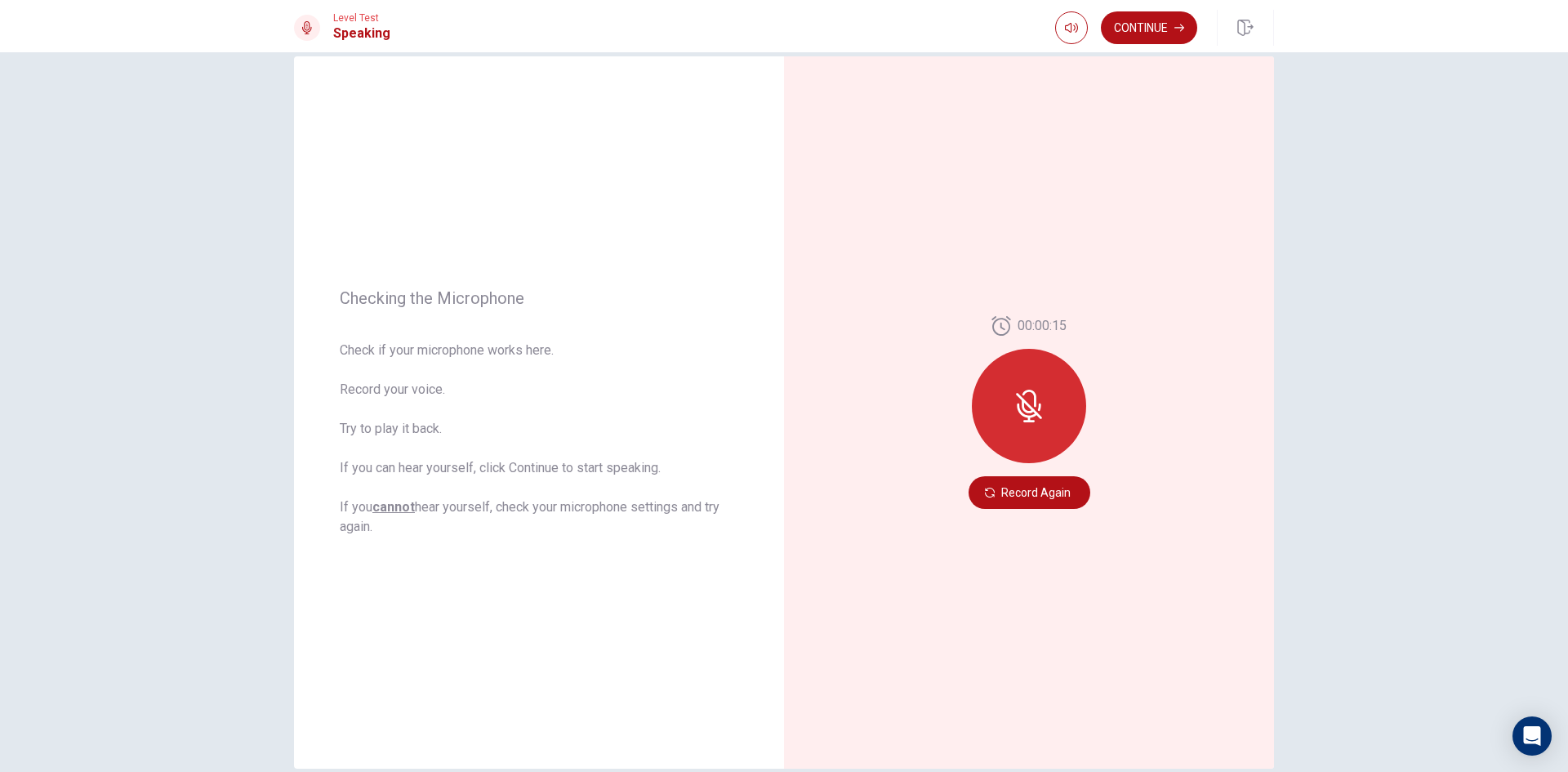
click at [1025, 490] on button "Record Again" at bounding box center [1029, 492] width 121 height 33
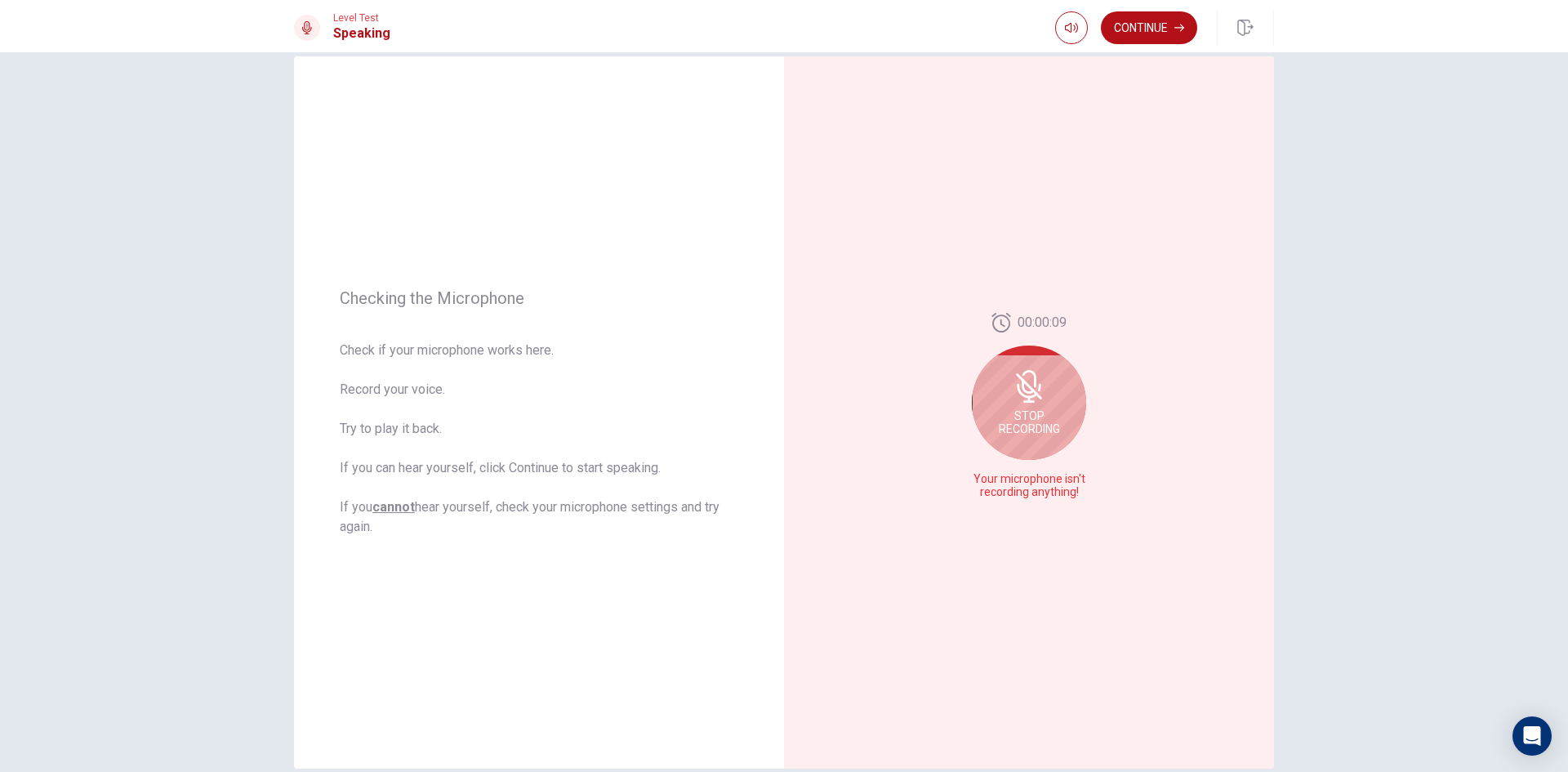
click at [1024, 403] on div "Stop Recording" at bounding box center [1029, 403] width 114 height 114
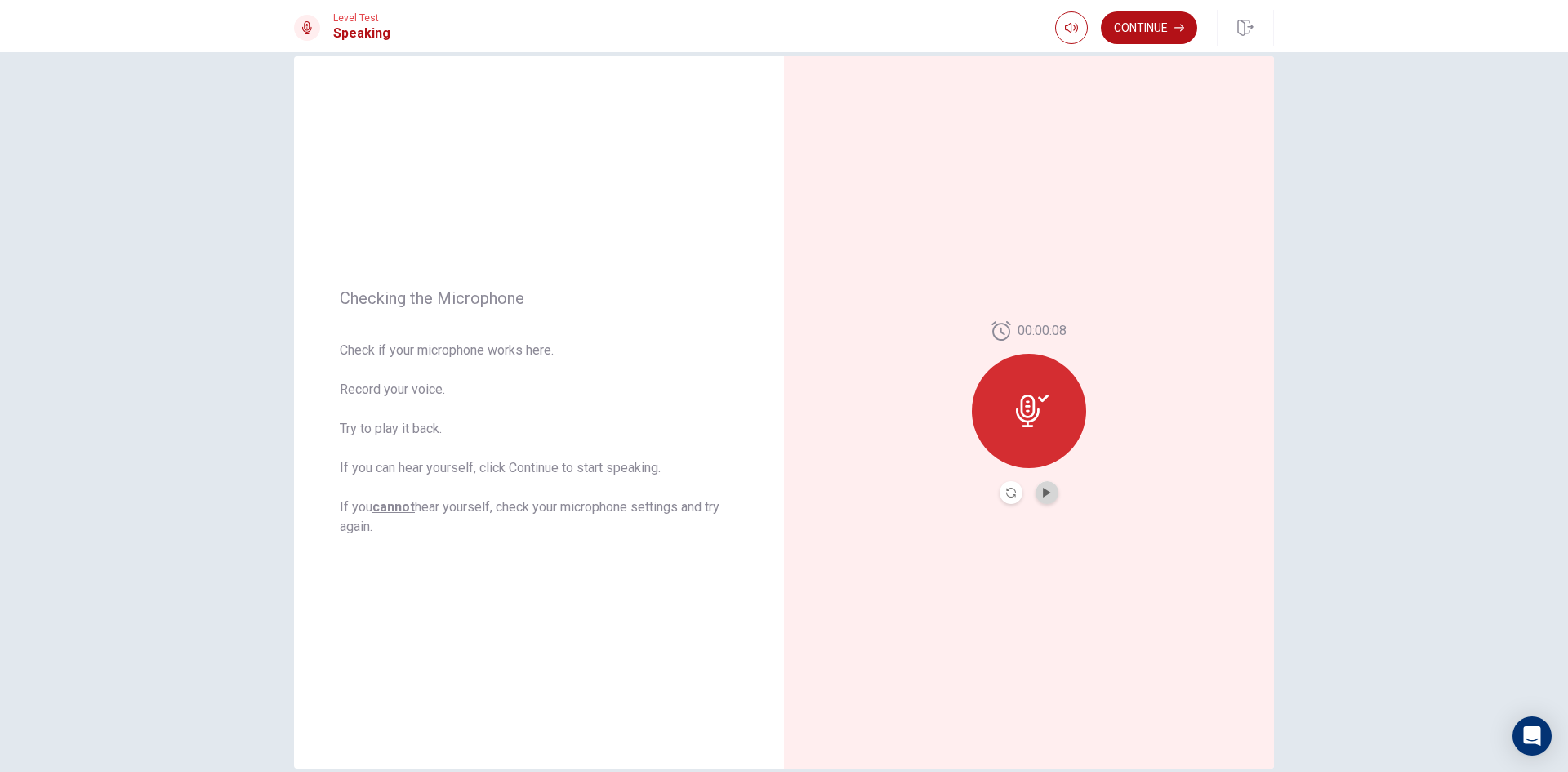
click at [1041, 482] on button "Play Audio" at bounding box center [1047, 492] width 23 height 23
click at [1040, 499] on button "Pause Audio" at bounding box center [1047, 492] width 23 height 23
click at [1138, 23] on button "Continue" at bounding box center [1149, 28] width 97 height 33
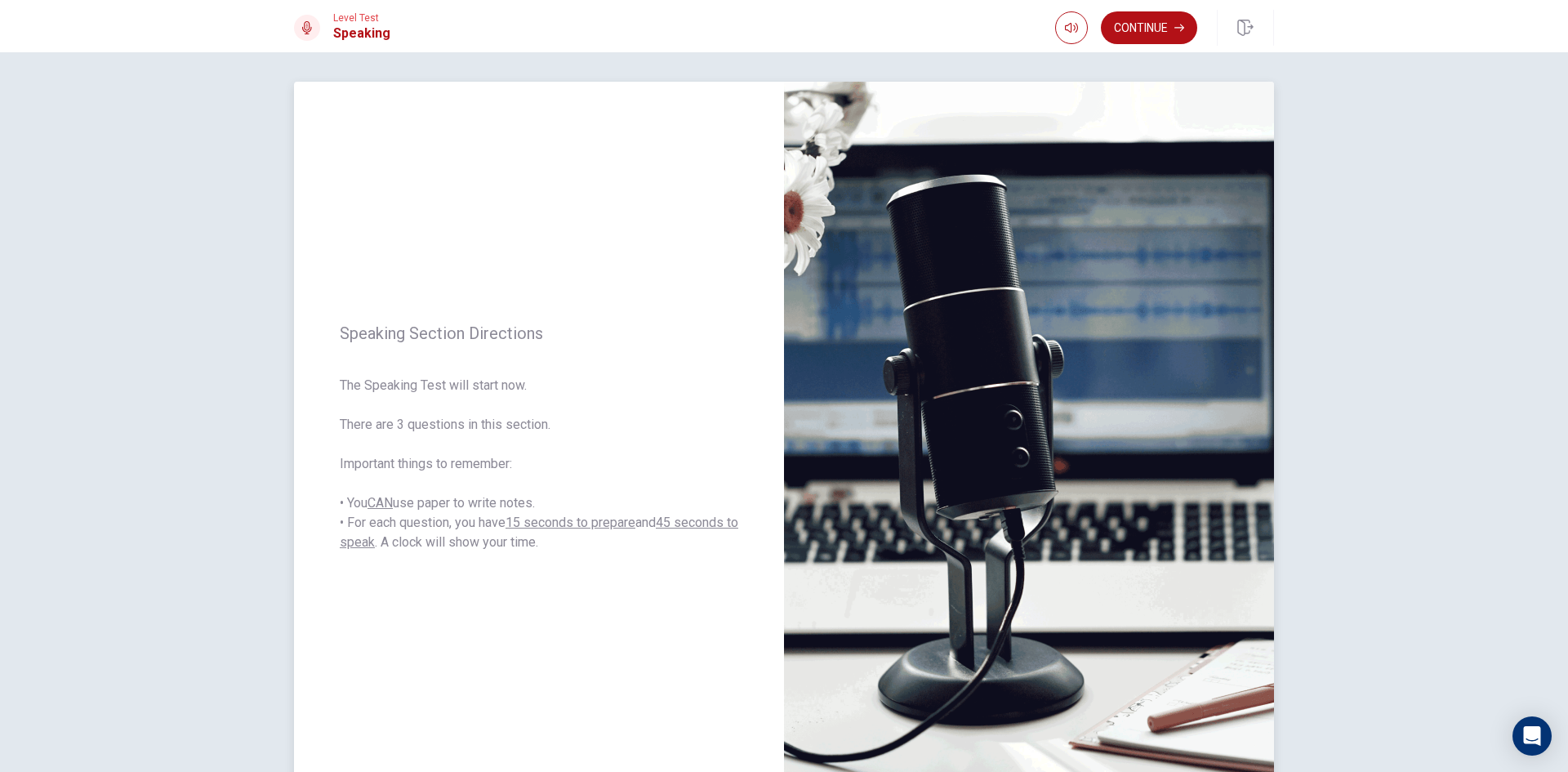
scroll to position [0, 0]
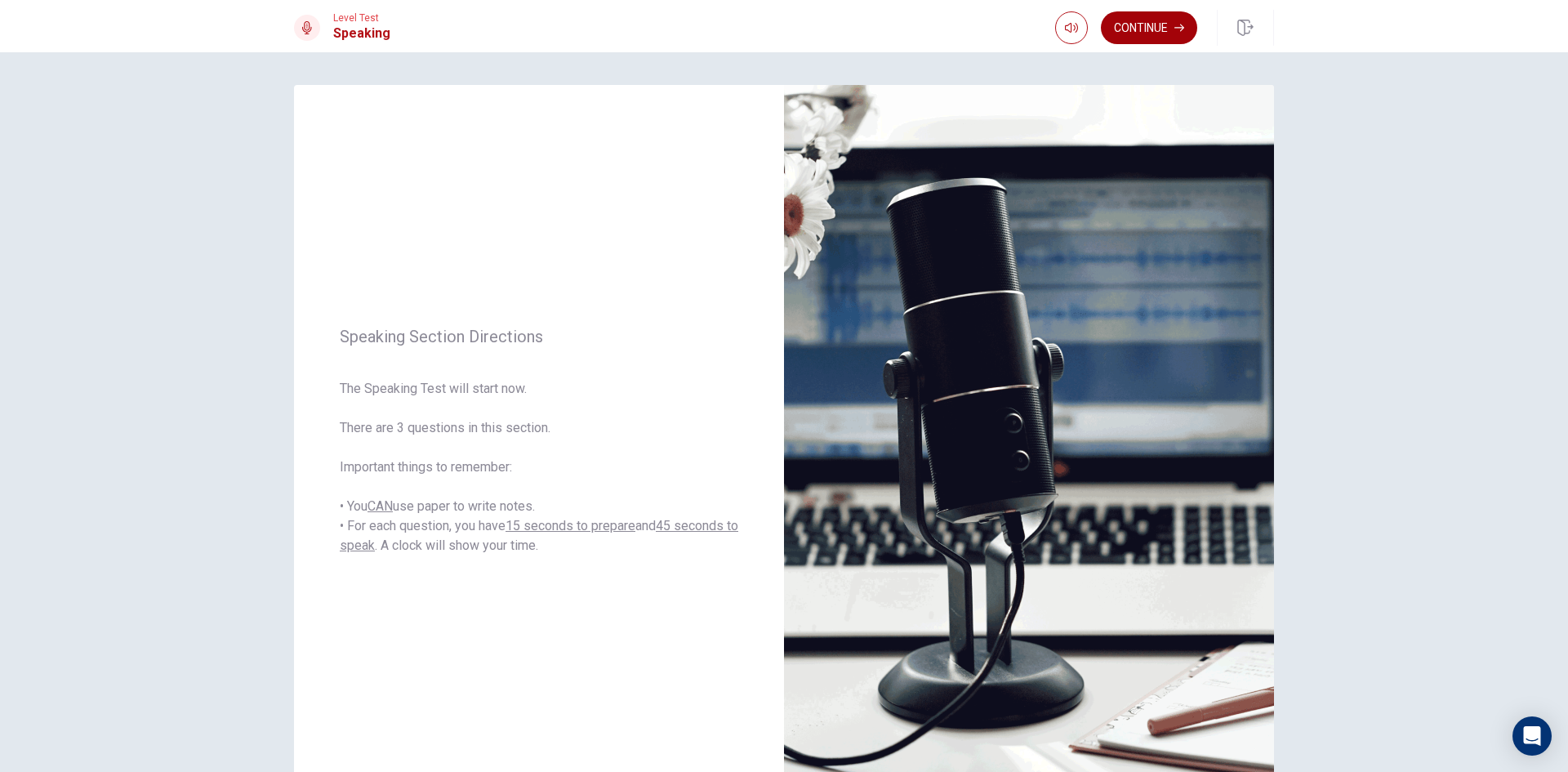
click at [1172, 22] on button "Continue" at bounding box center [1149, 28] width 97 height 33
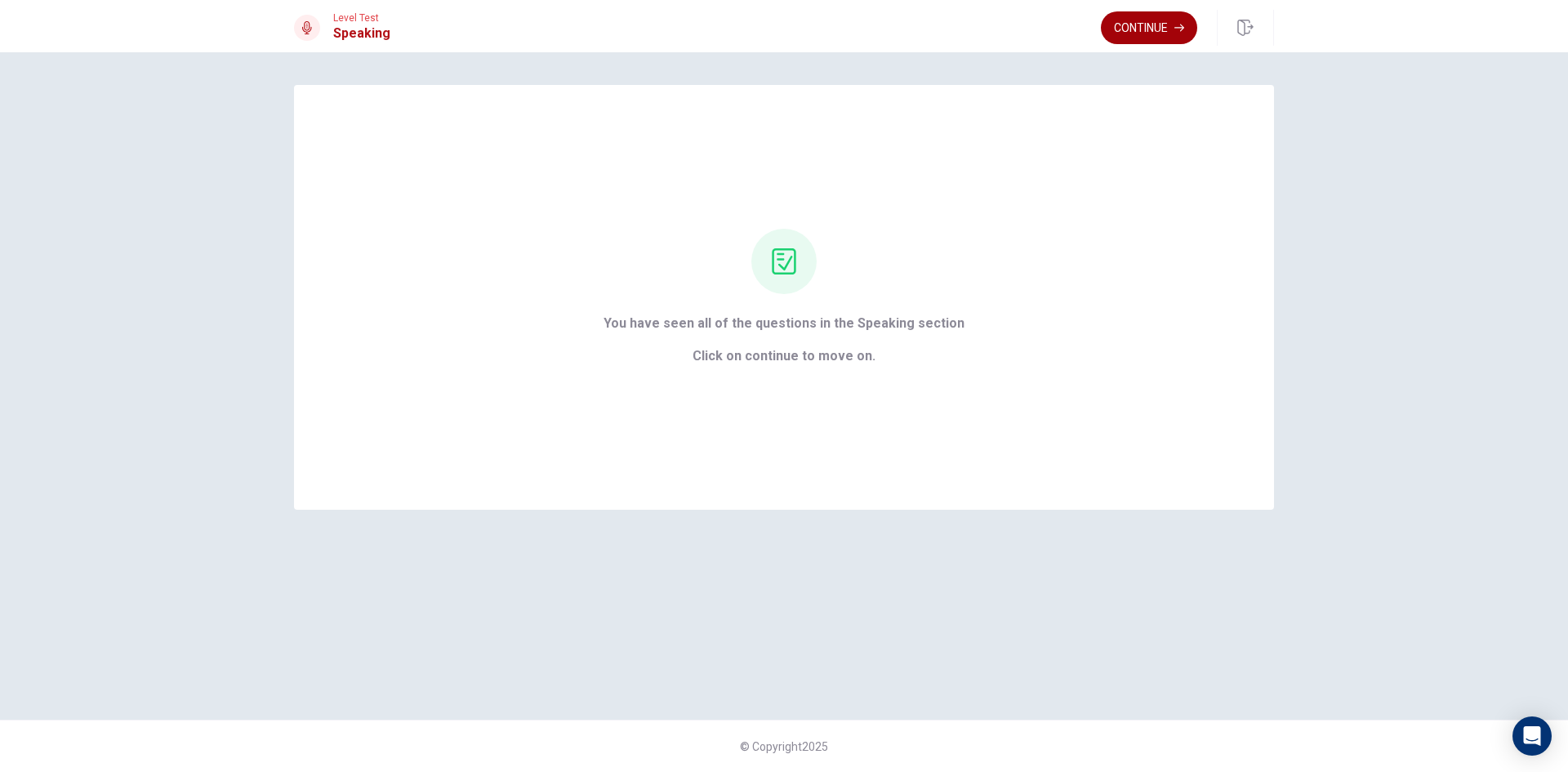
click at [1136, 26] on button "Continue" at bounding box center [1149, 28] width 97 height 33
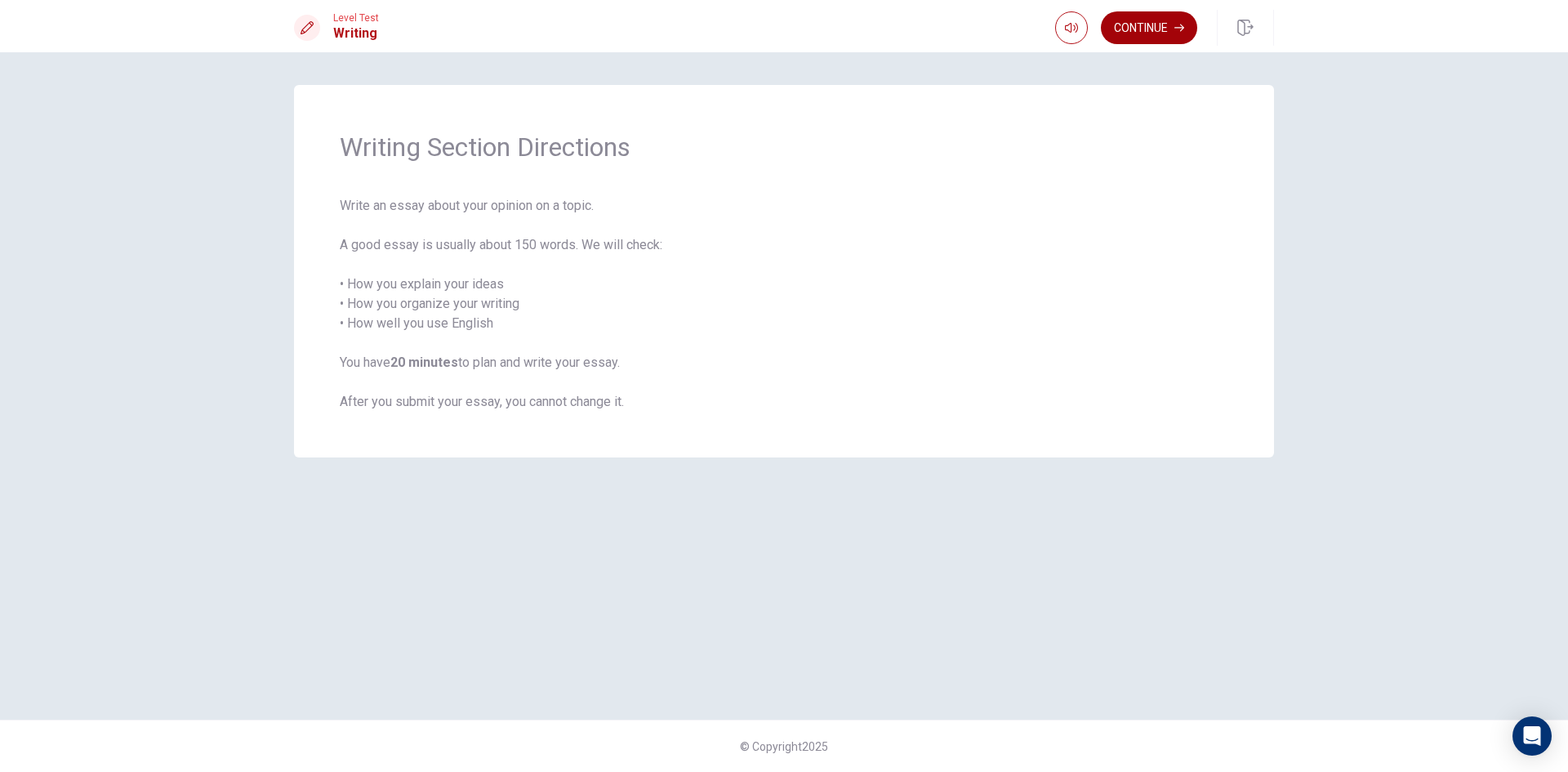
click at [1147, 29] on button "Continue" at bounding box center [1149, 28] width 97 height 33
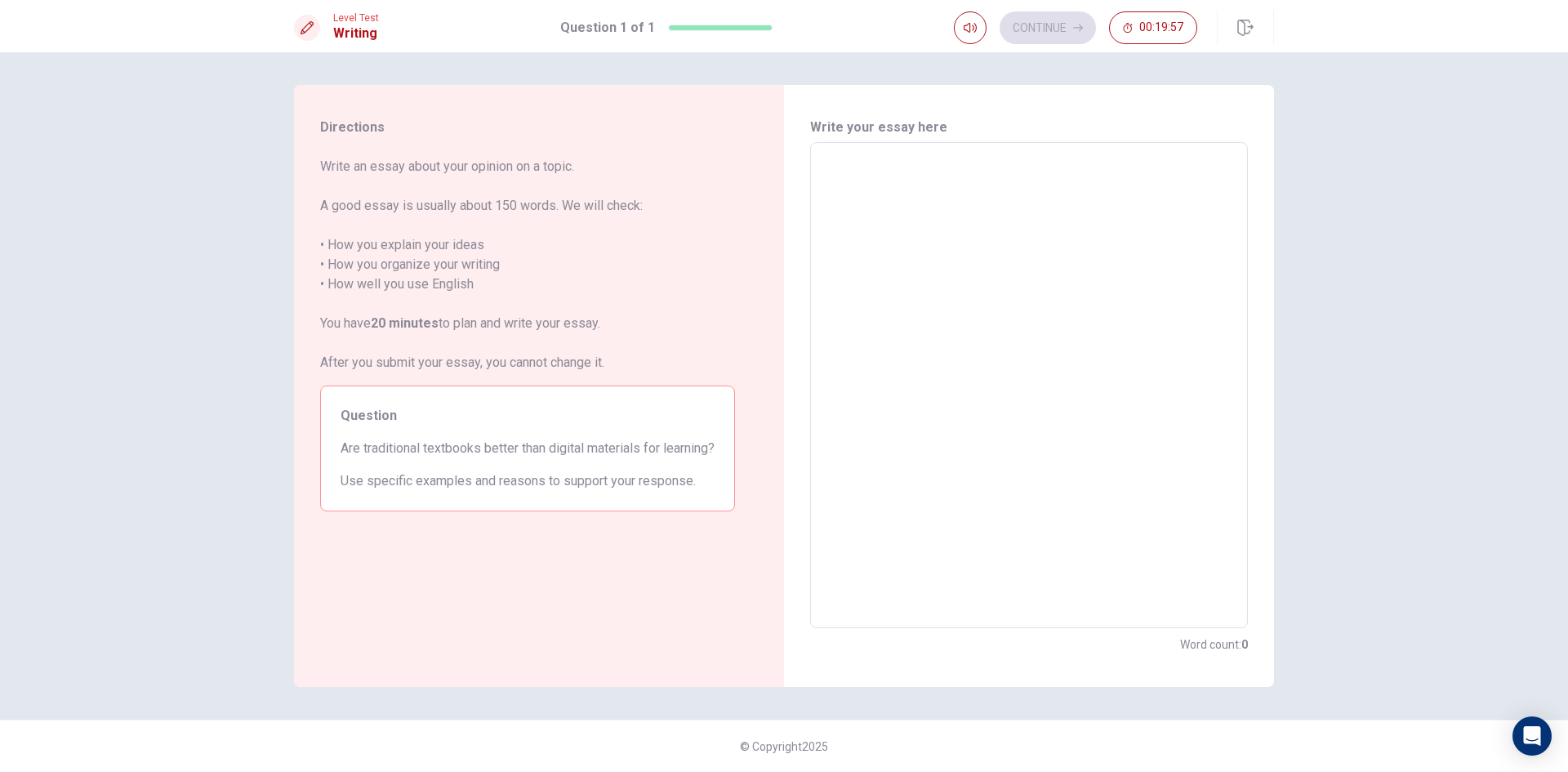
click at [845, 171] on textarea at bounding box center [1029, 386] width 415 height 459
type textarea "y"
type textarea "x"
type textarea "ye"
type textarea "x"
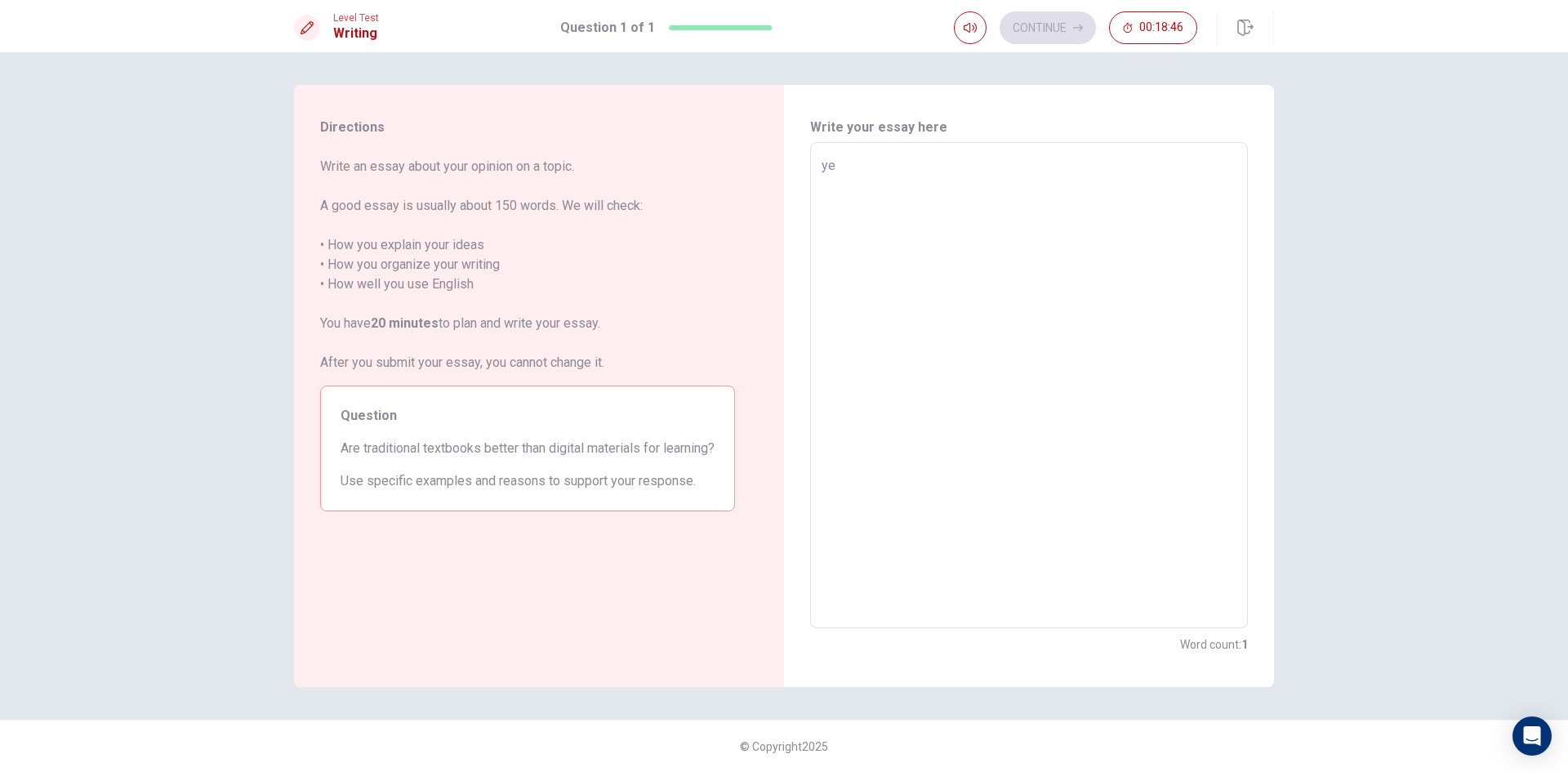
type textarea "yes"
type textarea "x"
type textarea "ye"
type textarea "x"
type textarea "y"
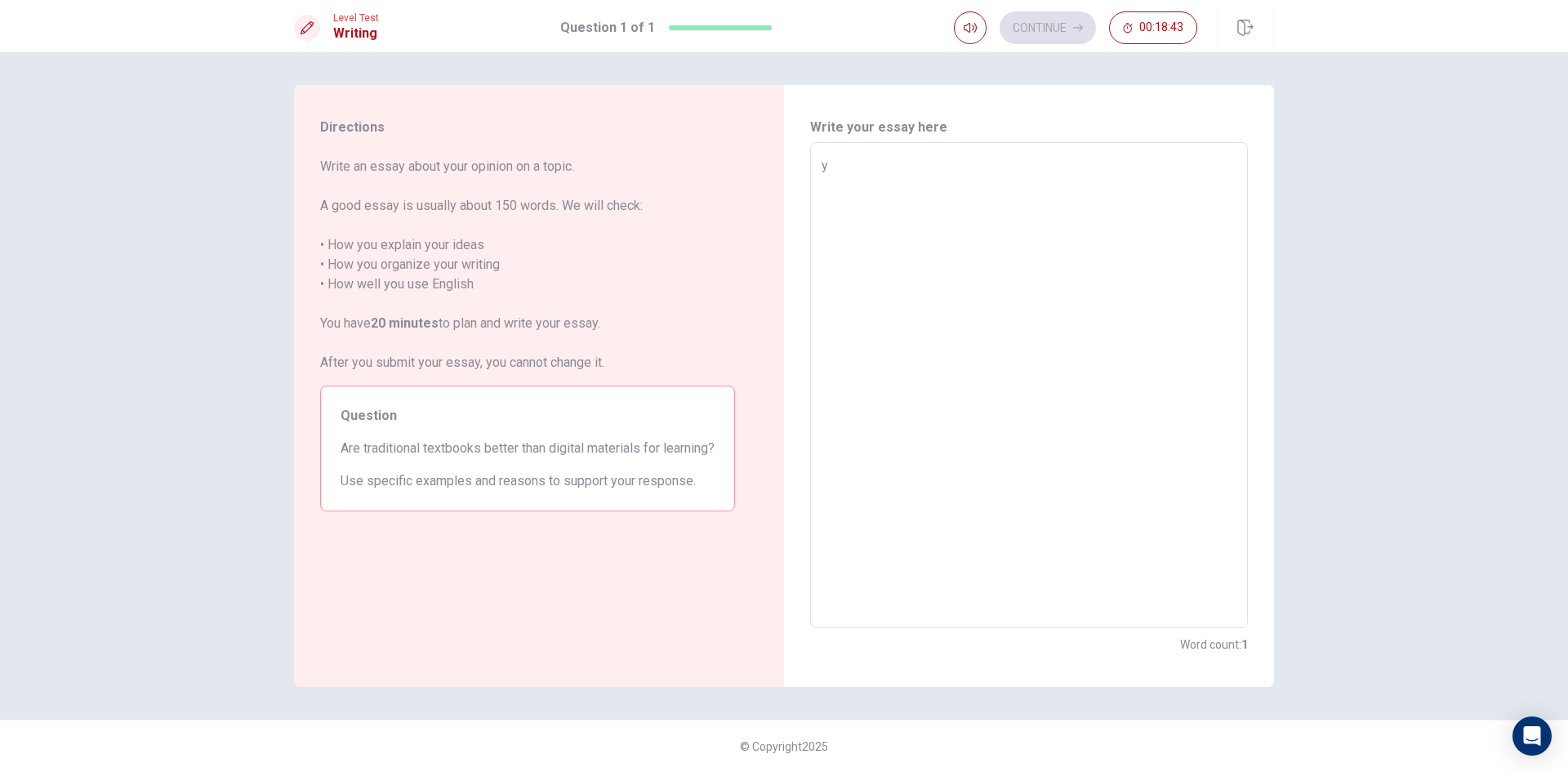
type textarea "x"
type textarea "y"
type textarea "x"
type textarea "ye"
type textarea "x"
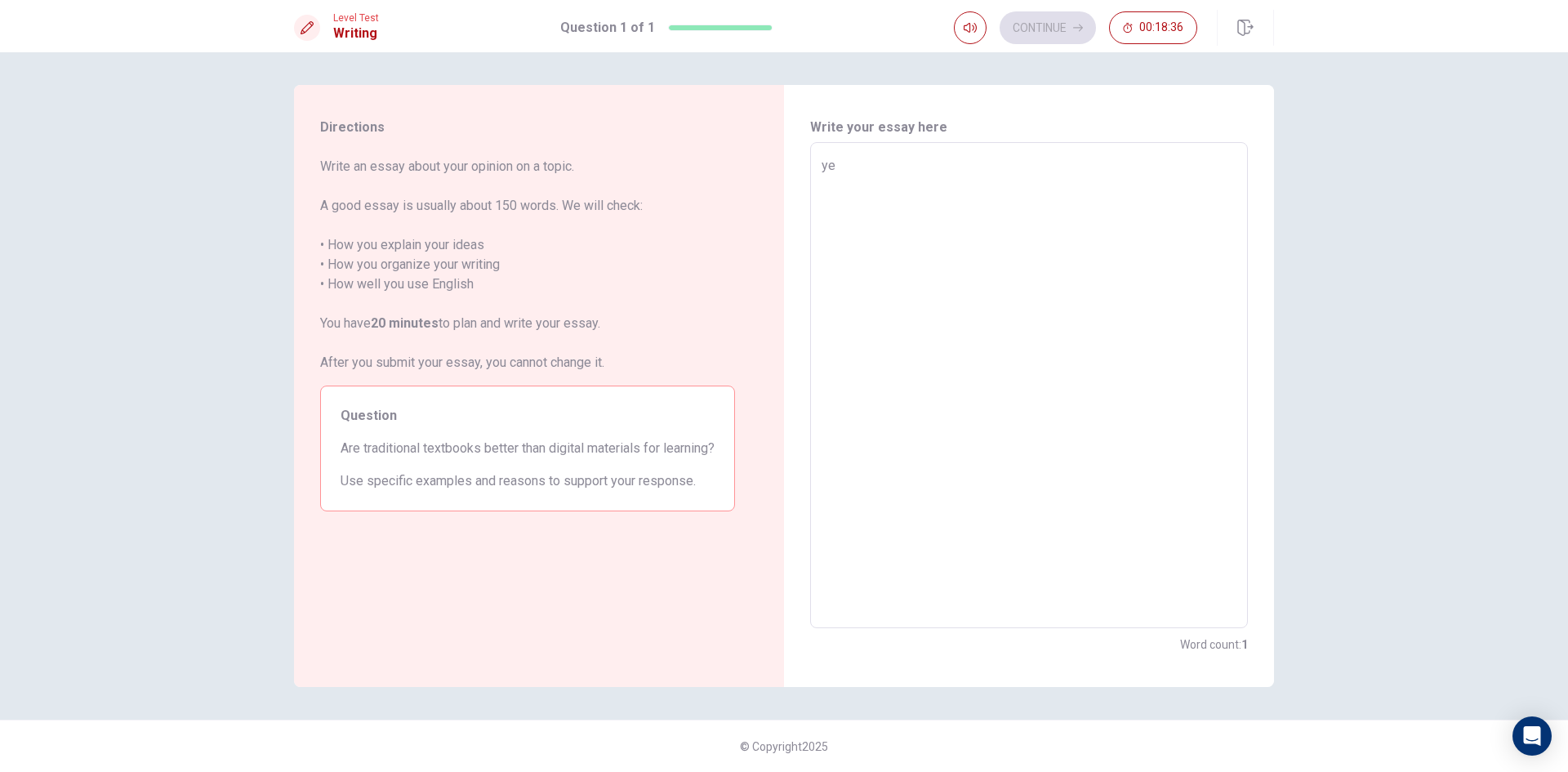
type textarea "yes"
type textarea "x"
type textarea "yes"
type textarea "x"
type textarea "yes b"
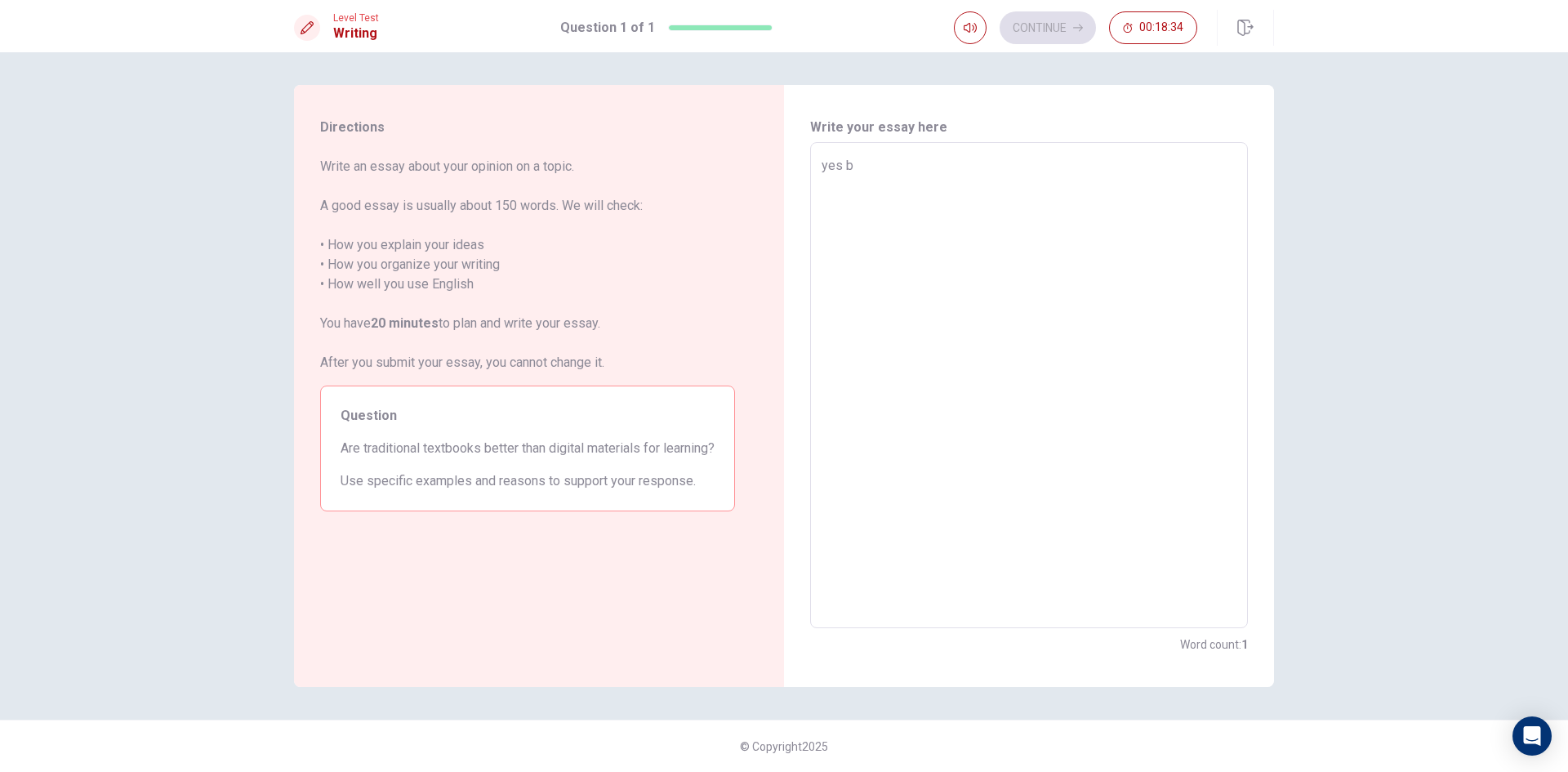
type textarea "x"
type textarea "yes be"
type textarea "x"
type textarea "yes bec"
type textarea "x"
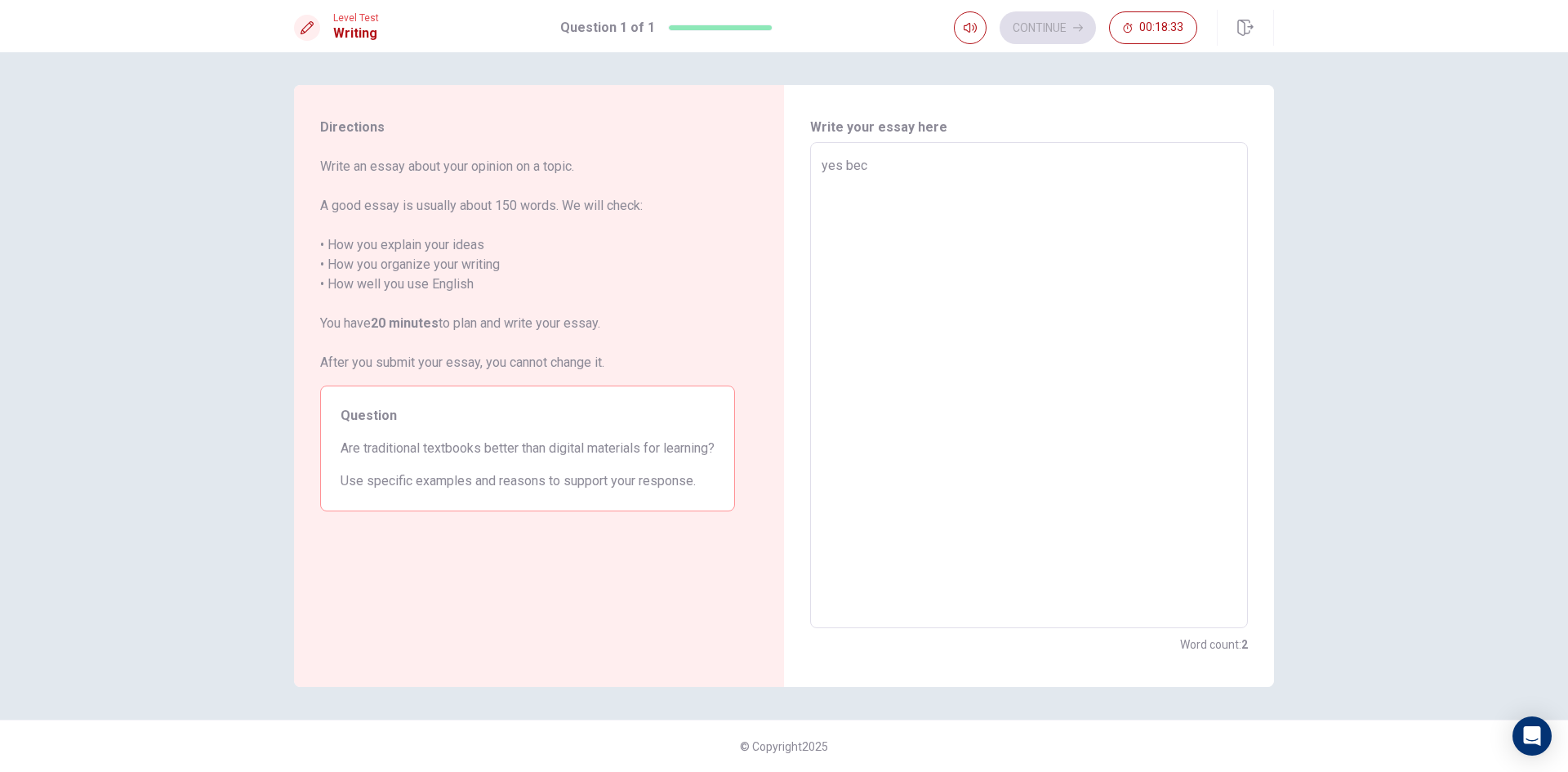
type textarea "yes beca"
type textarea "x"
type textarea "yes becau"
type textarea "x"
type textarea "yes becaus"
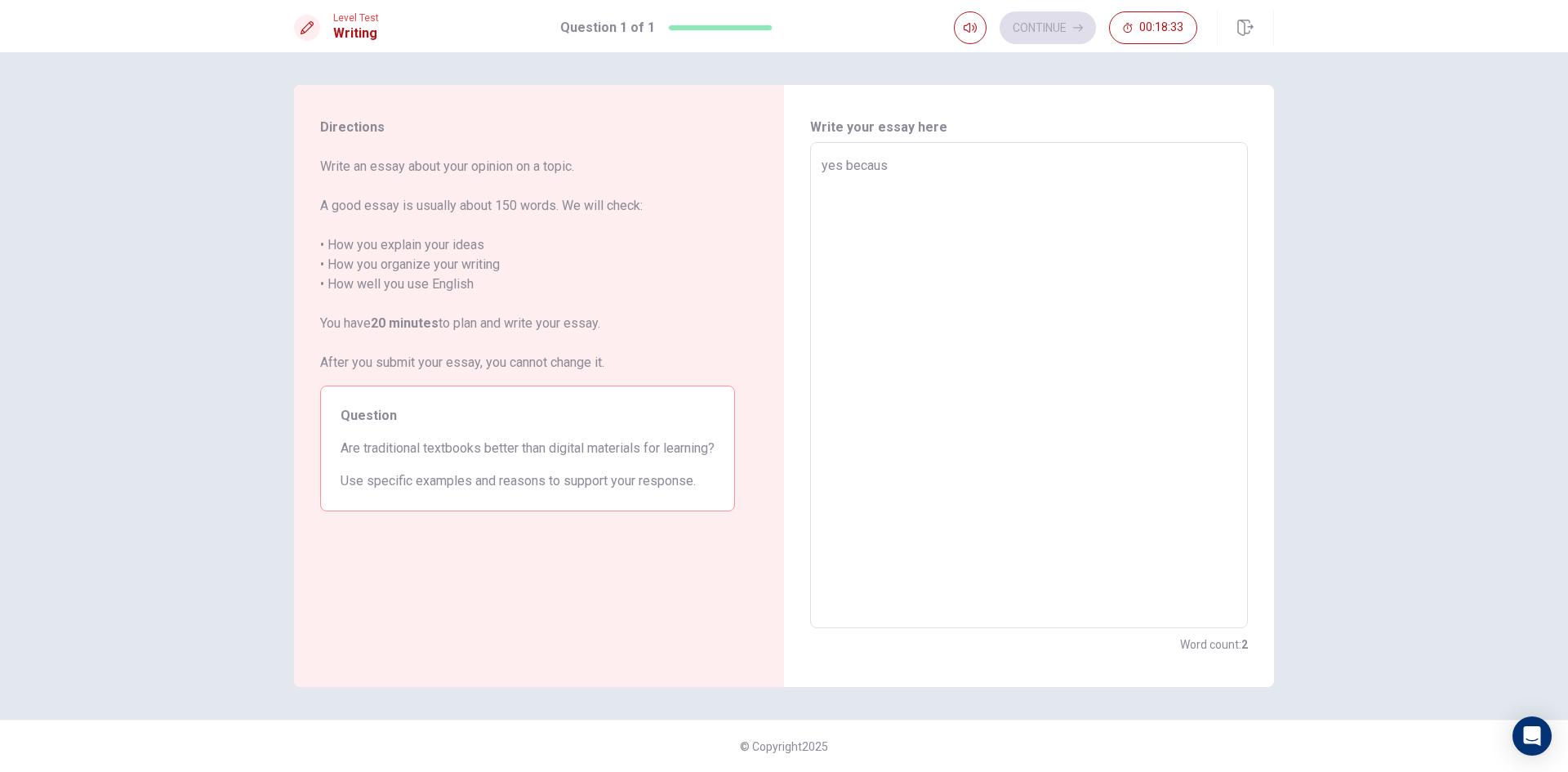
type textarea "x"
type textarea "yes because"
type textarea "x"
type textarea "yes because"
type textarea "x"
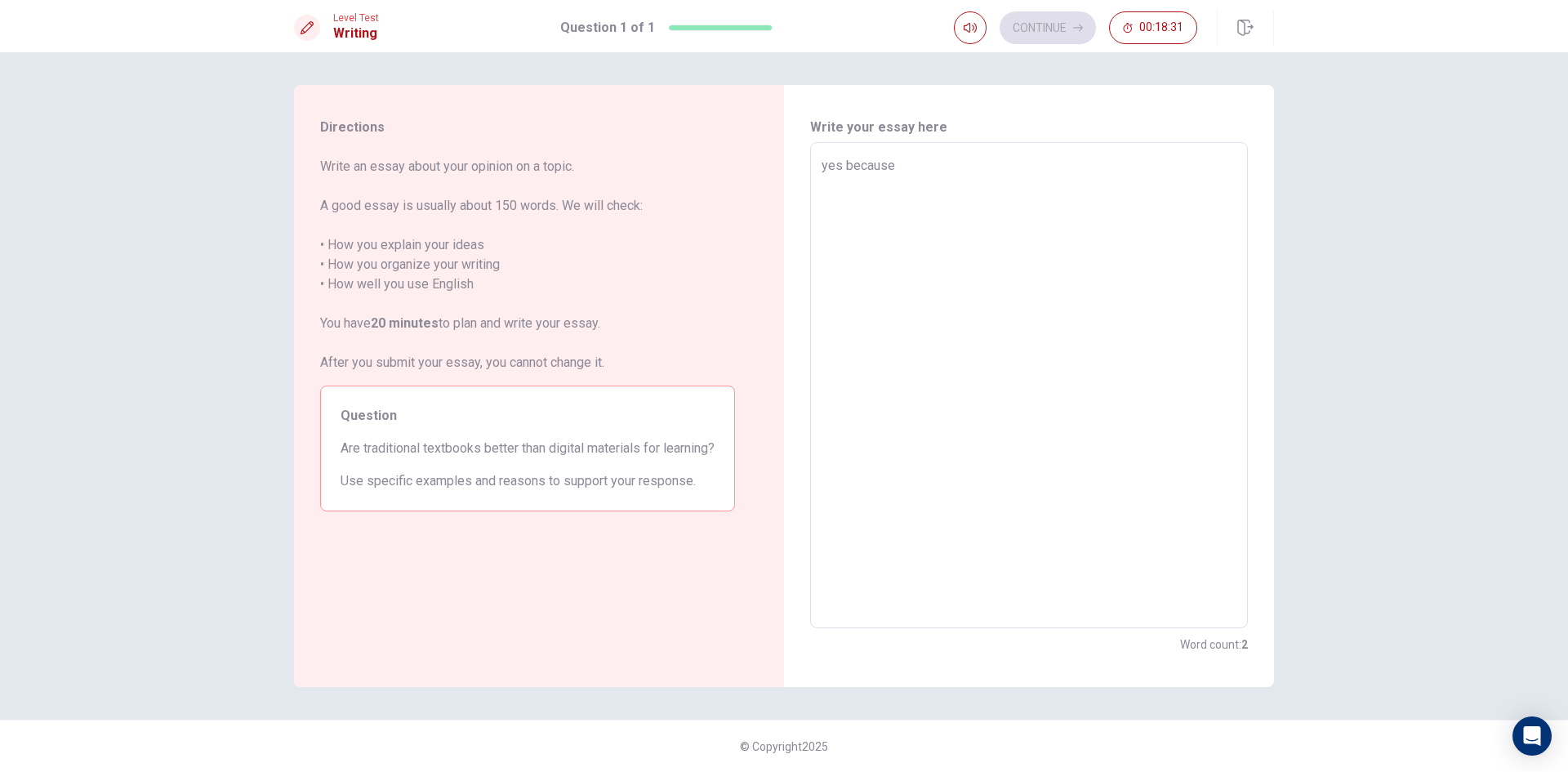
type textarea "yes because i"
type textarea "x"
type textarea "yes because ii"
type textarea "x"
type textarea "yes because i"
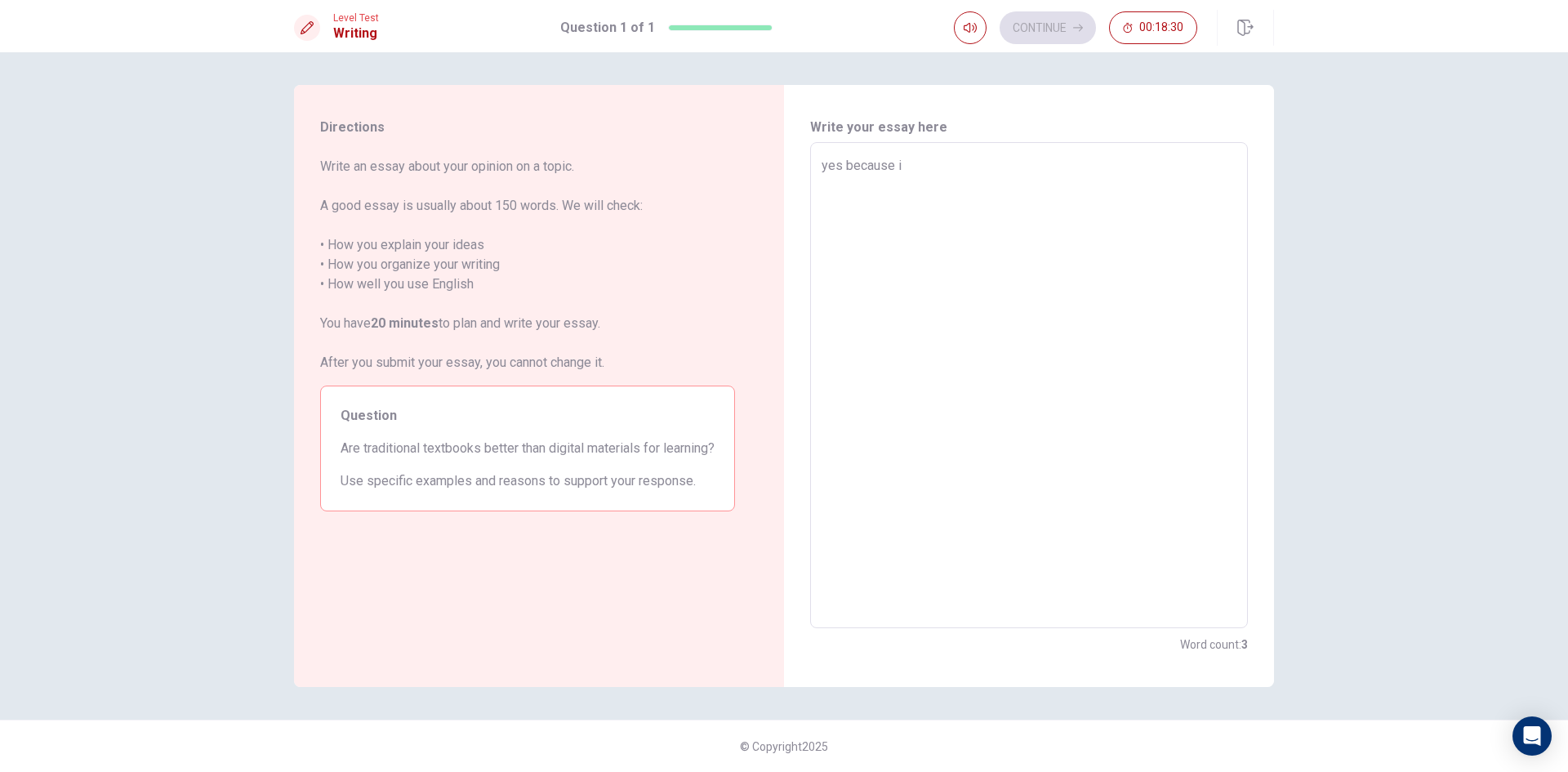
type textarea "x"
type textarea "yes because"
type textarea "x"
type textarea "yes because"
type textarea "x"
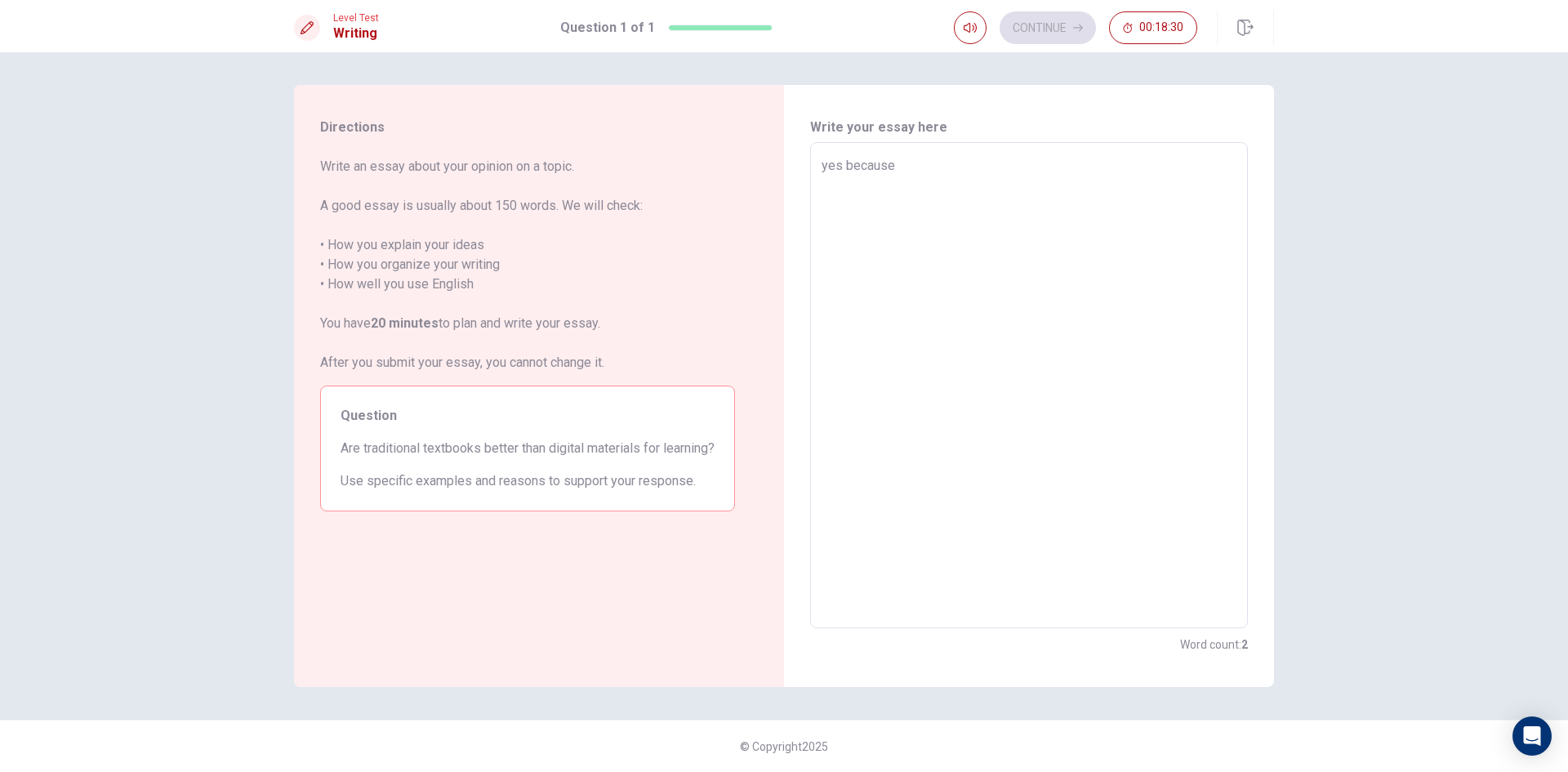
type textarea "yes becaus"
type textarea "x"
type textarea "yes becau"
type textarea "x"
type textarea "yes beca"
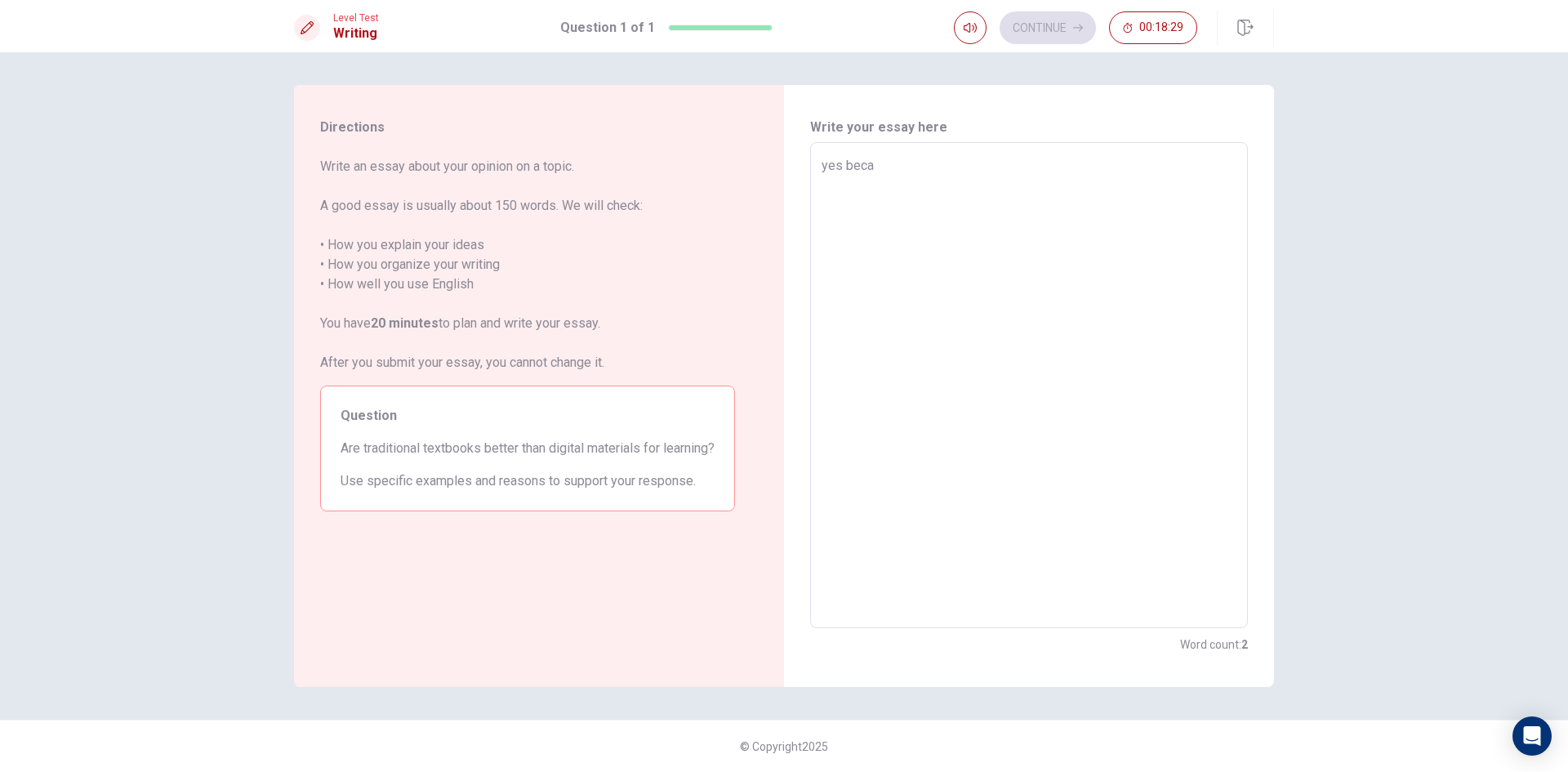
type textarea "x"
type textarea "yes bec"
type textarea "x"
type textarea "yes be="
type textarea "x"
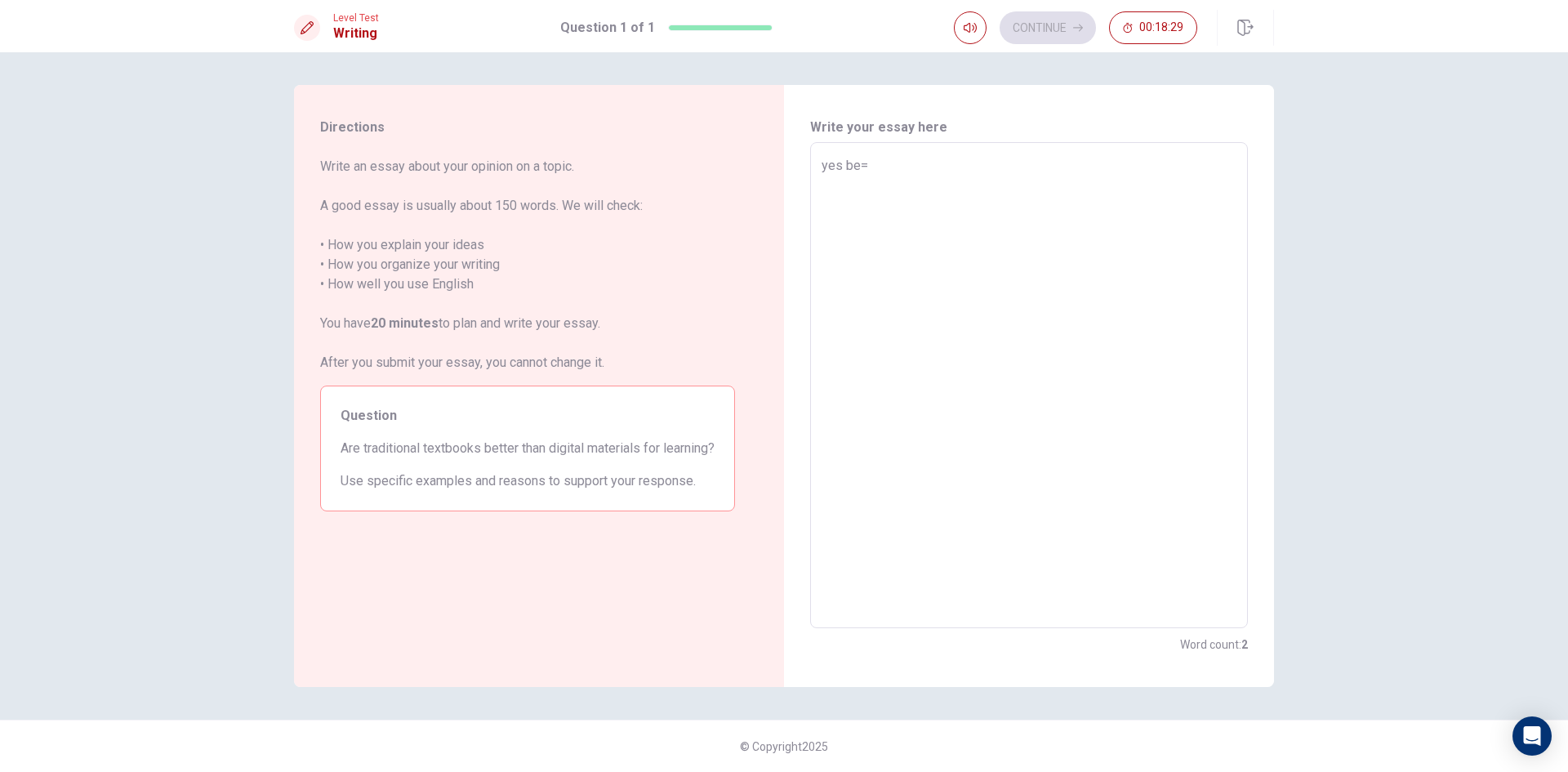
type textarea "yes be"
type textarea "x"
type textarea "yes b"
type textarea "x"
type textarea "yes"
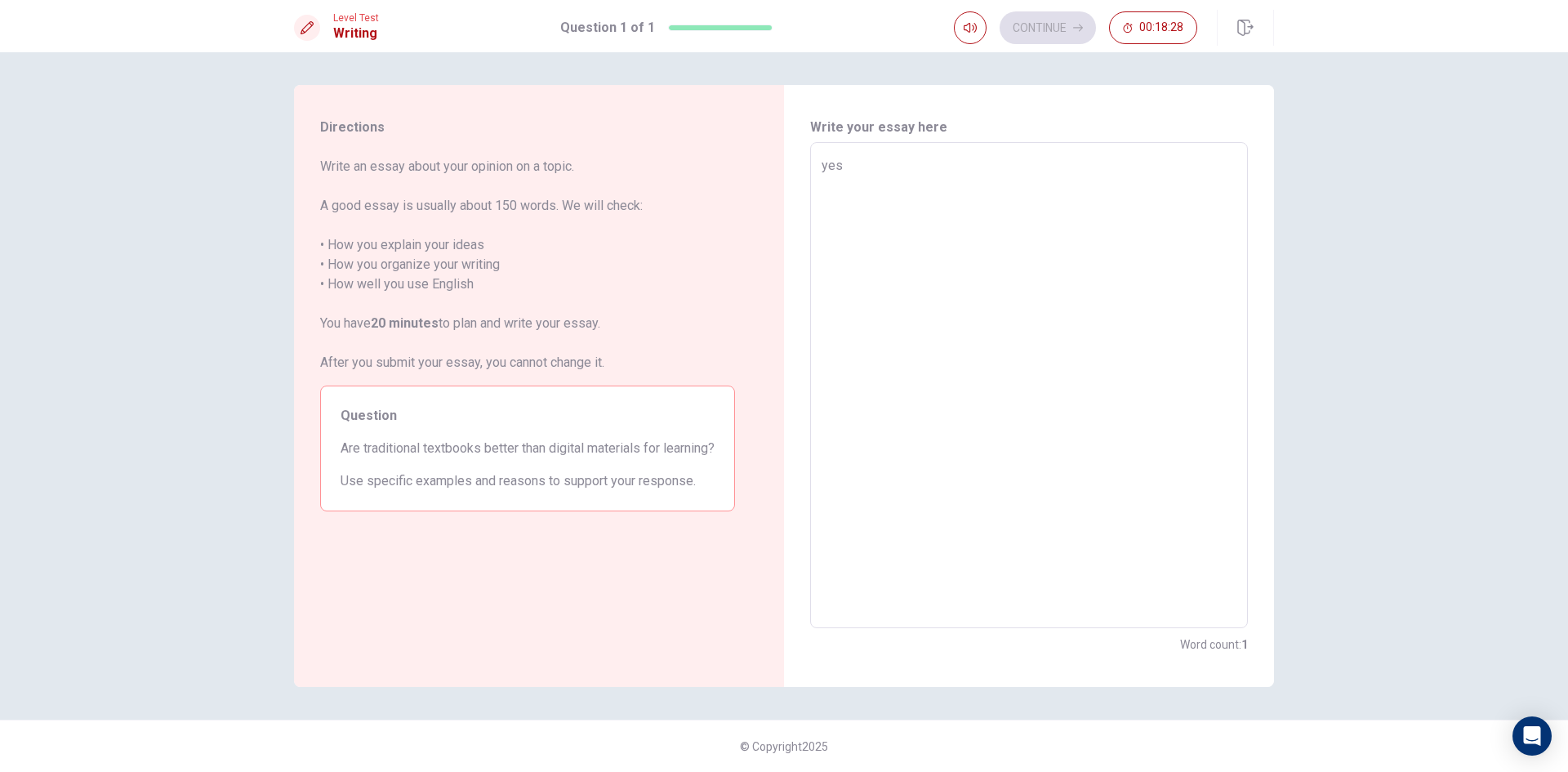
type textarea "x"
type textarea "yes"
type textarea "x"
type textarea "ye"
type textarea "x"
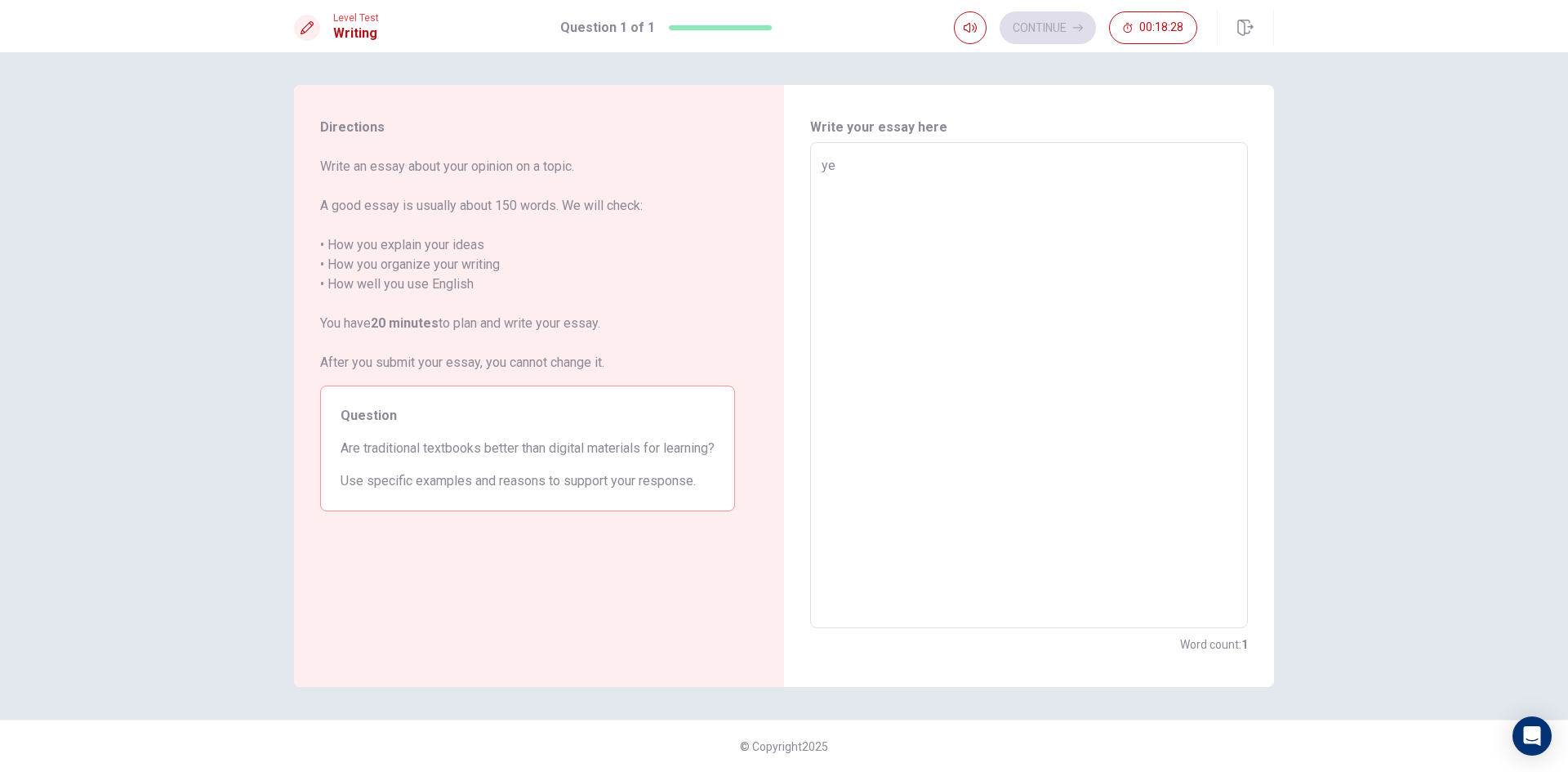
type textarea "y"
type textarea "x"
type textarea "n"
type textarea "x"
type textarea "no"
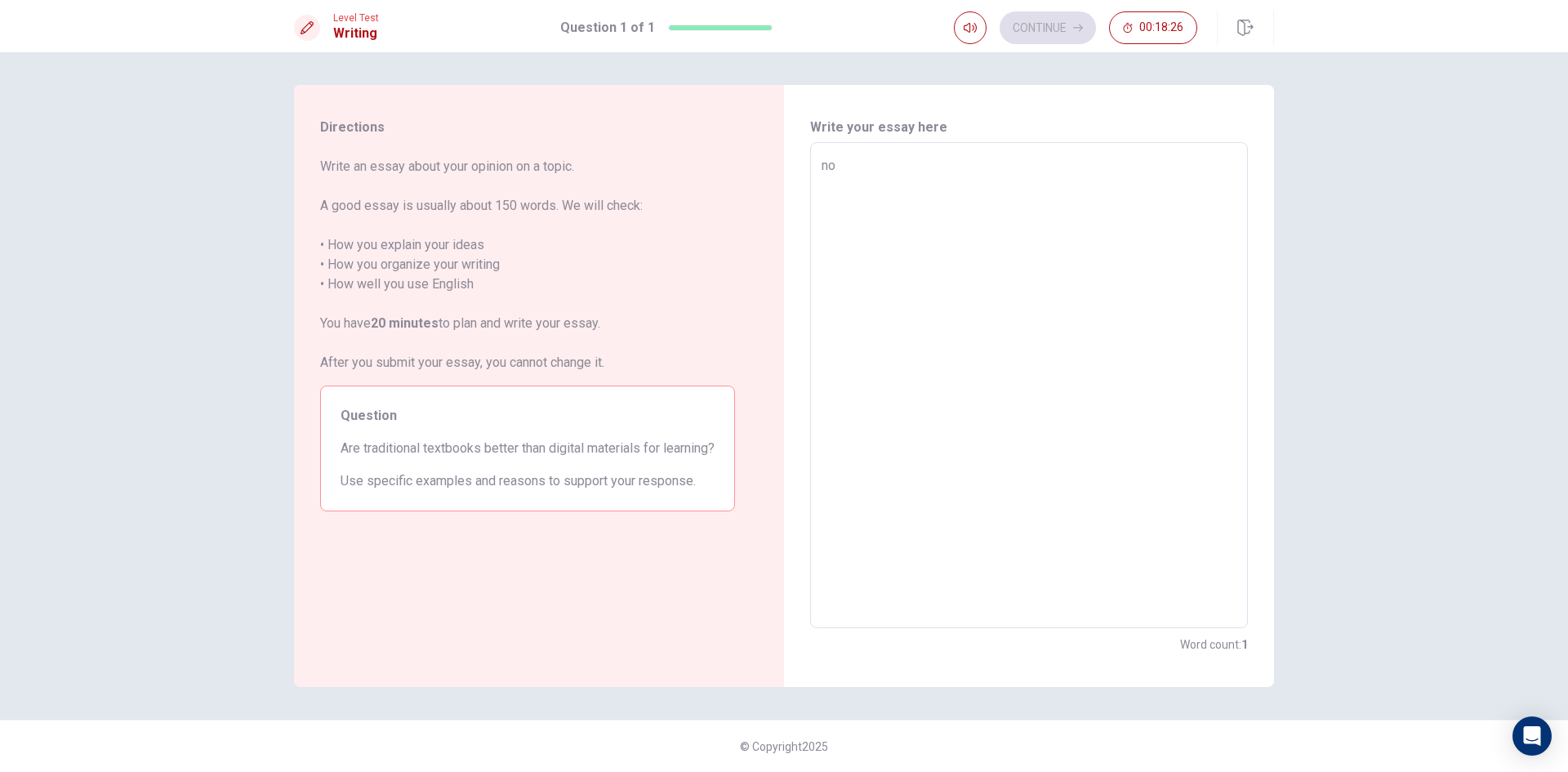
type textarea "x"
type textarea "no"
type textarea "x"
type textarea "no b"
type textarea "x"
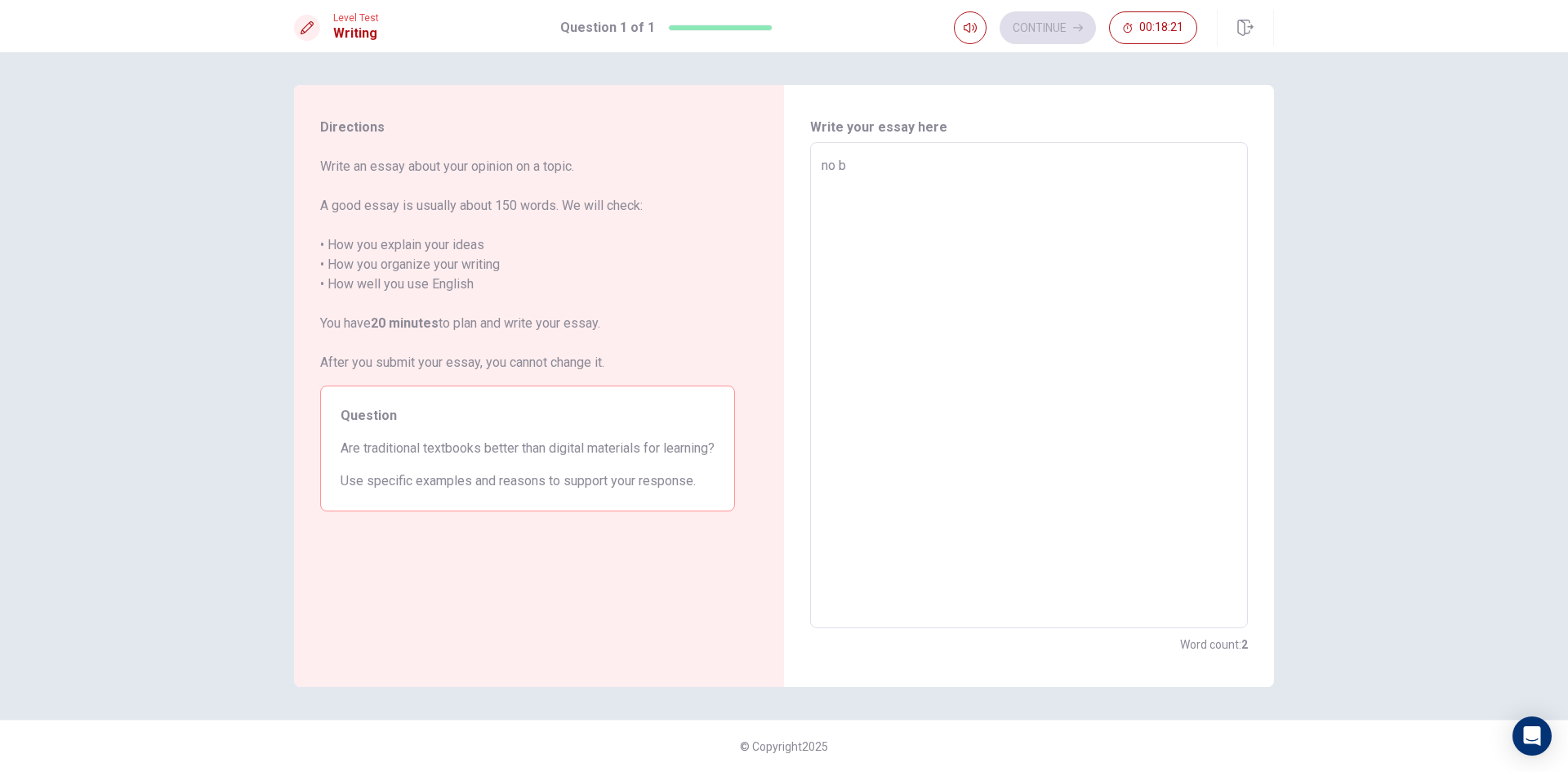
type textarea "no be"
type textarea "x"
type textarea "no bec"
type textarea "x"
type textarea "no beca"
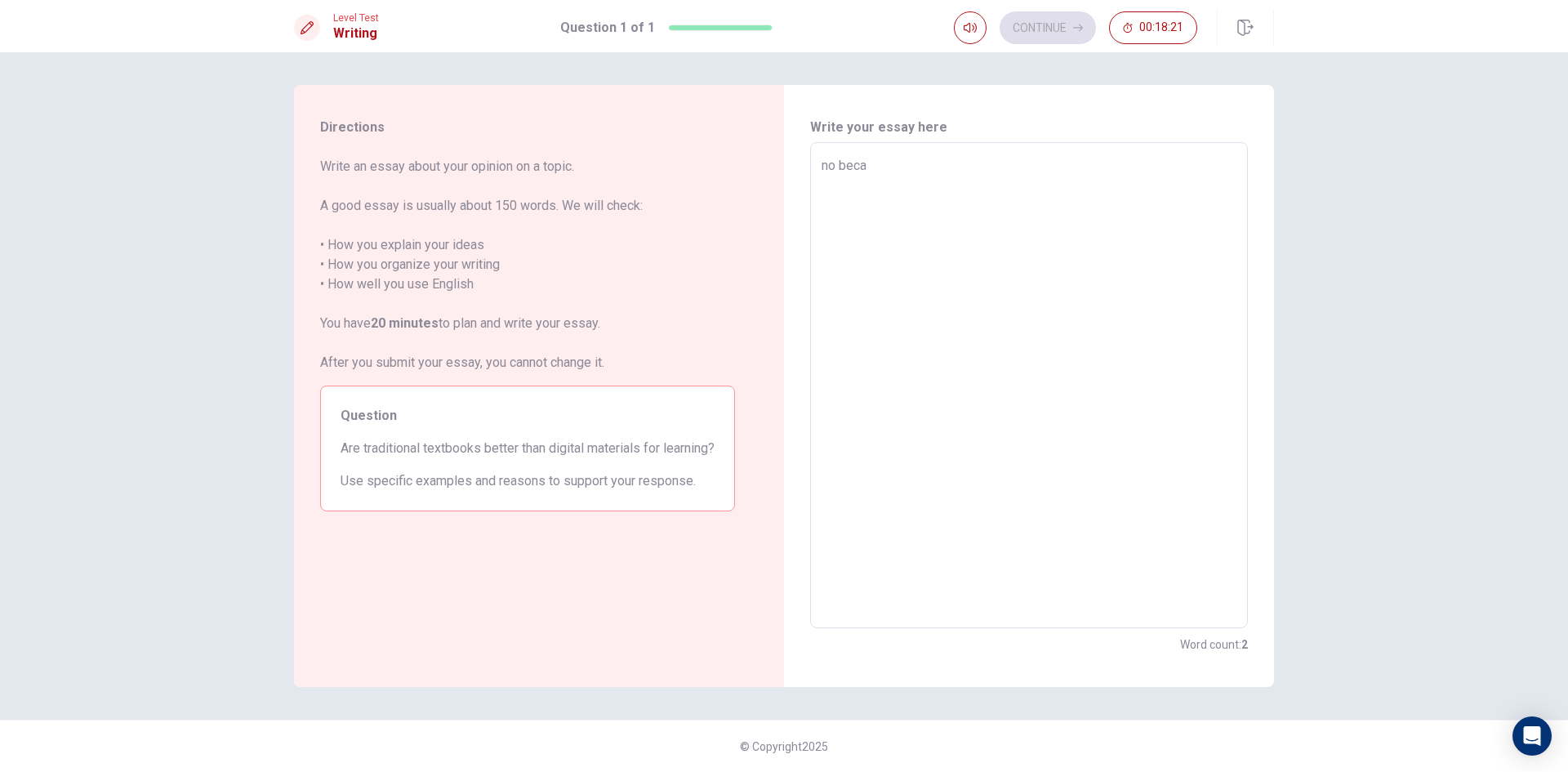
type textarea "x"
type textarea "no becau"
type textarea "x"
type textarea "no becaus"
type textarea "x"
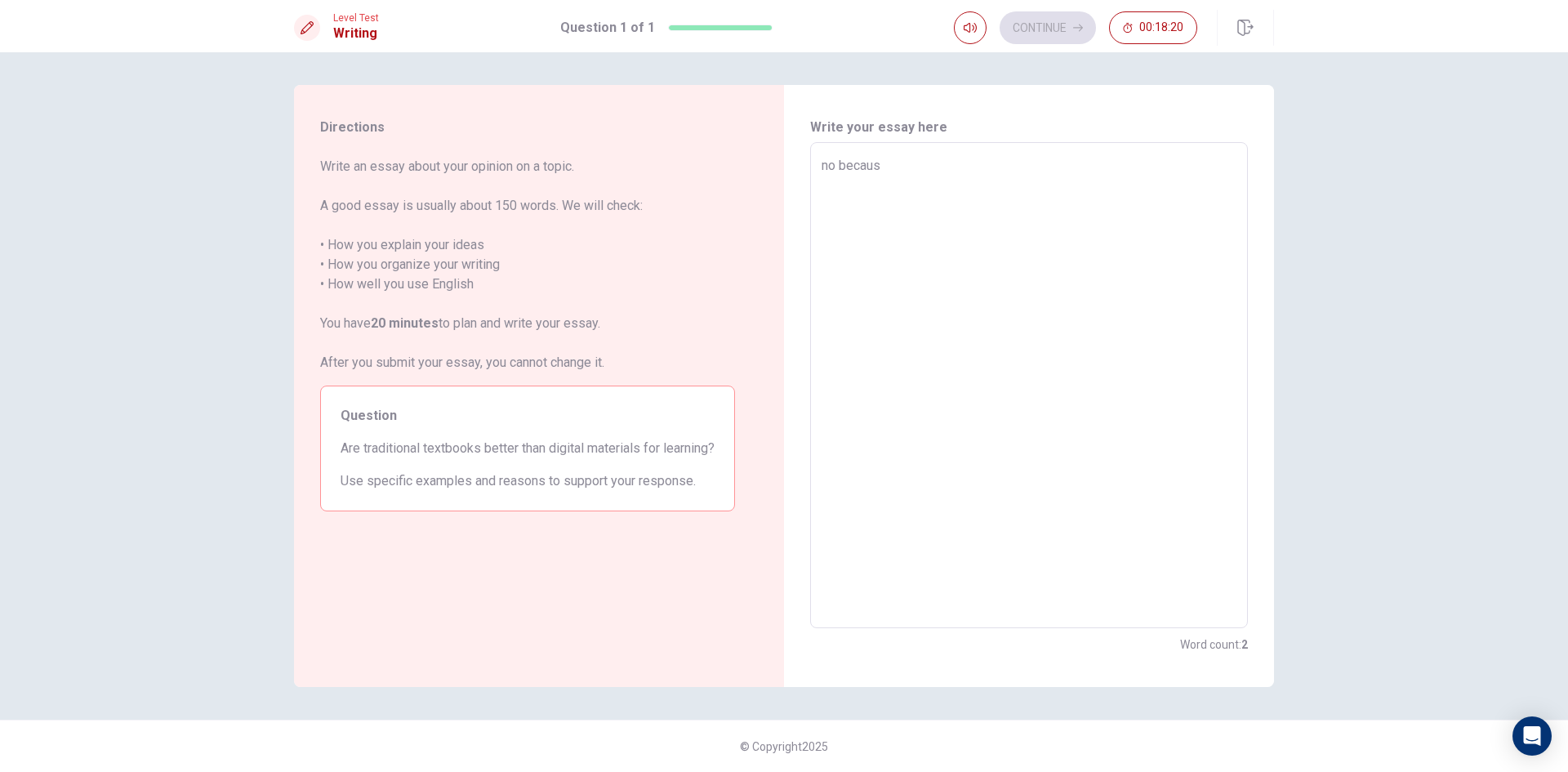
type textarea "no because"
type textarea "x"
type textarea "no because"
type textarea "x"
type textarea "no because t"
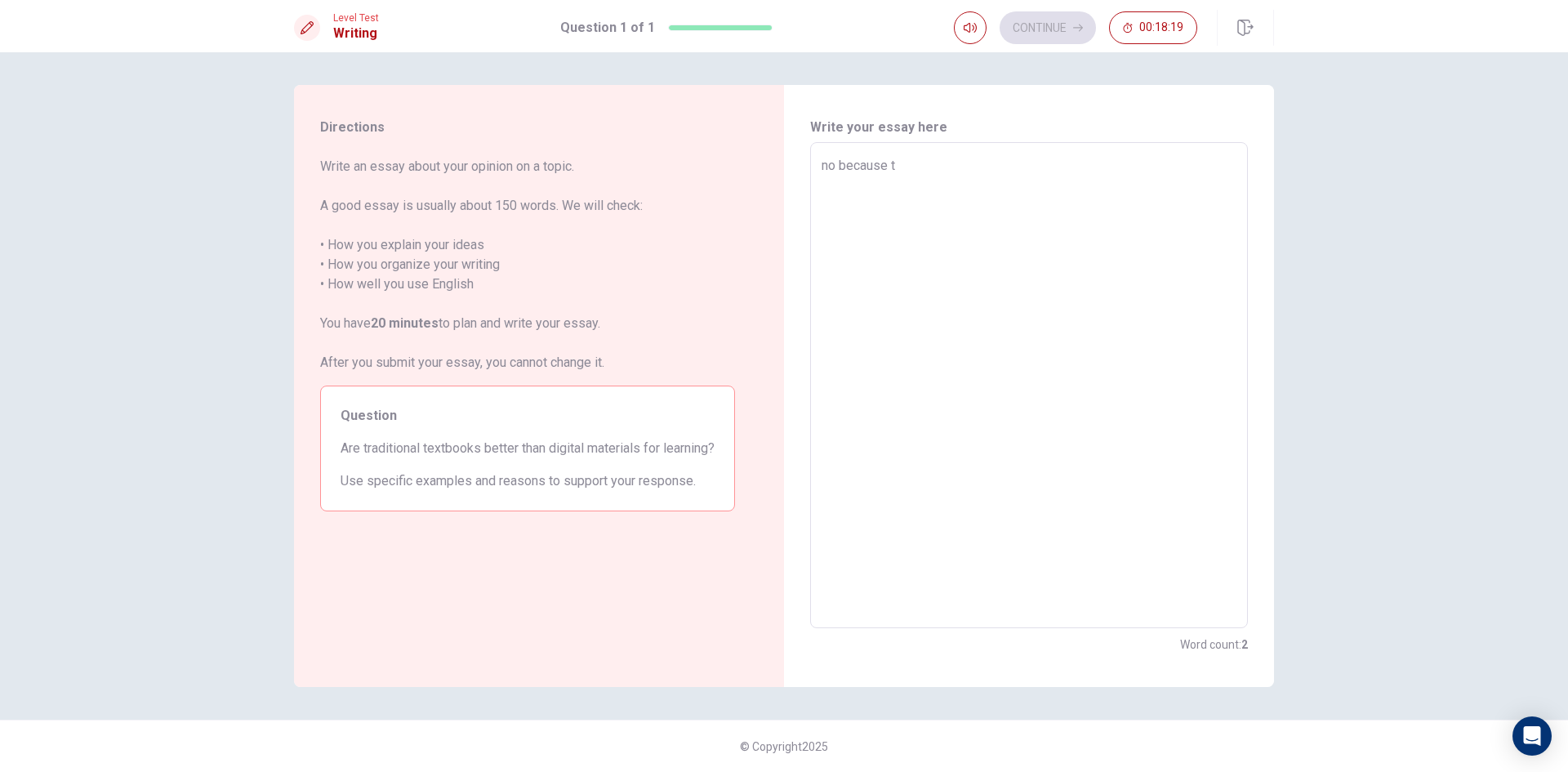
type textarea "x"
type textarea "no because th"
type textarea "x"
type textarea "no because the"
type textarea "x"
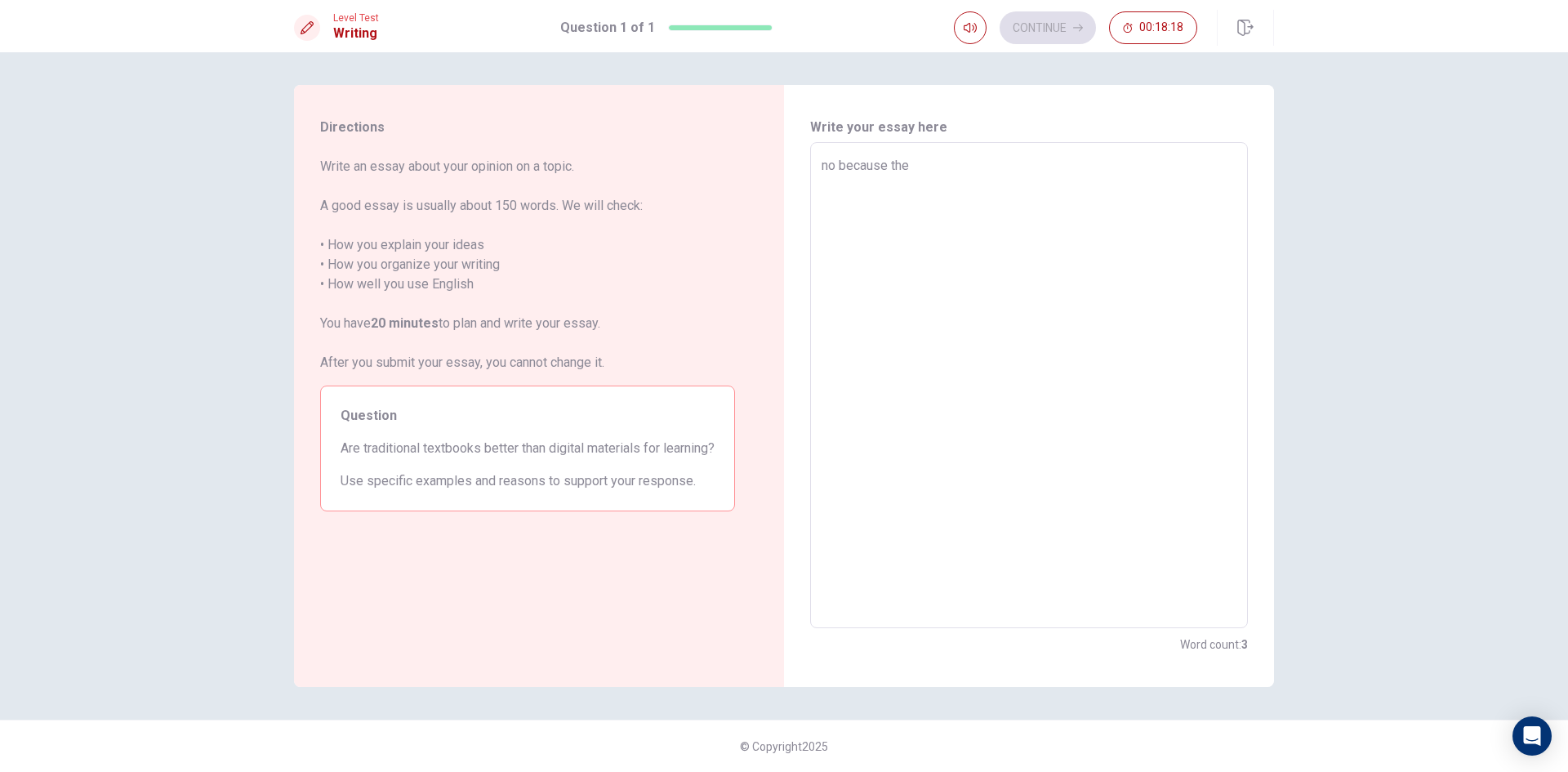
type textarea "no because the"
type textarea "x"
type textarea "no because the t"
type textarea "x"
type textarea "no because the tr"
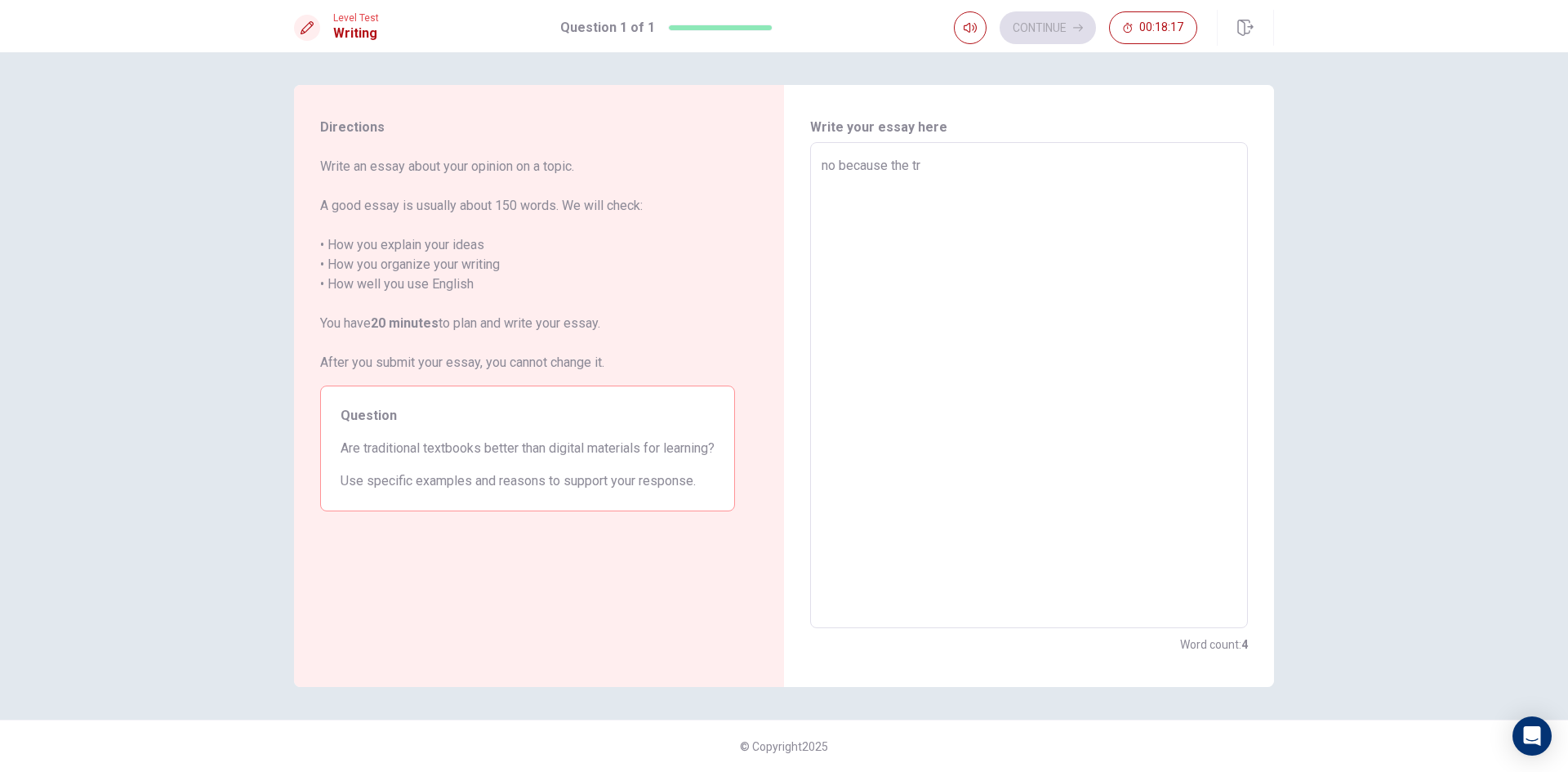
type textarea "x"
type textarea "no because the tra"
type textarea "x"
type textarea "no because the trad"
type textarea "x"
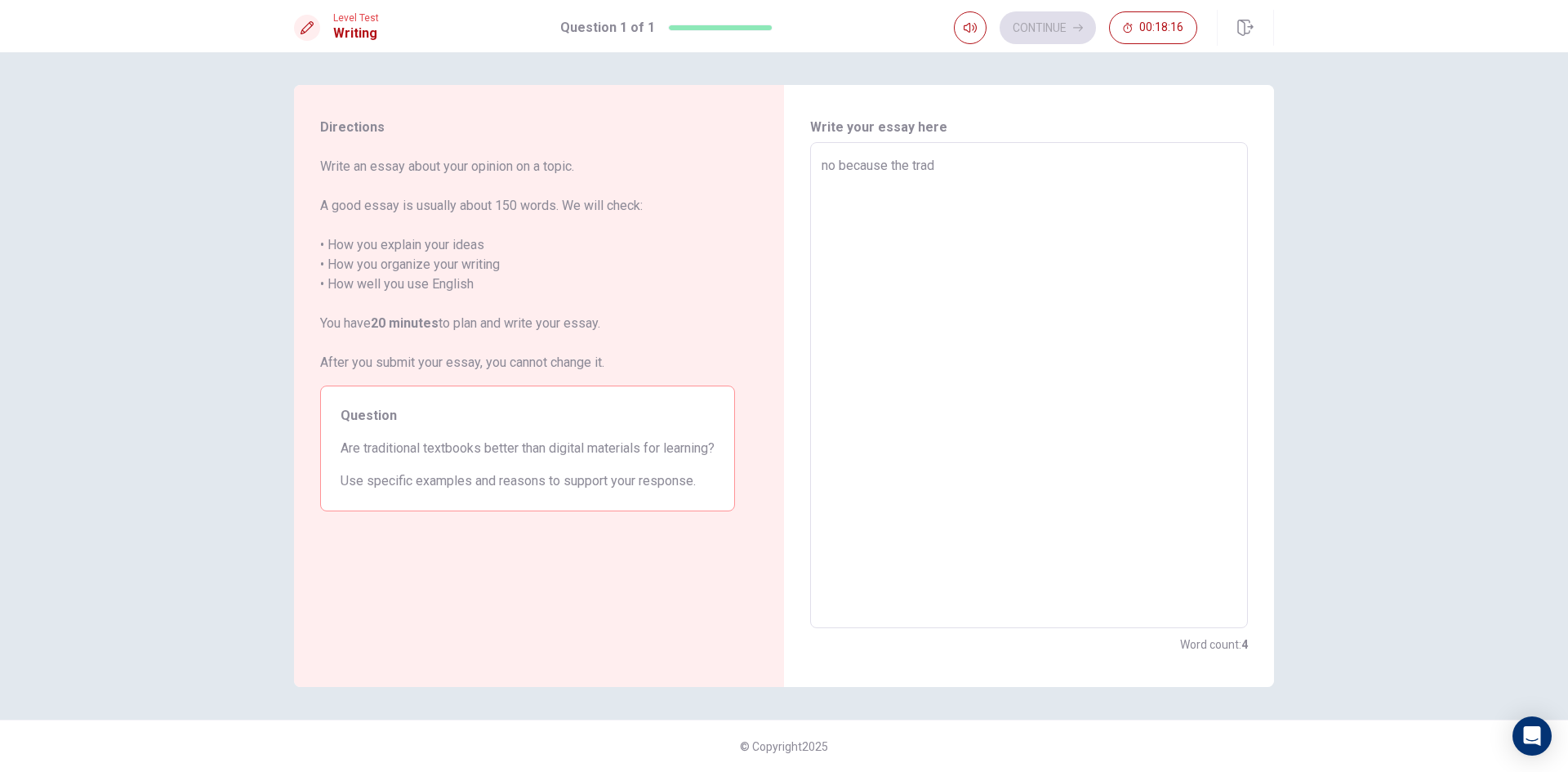
type textarea "no because the tra"
type textarea "x"
type textarea "no because the tr"
type textarea "x"
type textarea "no because the t"
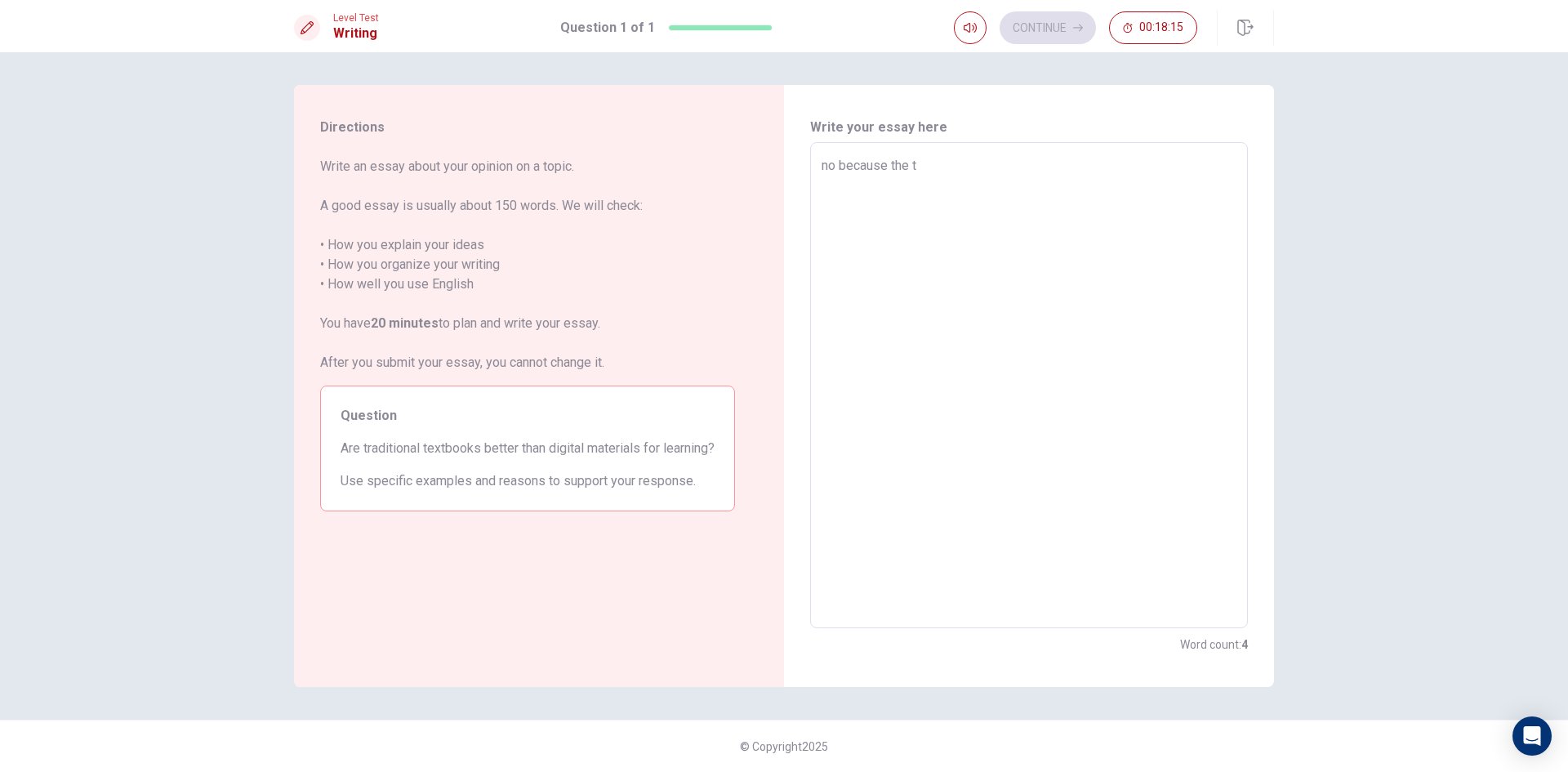
type textarea "x"
type textarea "no because the"
type textarea "x"
type textarea "no because the"
type textarea "x"
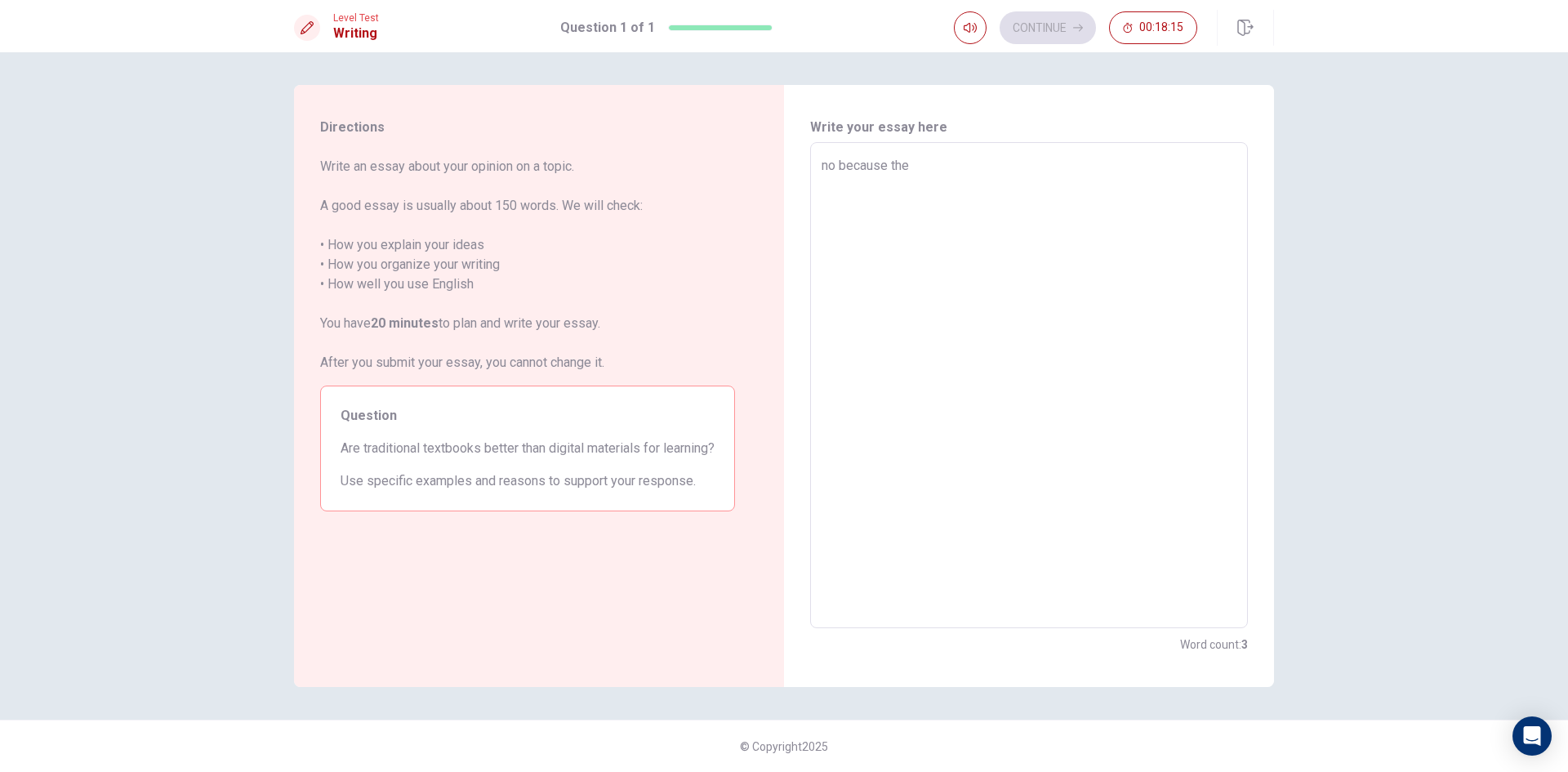
type textarea "no because th"
type textarea "x"
type textarea "no because t"
type textarea "x"
type textarea "no because"
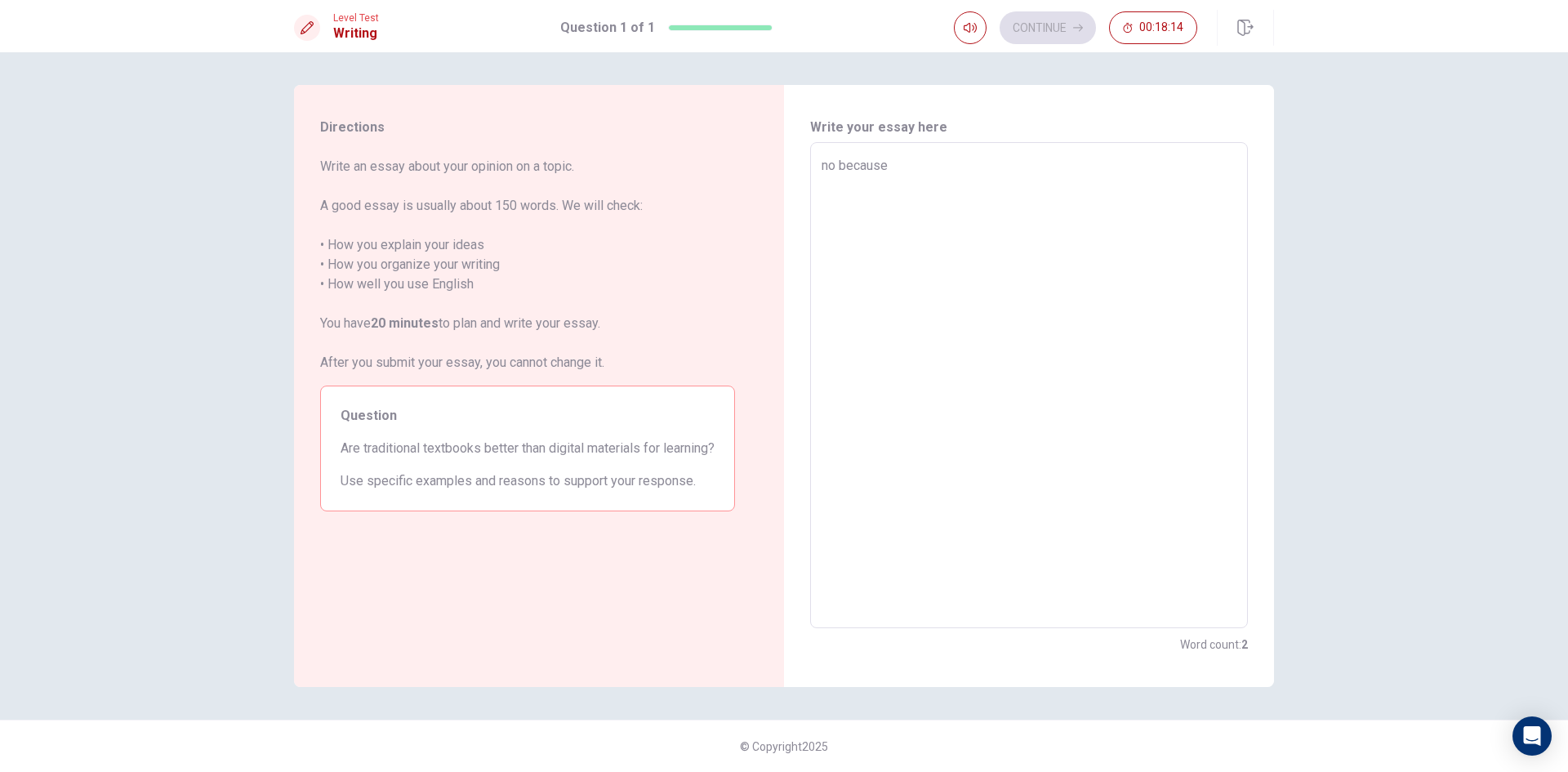
type textarea "x"
type textarea "no because t"
type textarea "x"
type textarea "no because tr"
type textarea "x"
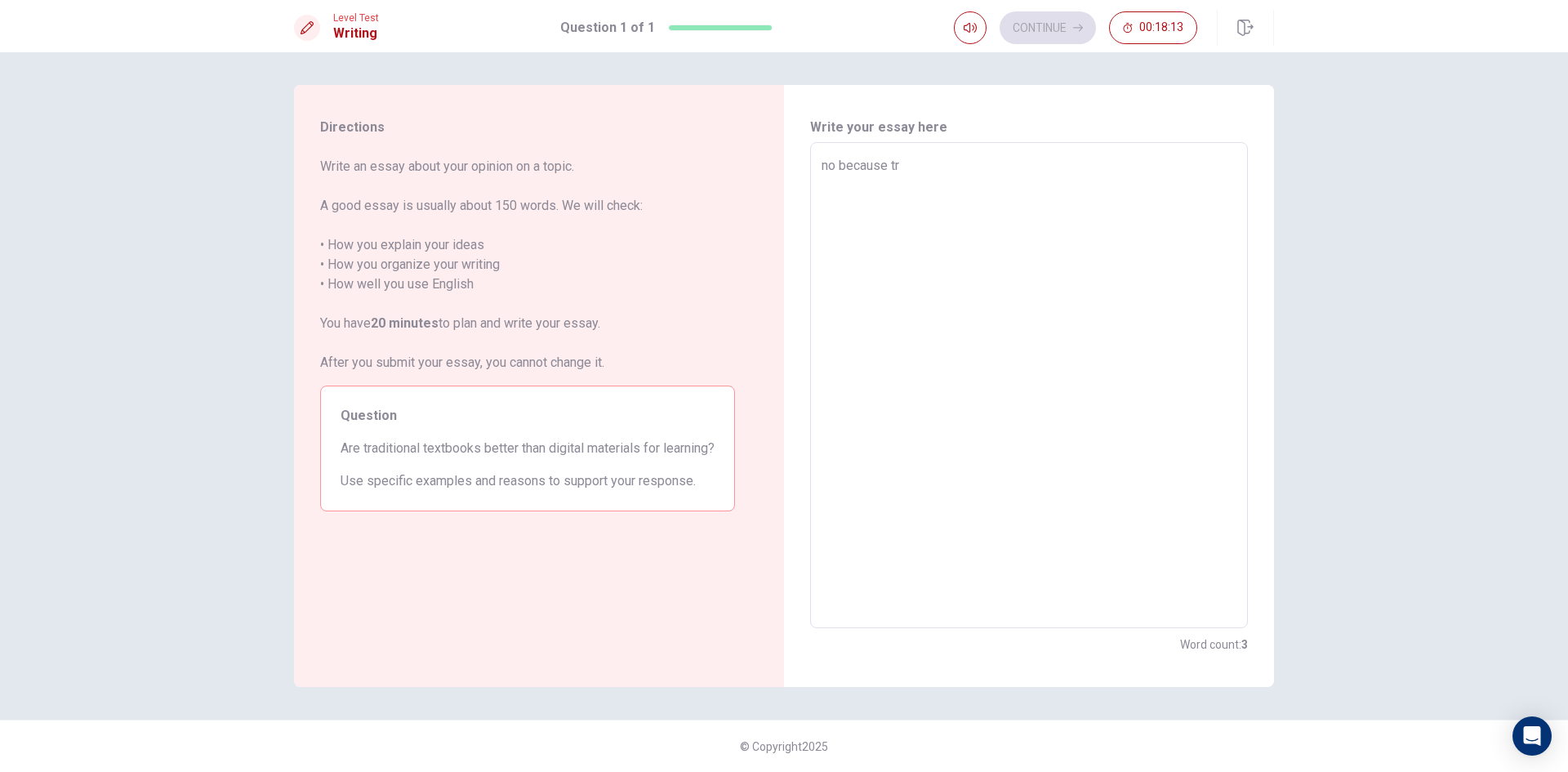
type textarea "no because tra"
type textarea "x"
type textarea "no because trad"
type textarea "x"
type textarea "no because tradi"
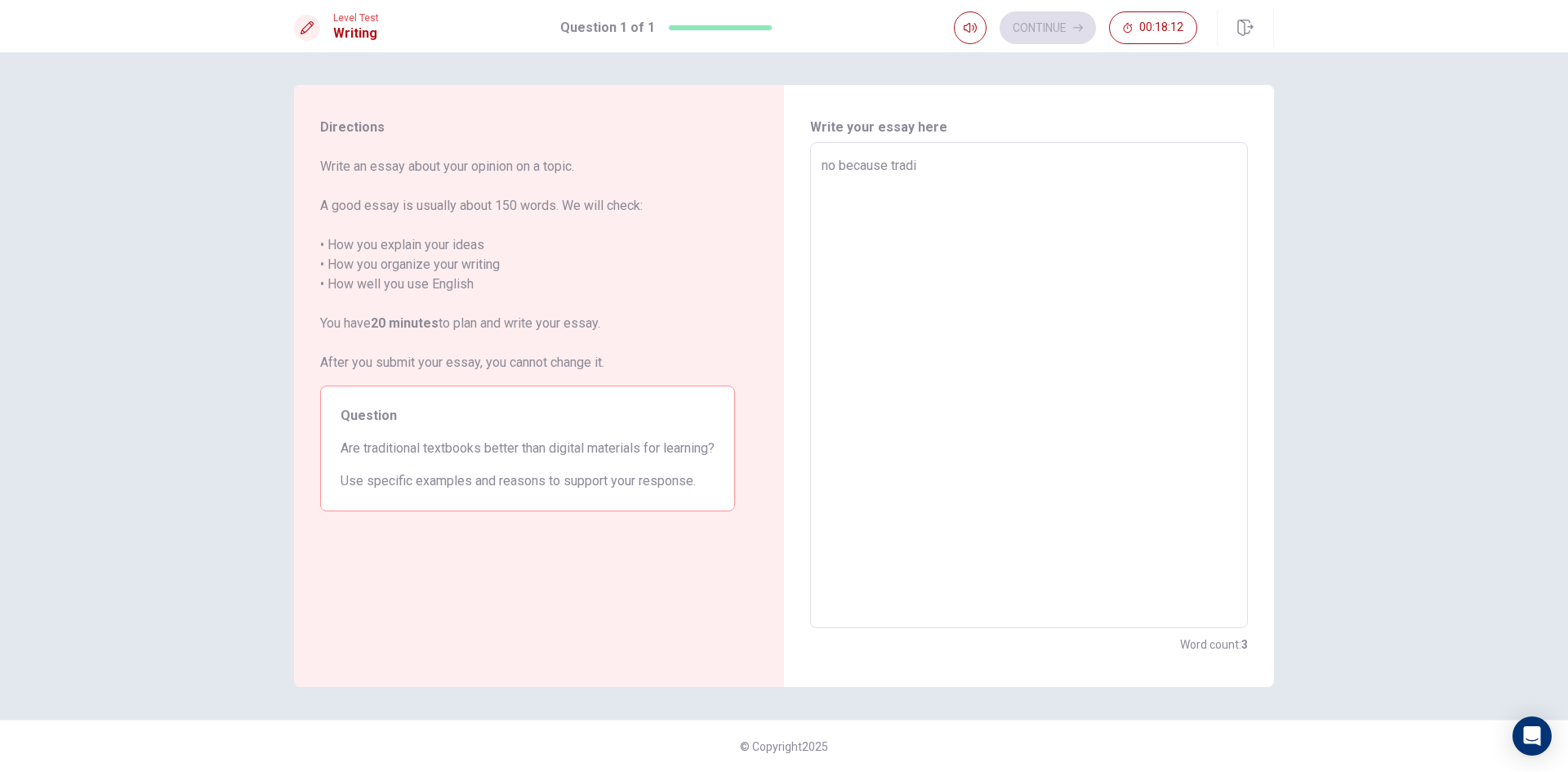
type textarea "x"
type textarea "no because tradit"
type textarea "x"
type textarea "no because traditi"
type textarea "x"
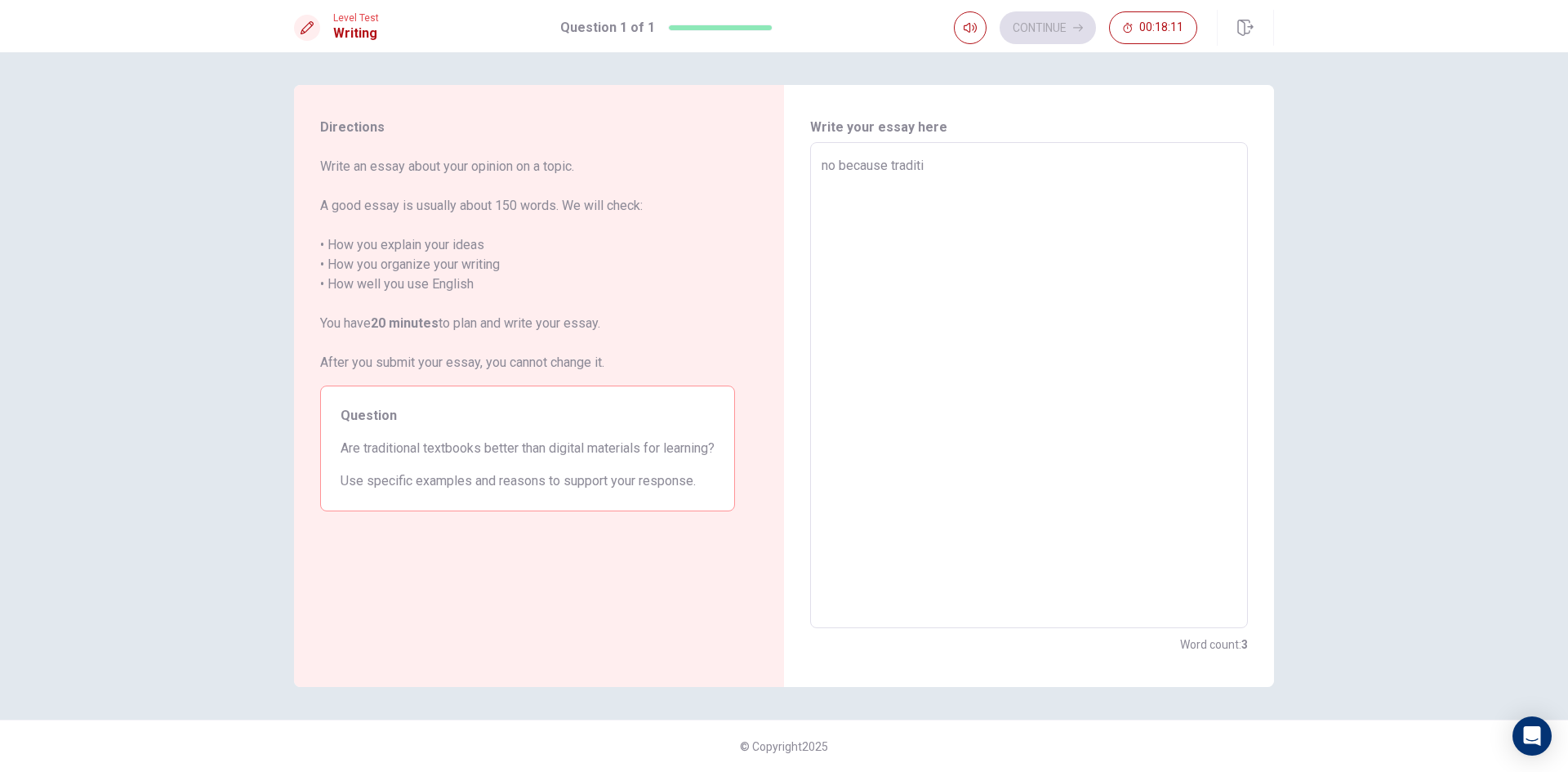
type textarea "no because traditin"
type textarea "x"
type textarea "no because traditina"
type textarea "x"
type textarea "no because traditinal"
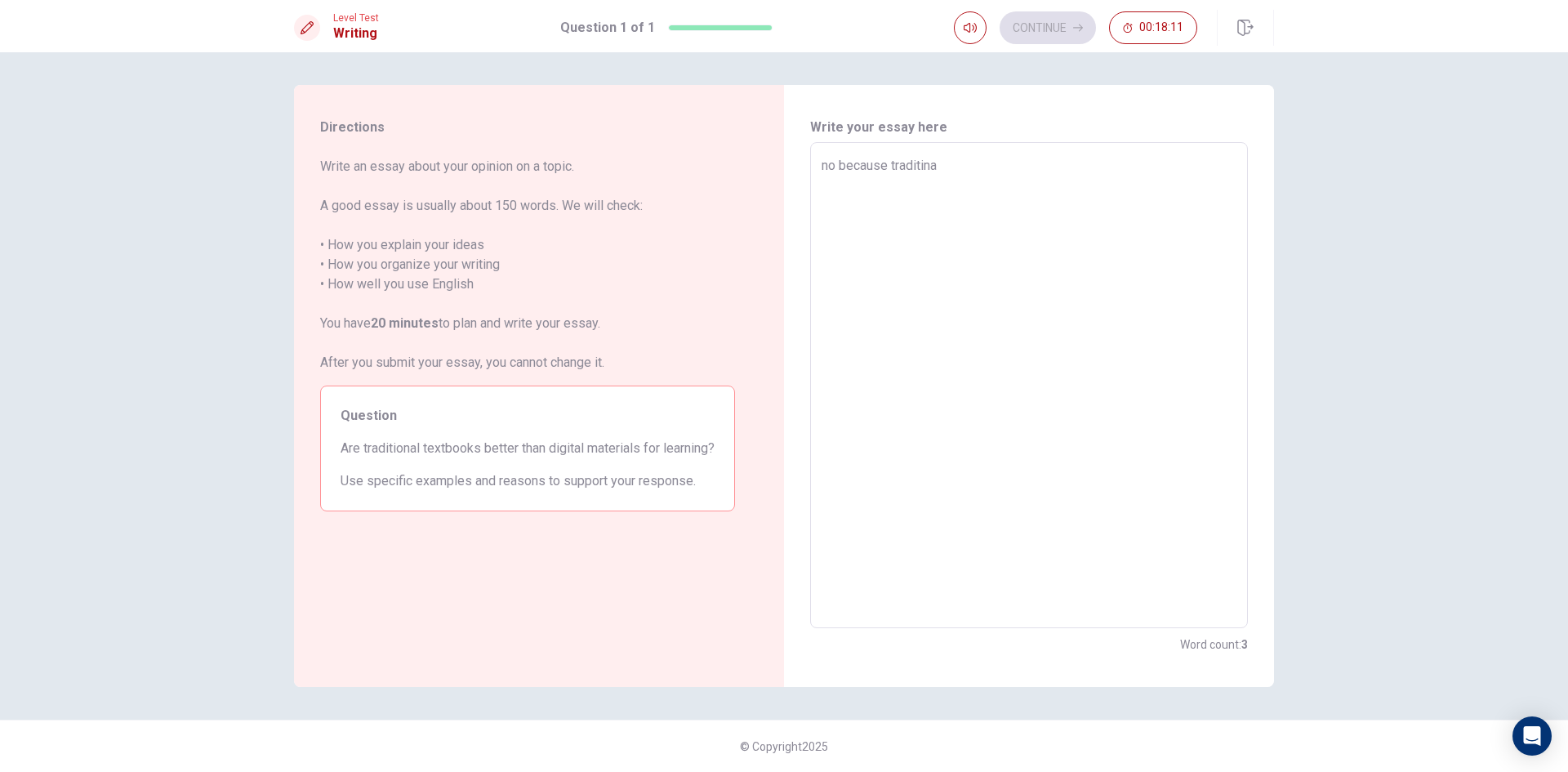
type textarea "x"
type textarea "no because traditinal"
type textarea "x"
type textarea "no because traditinal t"
type textarea "x"
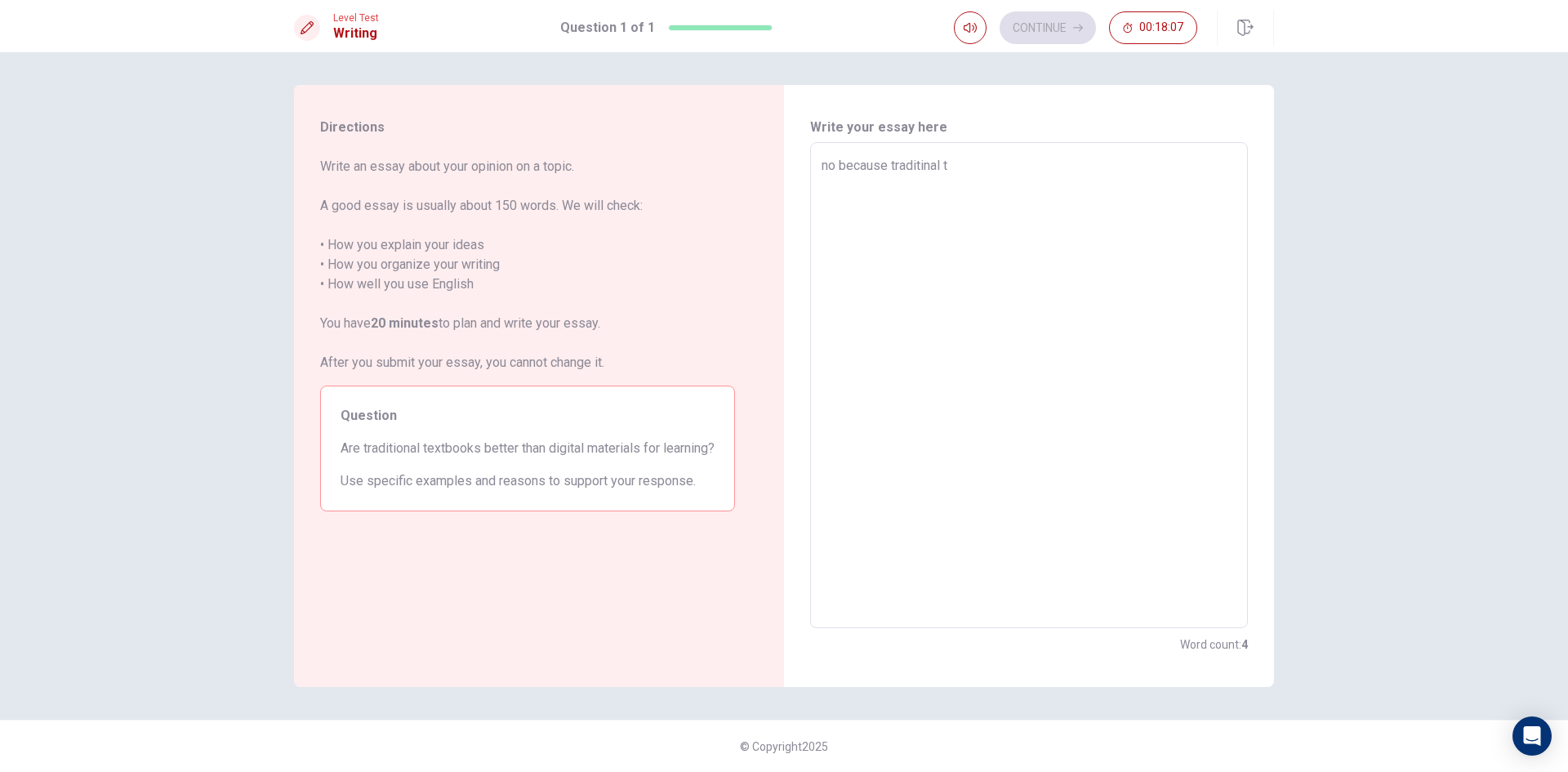
type textarea "no because traditinal te"
type textarea "x"
type textarea "no because traditinal tex"
type textarea "x"
type textarea "no because traditinal text"
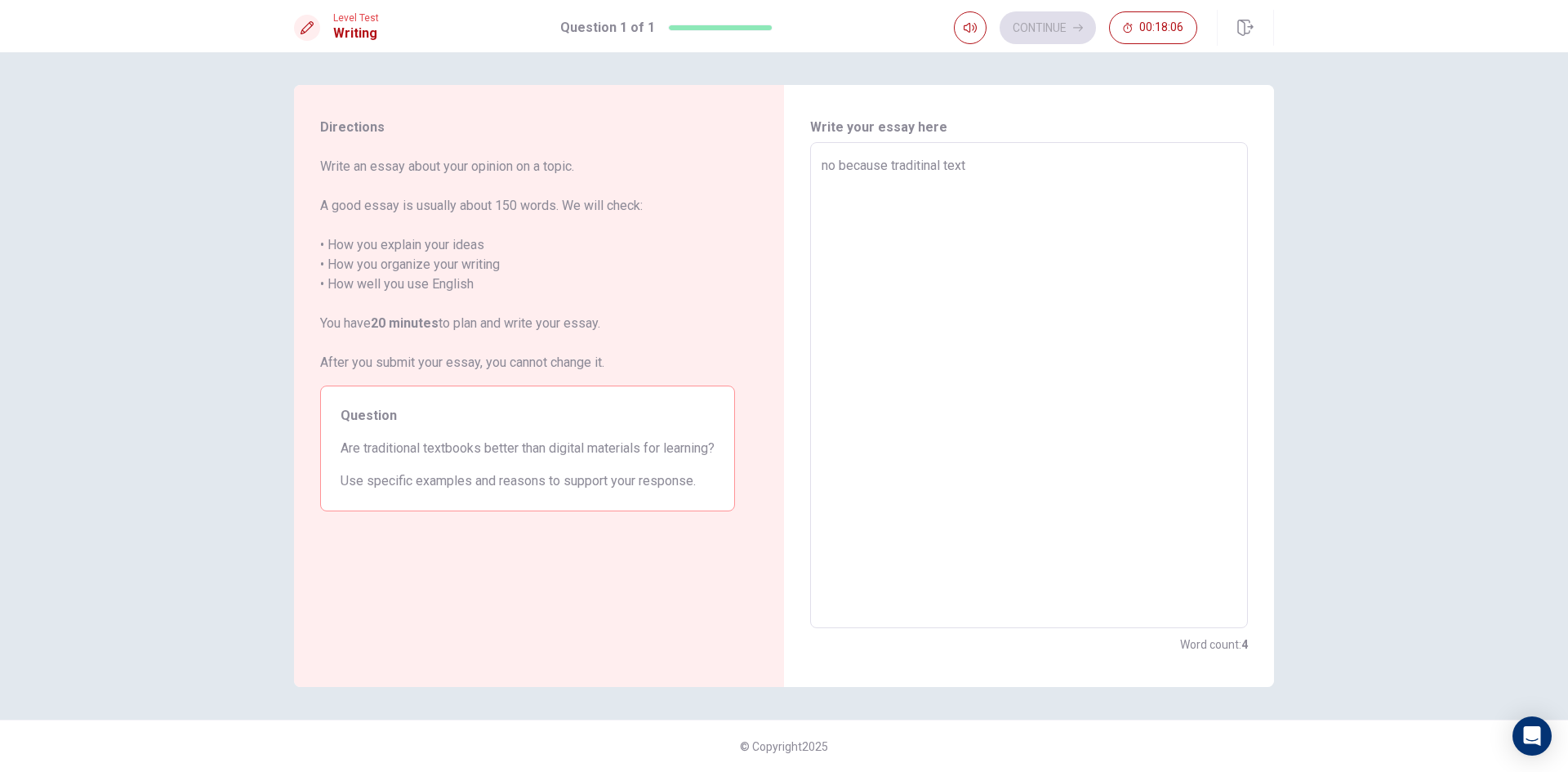
type textarea "x"
type textarea "no because traditinal textb"
type textarea "x"
type textarea "no because traditinal textbo"
type textarea "x"
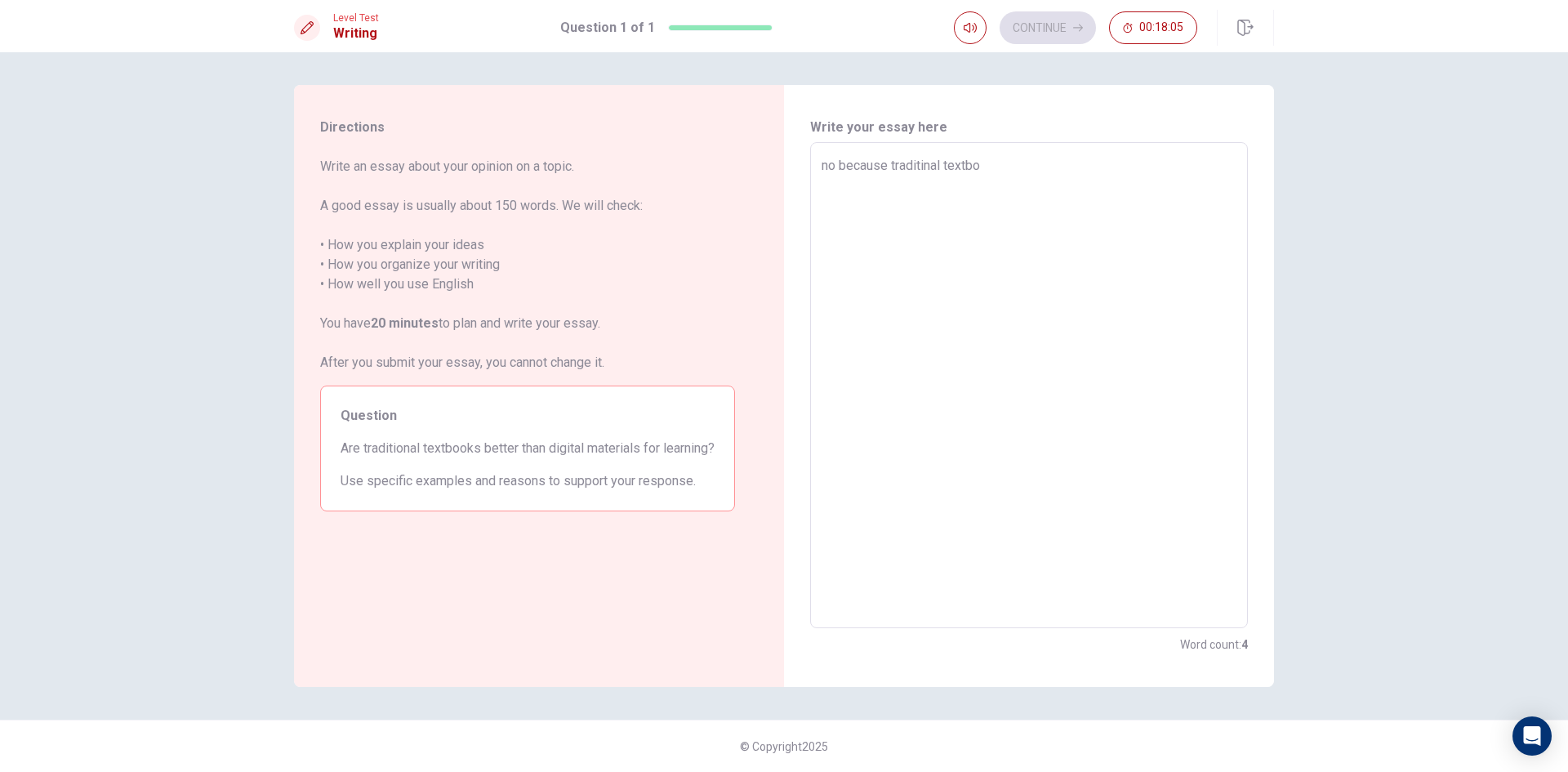
type textarea "no because traditinal textboo"
type textarea "x"
type textarea "no because traditinal textbook"
type textarea "x"
type textarea "no because traditinal textbook"
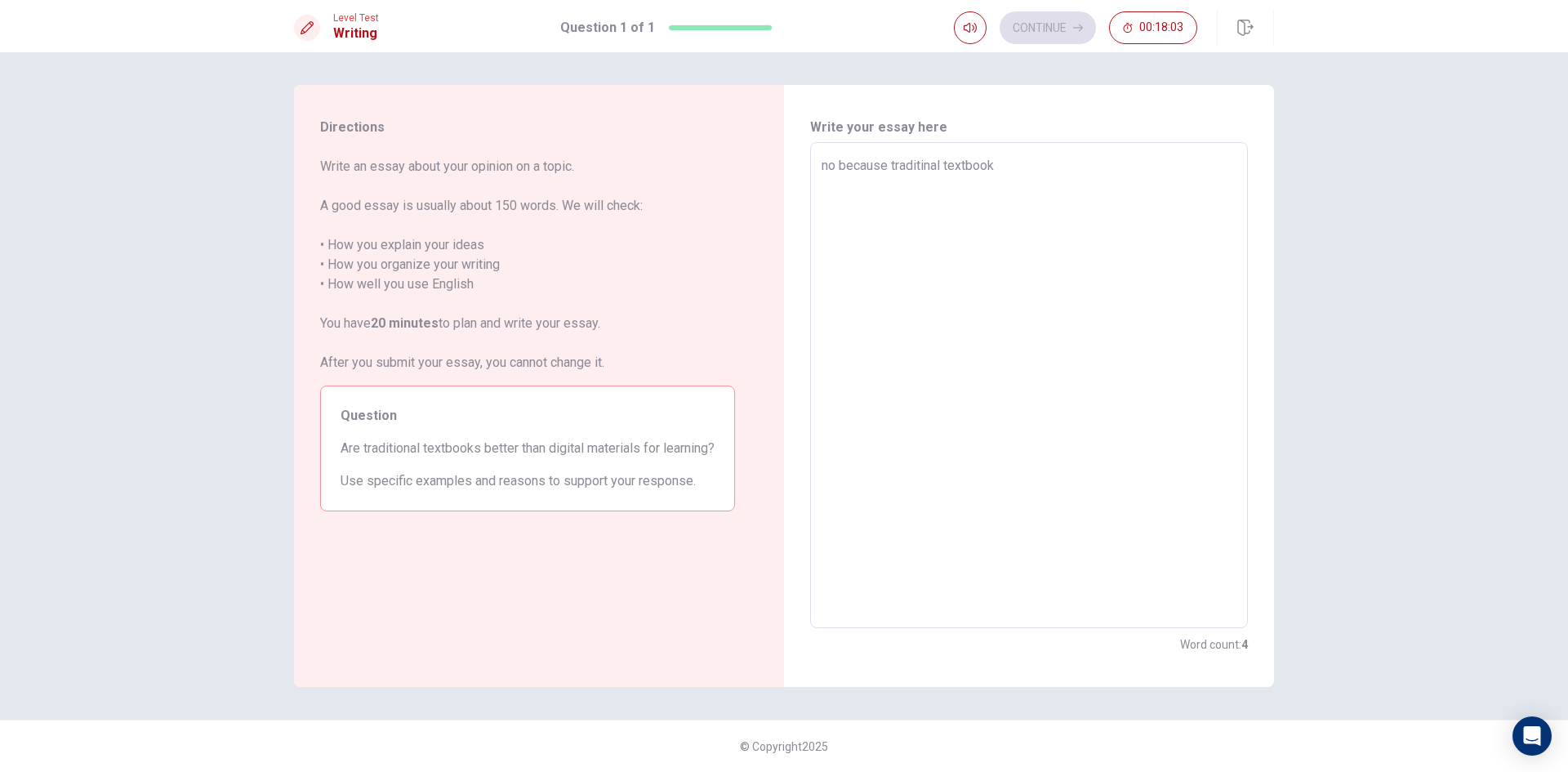
type textarea "x"
type textarea "no because traditinal textbook i"
type textarea "x"
type textarea "no because traditinal textbook is"
type textarea "x"
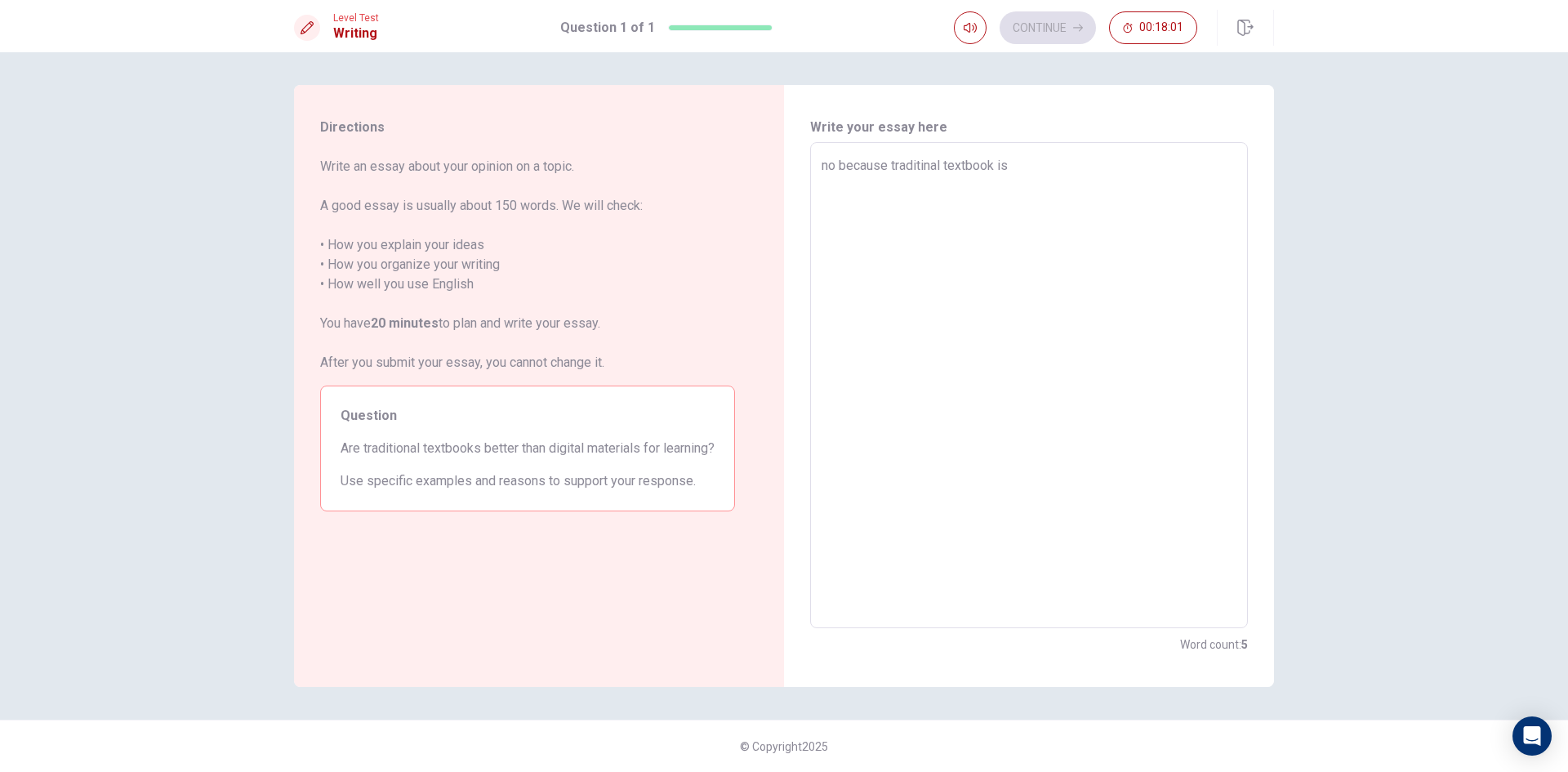
type textarea "no because traditinal textbook is"
type textarea "x"
type textarea "no because traditinal textbook is"
type textarea "x"
type textarea "no because traditinal textbook i"
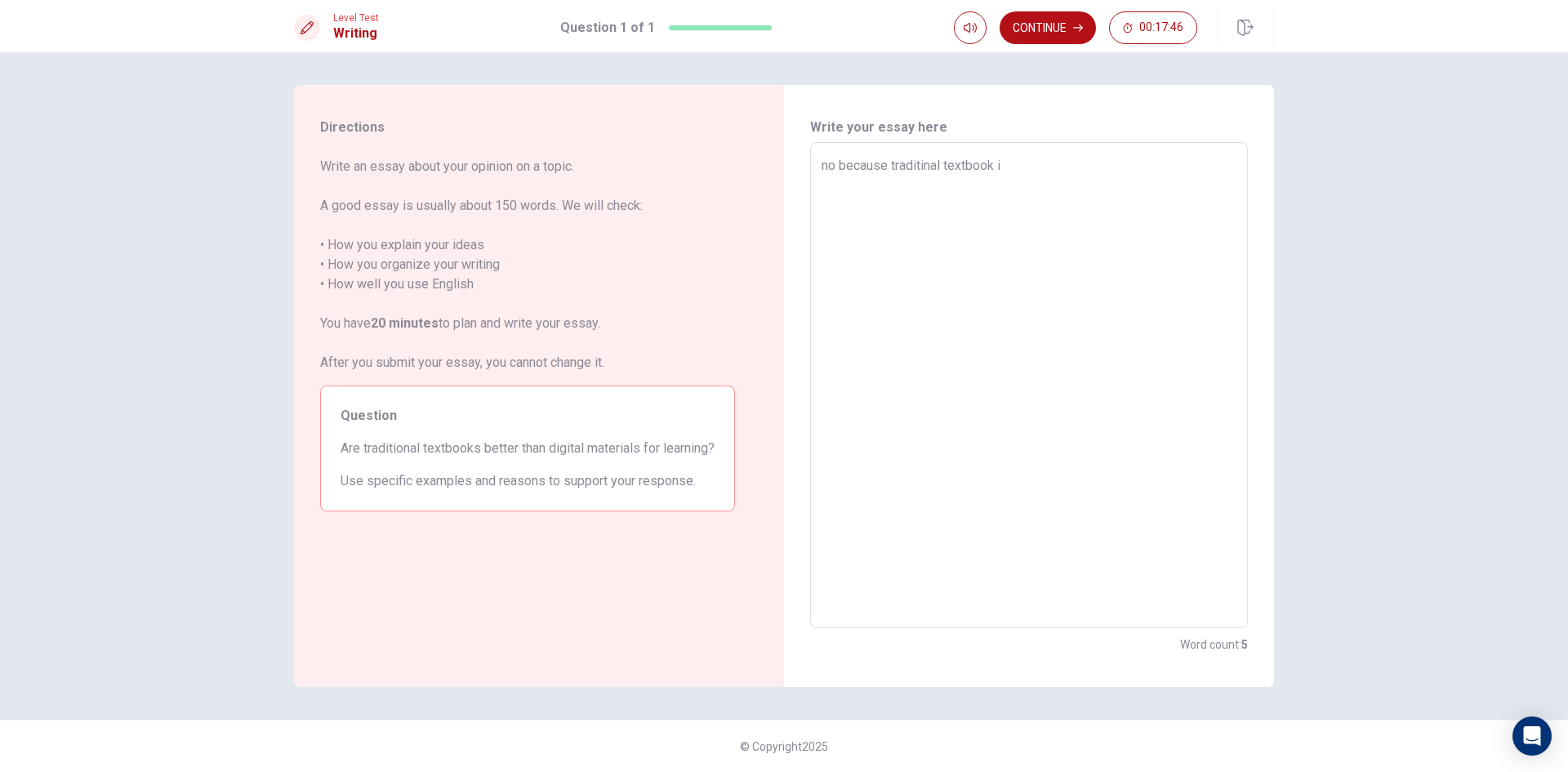
type textarea "x"
type textarea "no because traditinal textbook"
type textarea "x"
type textarea "no because traditinal textbook d"
type textarea "x"
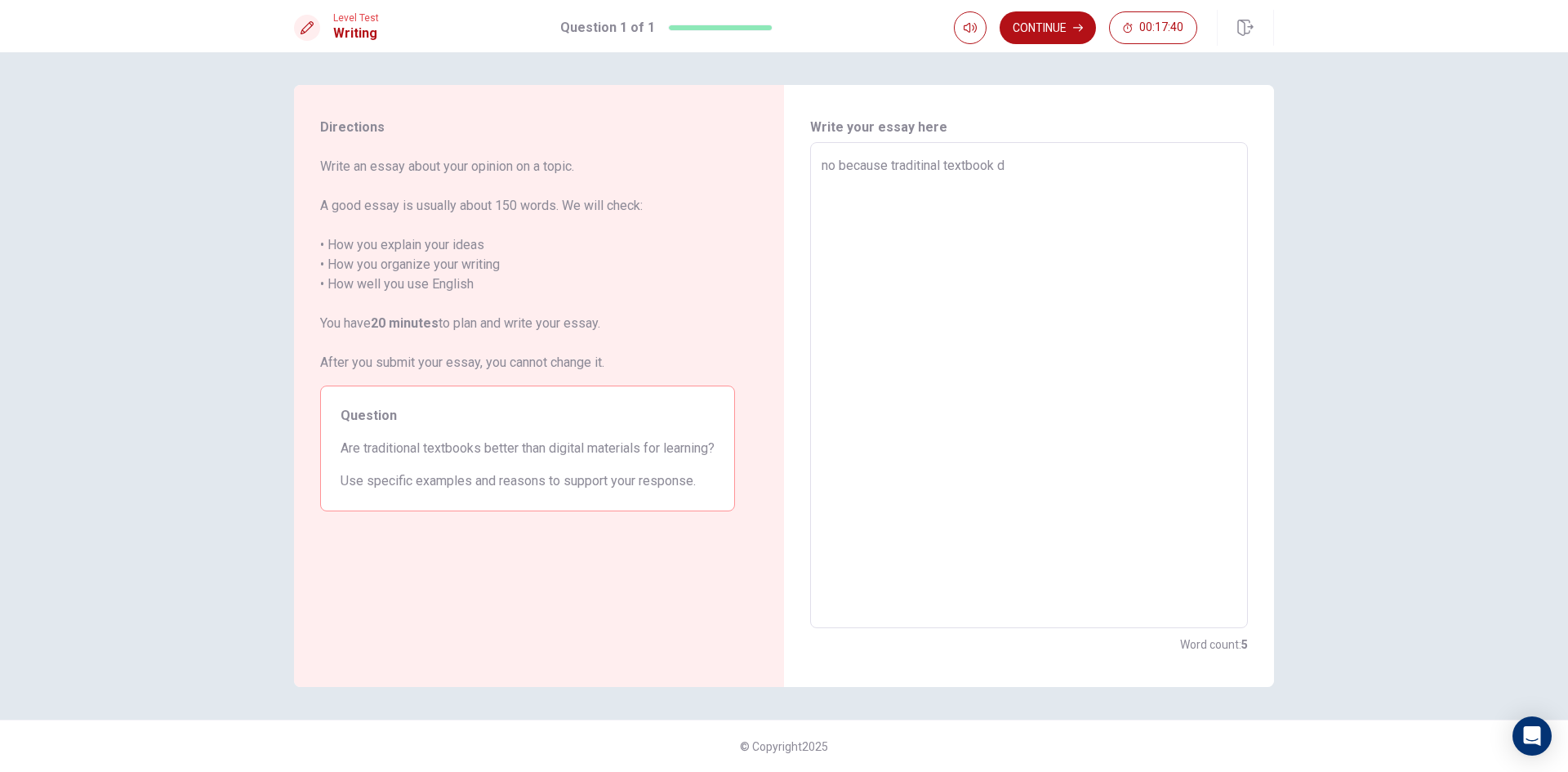
type textarea "no because traditinal textbook do"
type textarea "x"
type textarea "no because traditinal textbook don"
type textarea "x"
type textarea "no because traditinal textbook dont"
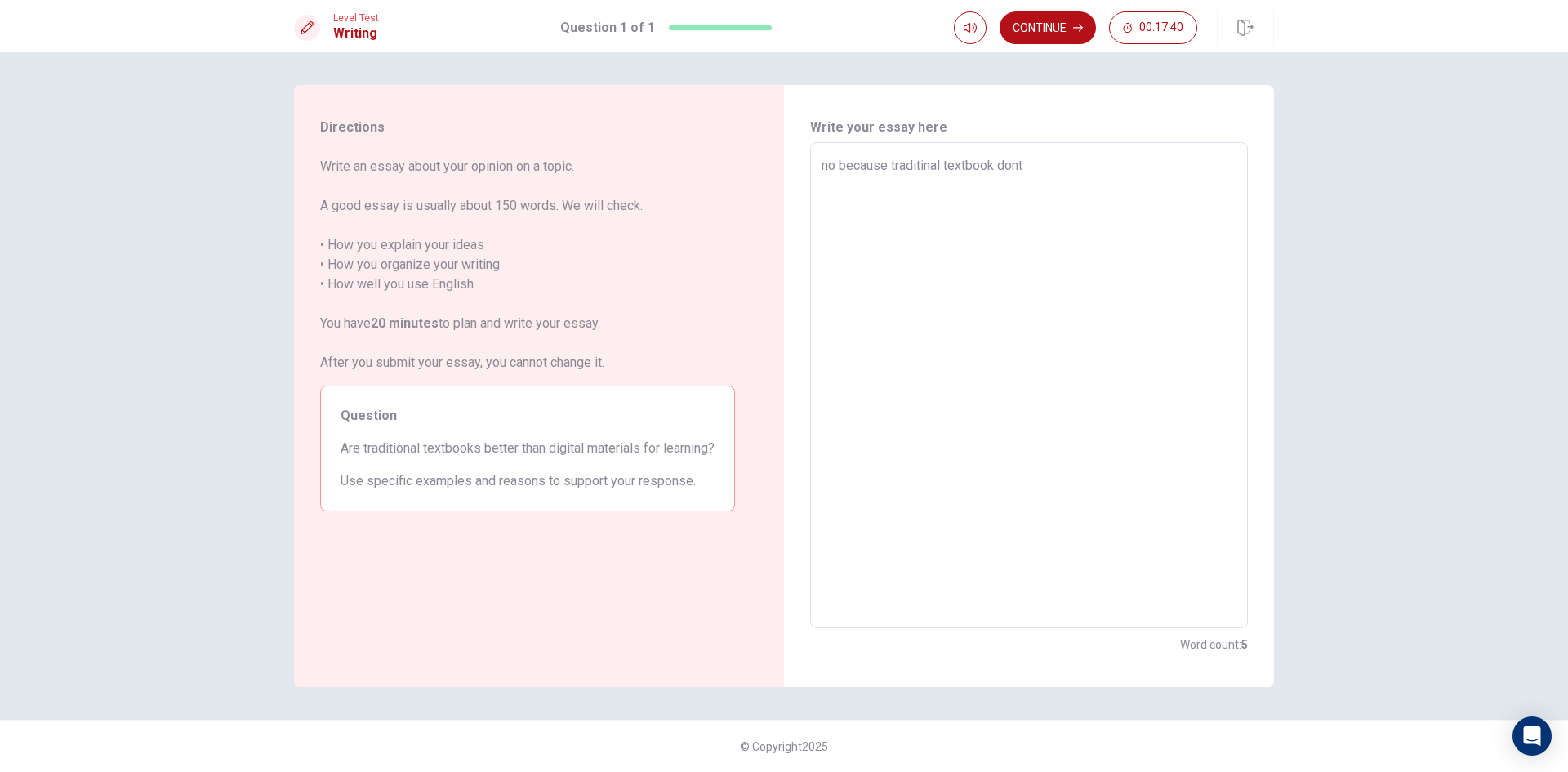
type textarea "x"
type textarea "no because traditinal textbook dont"
type textarea "x"
type textarea "no because traditinal textbook dont r"
type textarea "x"
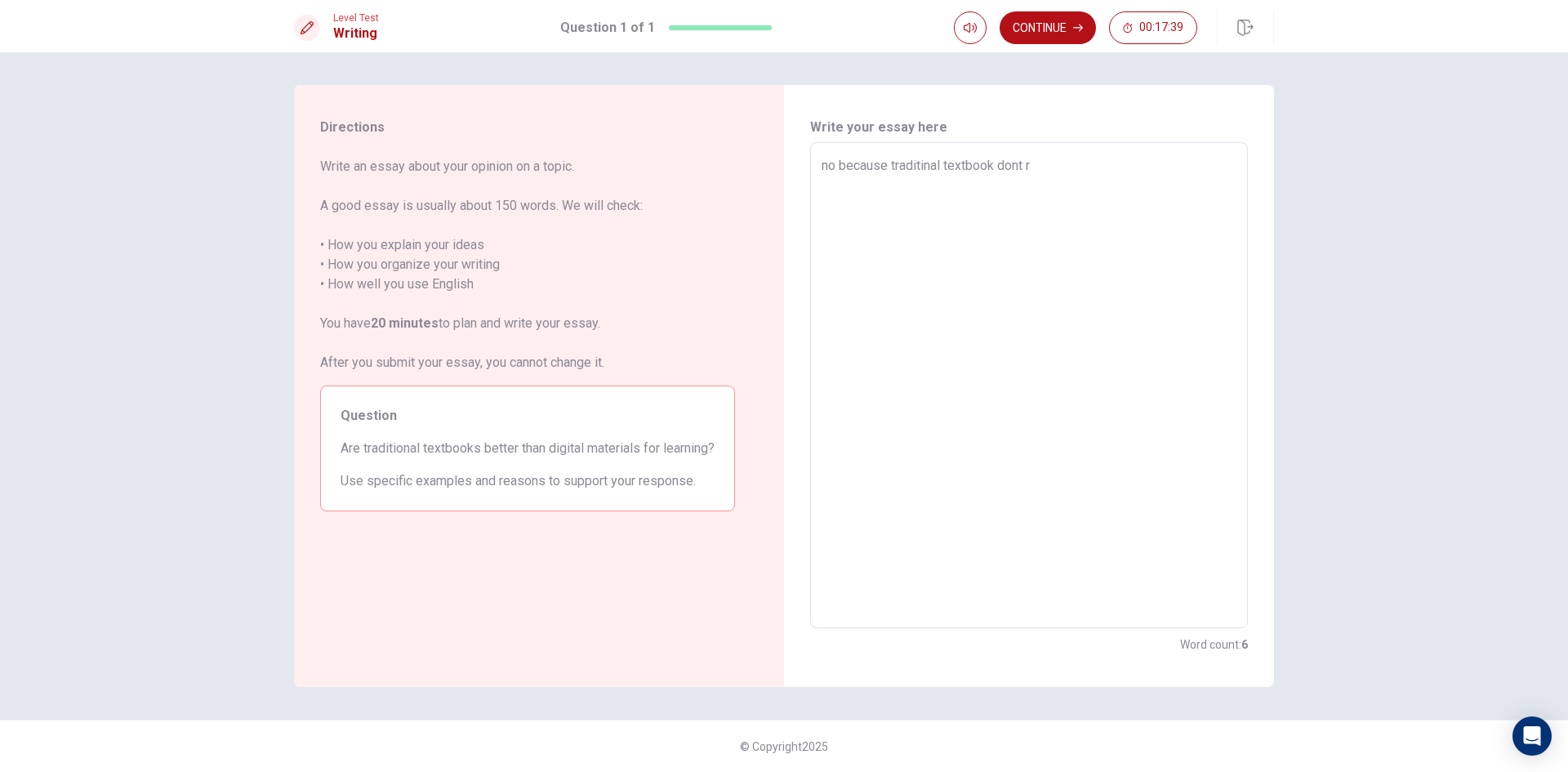
type textarea "no because traditinal textbook dont re"
type textarea "x"
type textarea "no because traditinal textbook dont rea"
type textarea "x"
type textarea "no because traditinal textbook dont real"
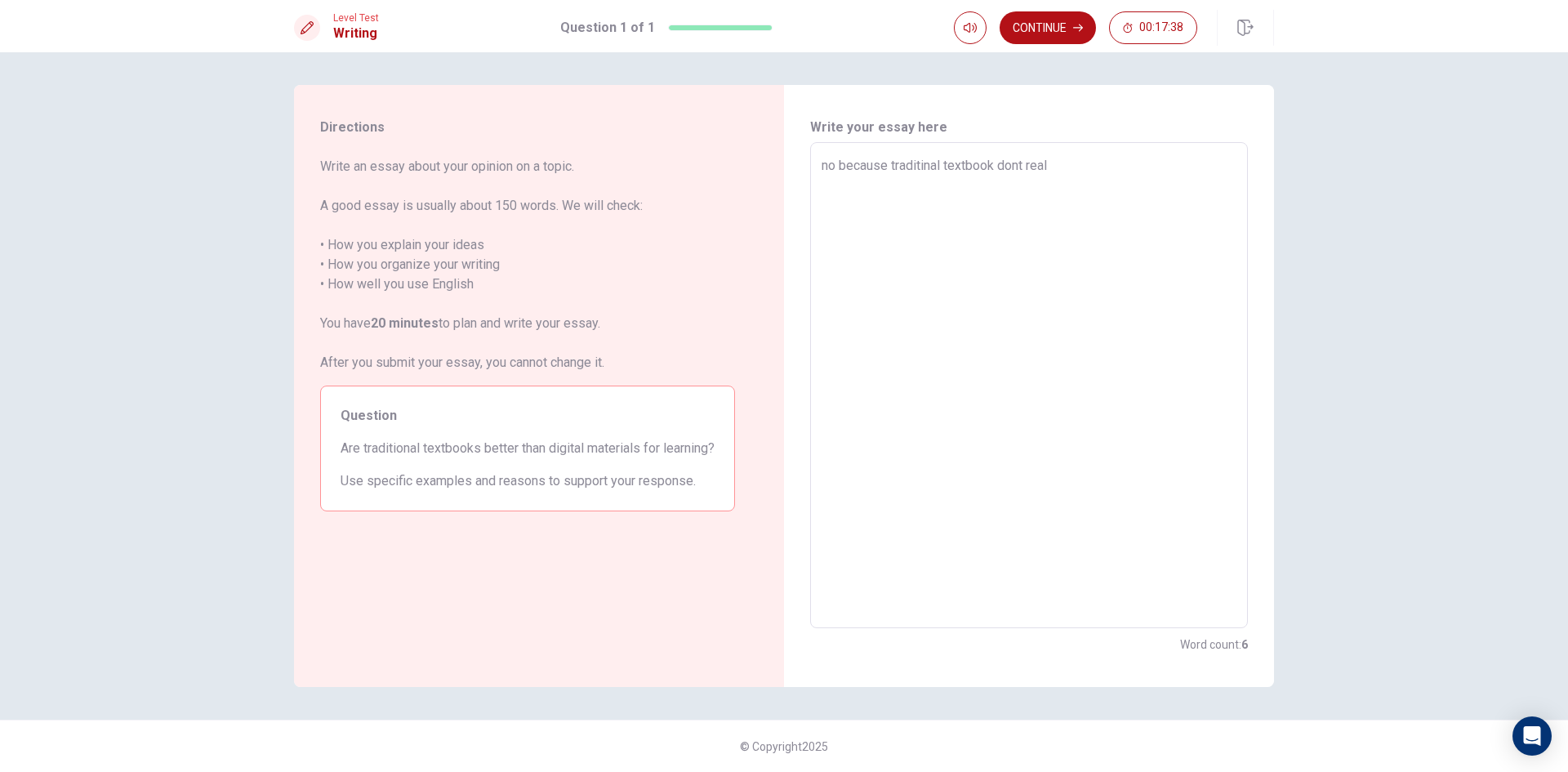
type textarea "x"
type textarea "no because traditinal textbook dont reall"
type textarea "x"
type textarea "no because traditinal textbook dont really"
type textarea "x"
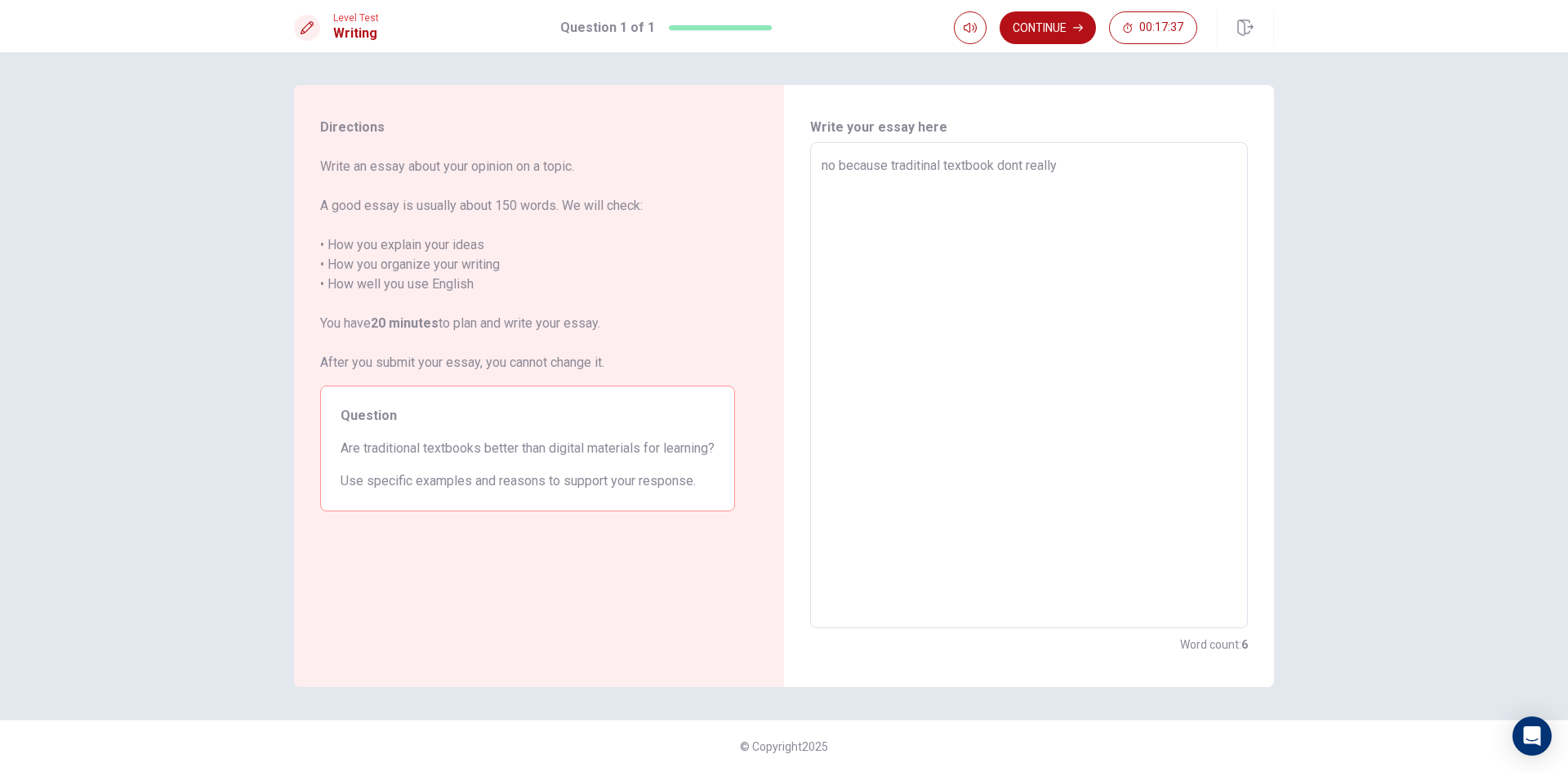
type textarea "no because traditinal textbook dont really"
type textarea "x"
type textarea "no because traditinal textbook dont really h"
type textarea "x"
type textarea "no because traditinal textbook dont really ha"
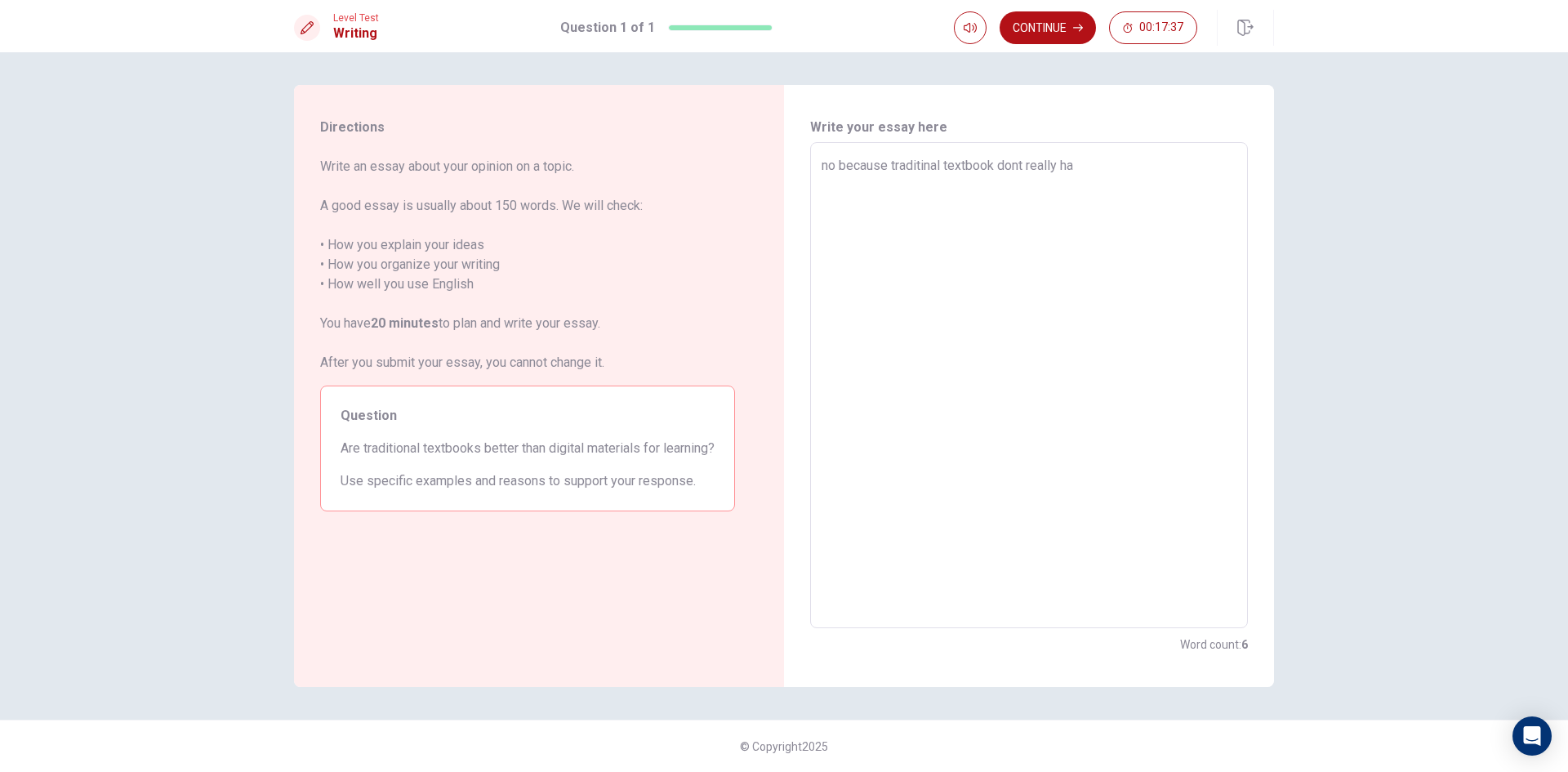
type textarea "x"
click at [1238, 26] on icon "button" at bounding box center [1246, 28] width 17 height 17
